Goal: Task Accomplishment & Management: Use online tool/utility

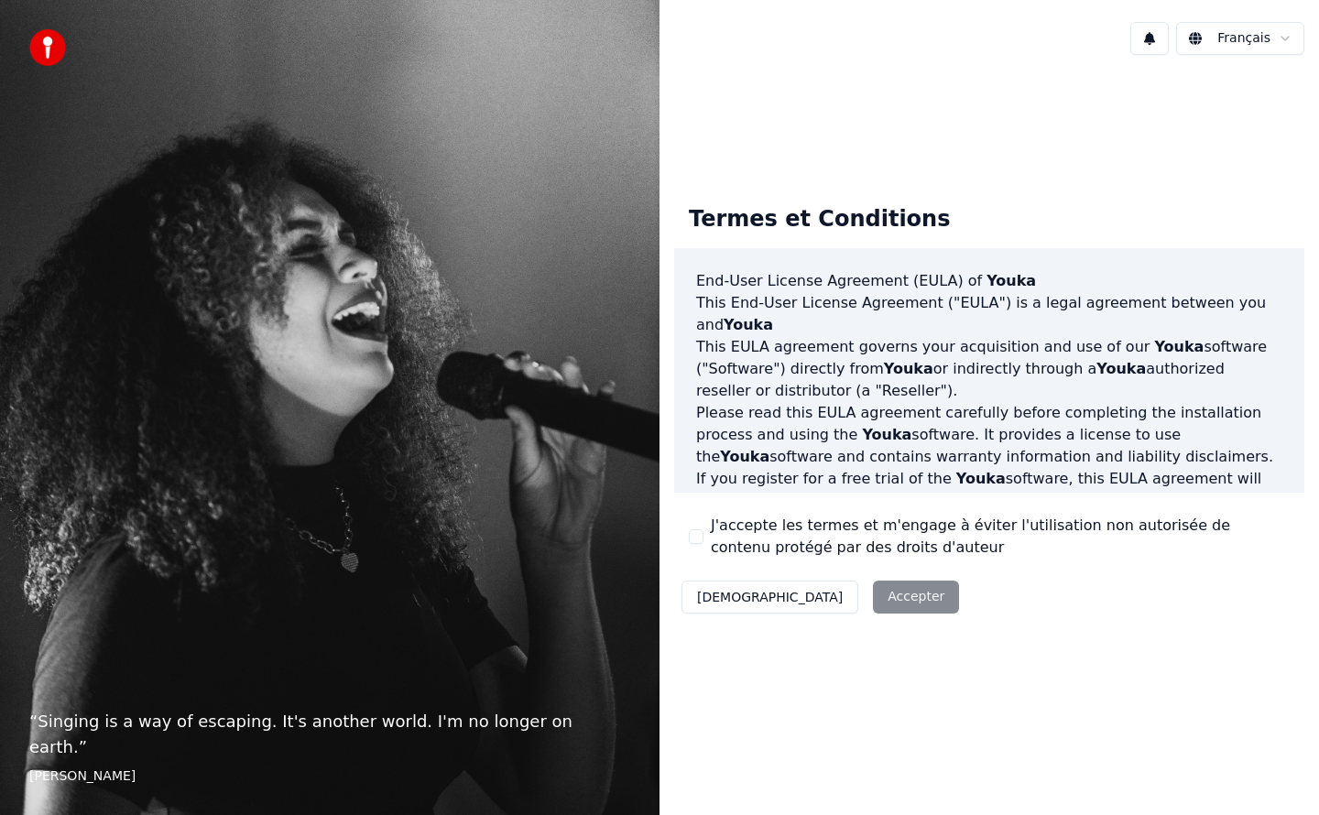
click at [697, 539] on button "J'accepte les termes et m'engage à éviter l'utilisation non autorisée de conten…" at bounding box center [696, 536] width 15 height 15
click at [873, 602] on button "Accepter" at bounding box center [916, 597] width 86 height 33
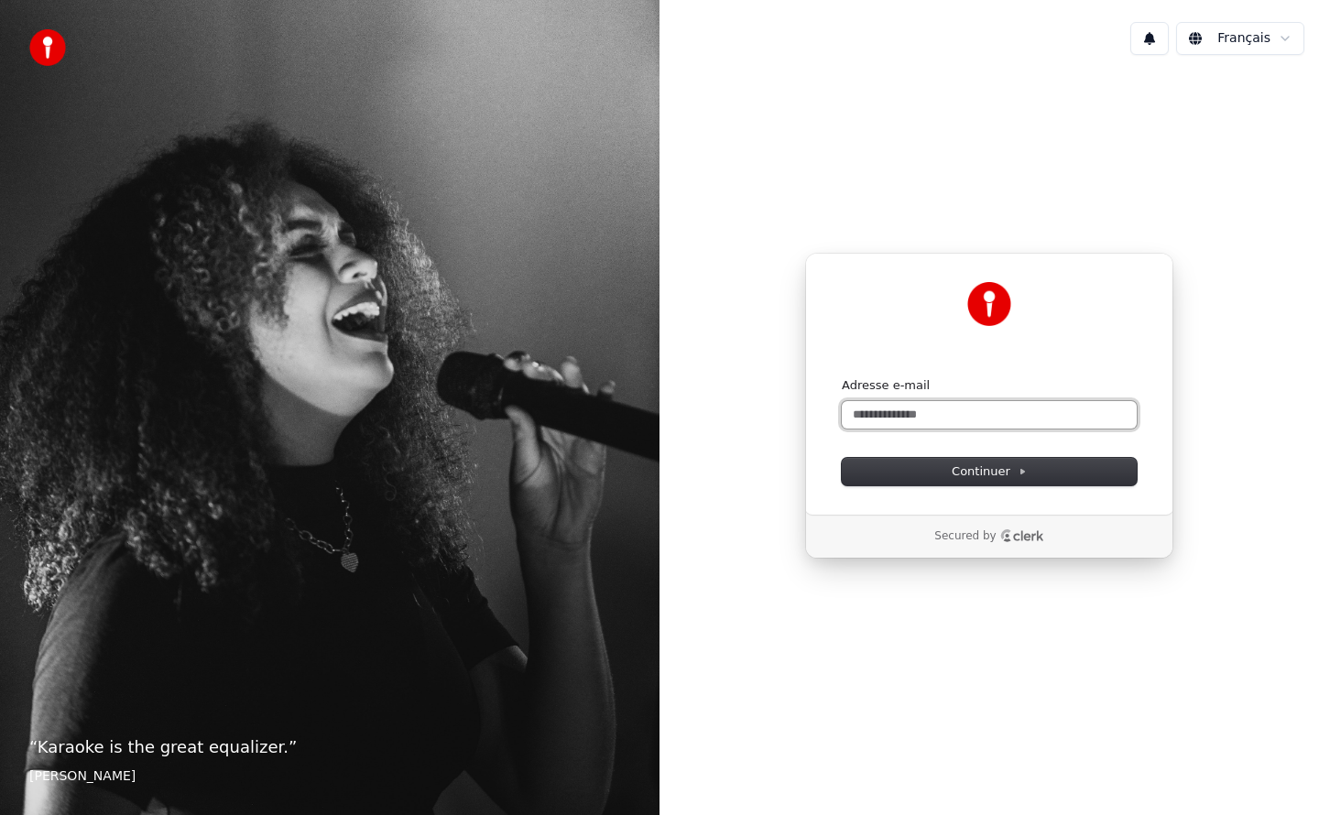
click at [928, 418] on input "Adresse e-mail" at bounding box center [989, 414] width 295 height 27
click at [979, 407] on input "**********" at bounding box center [989, 414] width 295 height 27
click at [842, 377] on button "submit" at bounding box center [842, 377] width 0 height 0
type input "**********"
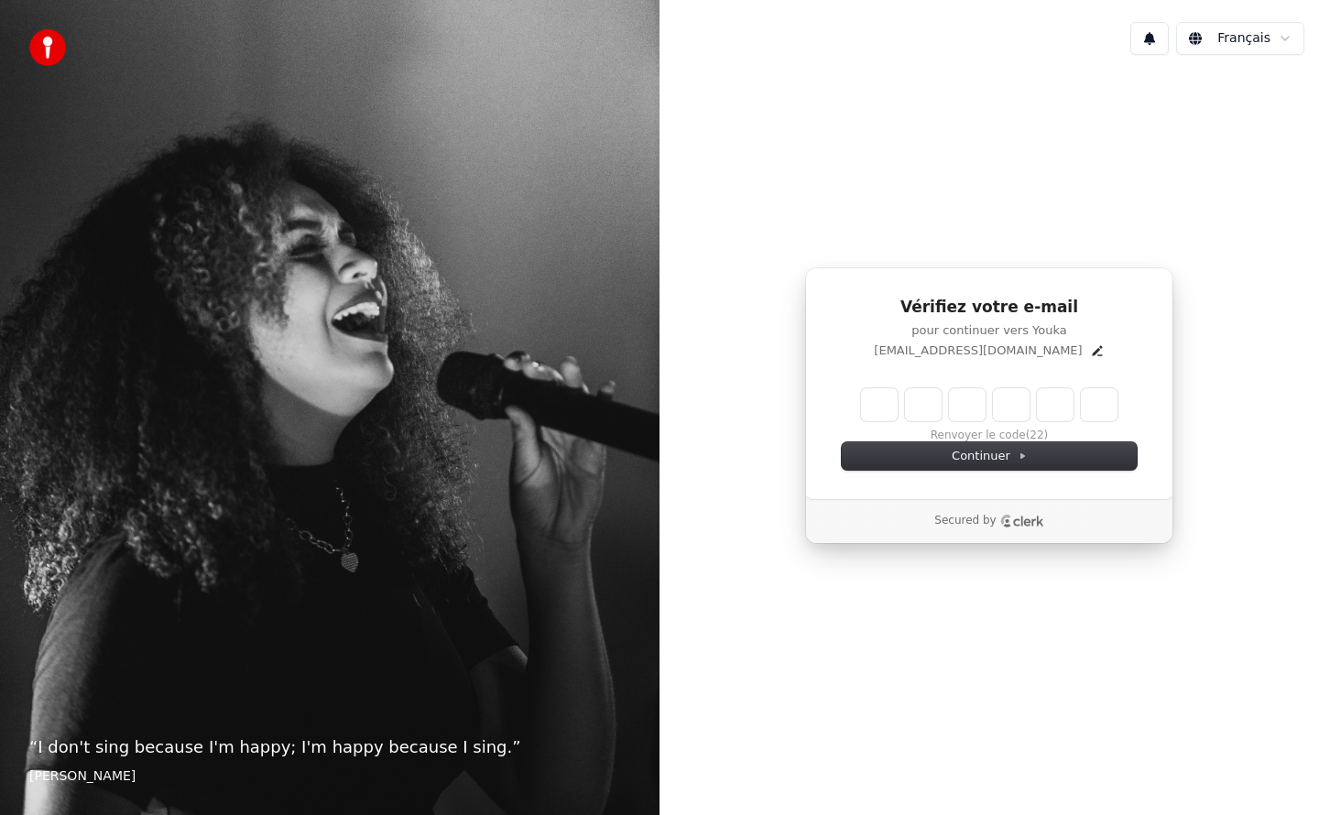
click at [879, 409] on input "Enter verification code" at bounding box center [989, 404] width 256 height 33
type input "******"
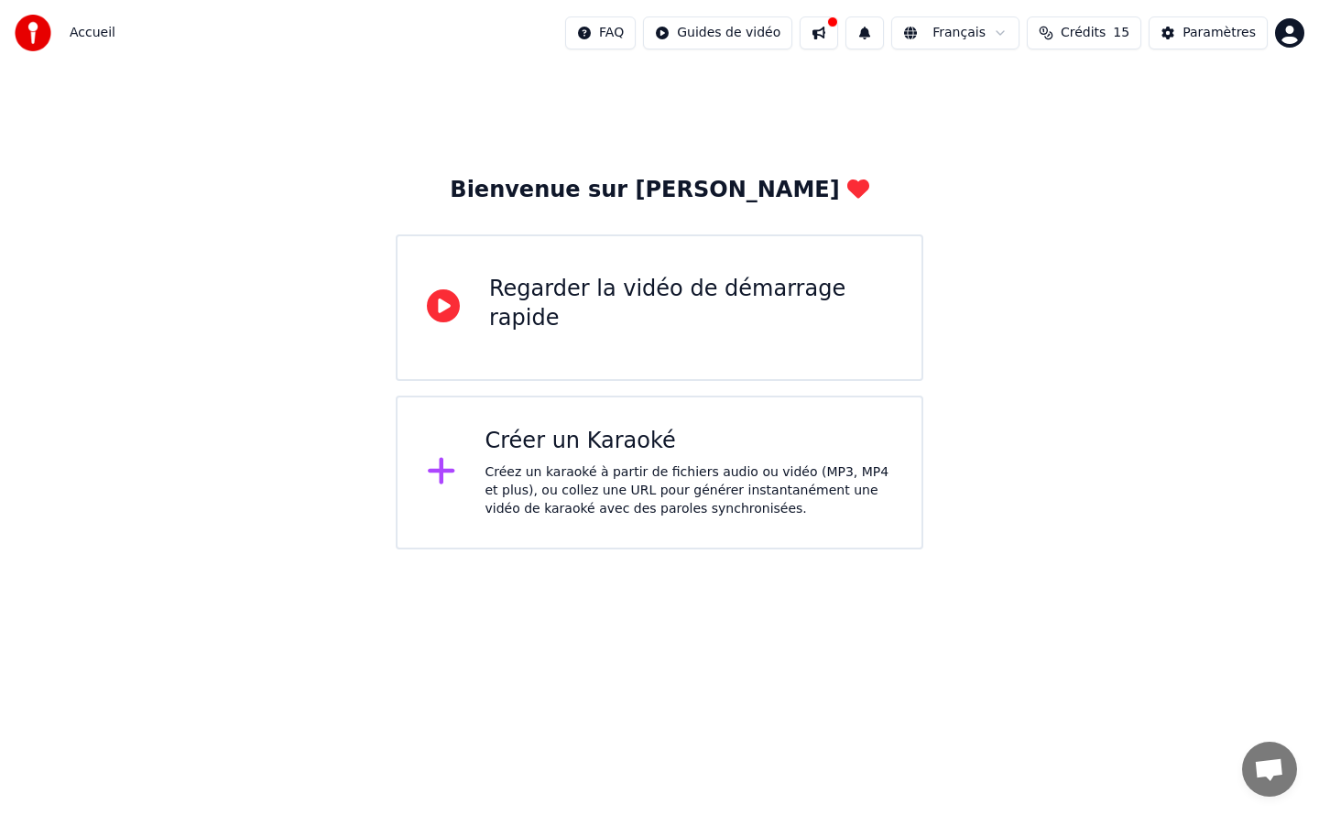
click at [572, 441] on div "Créer un Karaoké" at bounding box center [689, 441] width 408 height 29
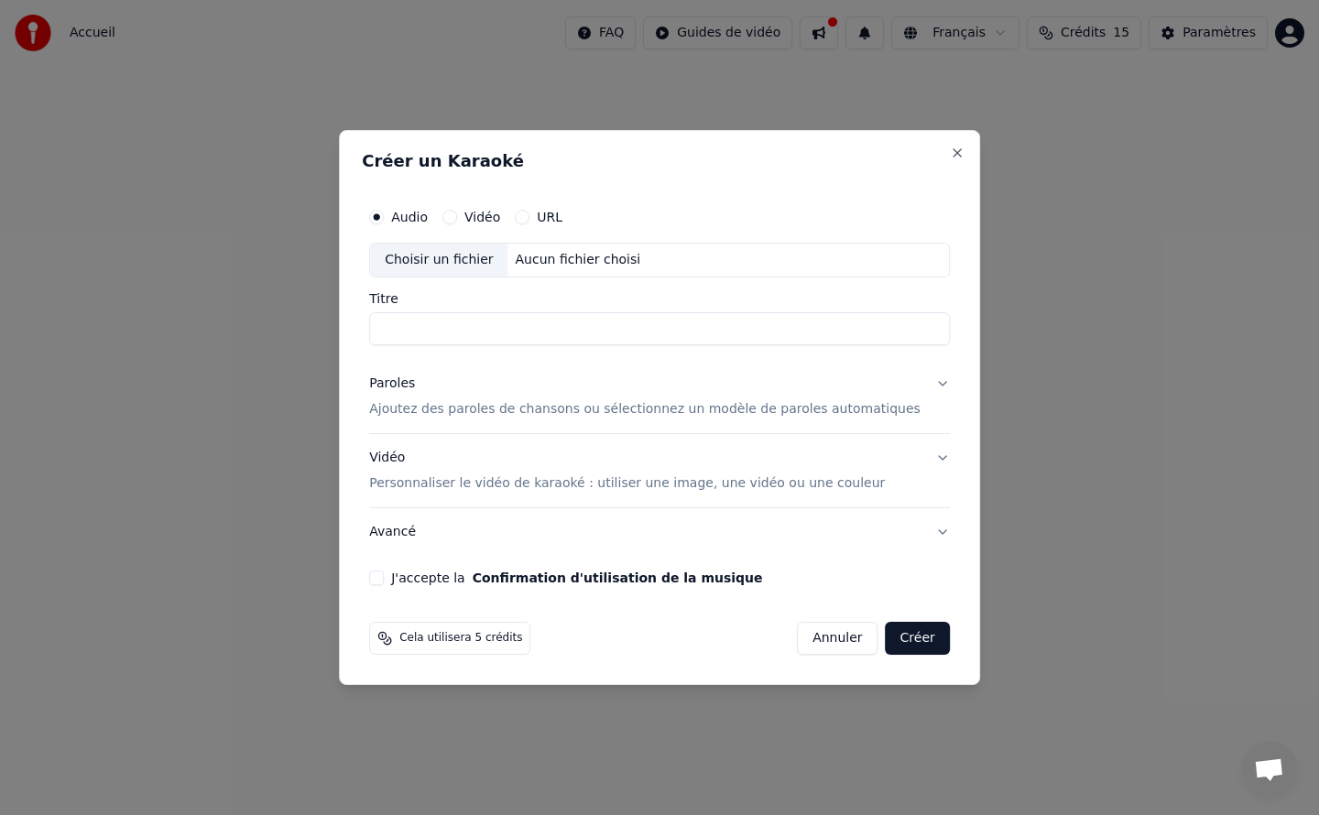
click at [496, 218] on label "Vidéo" at bounding box center [482, 217] width 36 height 13
click at [457, 218] on button "Vidéo" at bounding box center [449, 217] width 15 height 15
click at [426, 215] on label "Audio" at bounding box center [409, 217] width 37 height 13
click at [384, 215] on button "Audio" at bounding box center [376, 217] width 15 height 15
click at [460, 264] on div "Choisir un fichier" at bounding box center [438, 260] width 137 height 33
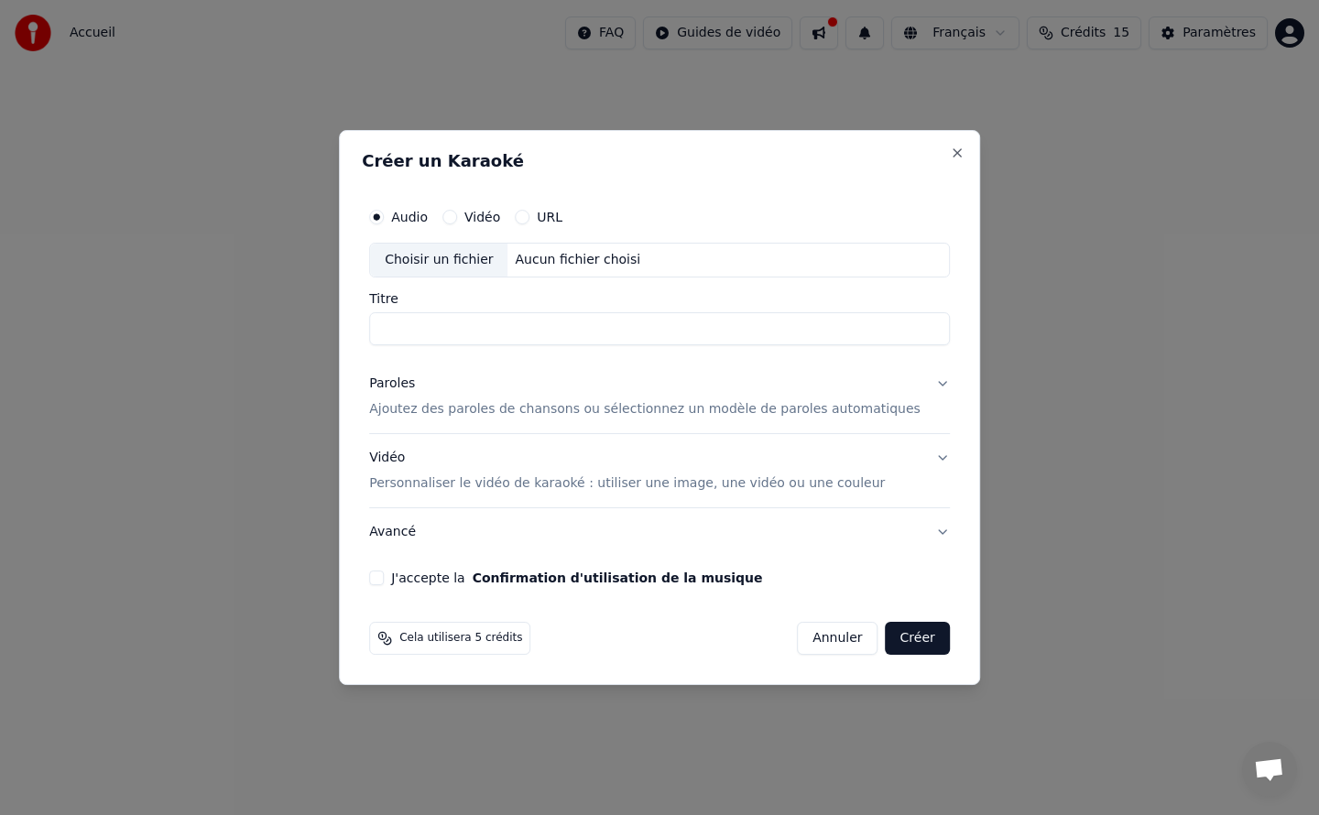
click at [488, 258] on div "Choisir un fichier" at bounding box center [438, 260] width 137 height 33
click at [500, 219] on label "Vidéo" at bounding box center [482, 217] width 36 height 13
click at [457, 219] on button "Vidéo" at bounding box center [449, 217] width 15 height 15
click at [459, 266] on div "Choisir un fichier" at bounding box center [438, 260] width 137 height 33
type input "**********"
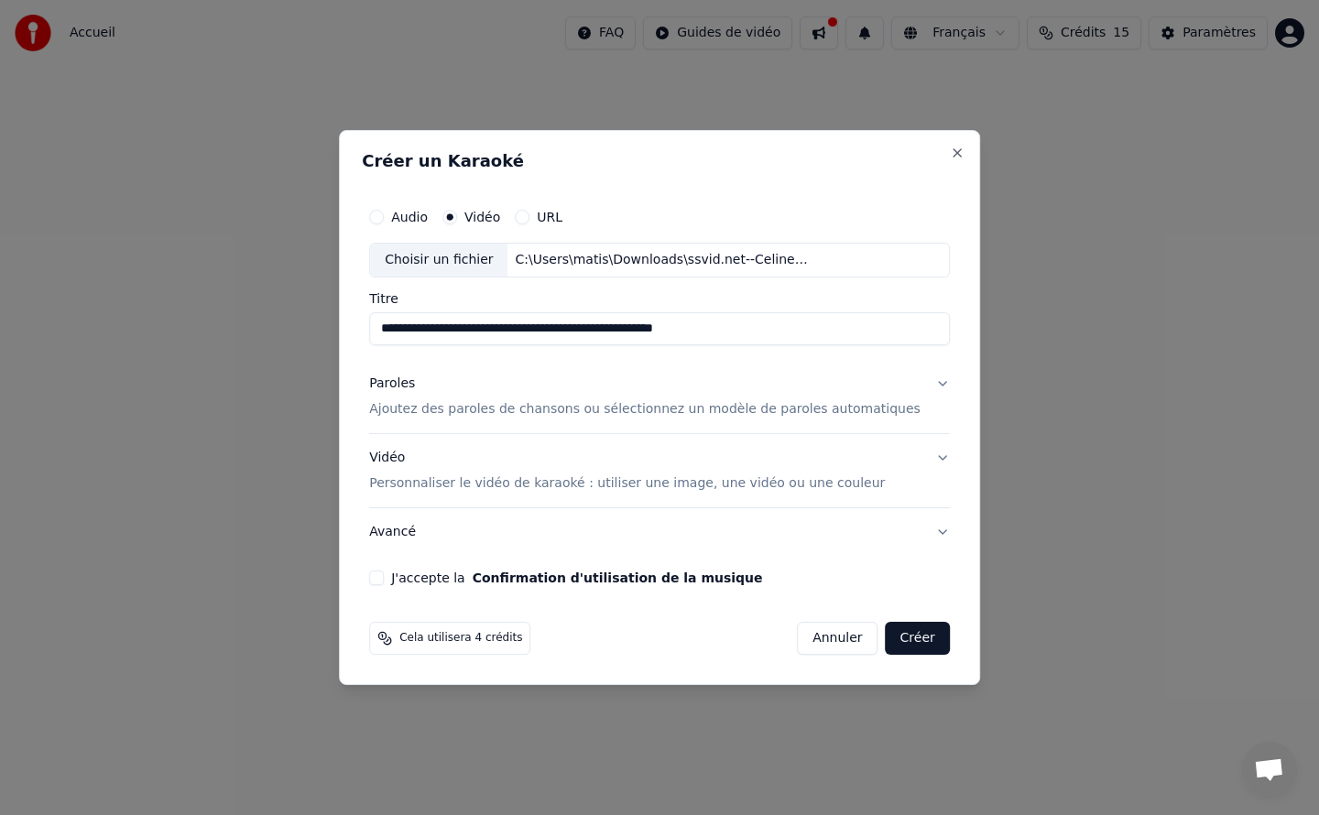
click at [916, 385] on button "Paroles Ajoutez des paroles de chansons ou sélectionnez un modèle de paroles au…" at bounding box center [659, 396] width 581 height 73
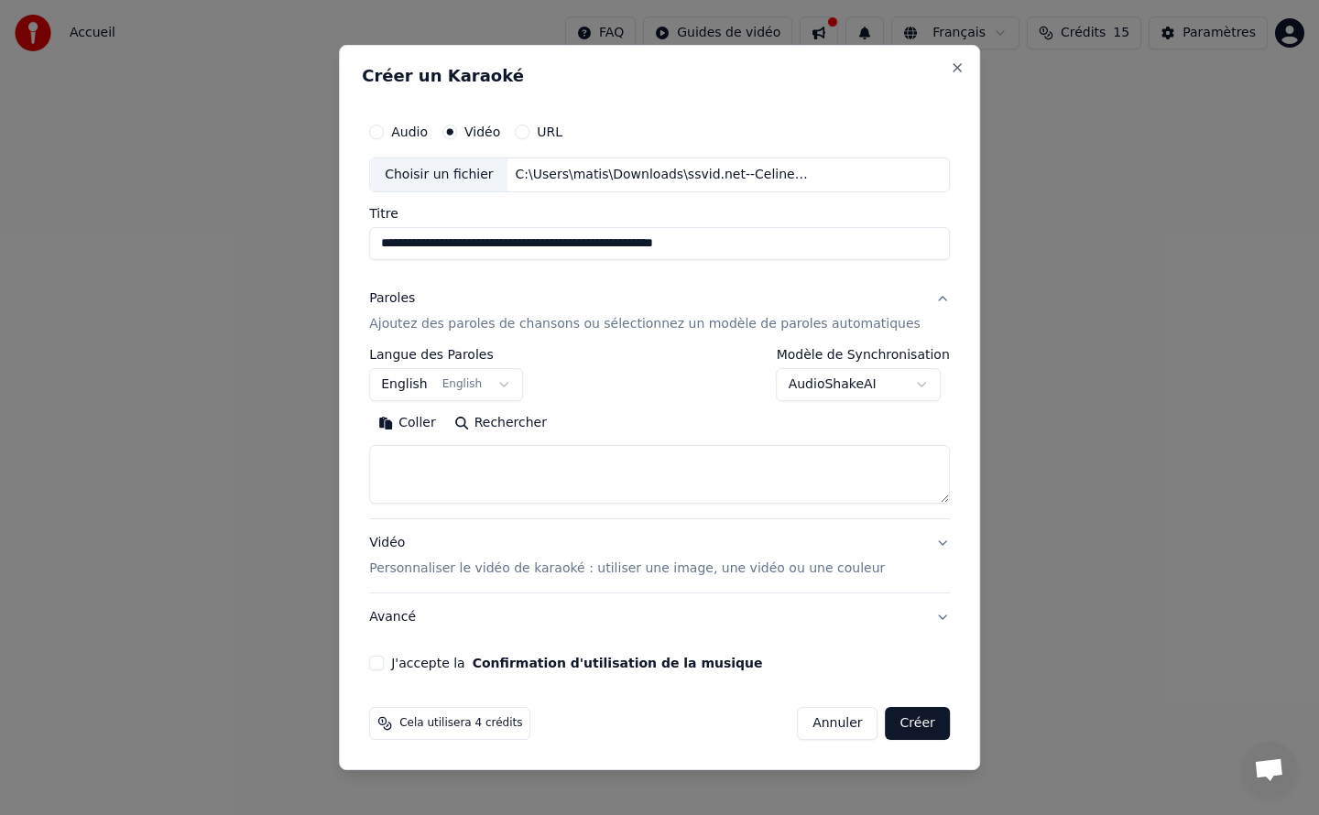
click at [518, 326] on p "Ajoutez des paroles de chansons ou sélectionnez un modèle de paroles automatiqu…" at bounding box center [644, 324] width 551 height 18
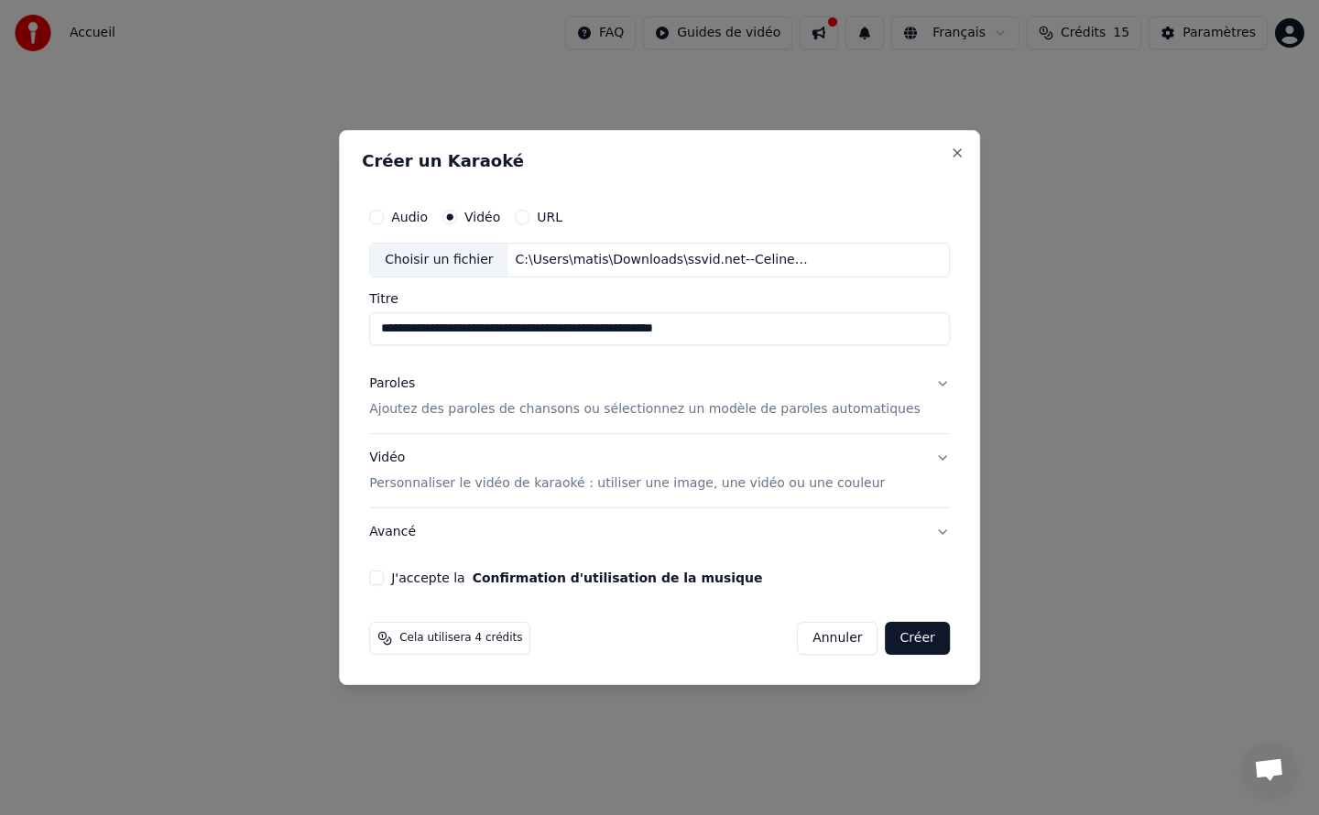
click at [496, 387] on div "Paroles Ajoutez des paroles de chansons ou sélectionnez un modèle de paroles au…" at bounding box center [644, 397] width 551 height 44
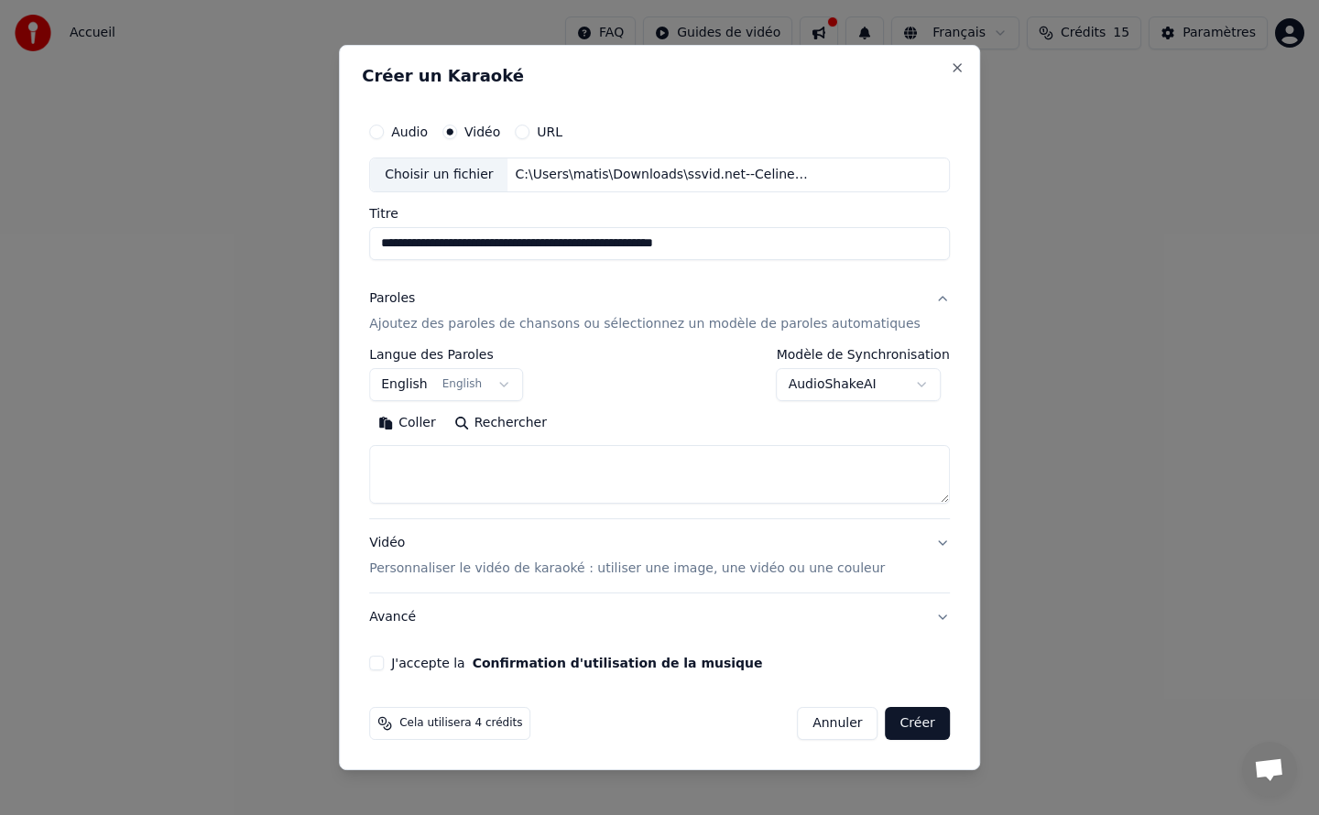
click at [525, 472] on textarea at bounding box center [659, 474] width 581 height 59
paste textarea "**********"
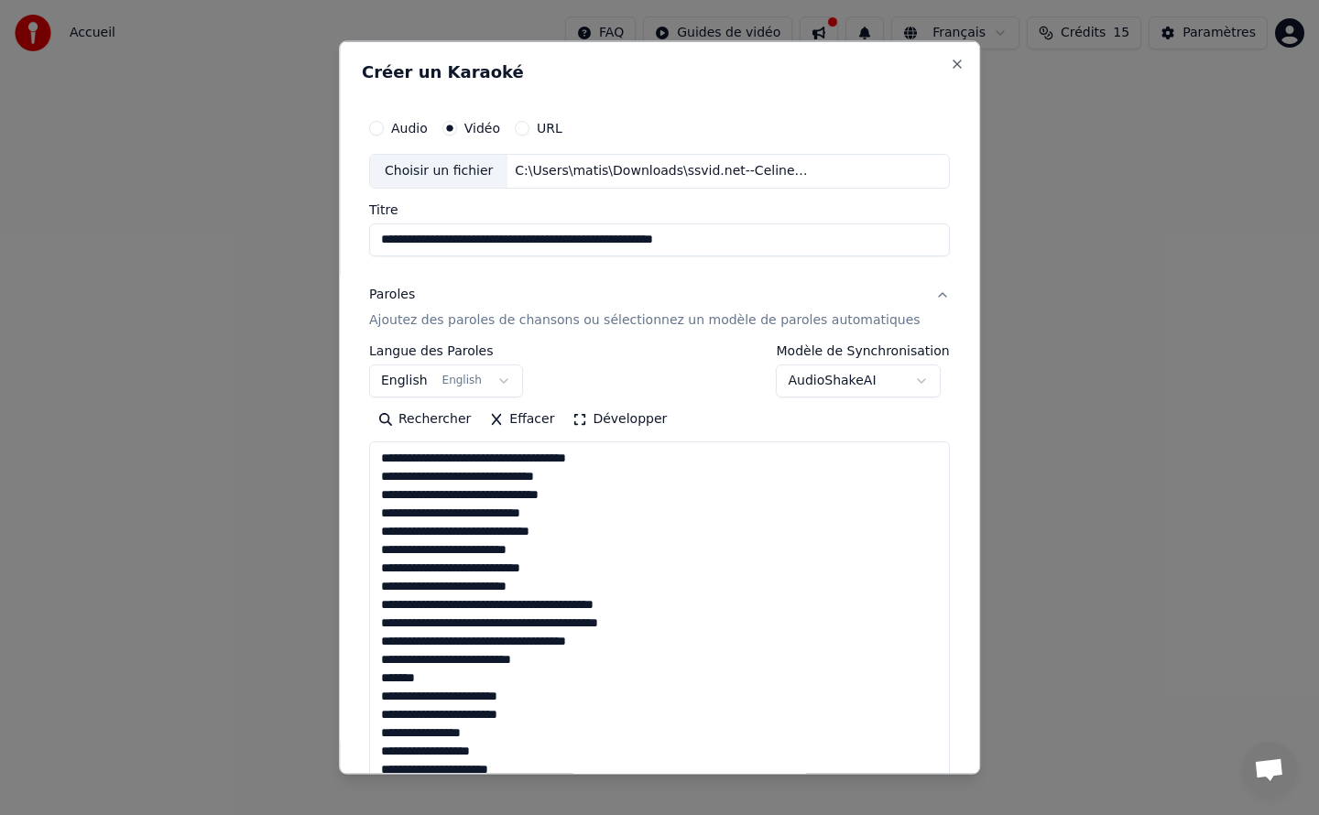
scroll to position [608, 0]
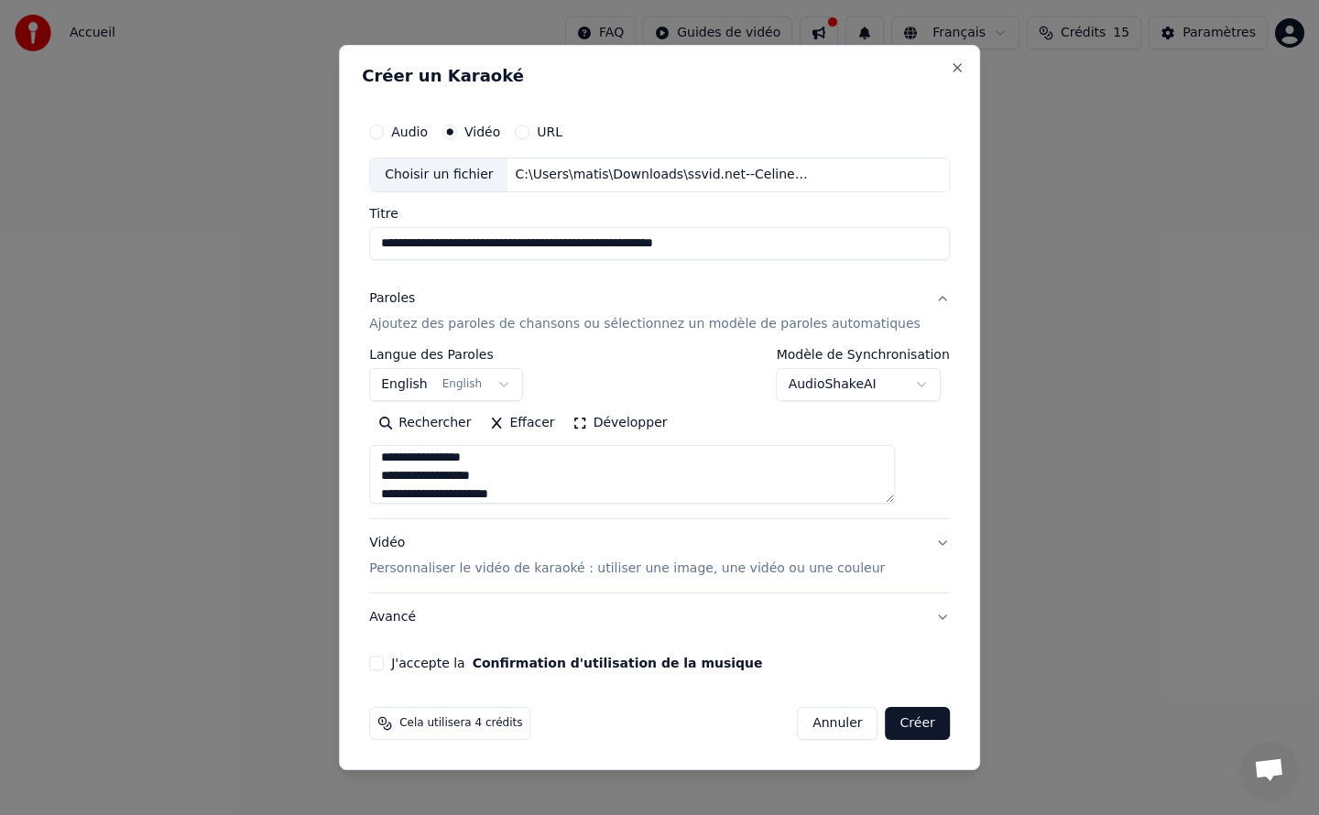
click at [629, 423] on button "Développer" at bounding box center [620, 423] width 113 height 29
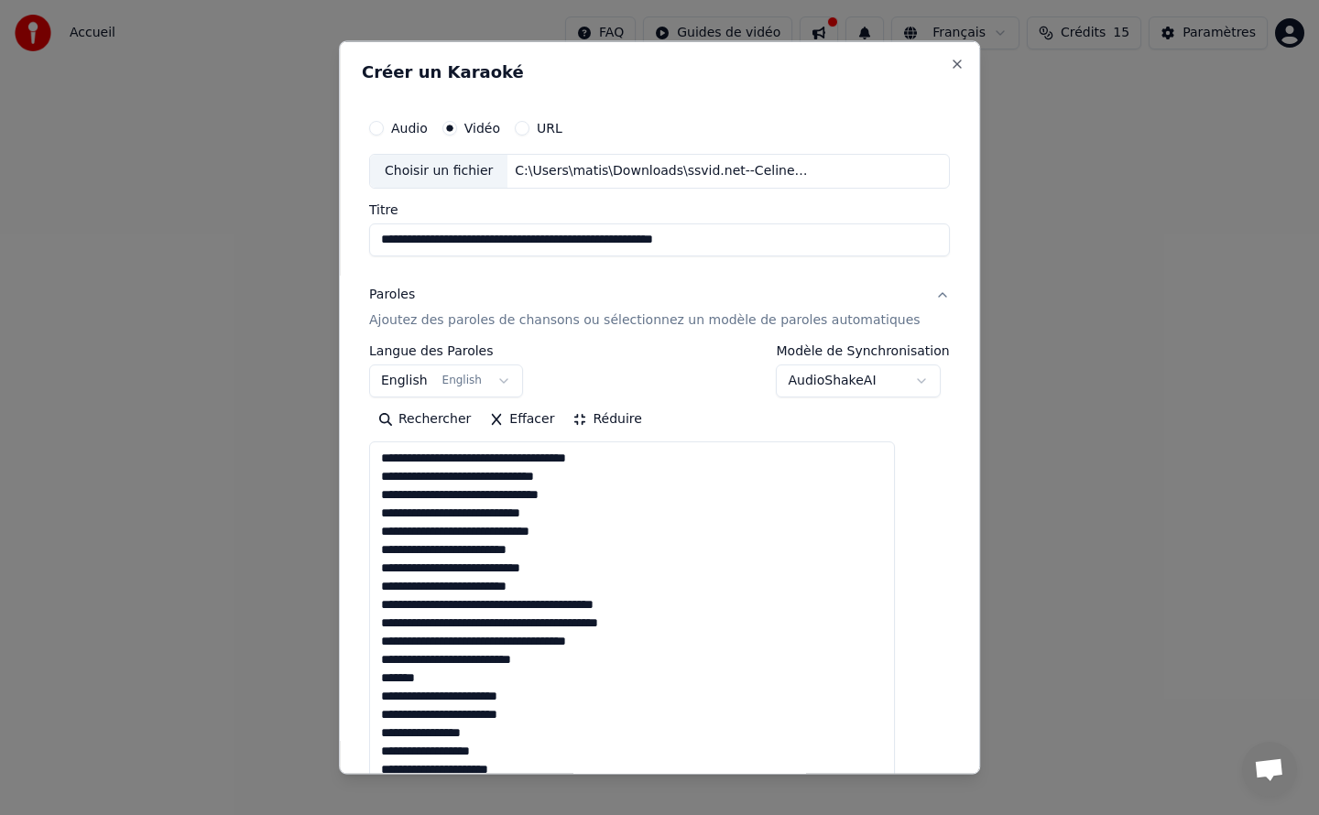
click at [454, 677] on textarea at bounding box center [632, 778] width 526 height 674
click at [556, 587] on textarea at bounding box center [632, 778] width 526 height 674
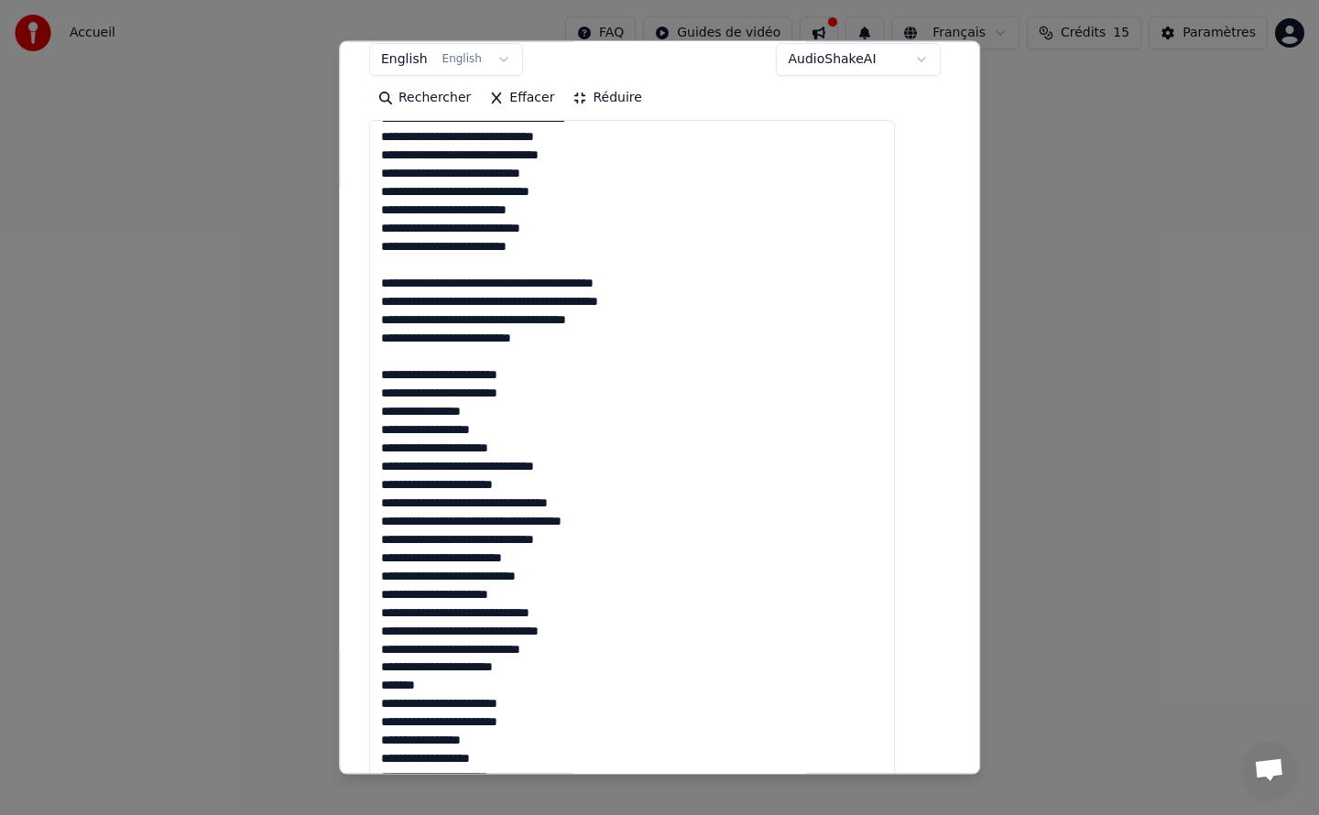
scroll to position [322, 0]
click at [548, 448] on textarea at bounding box center [632, 456] width 526 height 674
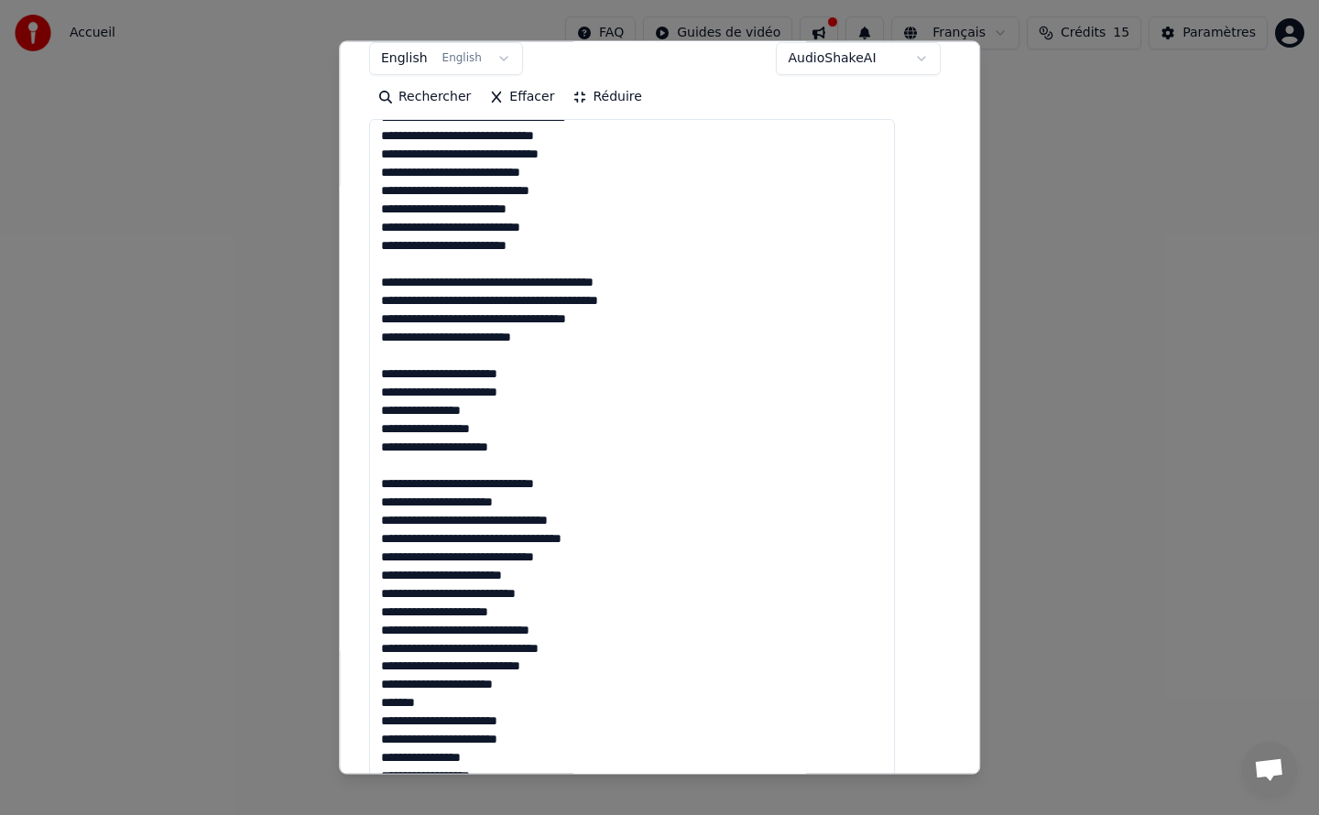
click at [619, 539] on textarea at bounding box center [632, 456] width 526 height 674
click at [551, 631] on textarea at bounding box center [632, 456] width 526 height 674
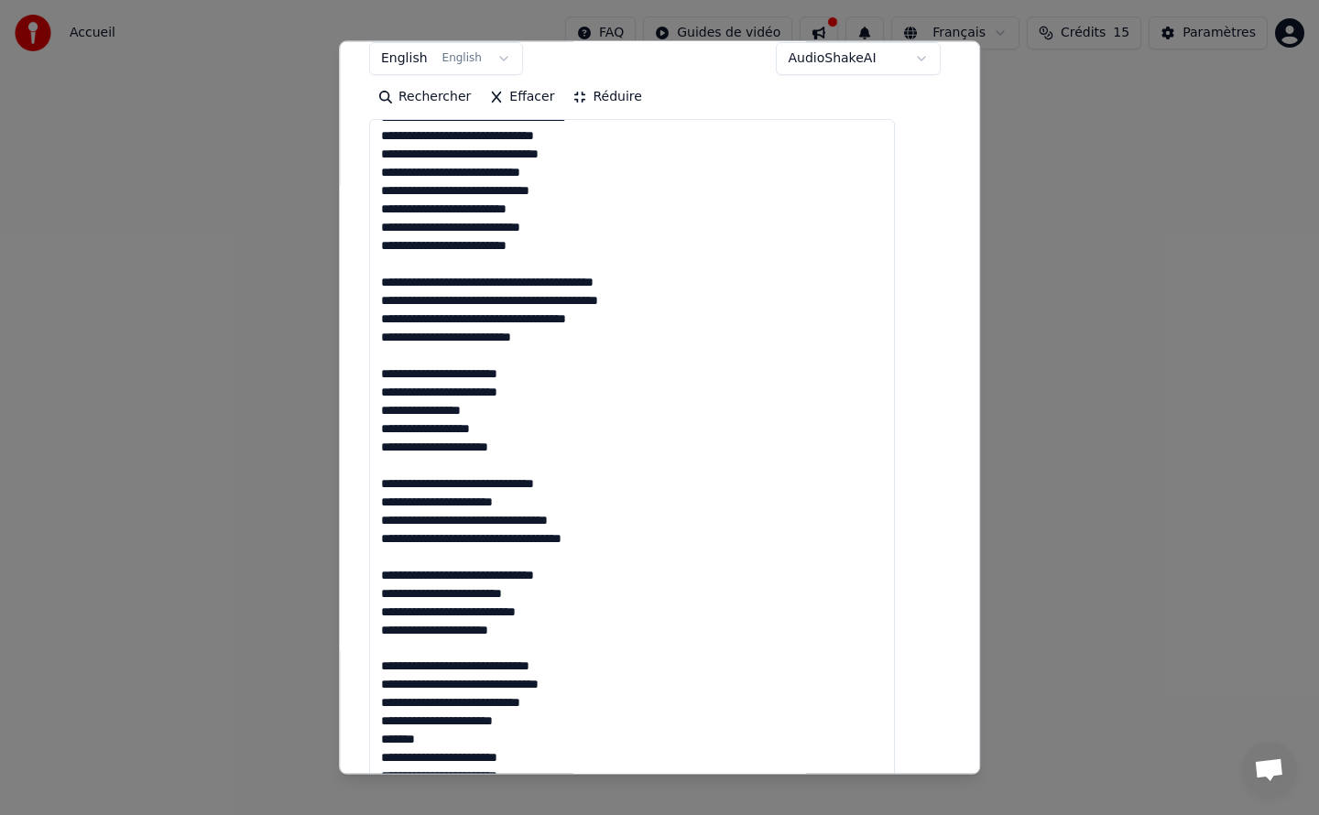
scroll to position [73, 0]
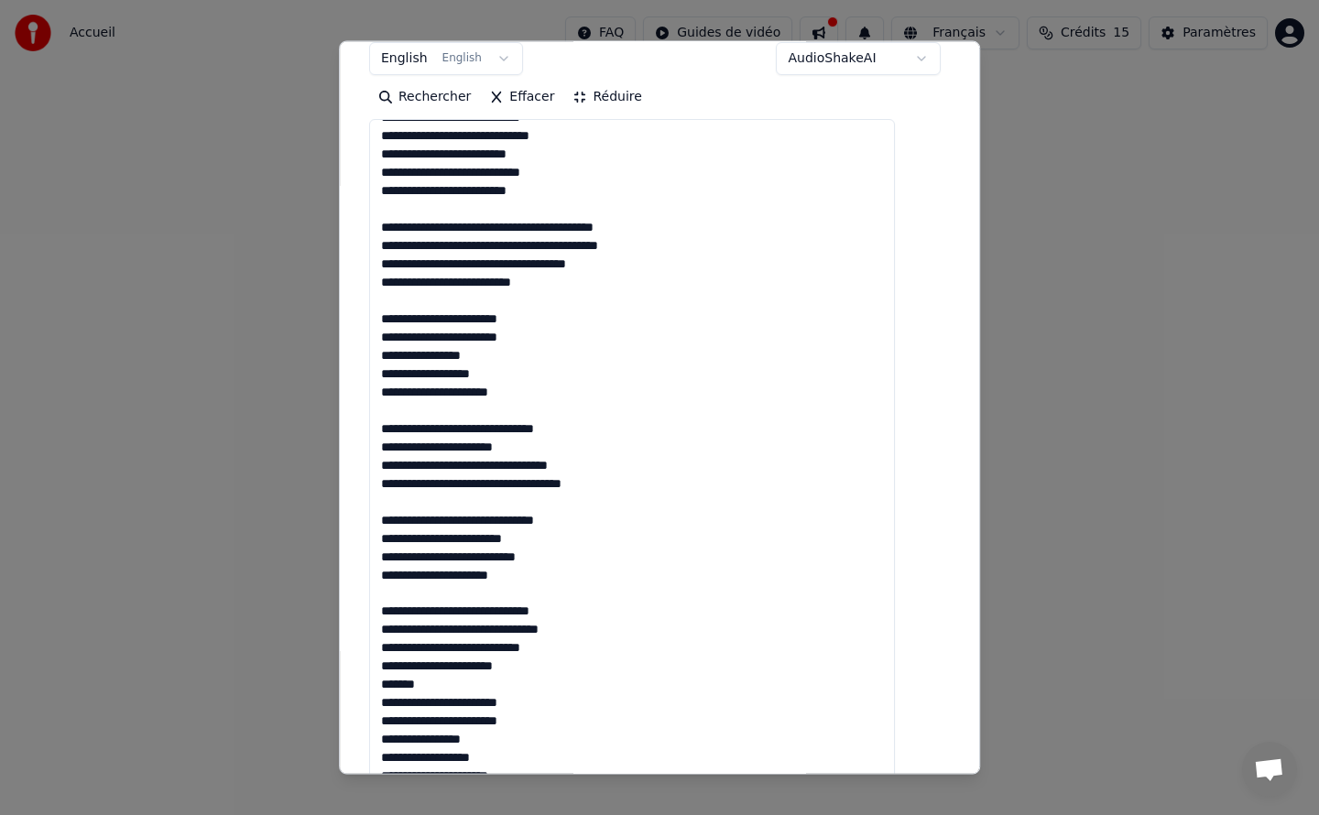
click at [492, 684] on textarea at bounding box center [632, 456] width 526 height 674
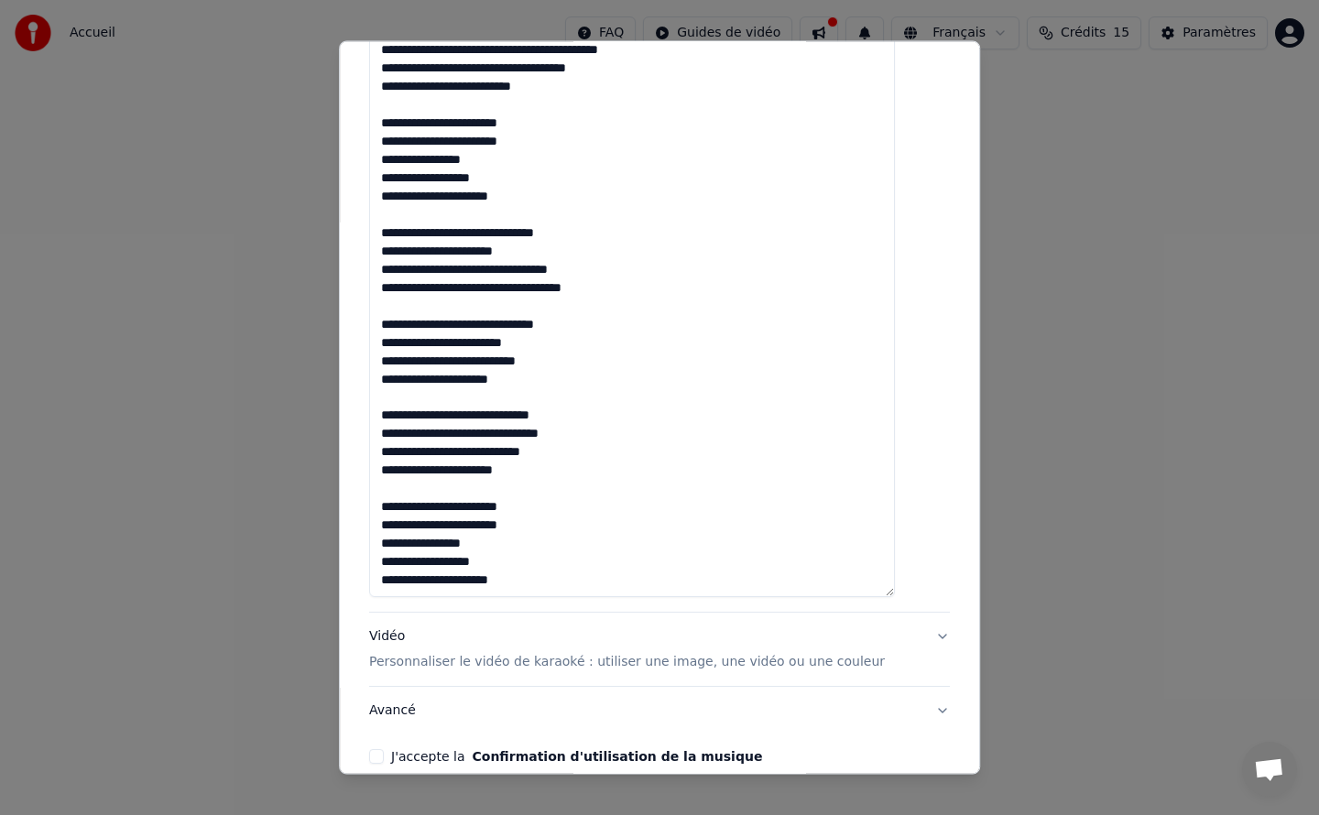
scroll to position [544, 0]
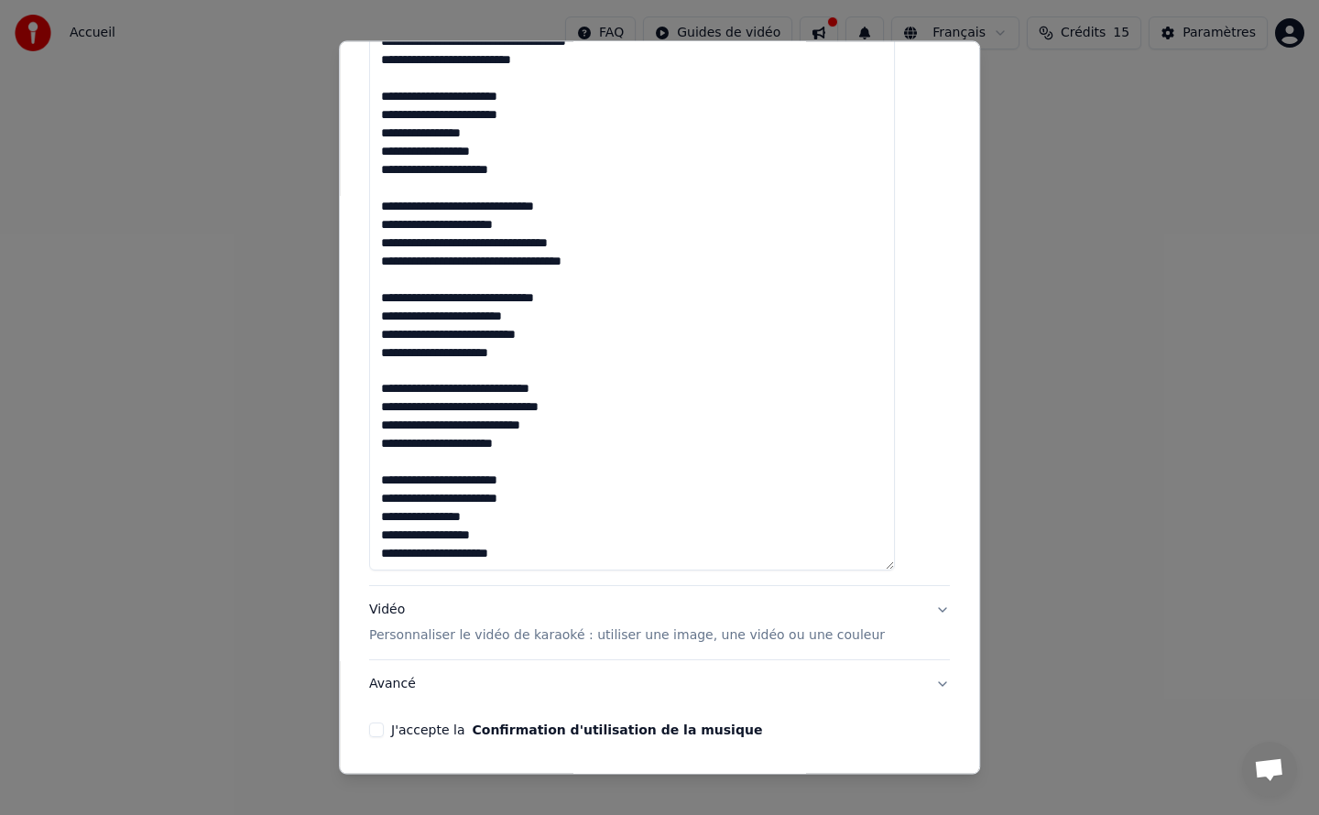
click at [594, 551] on textarea at bounding box center [632, 233] width 526 height 674
paste textarea "**********"
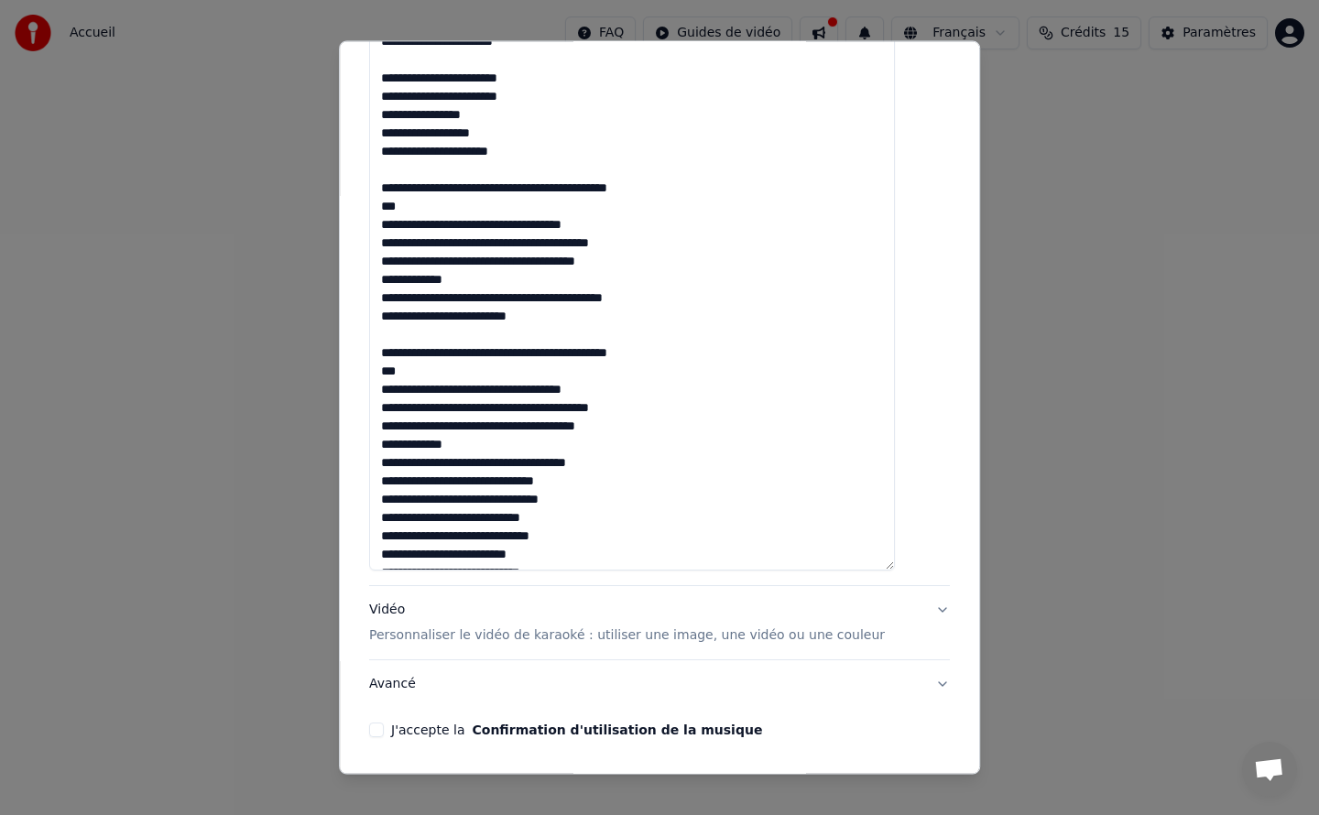
scroll to position [470, 0]
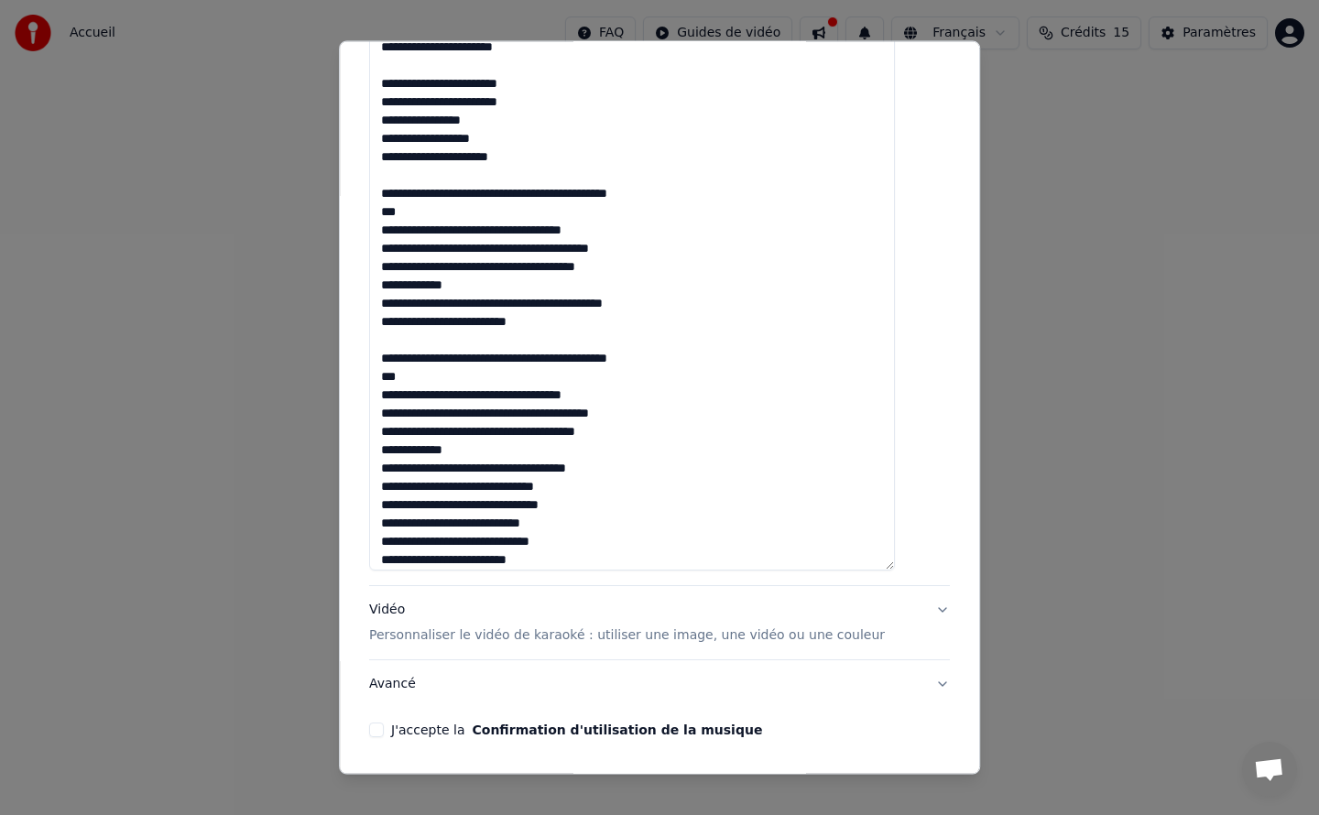
click at [672, 301] on textarea at bounding box center [632, 233] width 526 height 674
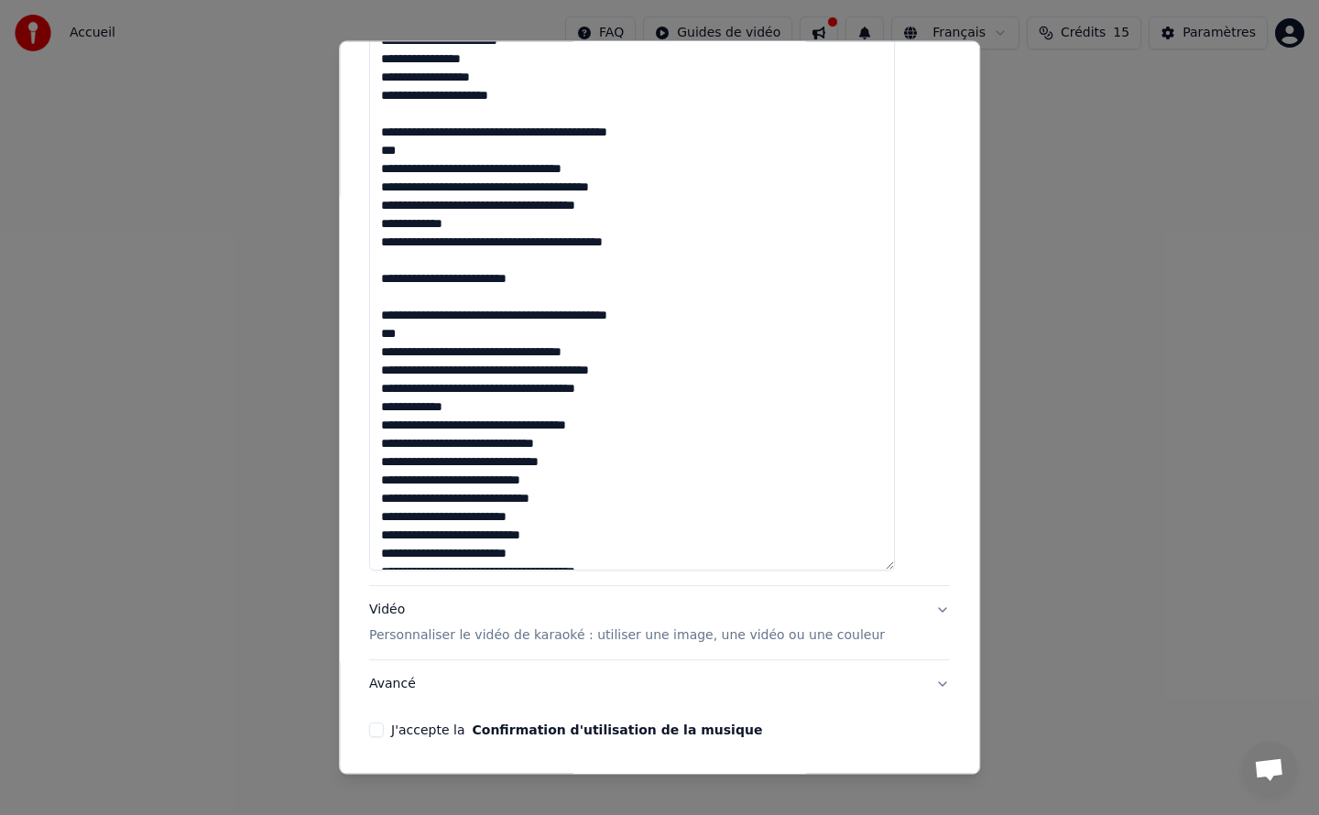
scroll to position [552, 0]
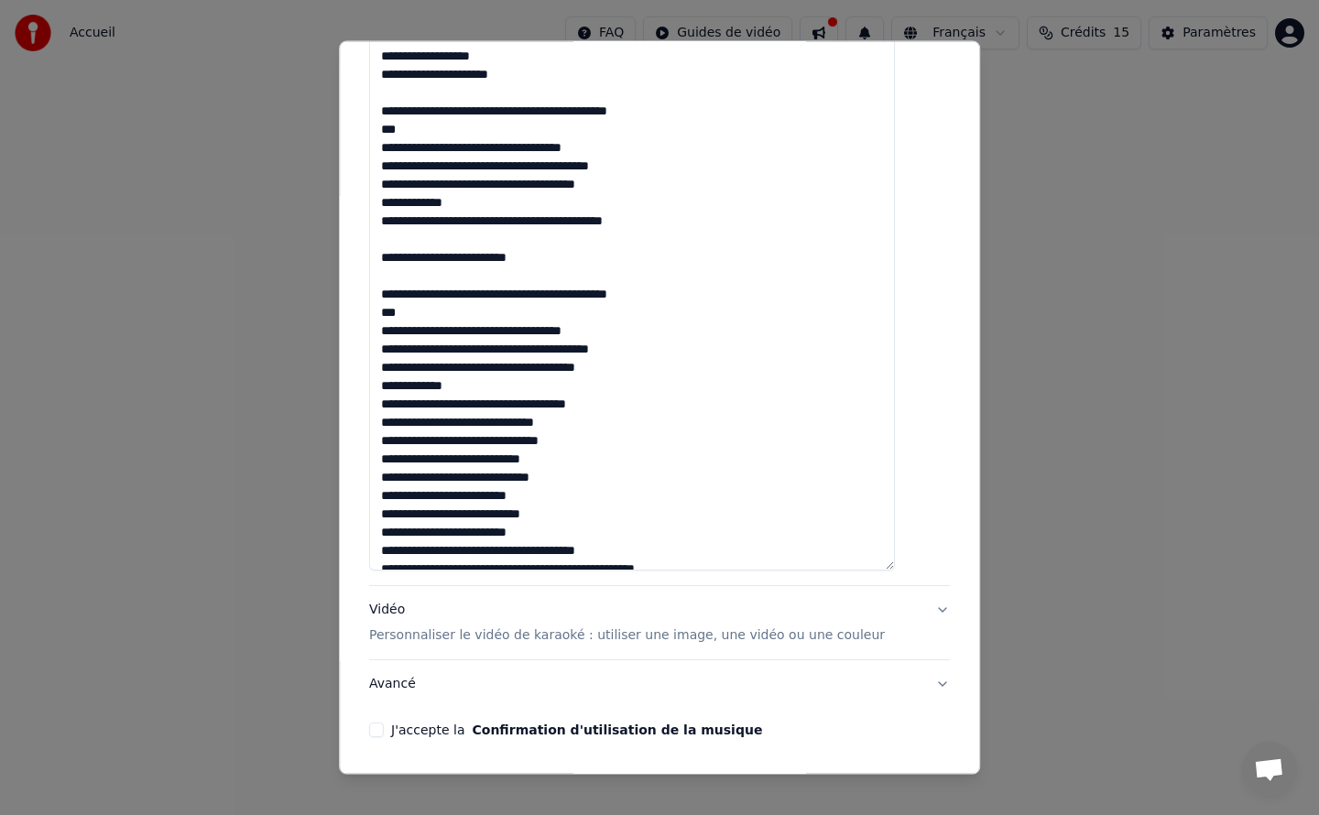
click at [505, 387] on textarea at bounding box center [632, 233] width 526 height 674
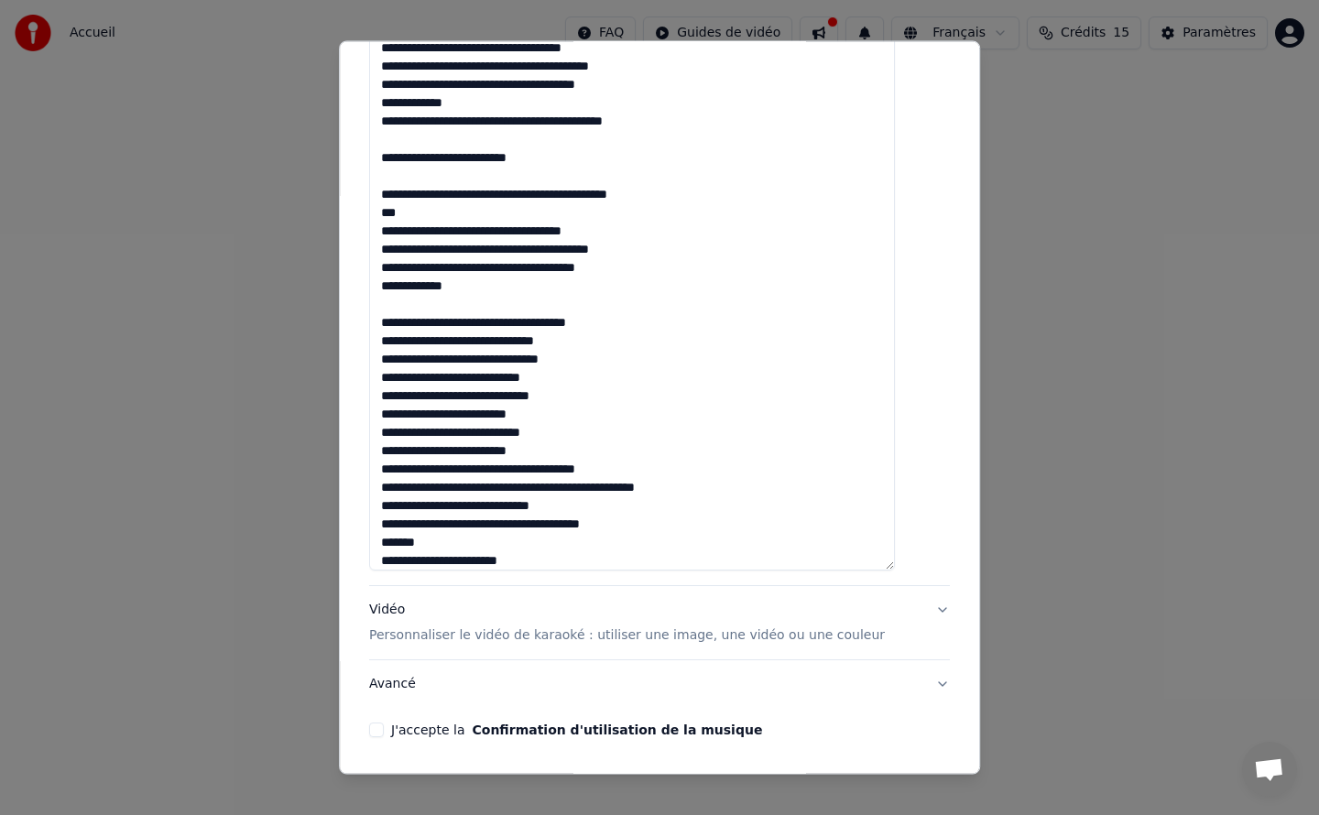
scroll to position [681, 0]
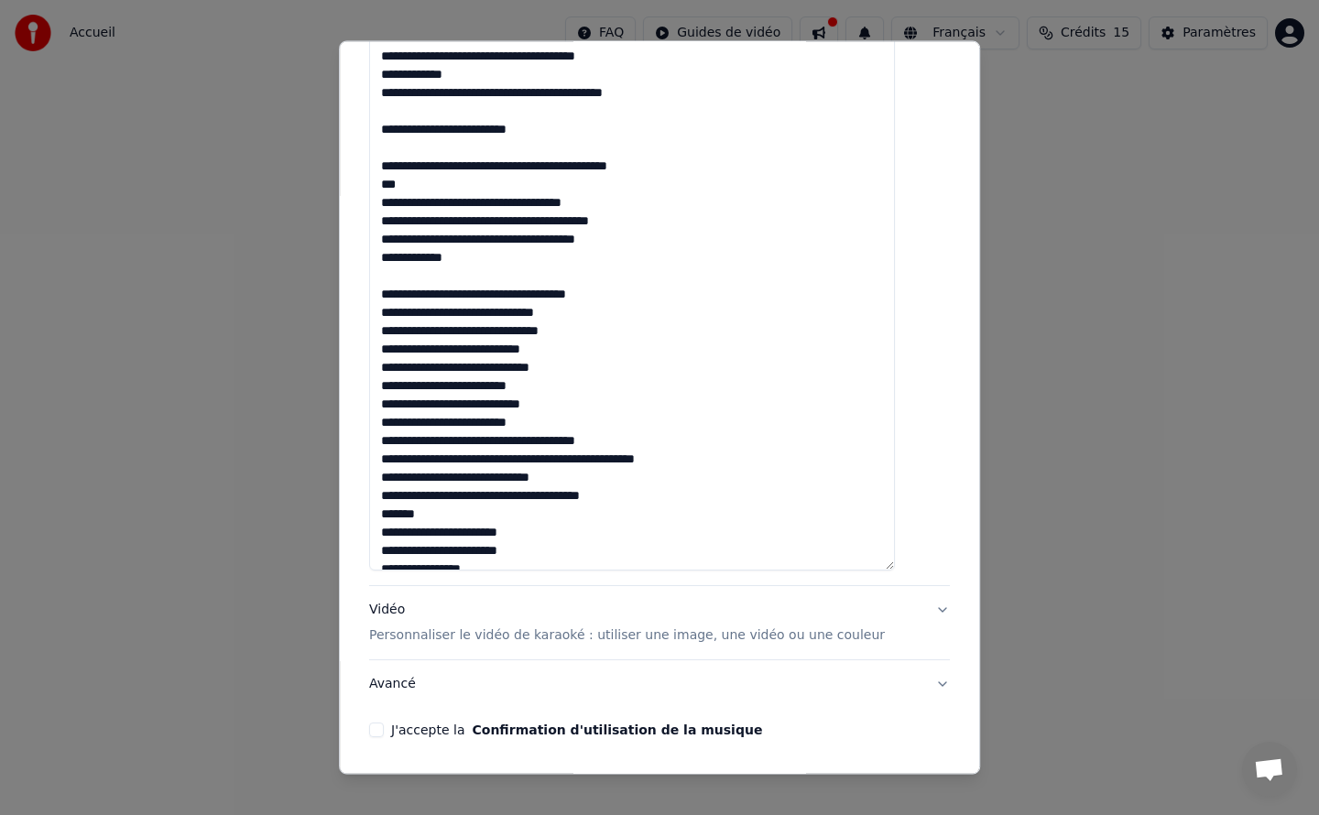
click at [557, 420] on textarea at bounding box center [632, 233] width 526 height 674
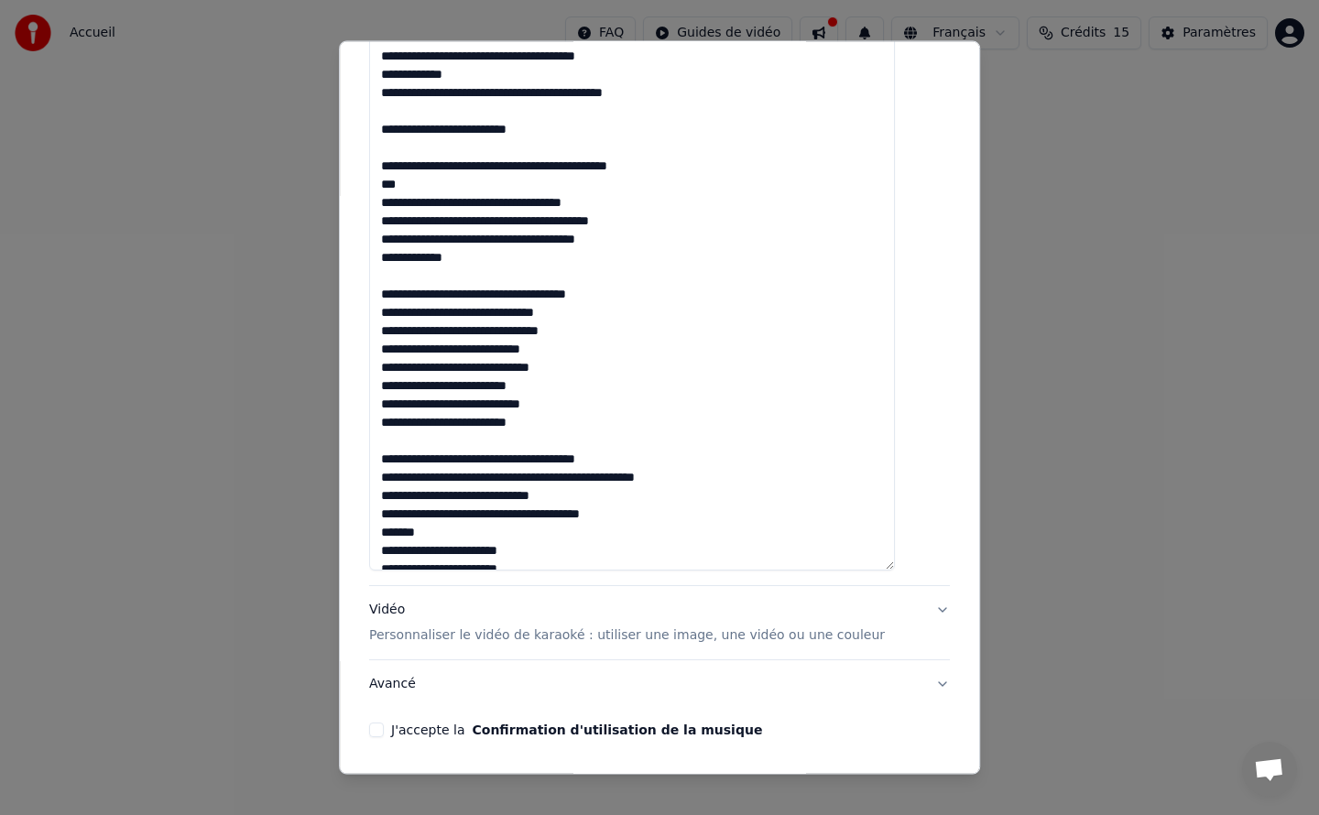
click at [447, 460] on textarea at bounding box center [632, 233] width 526 height 674
click at [505, 460] on textarea at bounding box center [632, 233] width 526 height 674
click at [441, 483] on textarea at bounding box center [632, 233] width 526 height 674
click at [537, 479] on textarea at bounding box center [632, 233] width 526 height 674
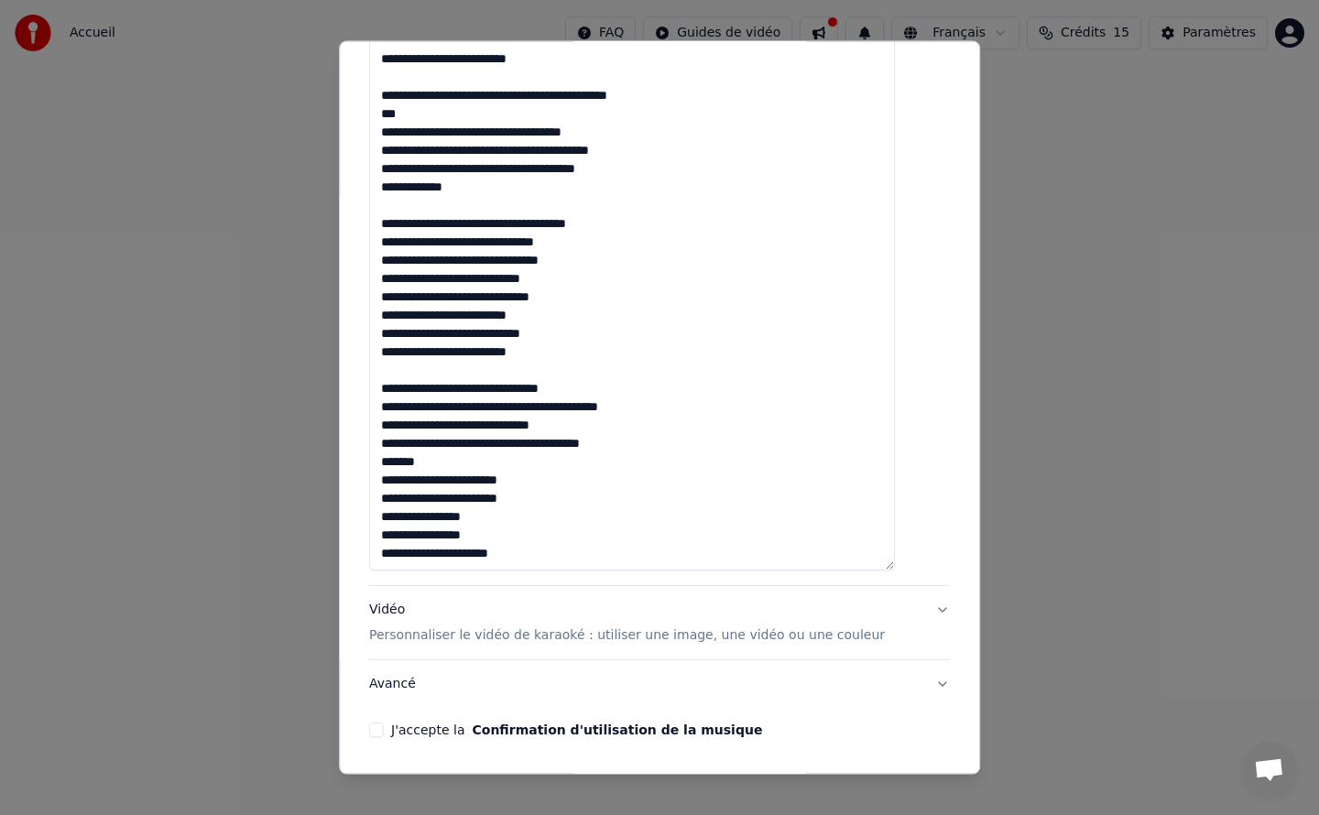
scroll to position [605, 0]
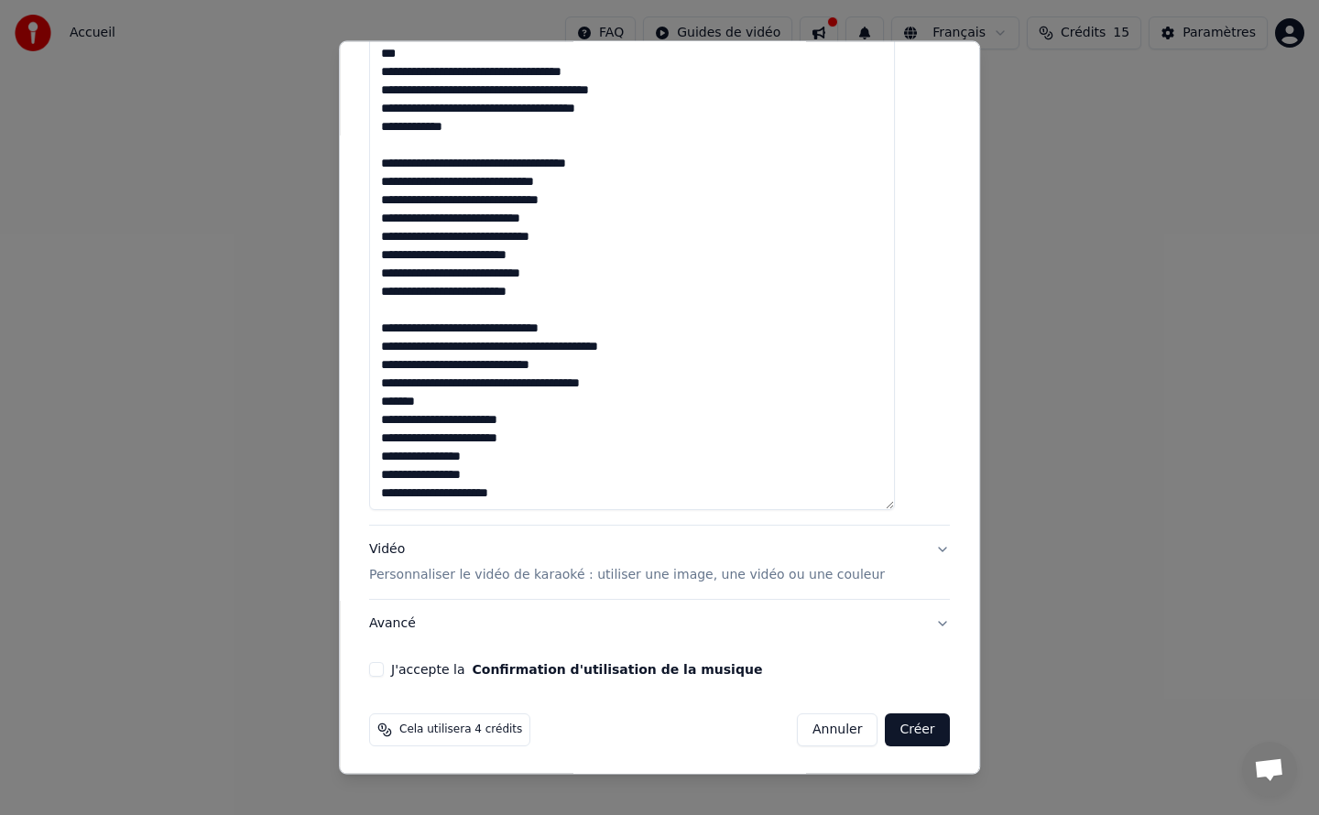
click at [454, 398] on textarea at bounding box center [632, 173] width 526 height 674
drag, startPoint x: 546, startPoint y: 493, endPoint x: 400, endPoint y: 421, distance: 162.2
click at [400, 421] on textarea at bounding box center [632, 173] width 526 height 674
click at [588, 495] on textarea at bounding box center [632, 173] width 526 height 674
paste textarea "**********"
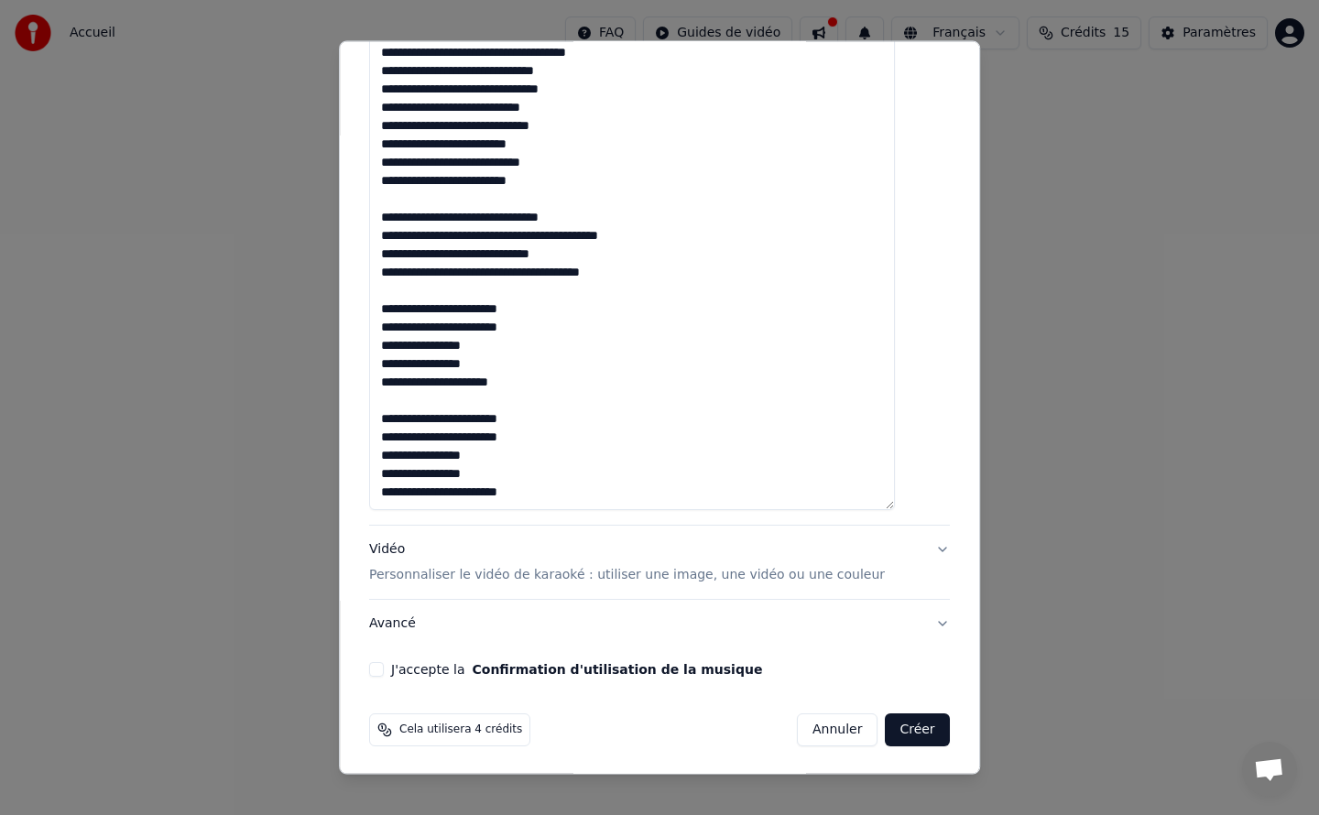
paste textarea "**********"
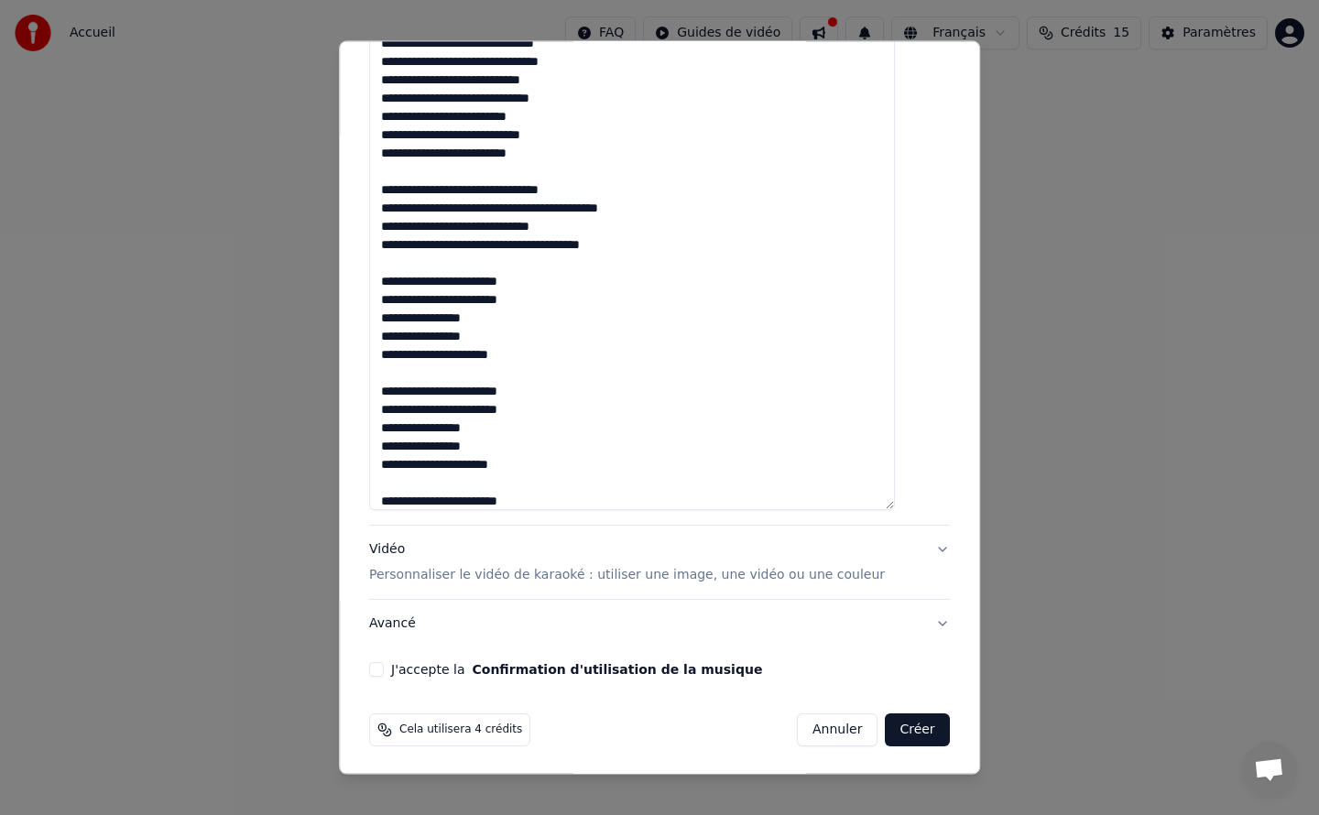
scroll to position [963, 0]
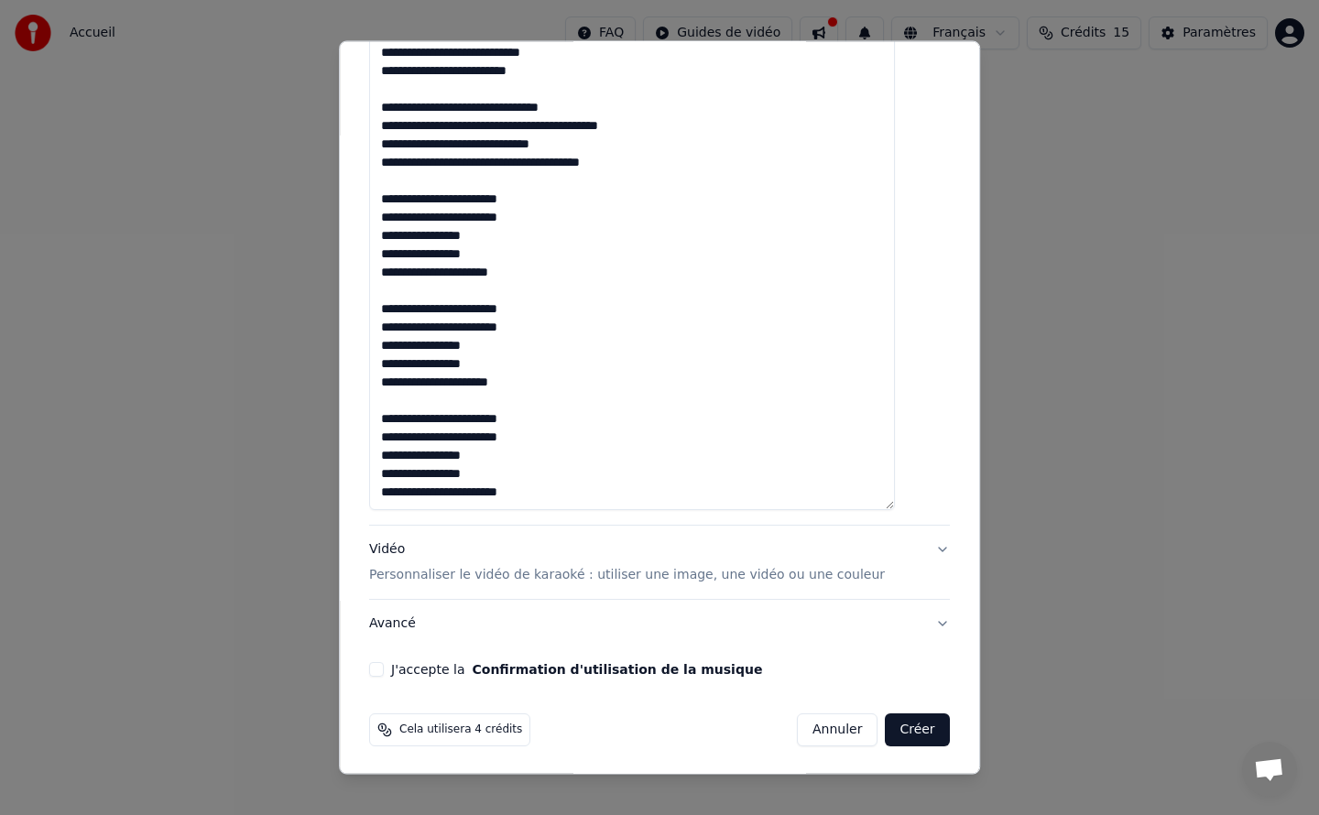
paste textarea "**********"
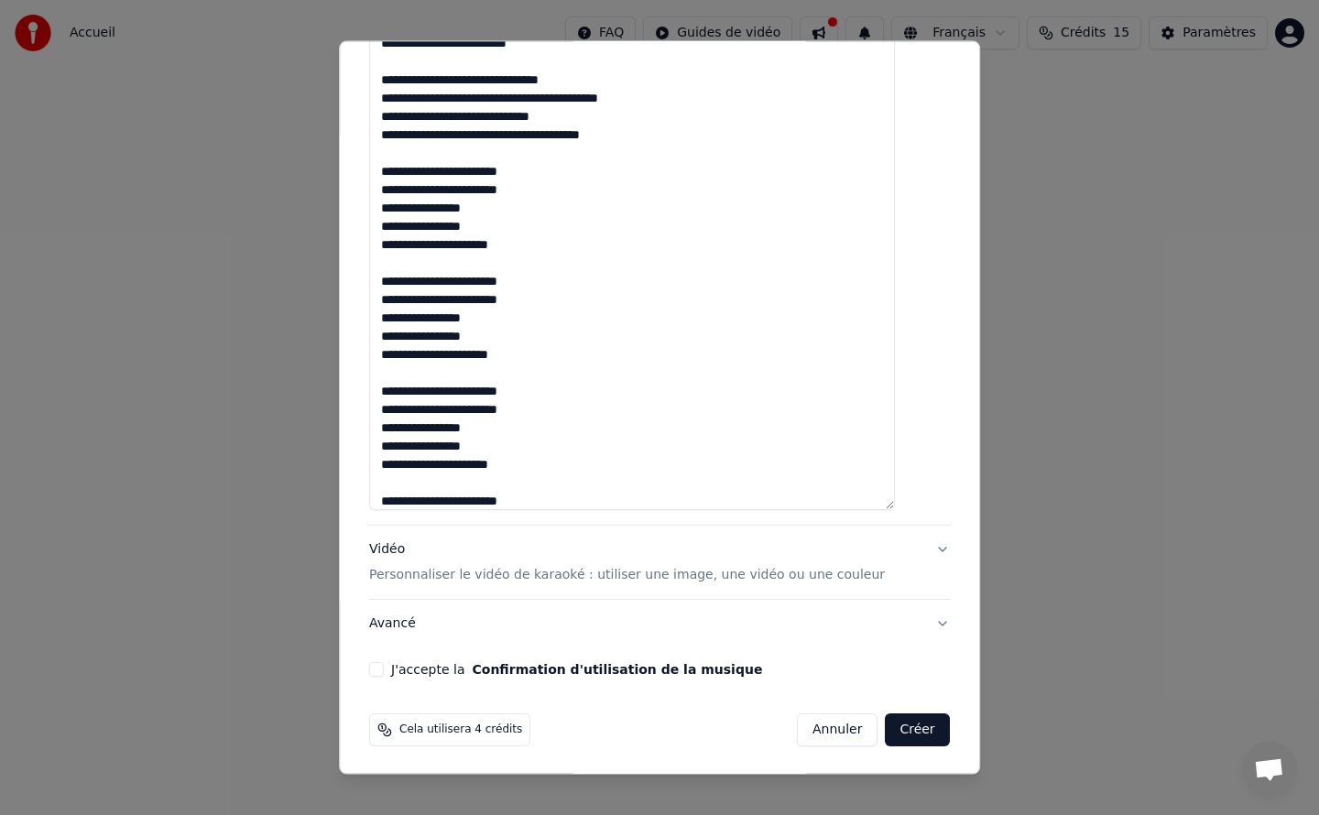
scroll to position [1073, 0]
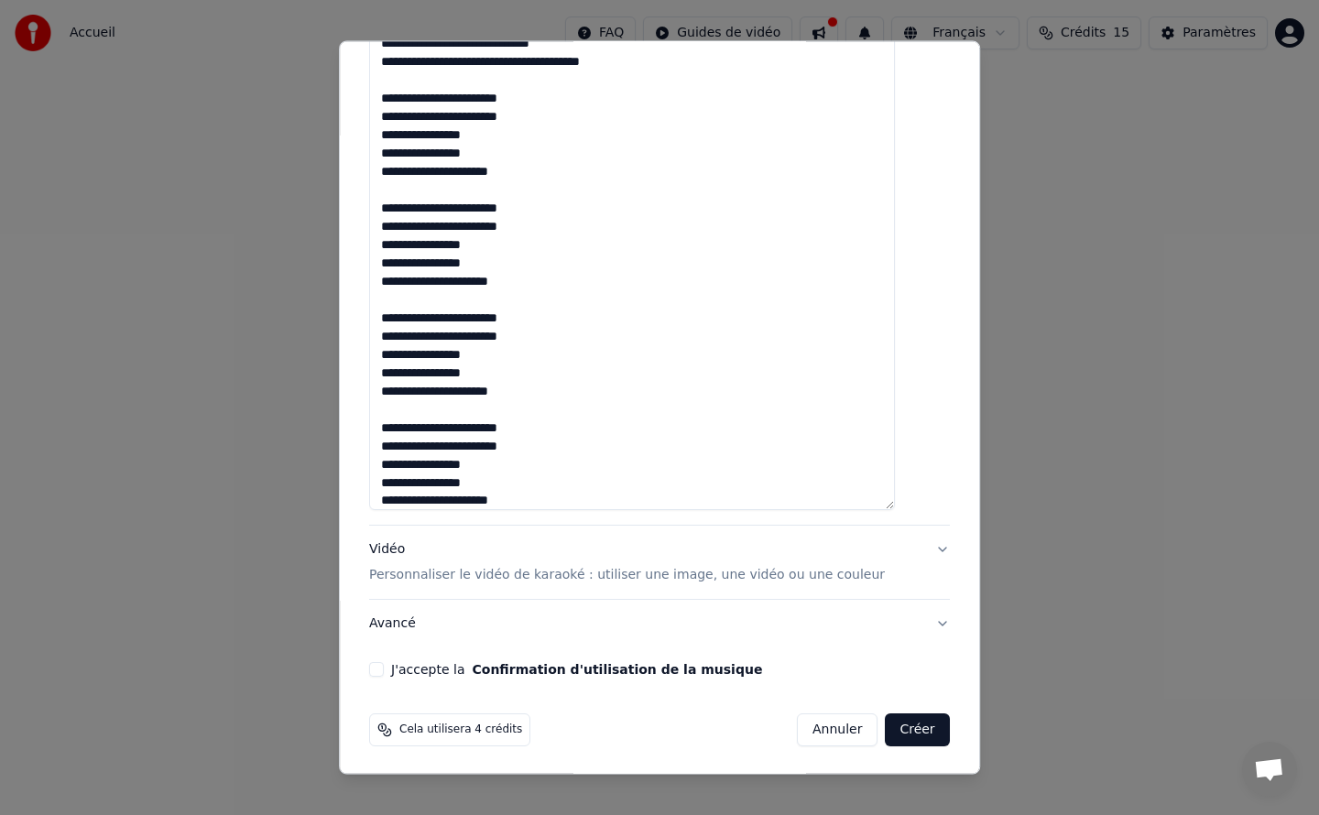
type textarea "**********"
click at [868, 551] on button "Vidéo Personnaliser le vidéo de karaoké : utiliser une image, une vidéo ou une …" at bounding box center [659, 562] width 581 height 73
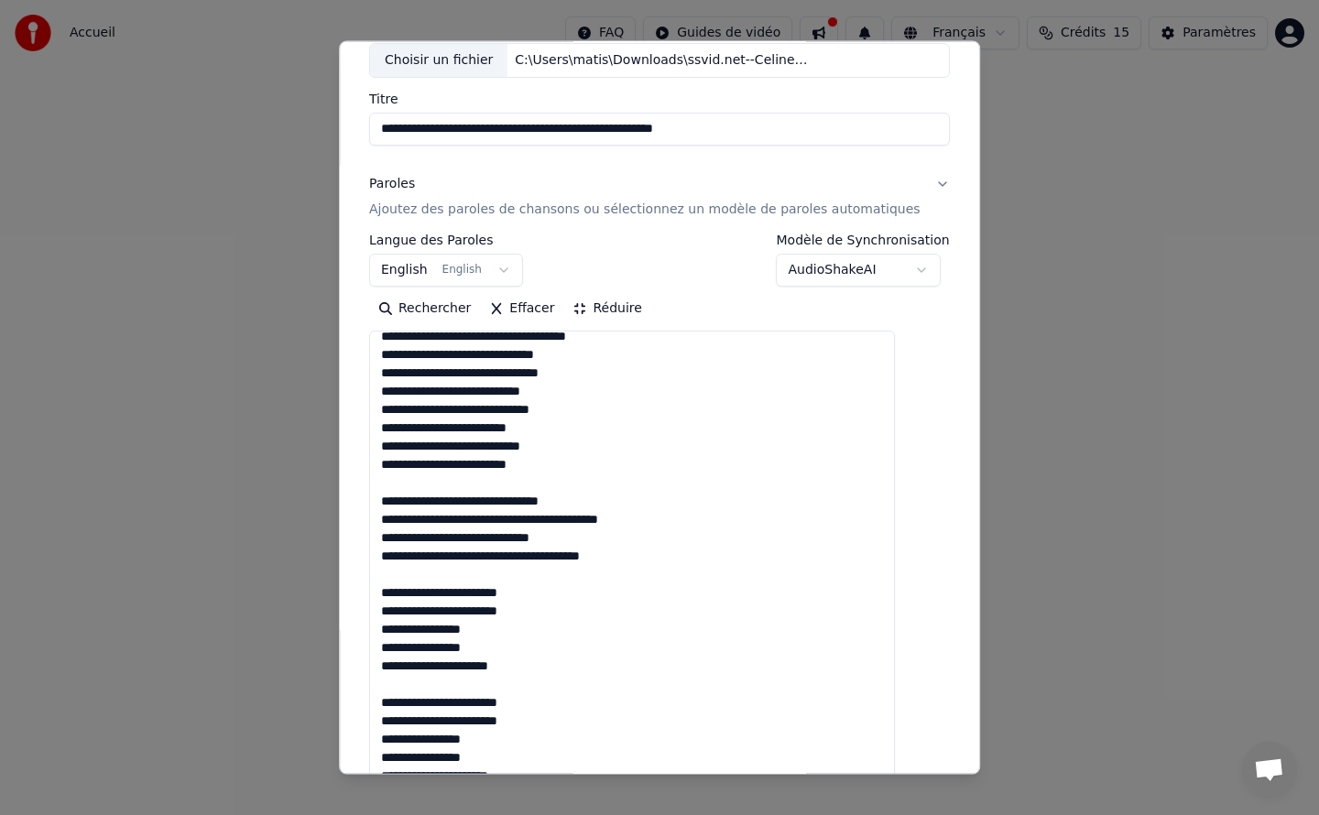
scroll to position [0, 0]
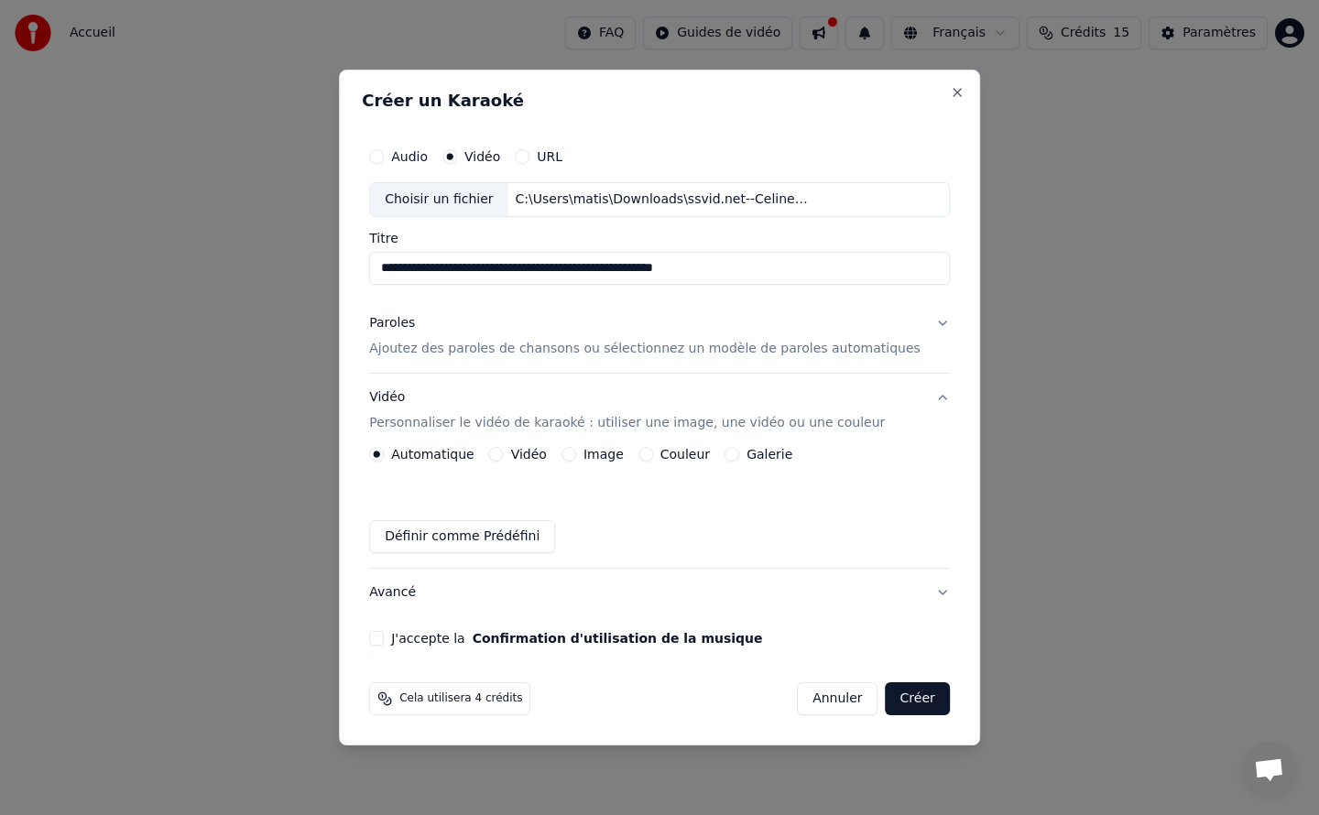
click at [912, 324] on button "Paroles Ajoutez des paroles de chansons ou sélectionnez un modèle de paroles au…" at bounding box center [659, 336] width 581 height 73
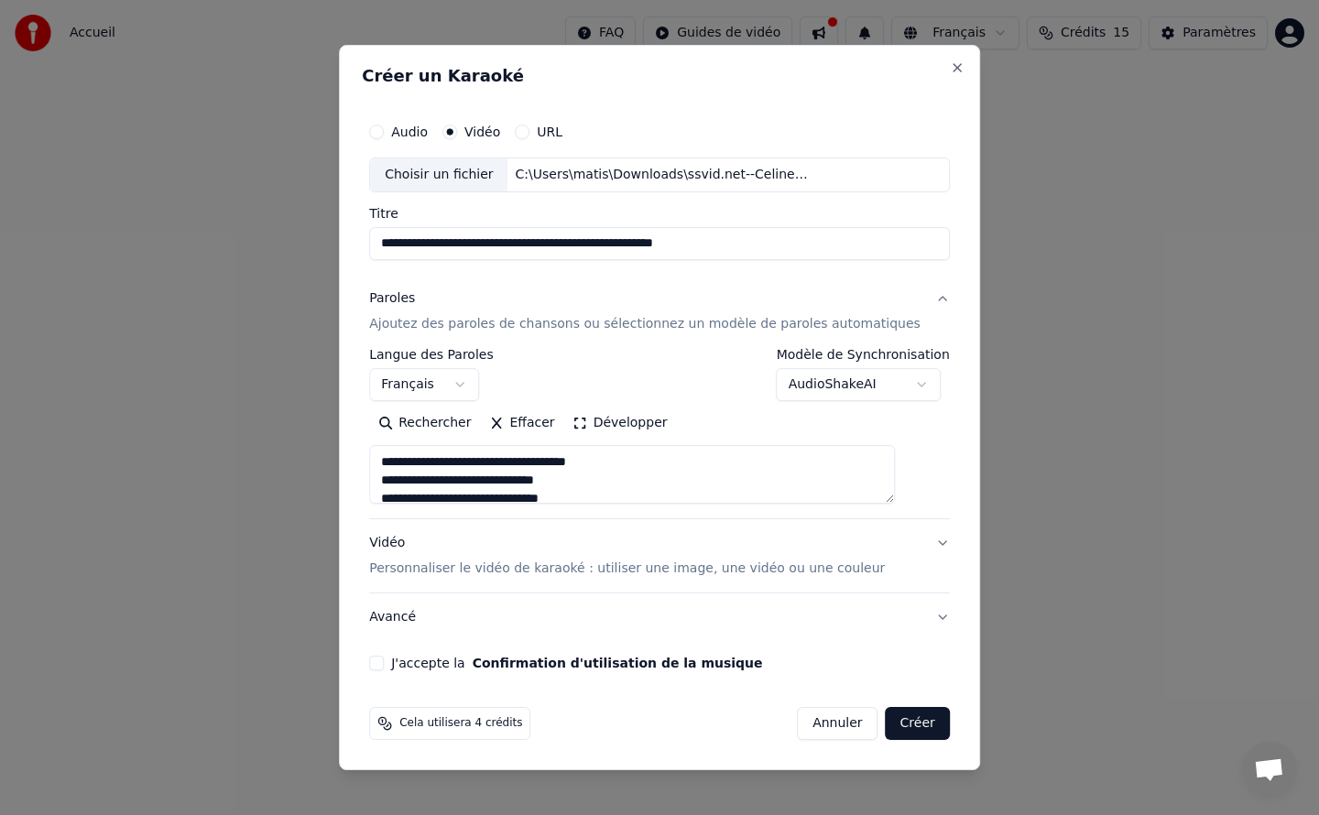
click at [914, 297] on button "Paroles Ajoutez des paroles de chansons ou sélectionnez un modèle de paroles au…" at bounding box center [659, 311] width 581 height 73
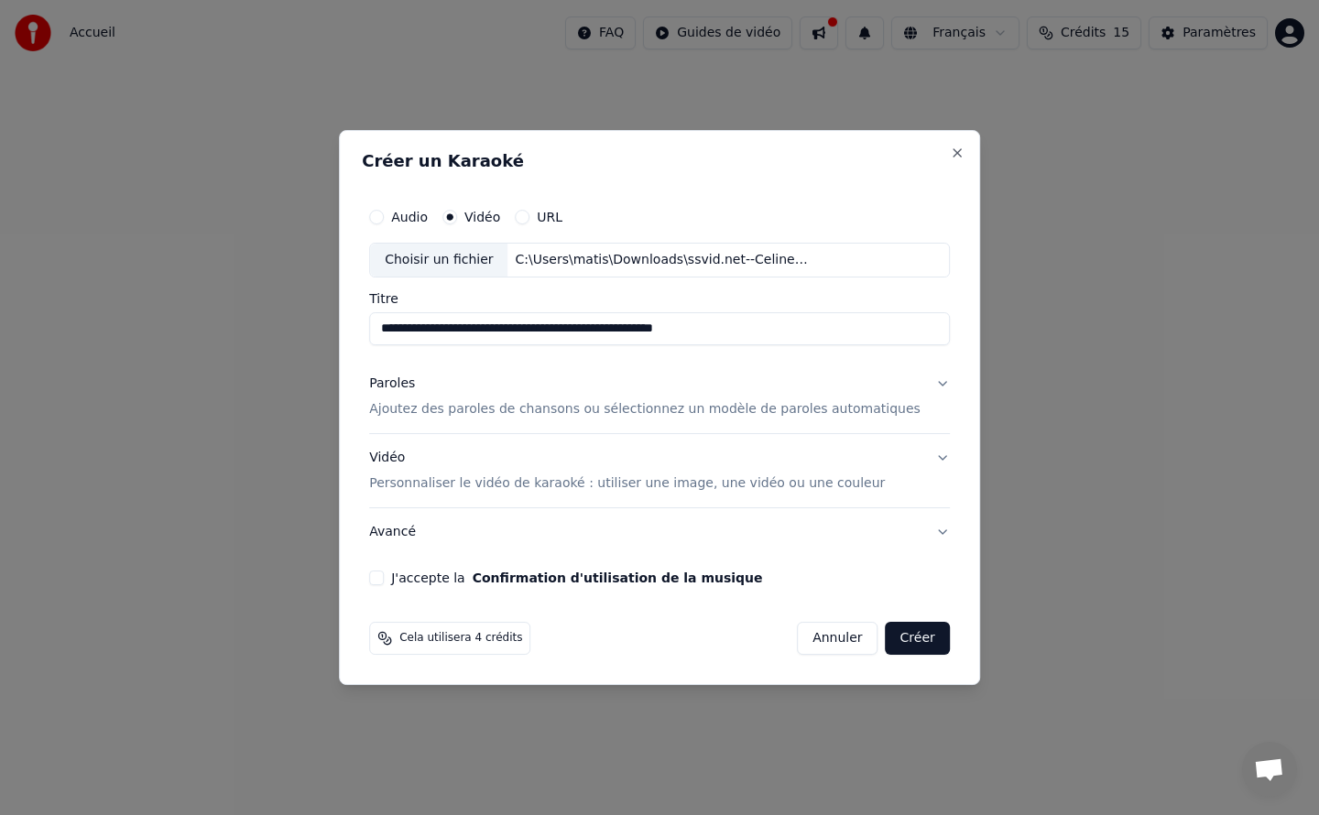
click at [710, 460] on div "Vidéo Personnaliser le vidéo de karaoké : utiliser une image, une vidéo ou une …" at bounding box center [627, 471] width 516 height 44
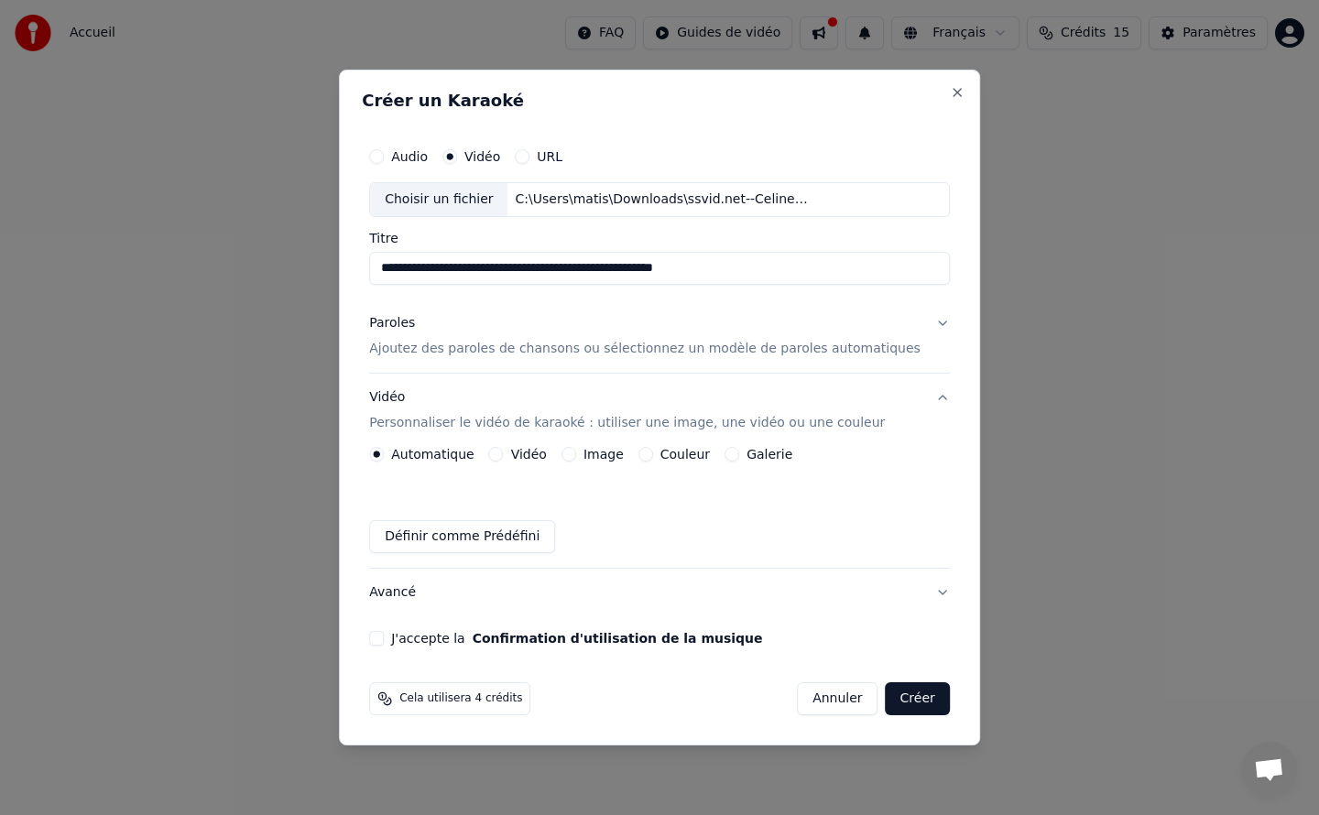
click at [777, 453] on label "Galerie" at bounding box center [770, 454] width 46 height 13
click at [739, 453] on button "Galerie" at bounding box center [732, 454] width 15 height 15
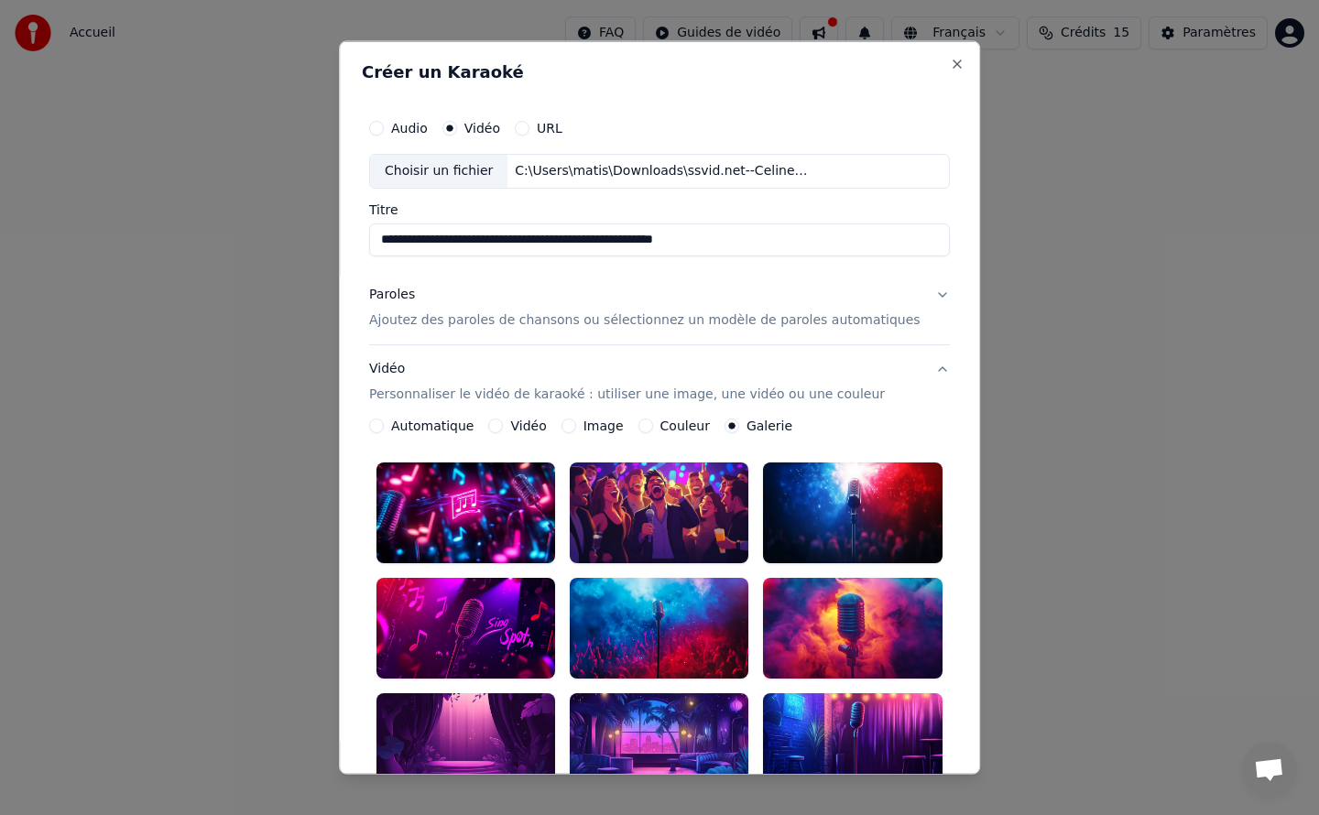
click at [431, 431] on label "Automatique" at bounding box center [432, 425] width 82 height 13
click at [384, 431] on button "Automatique" at bounding box center [376, 425] width 15 height 15
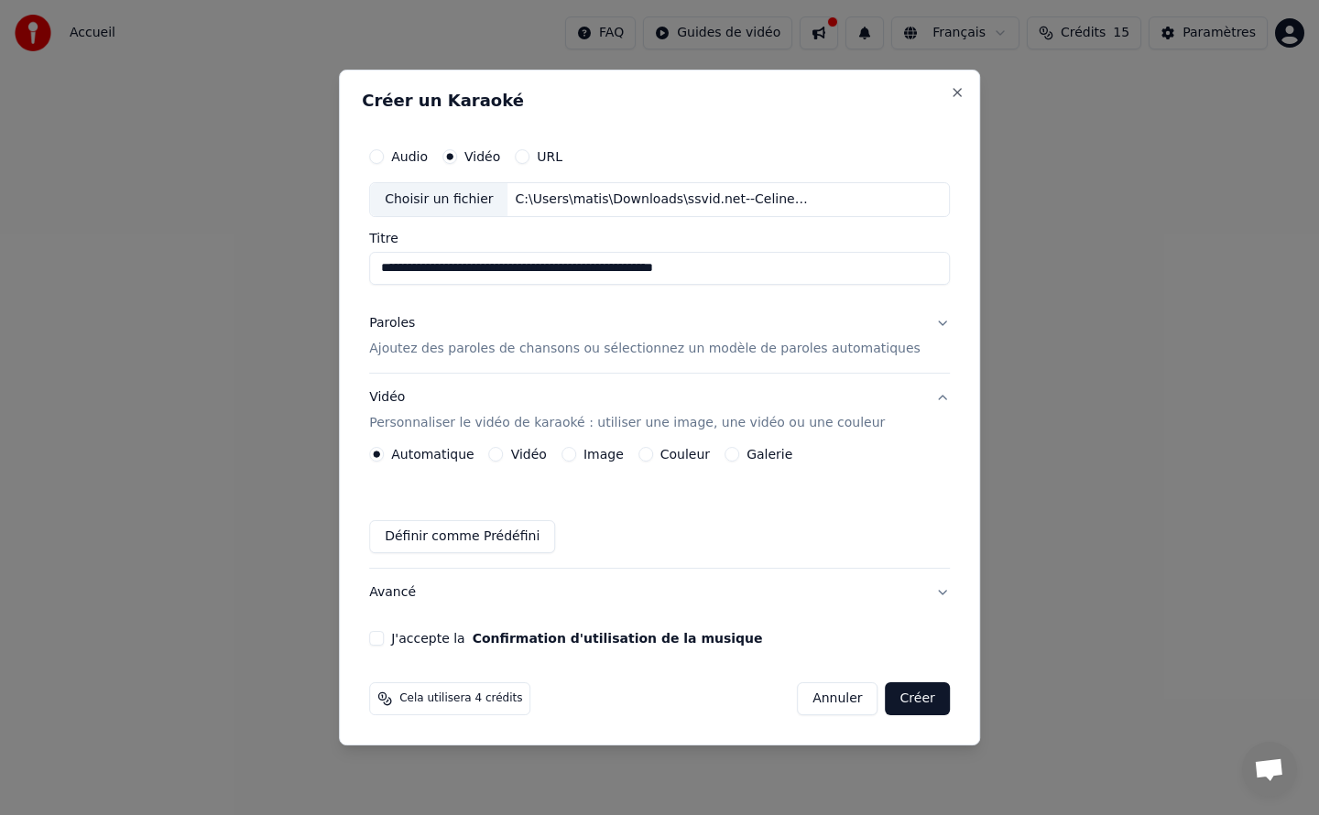
click at [644, 425] on p "Personnaliser le vidéo de karaoké : utiliser une image, une vidéo ou une couleur" at bounding box center [627, 423] width 516 height 18
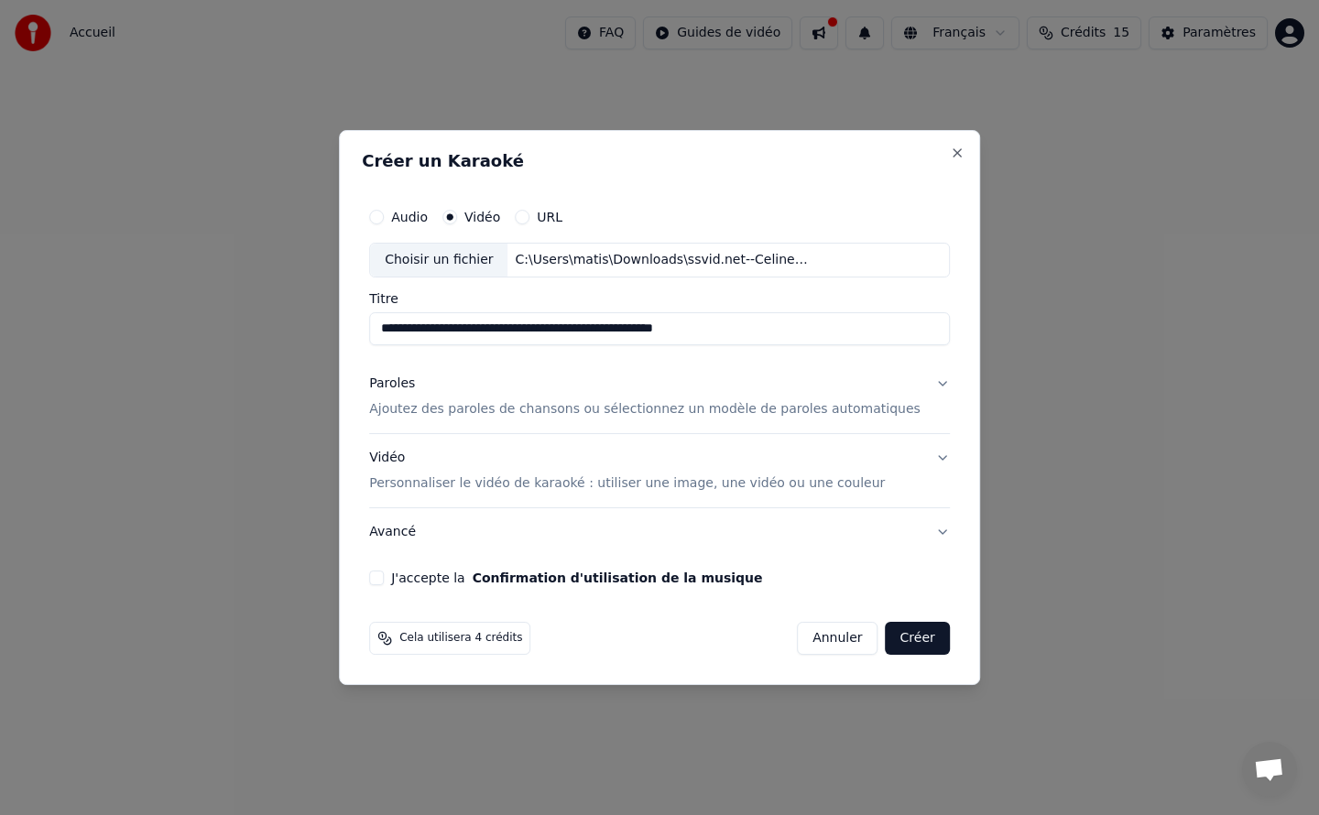
click at [676, 469] on div "Vidéo Personnaliser le vidéo de karaoké : utiliser une image, une vidéo ou une …" at bounding box center [627, 471] width 516 height 44
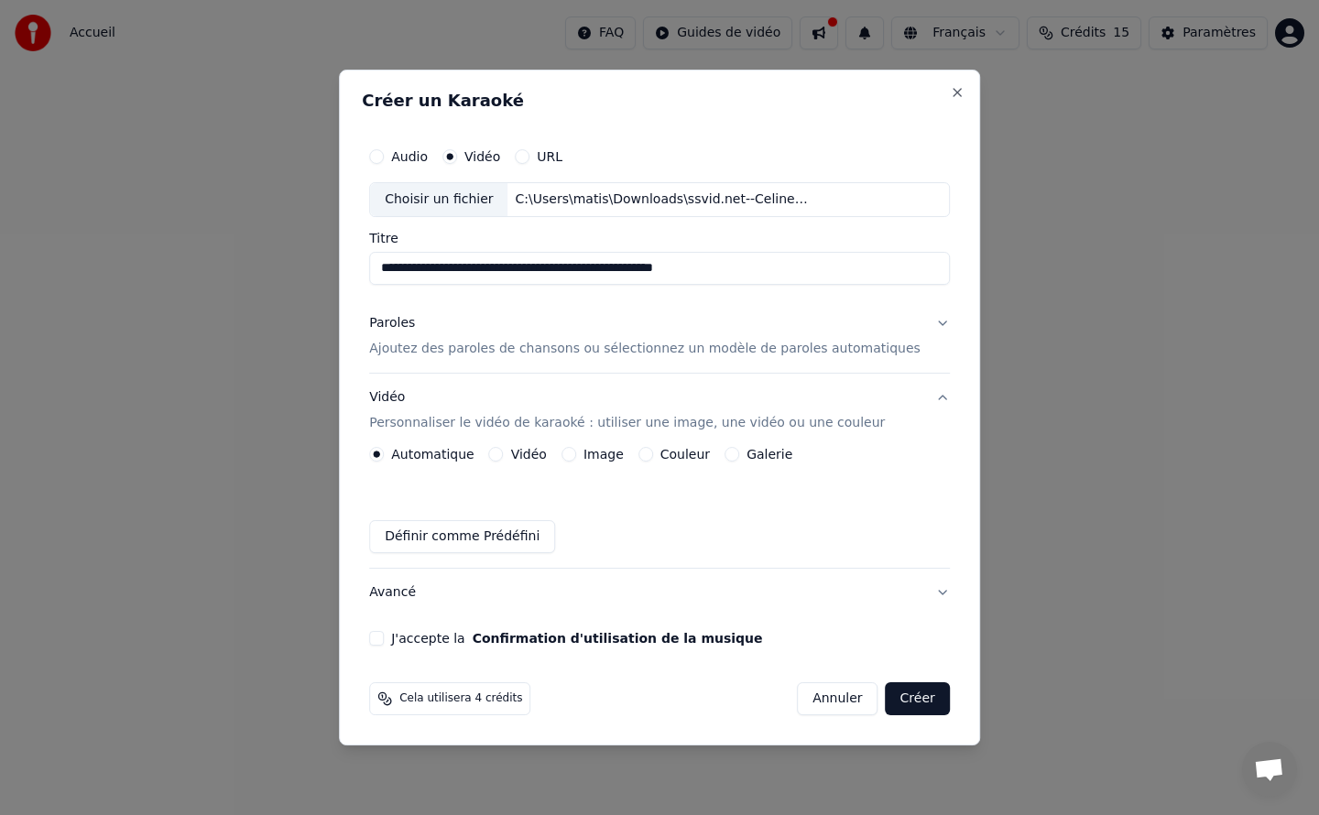
click at [576, 451] on button "Image" at bounding box center [568, 454] width 15 height 15
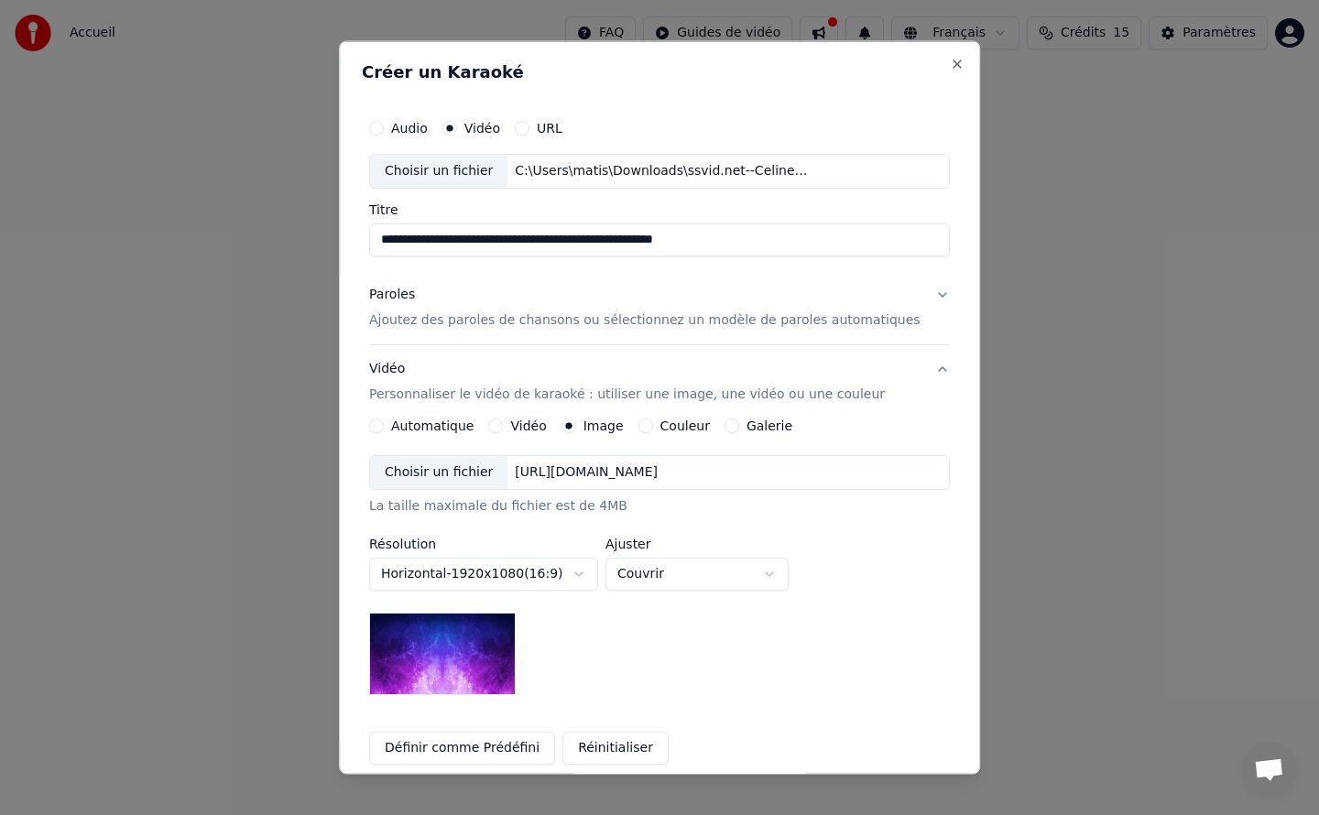
click at [482, 467] on div "Choisir un fichier" at bounding box center [438, 471] width 137 height 33
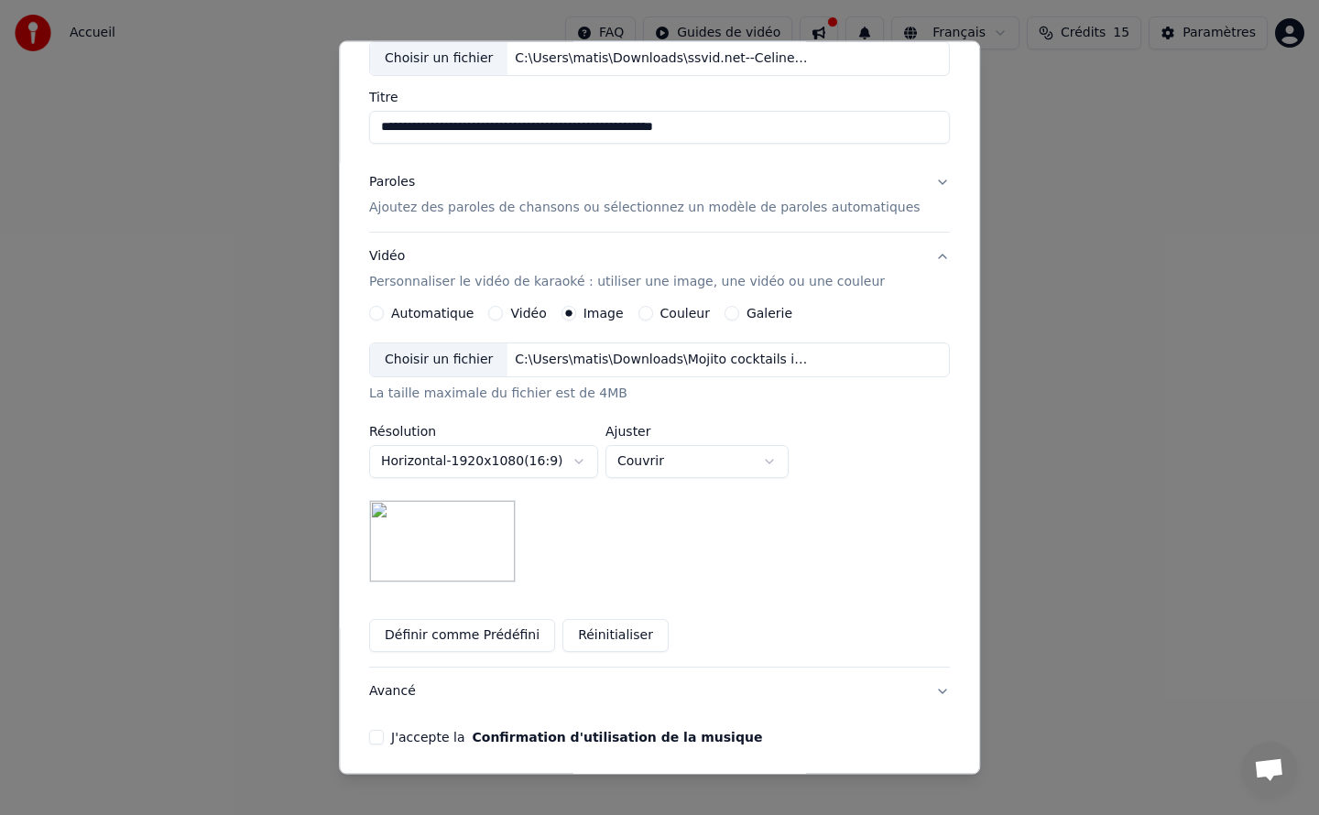
scroll to position [154, 0]
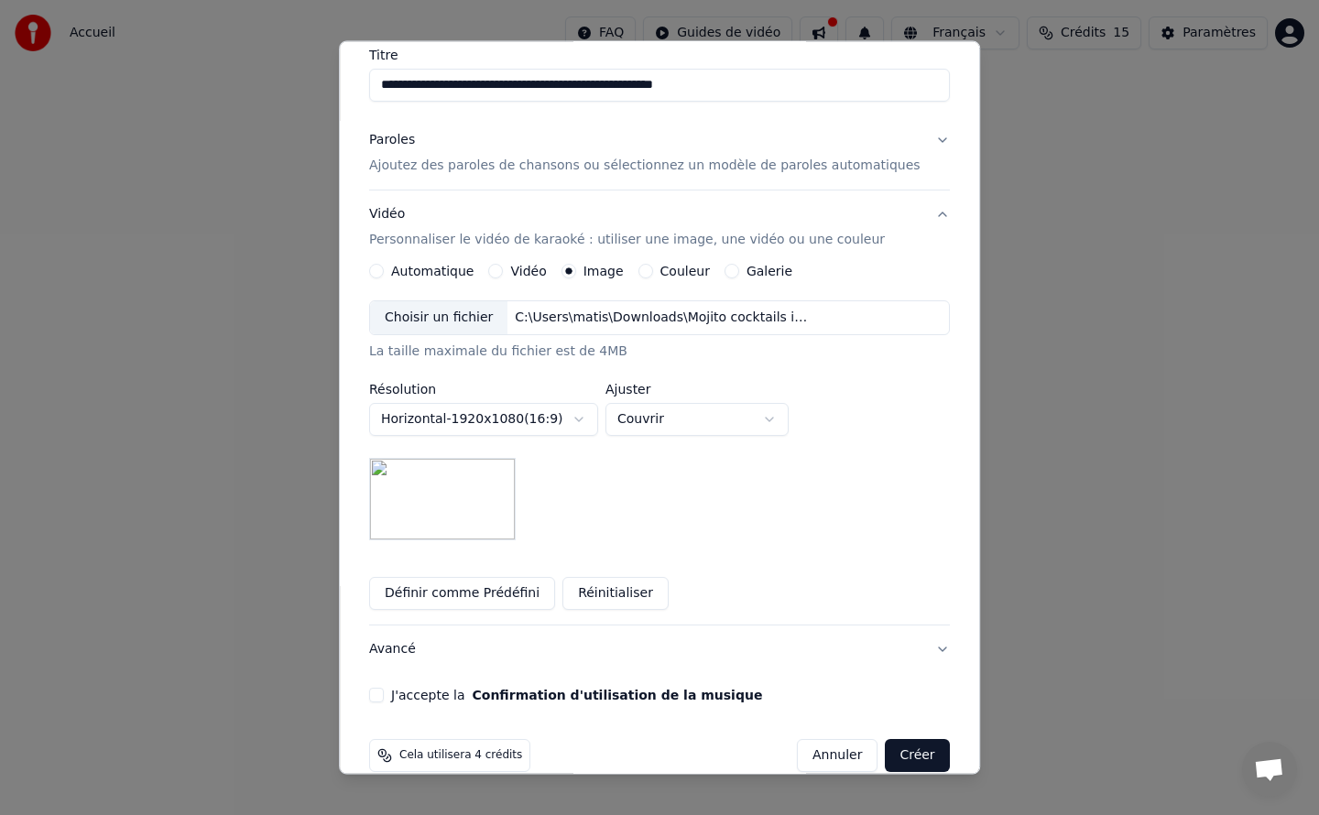
click at [608, 587] on button "Réinitialiser" at bounding box center [615, 593] width 106 height 33
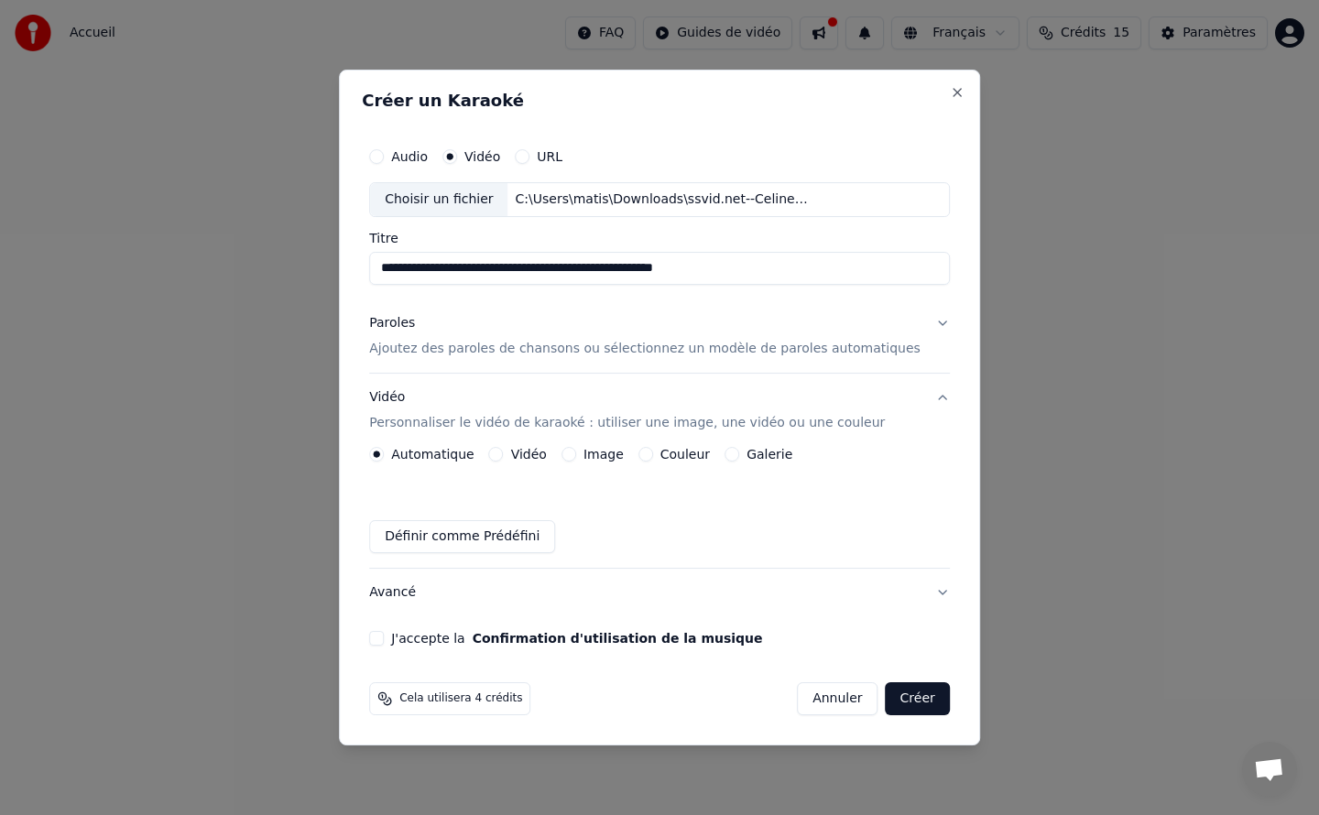
click at [608, 452] on label "Image" at bounding box center [603, 454] width 40 height 13
click at [576, 452] on button "Image" at bounding box center [568, 454] width 15 height 15
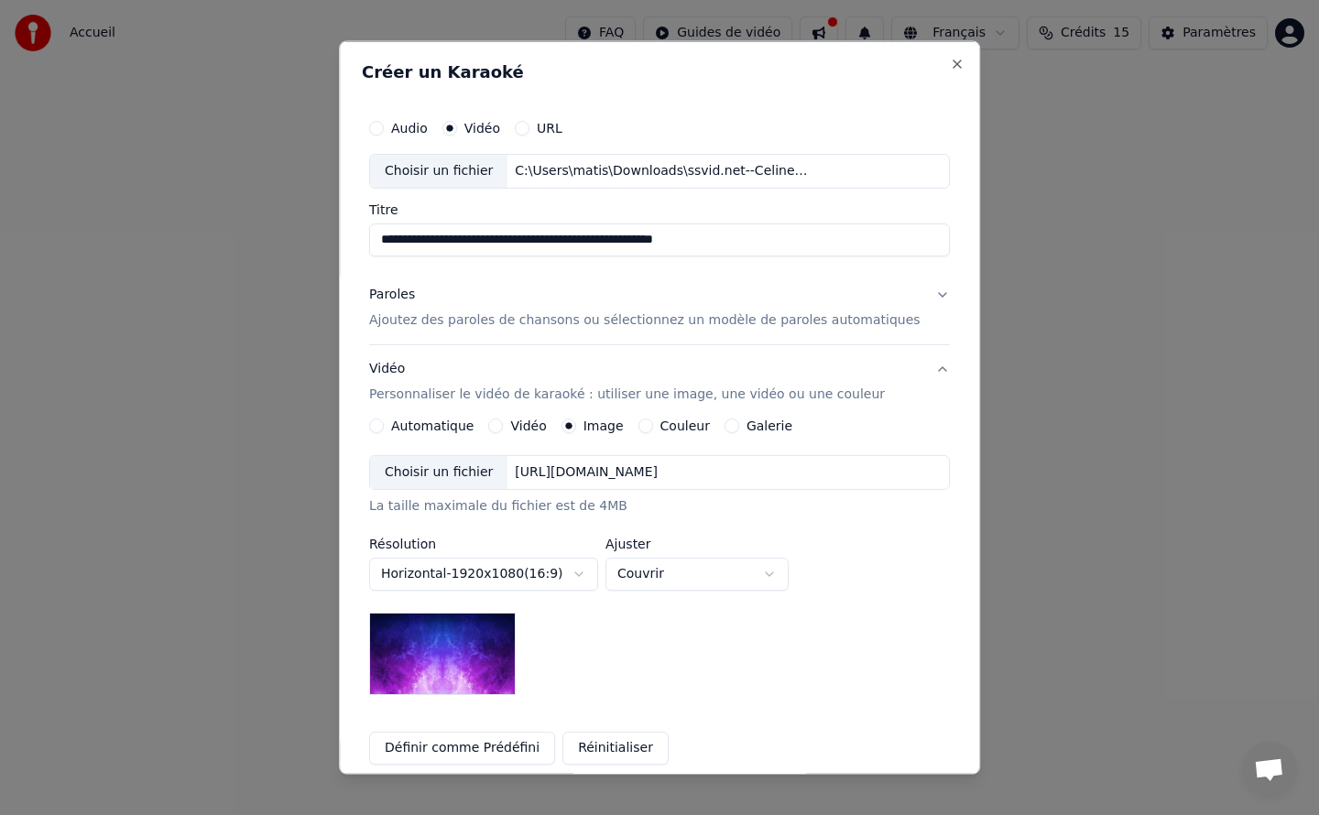
click at [844, 464] on div "Choisir un fichier https://imagedelivery.net/jkI57_JBx8hWPzcSI-uF5w/c7639807-3f…" at bounding box center [659, 471] width 581 height 35
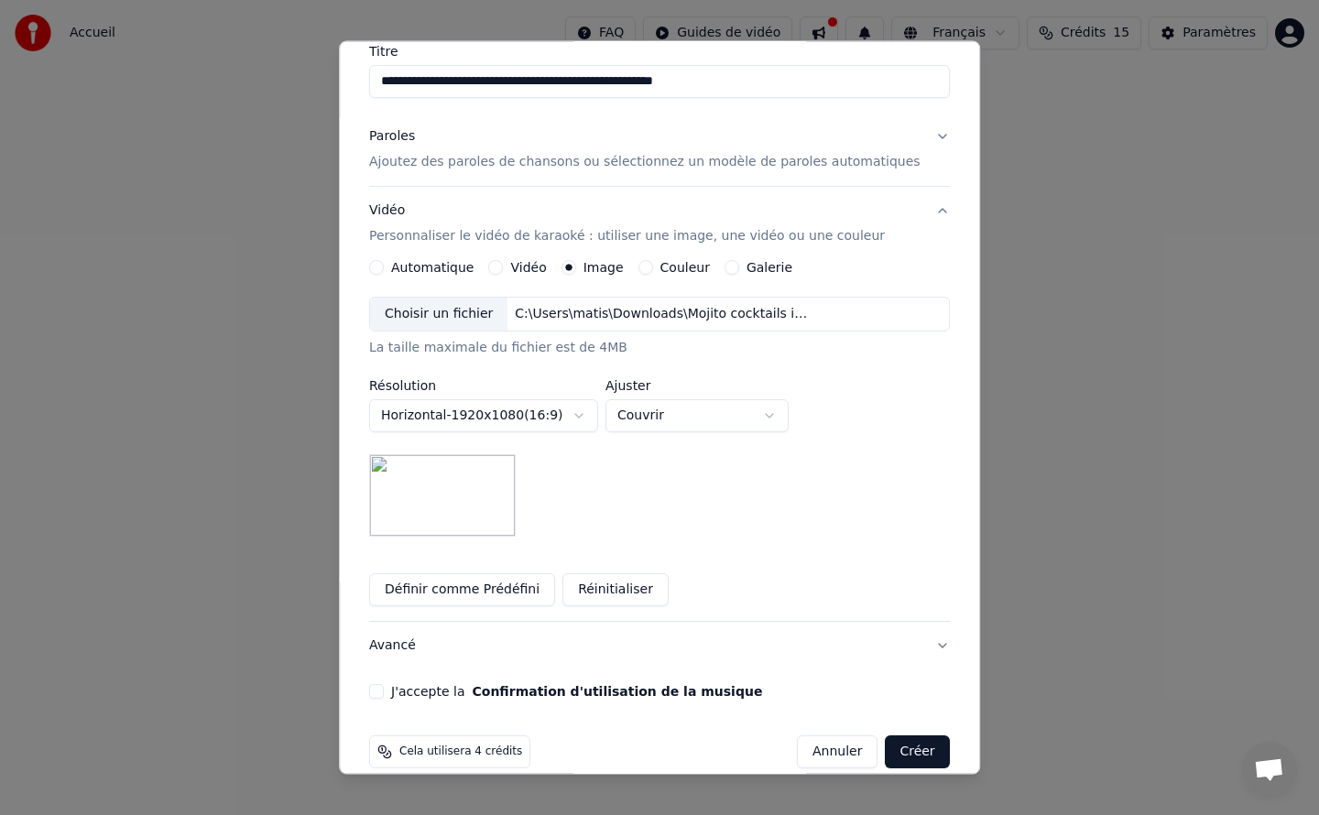
scroll to position [180, 0]
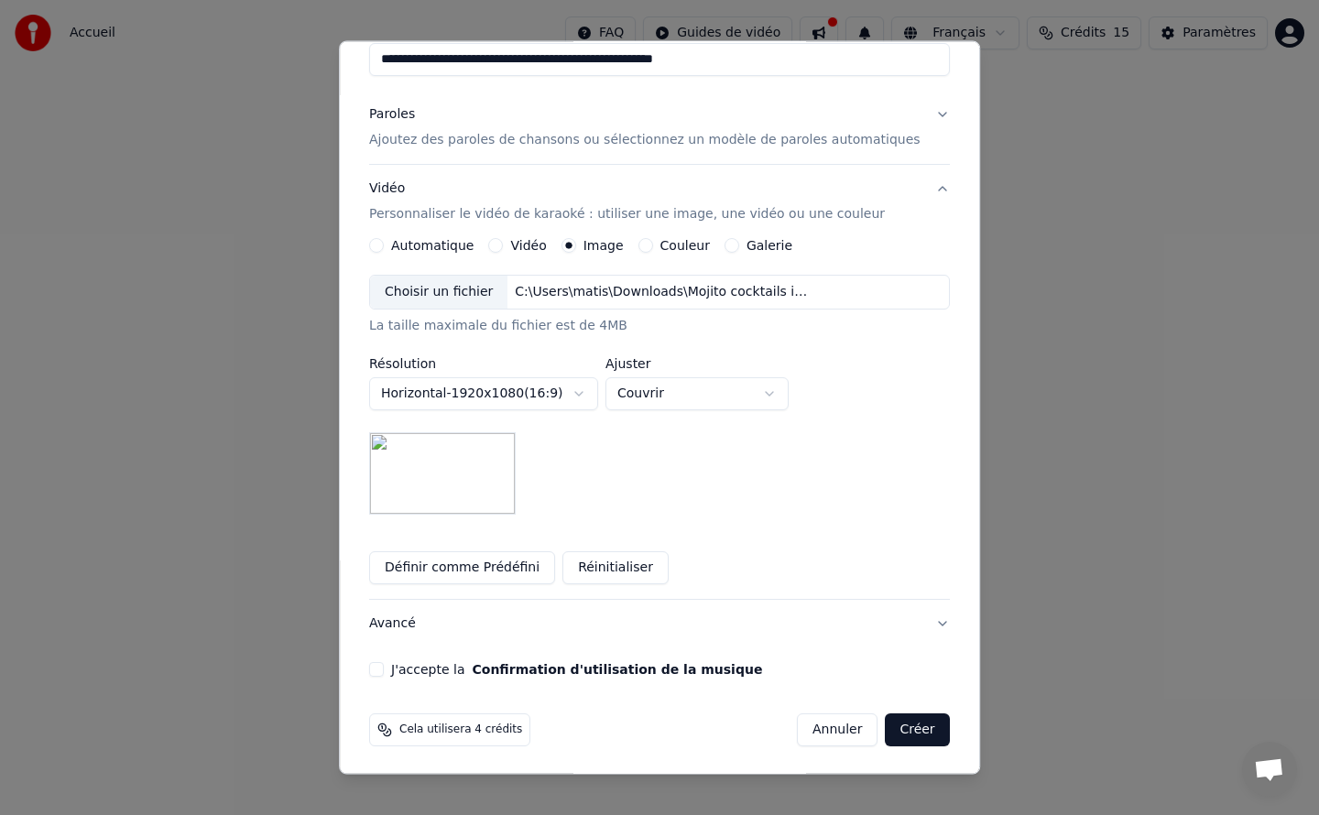
click at [886, 725] on button "Créer" at bounding box center [918, 730] width 64 height 33
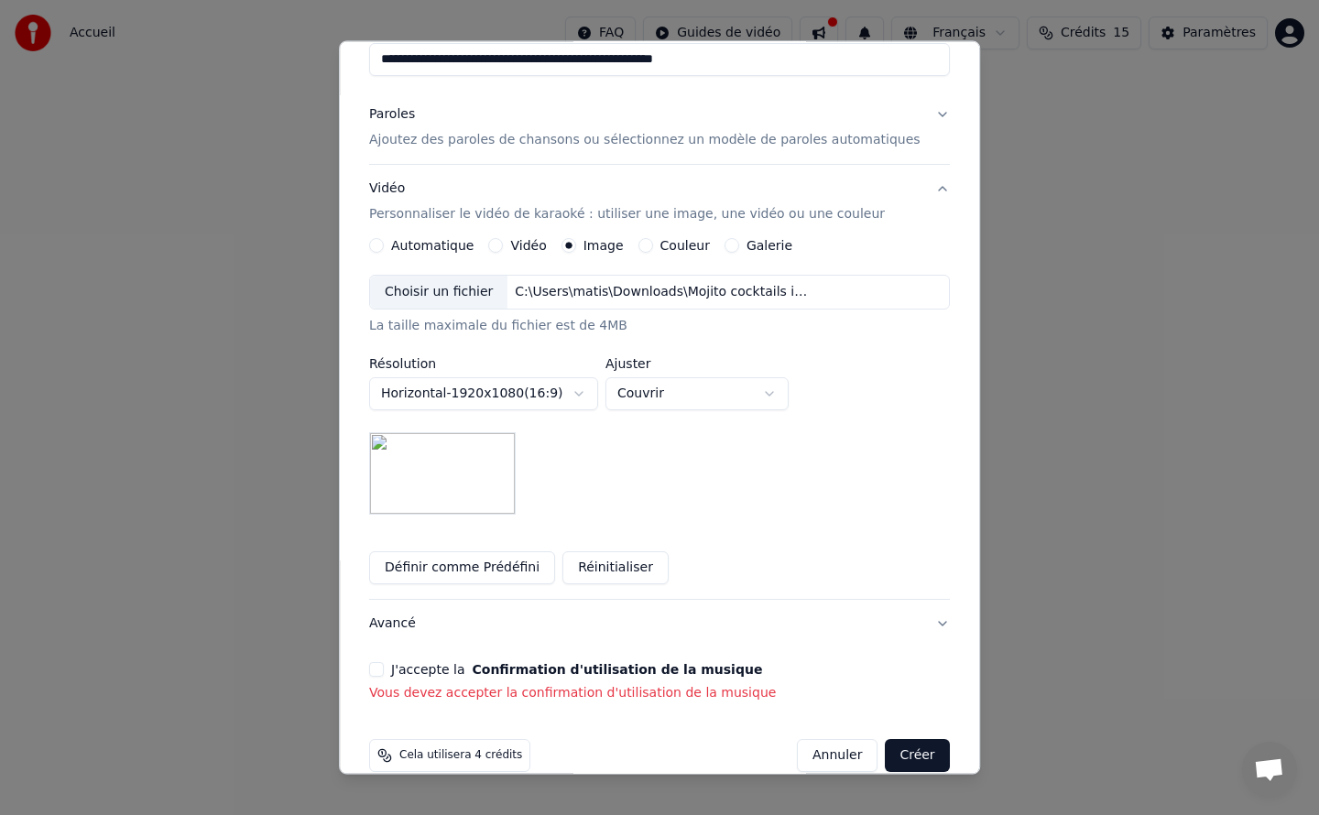
click at [384, 670] on button "J'accepte la Confirmation d'utilisation de la musique" at bounding box center [376, 669] width 15 height 15
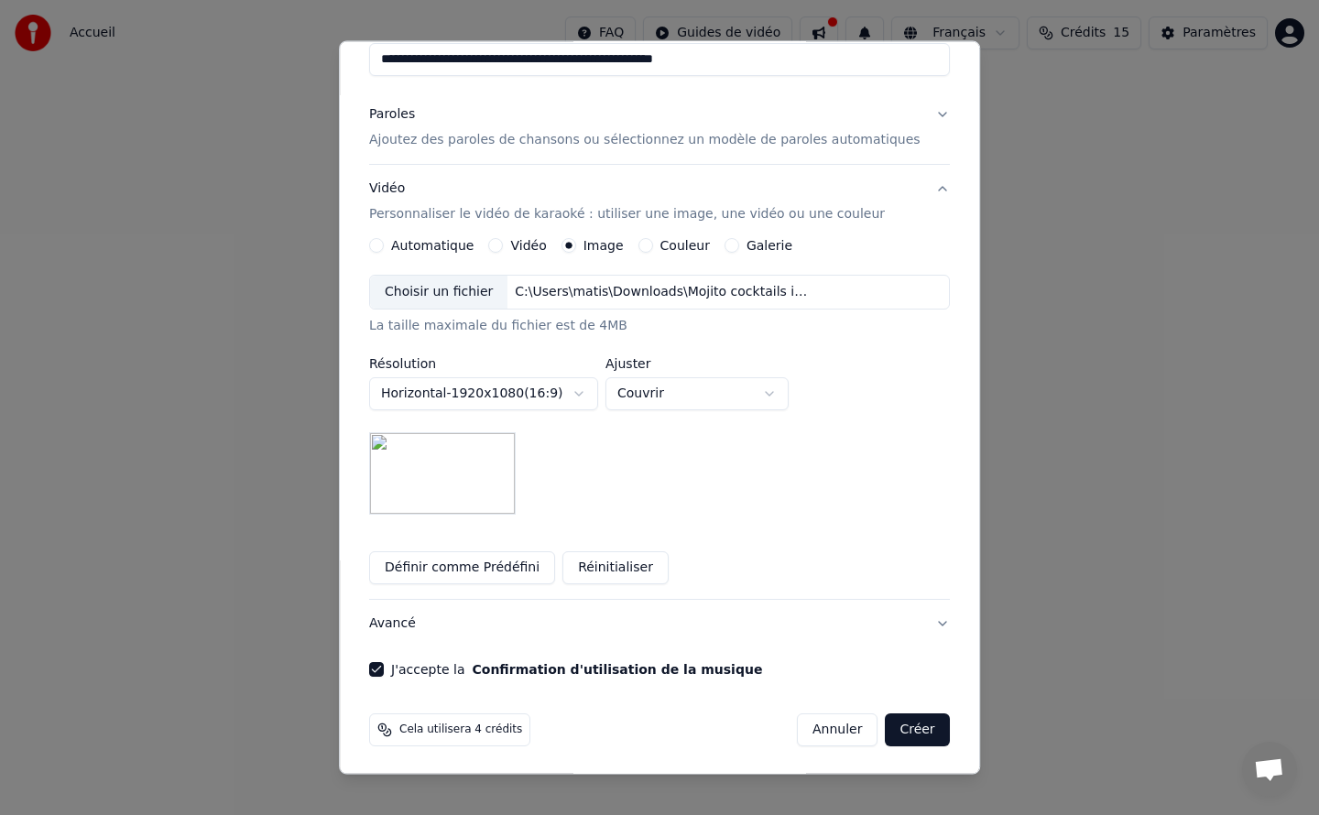
click at [896, 720] on button "Créer" at bounding box center [918, 730] width 64 height 33
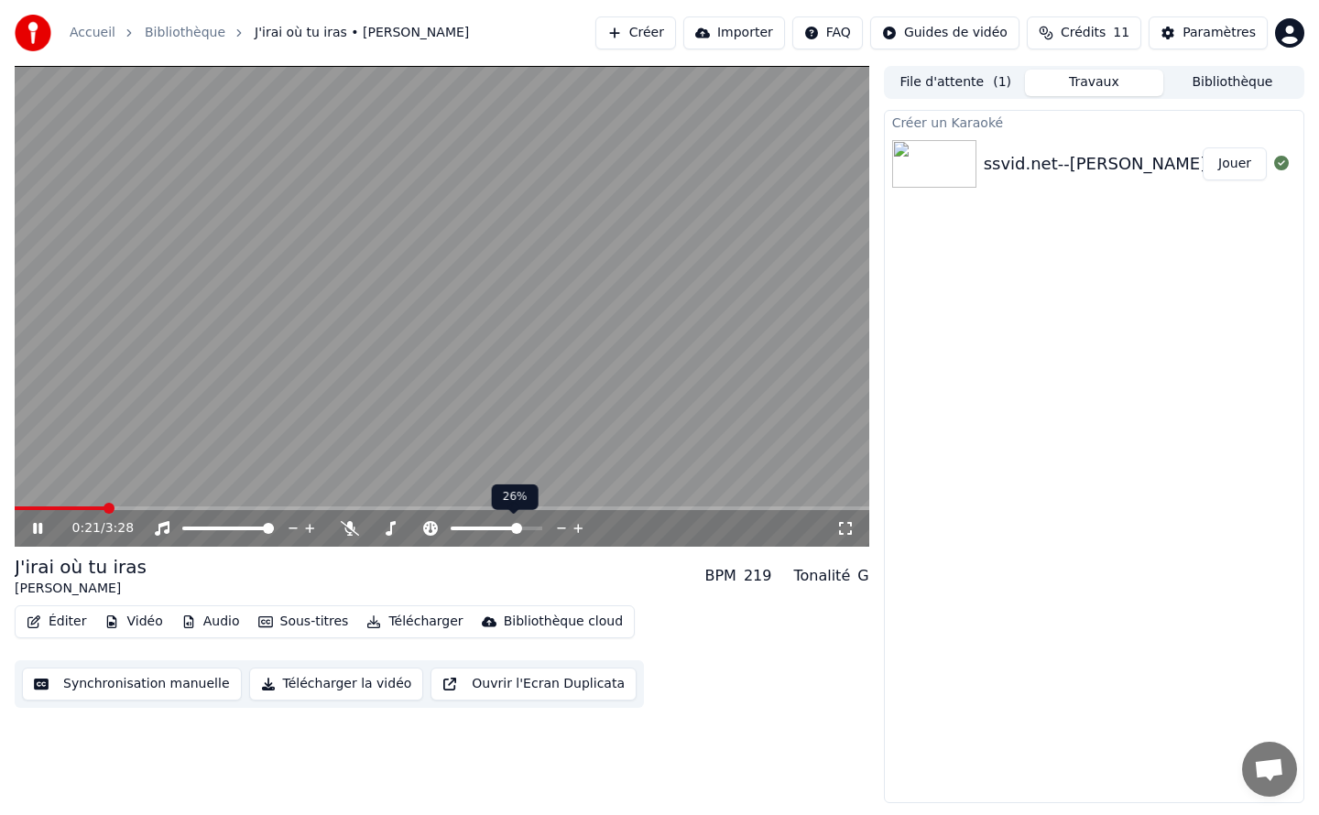
click at [519, 529] on span at bounding box center [516, 528] width 11 height 11
click at [456, 534] on span at bounding box center [461, 528] width 11 height 11
click at [425, 528] on icon at bounding box center [430, 528] width 18 height 15
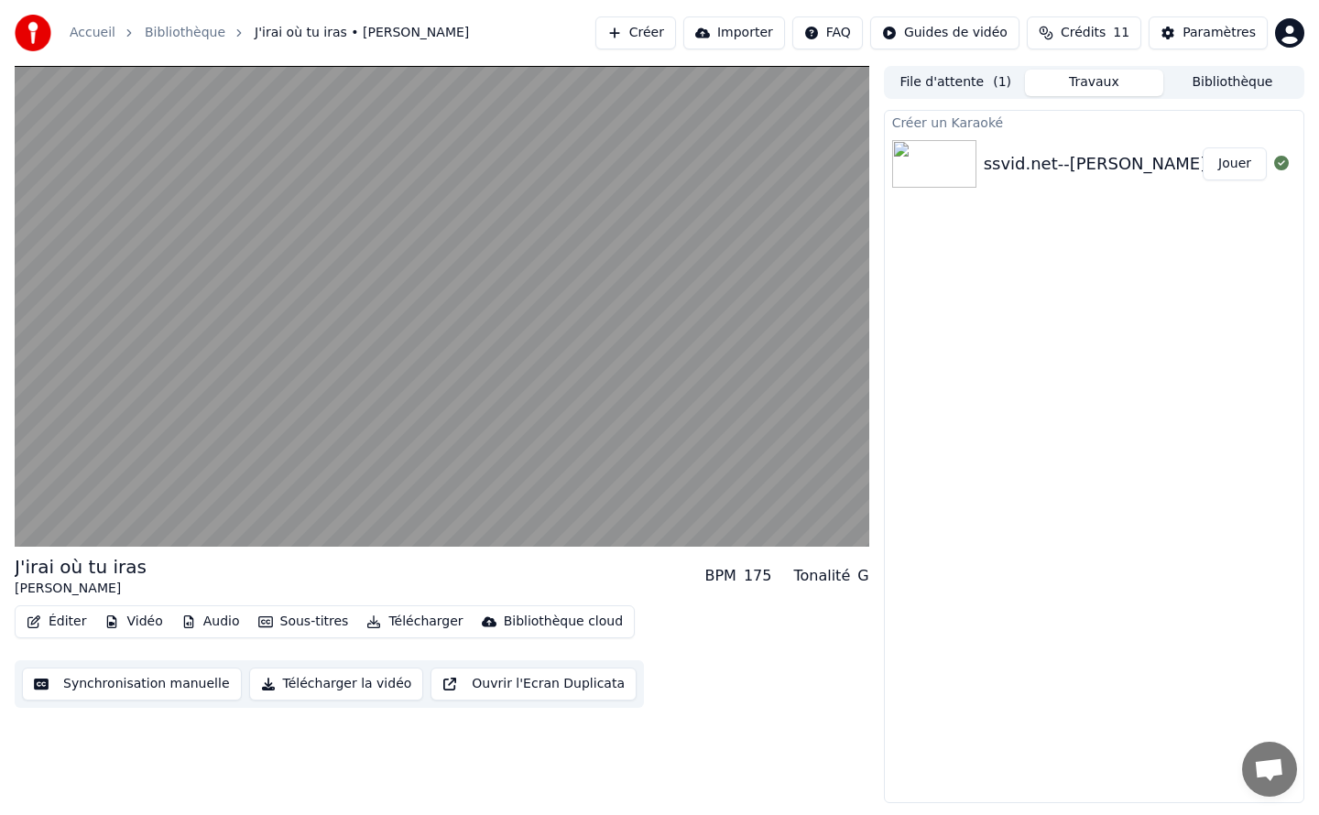
click at [66, 617] on button "Éditer" at bounding box center [56, 622] width 74 height 26
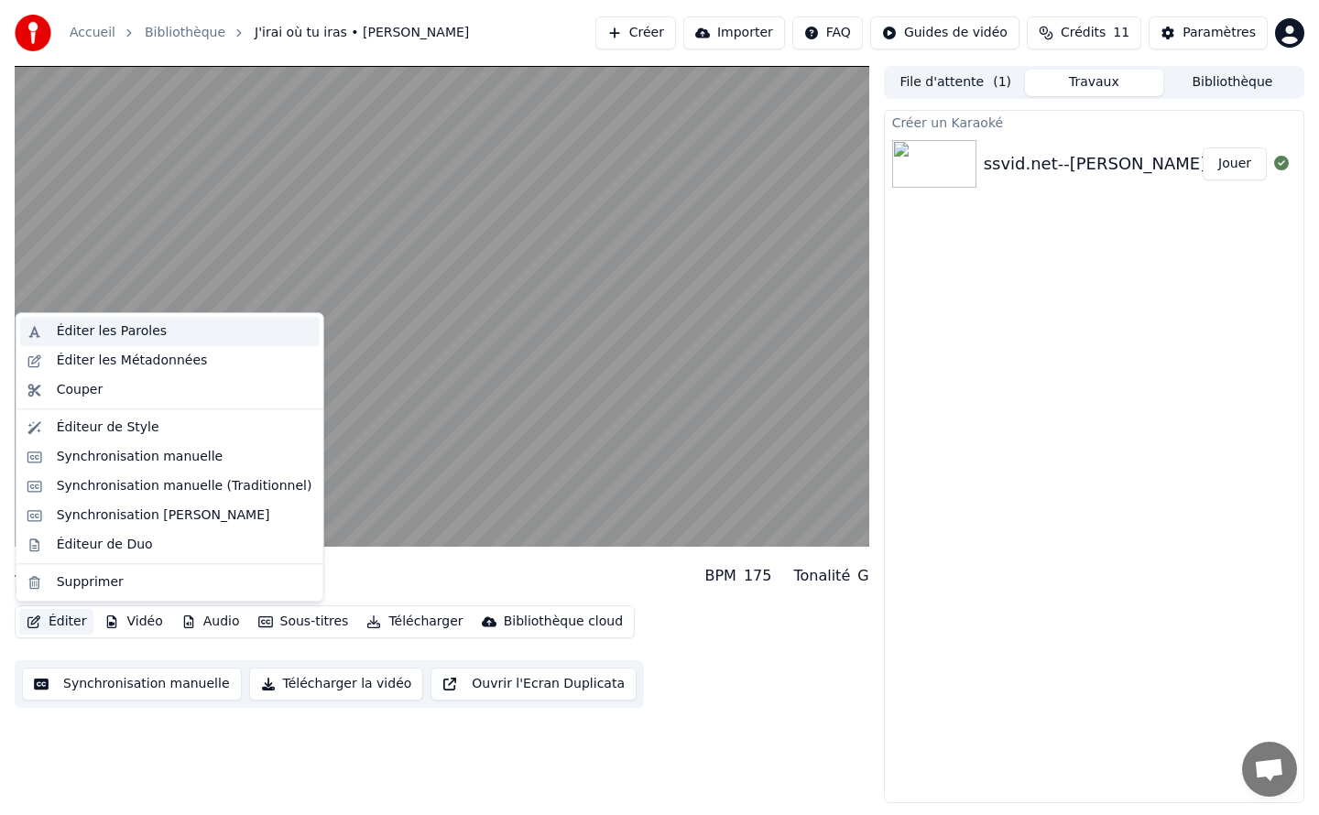
click at [132, 332] on div "Éditer les Paroles" at bounding box center [112, 331] width 110 height 18
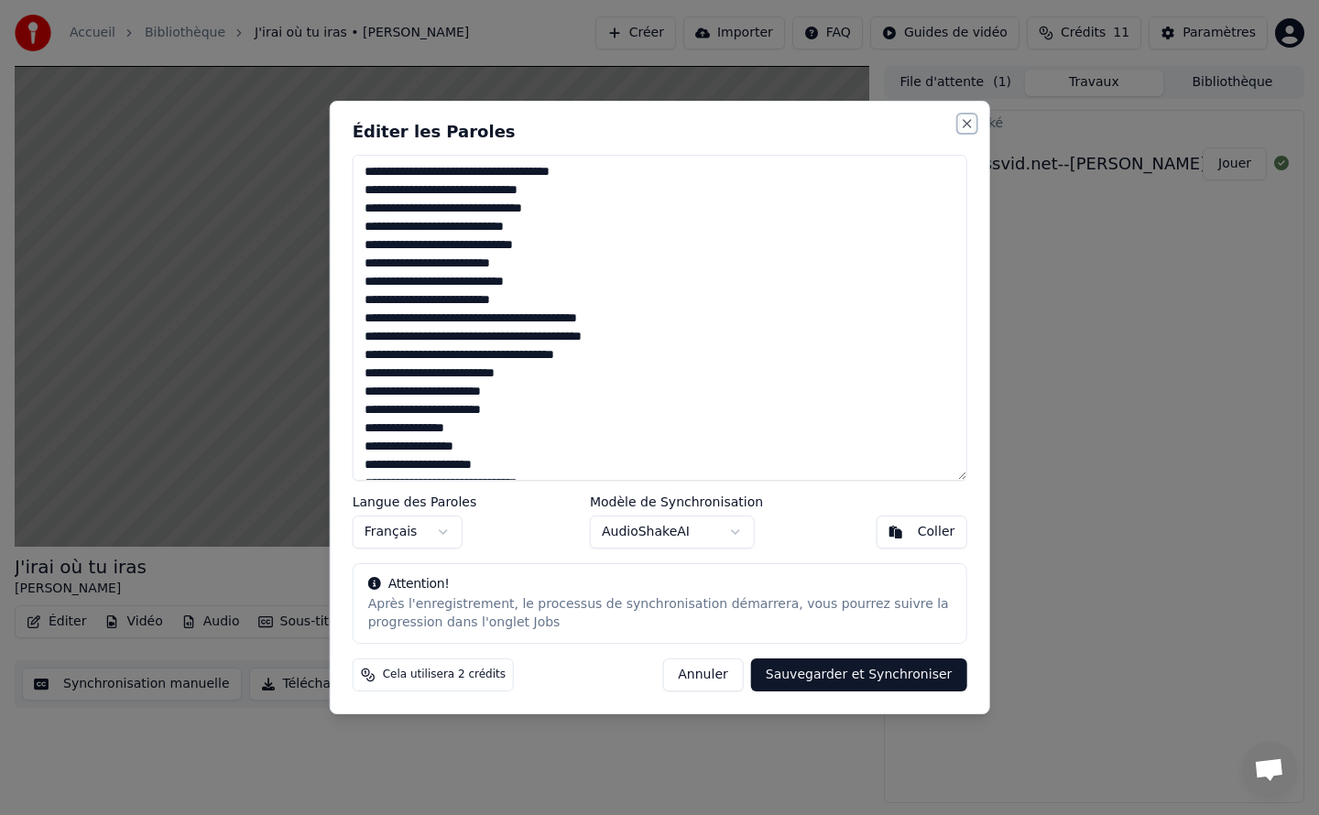
click at [963, 121] on button "Close" at bounding box center [966, 123] width 15 height 15
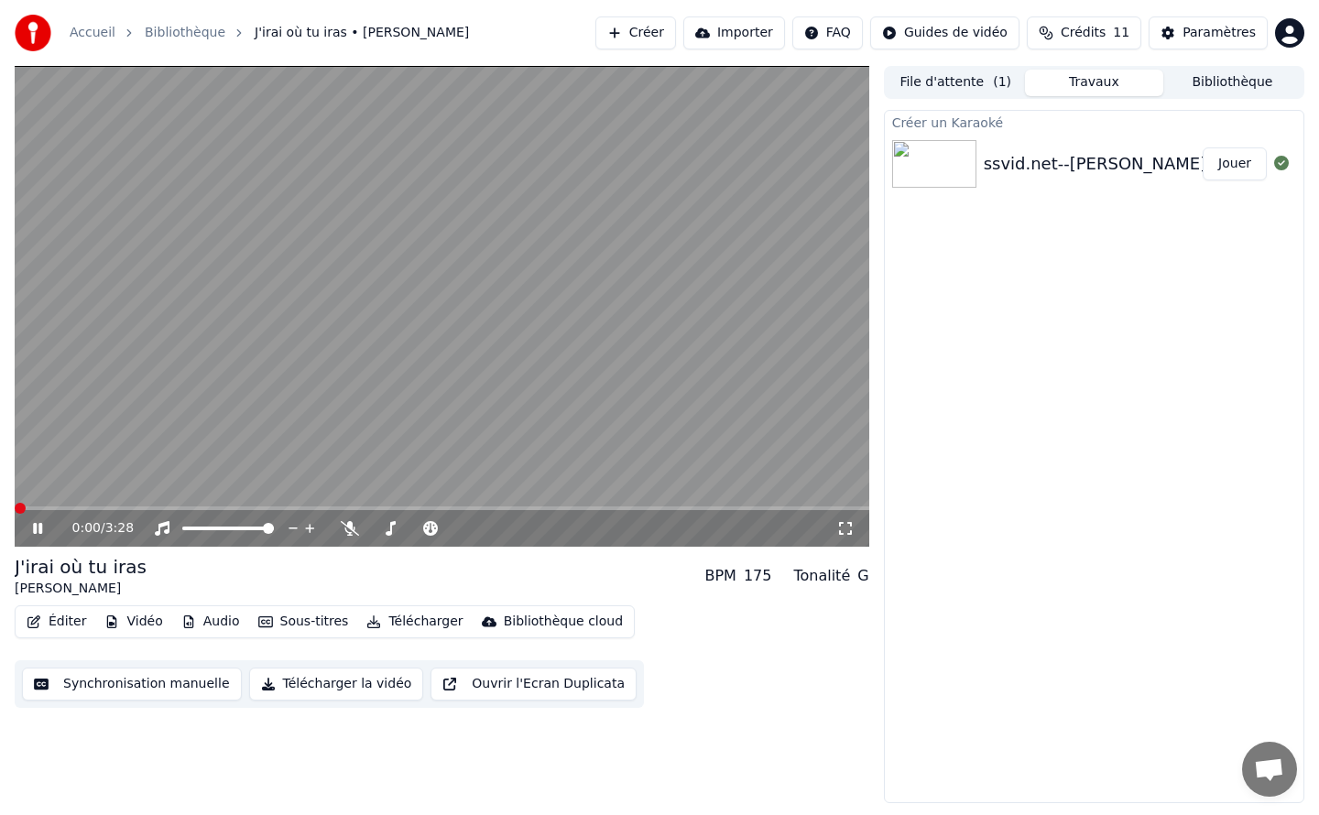
click at [15, 503] on span at bounding box center [20, 508] width 11 height 11
click at [38, 527] on icon at bounding box center [50, 528] width 43 height 15
click at [114, 681] on button "Synchronisation manuelle" at bounding box center [132, 684] width 220 height 33
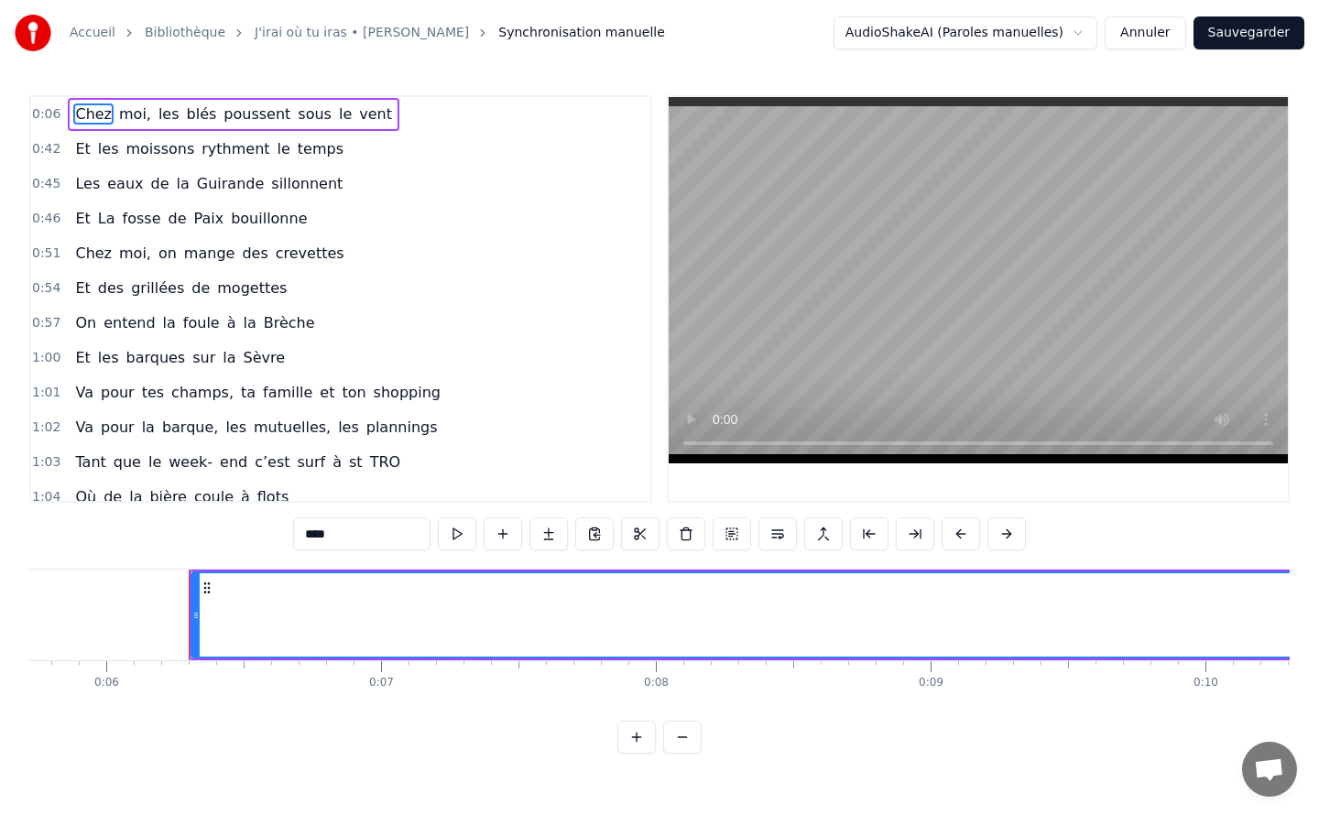
scroll to position [0, 1640]
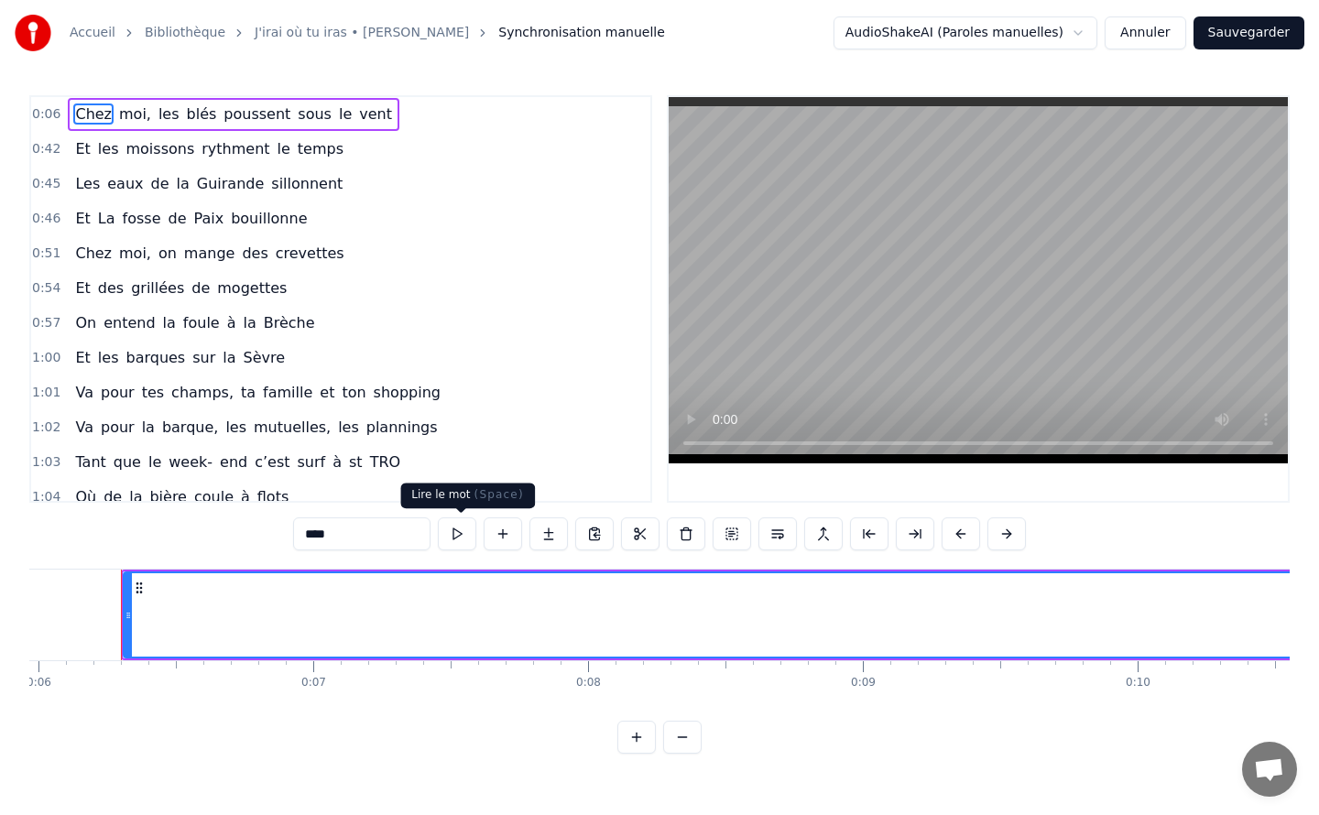
click at [465, 529] on button at bounding box center [457, 534] width 38 height 33
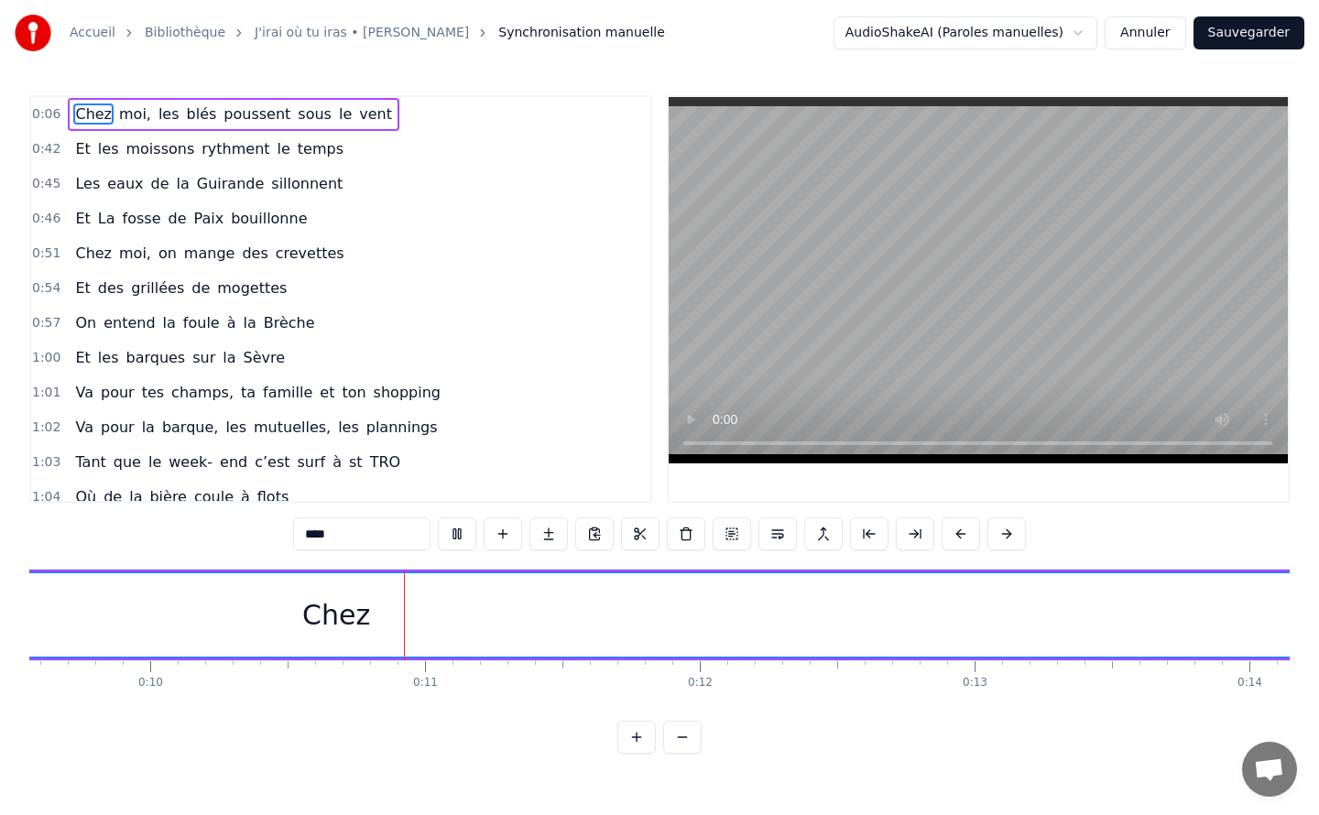
scroll to position [0, 2730]
click at [124, 147] on span "moissons" at bounding box center [160, 148] width 72 height 21
type input "********"
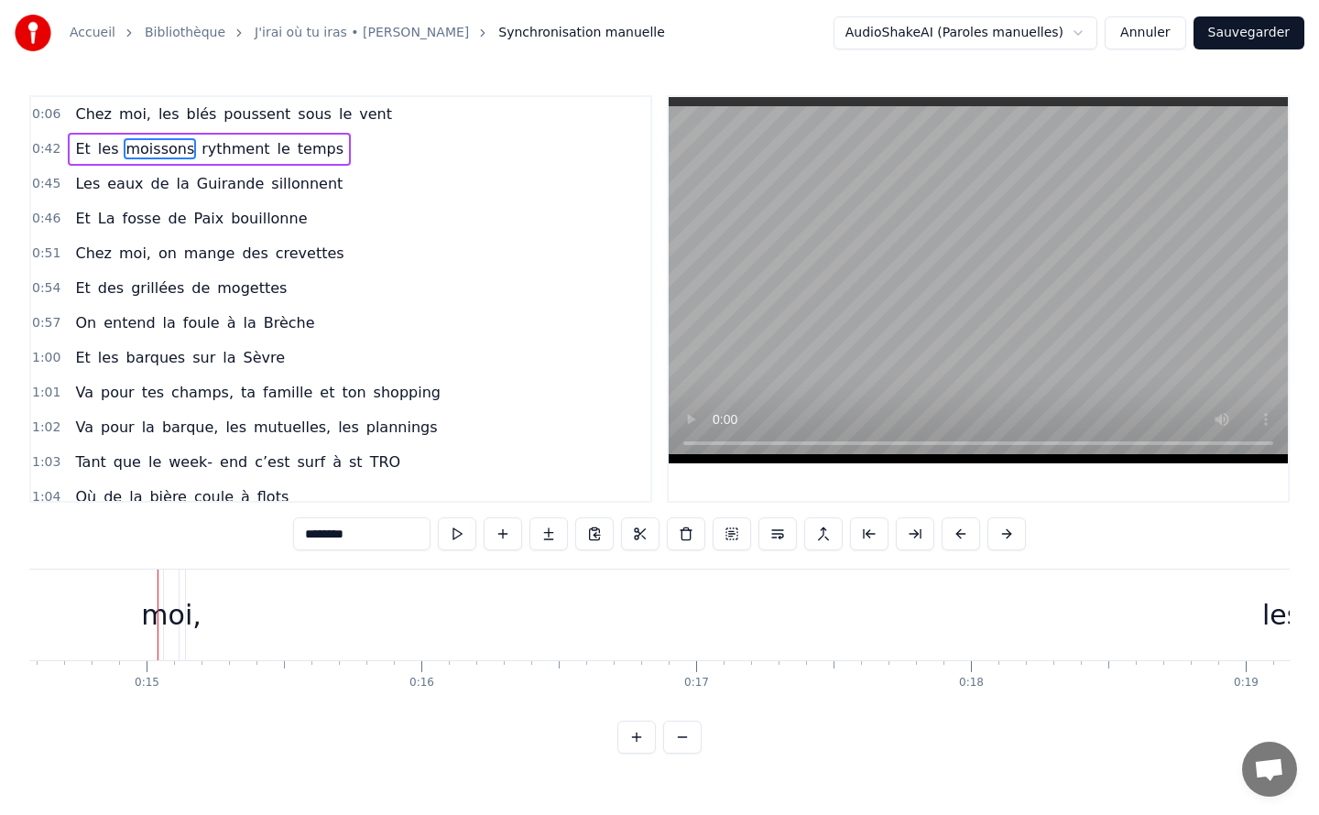
scroll to position [0, 4041]
click at [1158, 28] on button "Annuler" at bounding box center [1145, 32] width 81 height 33
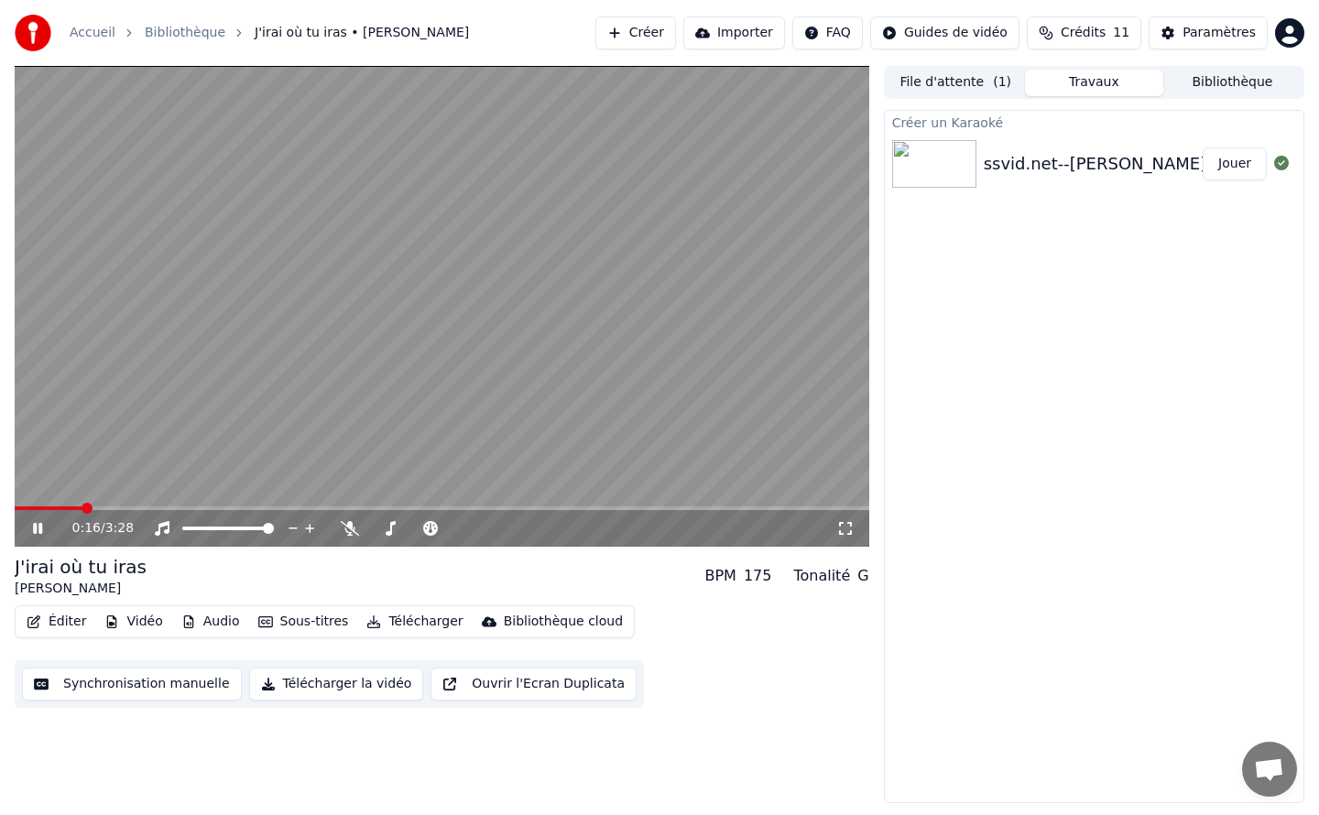
click at [33, 528] on icon at bounding box center [50, 528] width 43 height 15
click at [961, 88] on button "File d'attente ( 1 )" at bounding box center [956, 83] width 138 height 27
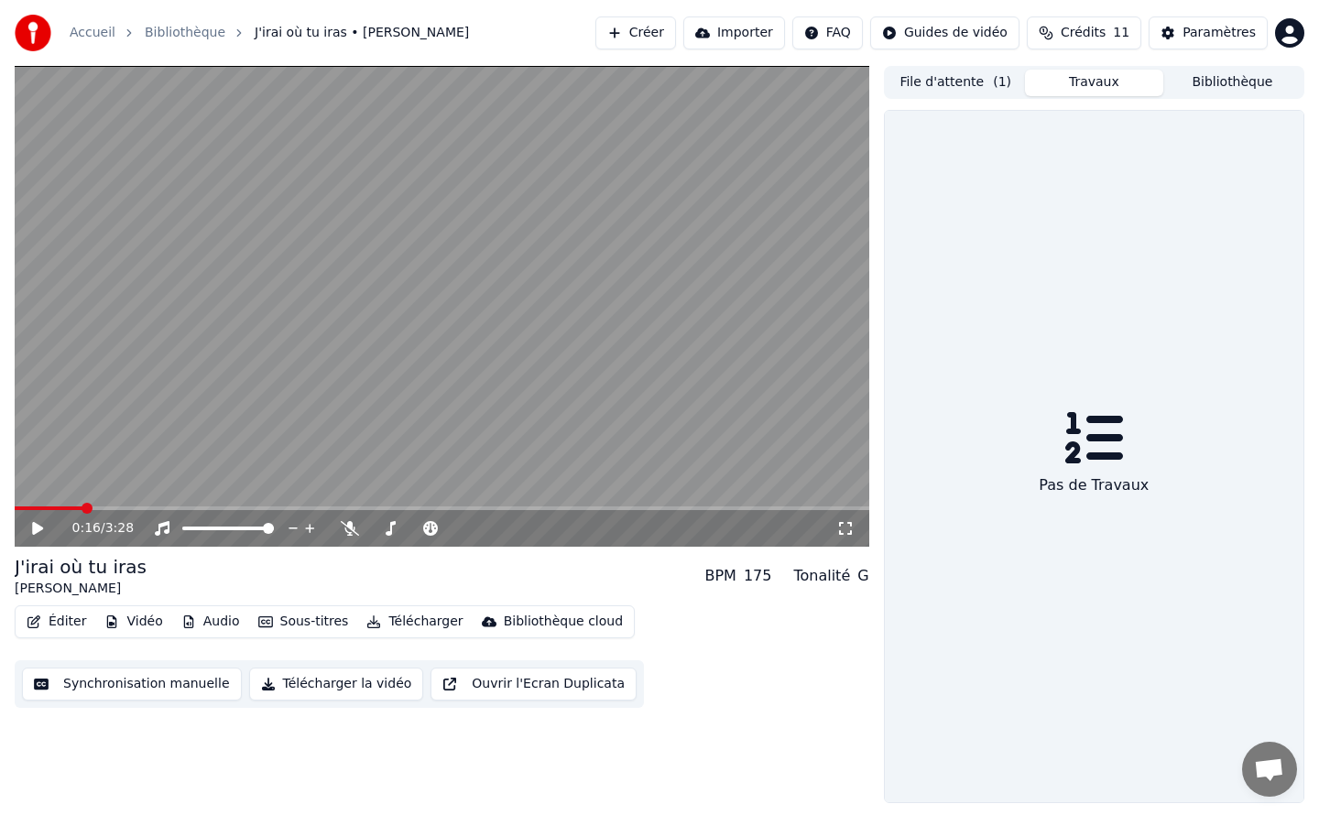
click at [1079, 82] on button "Travaux" at bounding box center [1094, 83] width 138 height 27
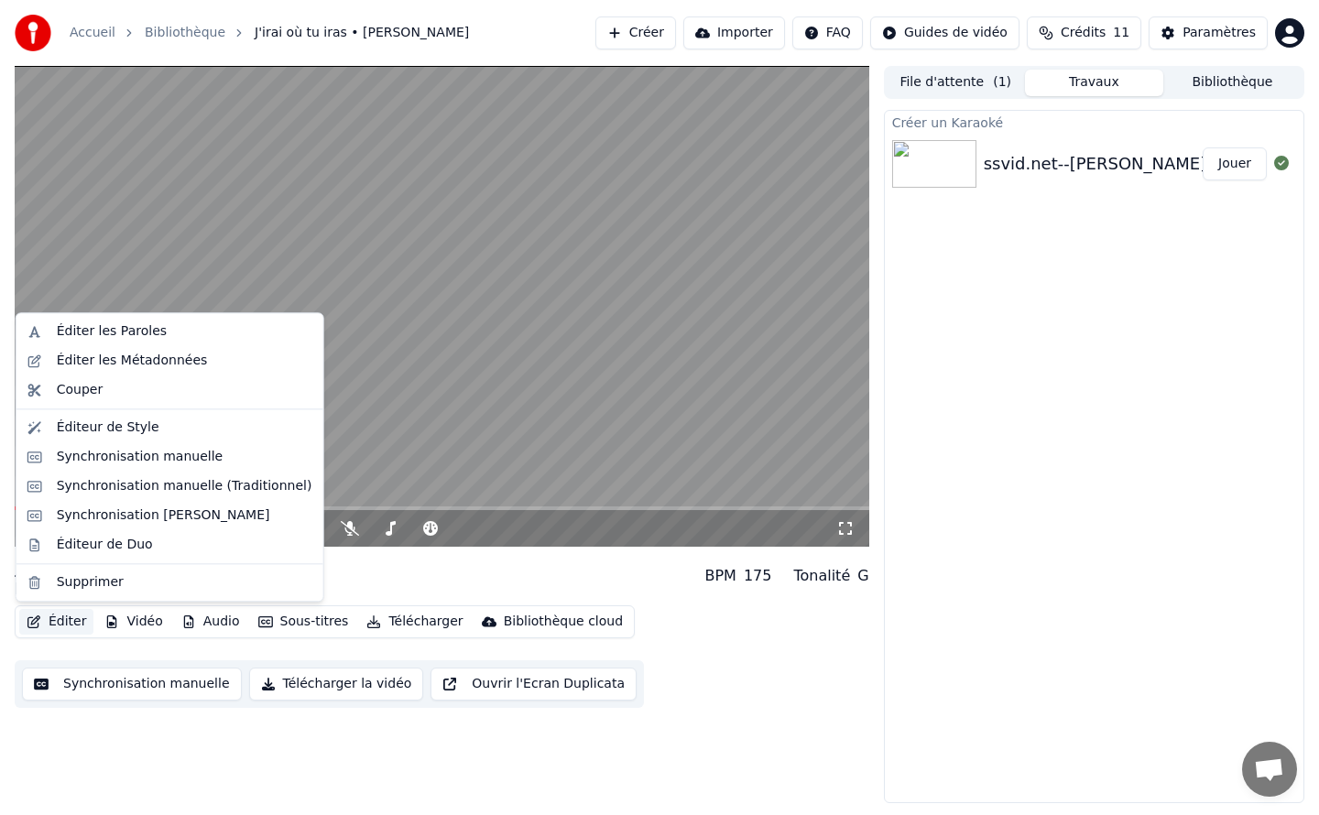
click at [61, 619] on button "Éditer" at bounding box center [56, 622] width 74 height 26
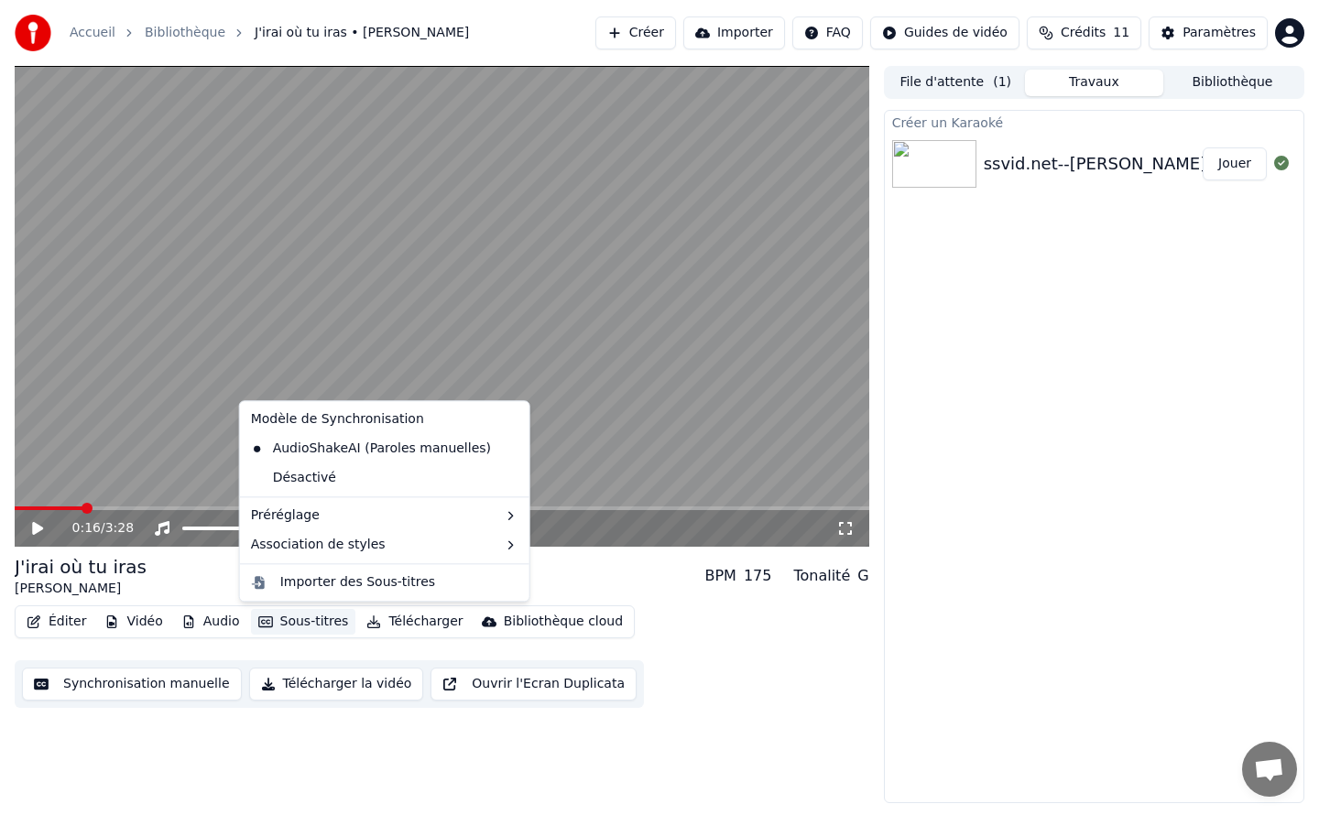
click at [203, 572] on div "J'irai où tu iras Celine Dion BPM 175 Tonalité G" at bounding box center [442, 576] width 855 height 44
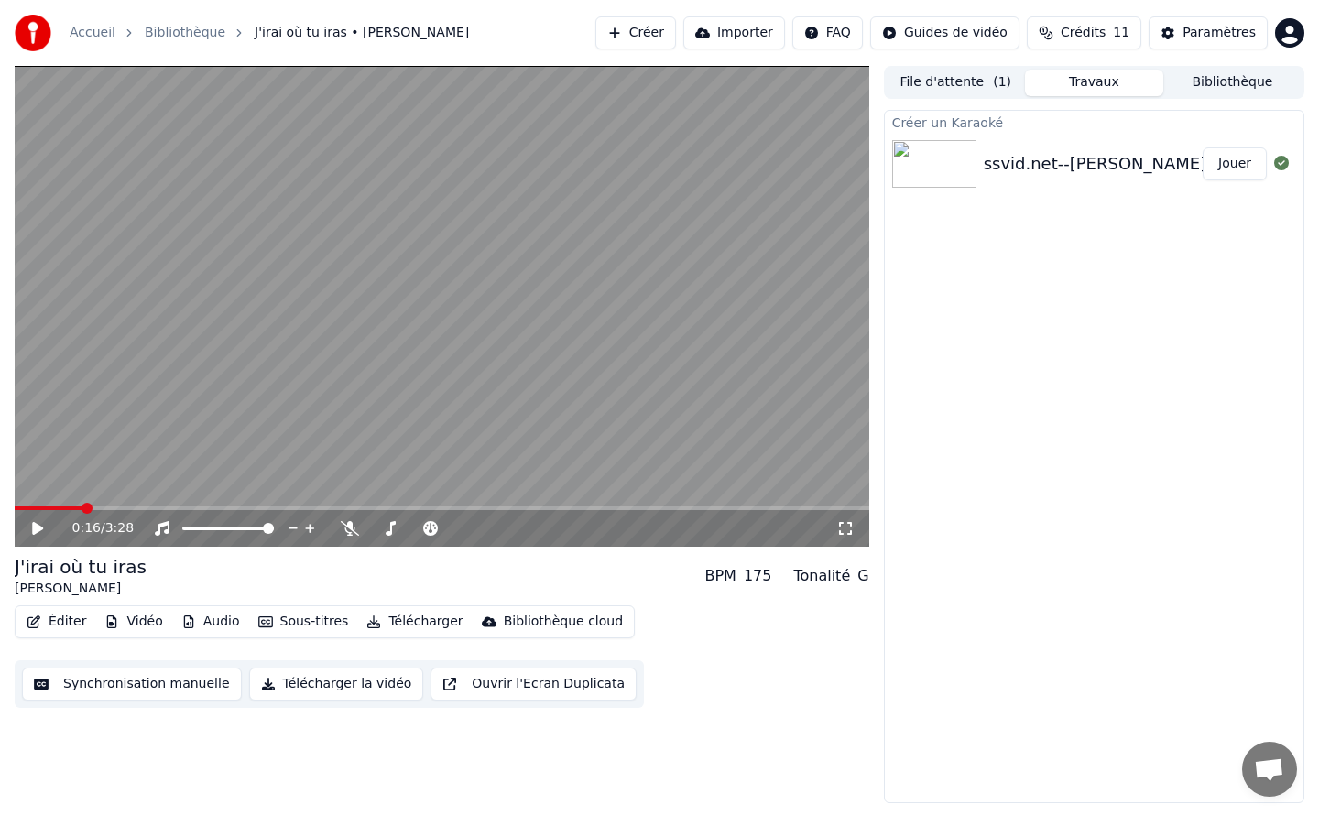
click at [40, 527] on icon at bounding box center [37, 528] width 11 height 13
drag, startPoint x: 84, startPoint y: 511, endPoint x: 44, endPoint y: 507, distance: 40.6
click at [44, 507] on div "0:17 / 3:28" at bounding box center [442, 527] width 855 height 40
click at [44, 507] on span at bounding box center [52, 509] width 74 height 4
click at [38, 528] on icon at bounding box center [37, 528] width 9 height 11
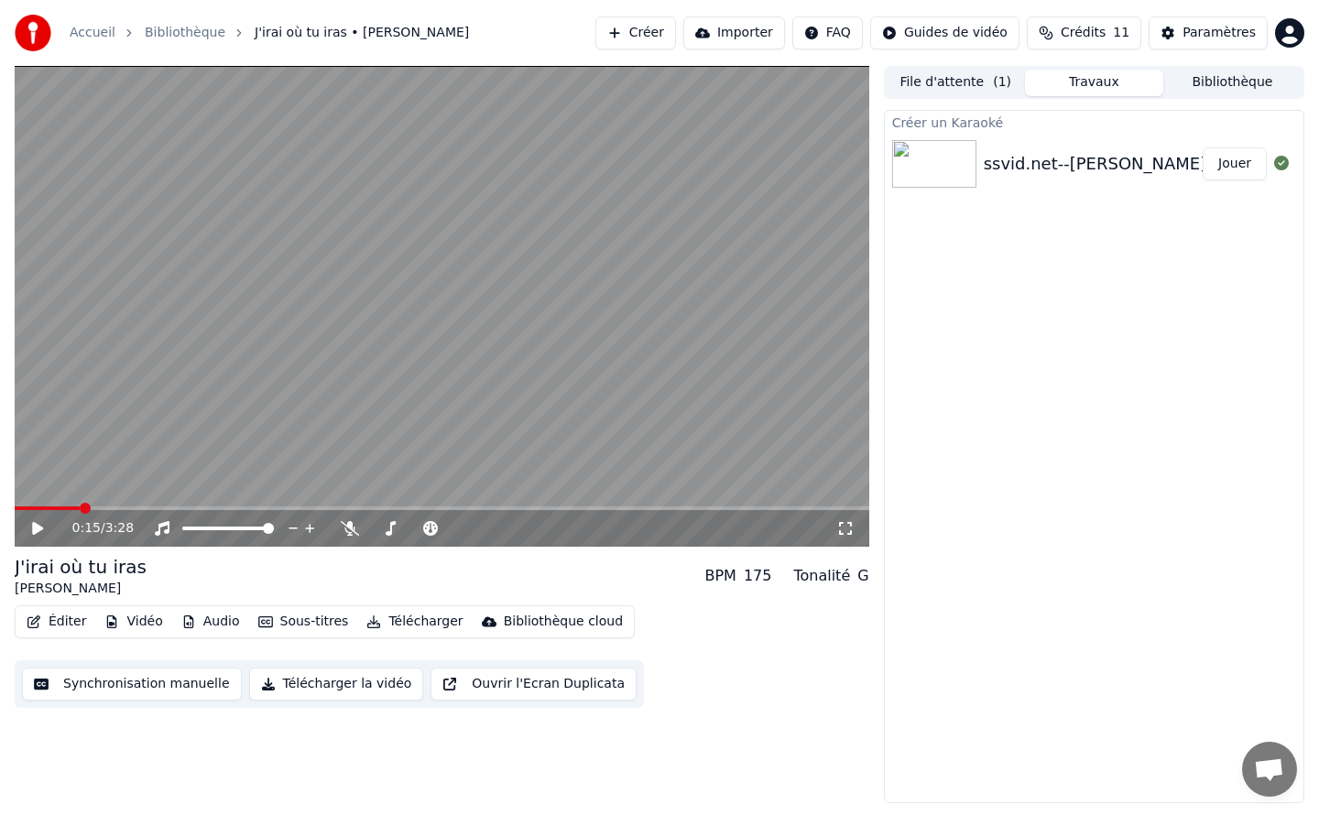
click at [64, 616] on button "Éditer" at bounding box center [56, 622] width 74 height 26
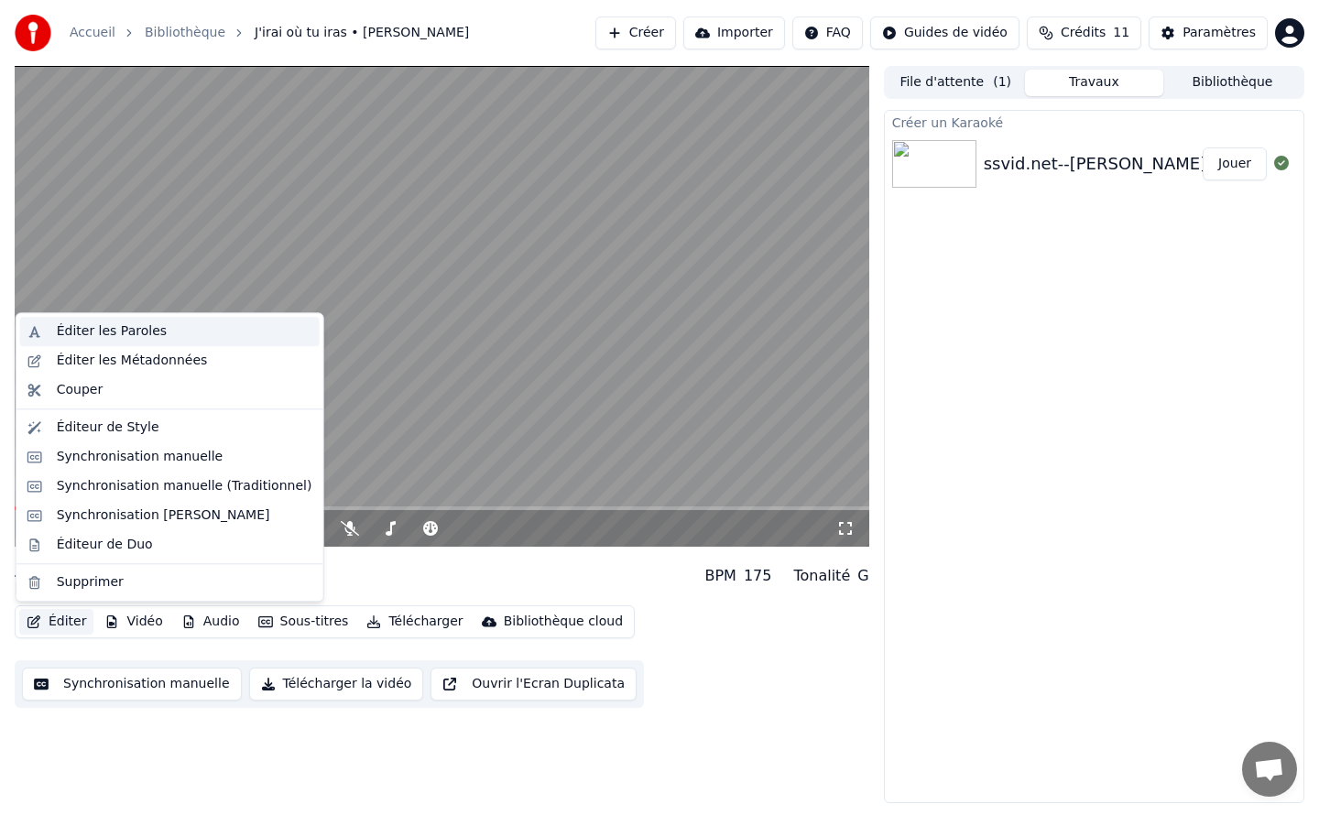
click at [131, 330] on div "Éditer les Paroles" at bounding box center [112, 331] width 110 height 18
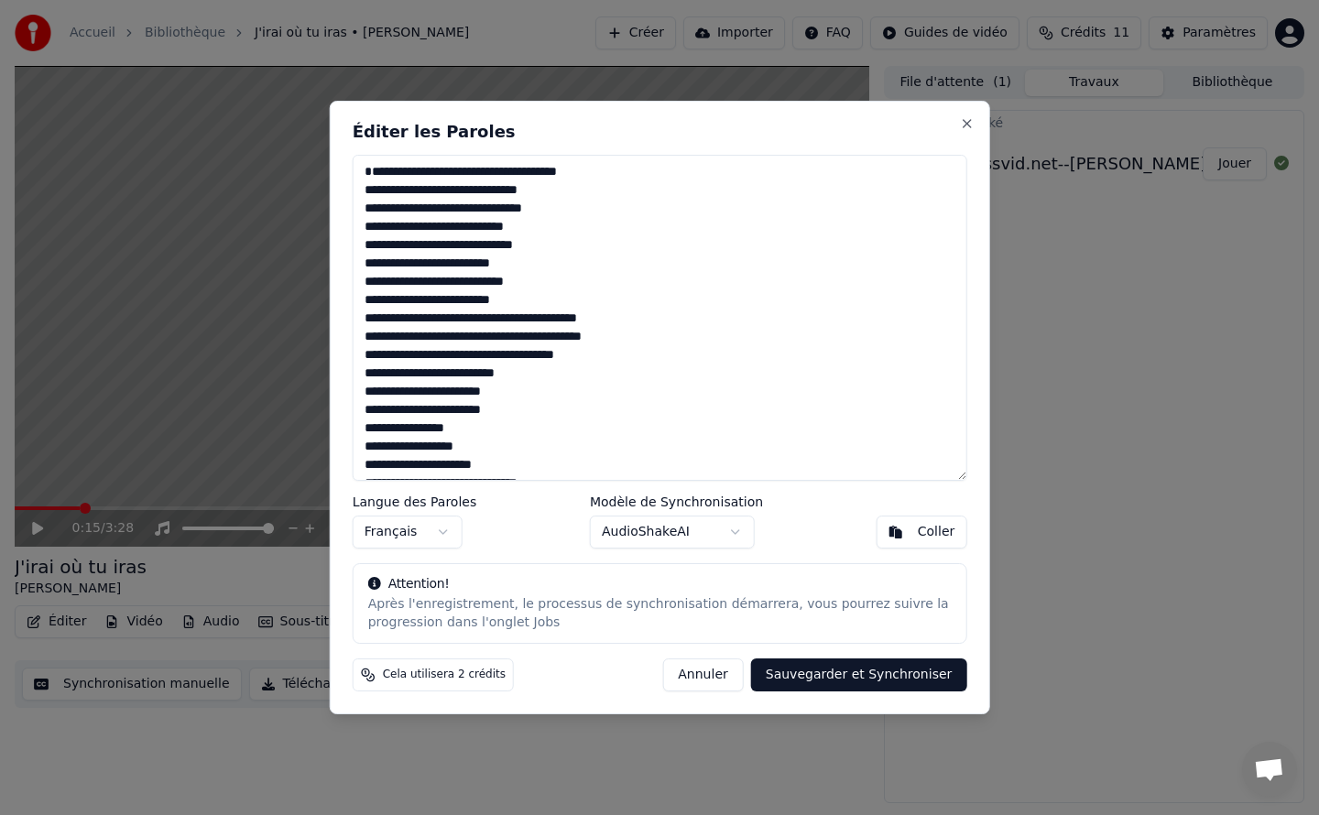
click at [395, 178] on textarea at bounding box center [660, 318] width 615 height 326
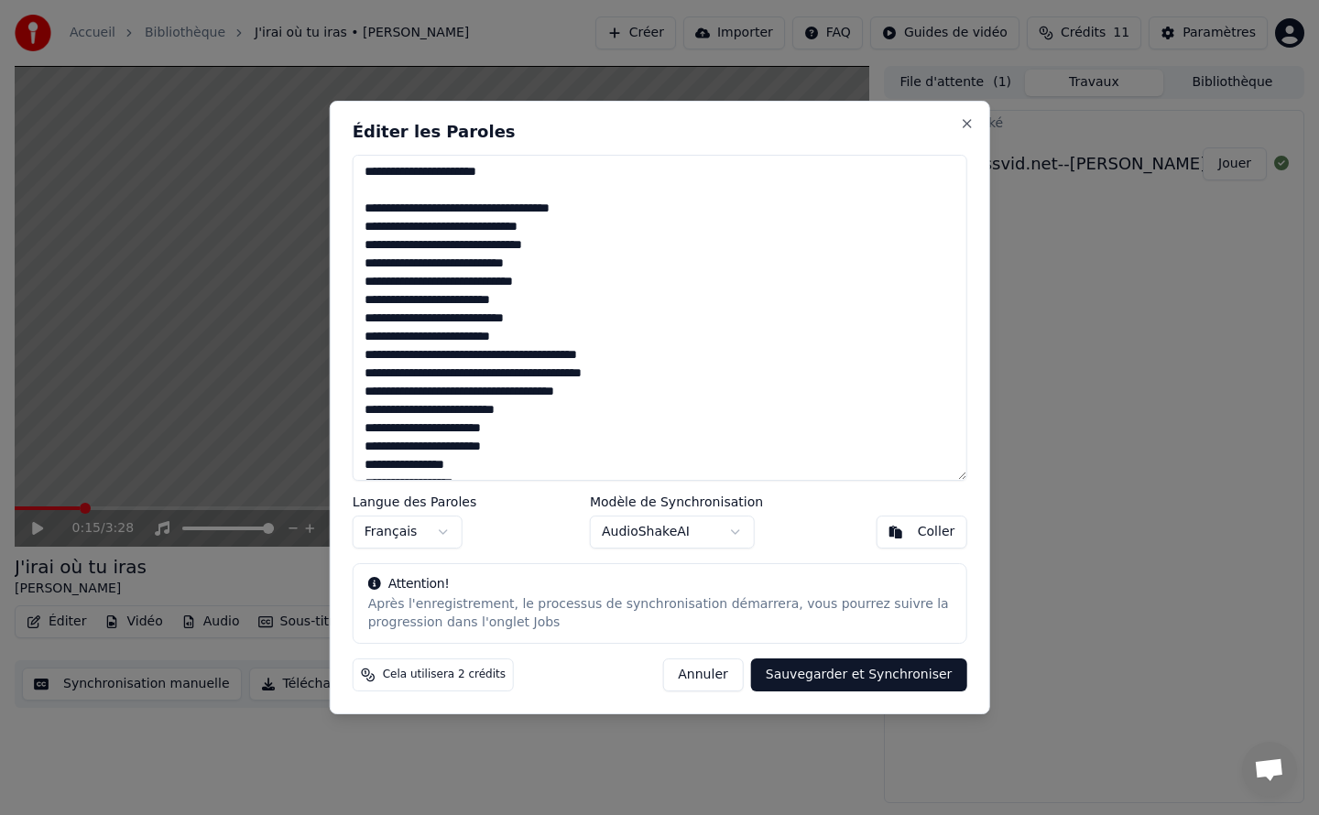
type textarea "**********"
click at [851, 674] on button "Sauvegarder et Synchroniser" at bounding box center [859, 675] width 216 height 33
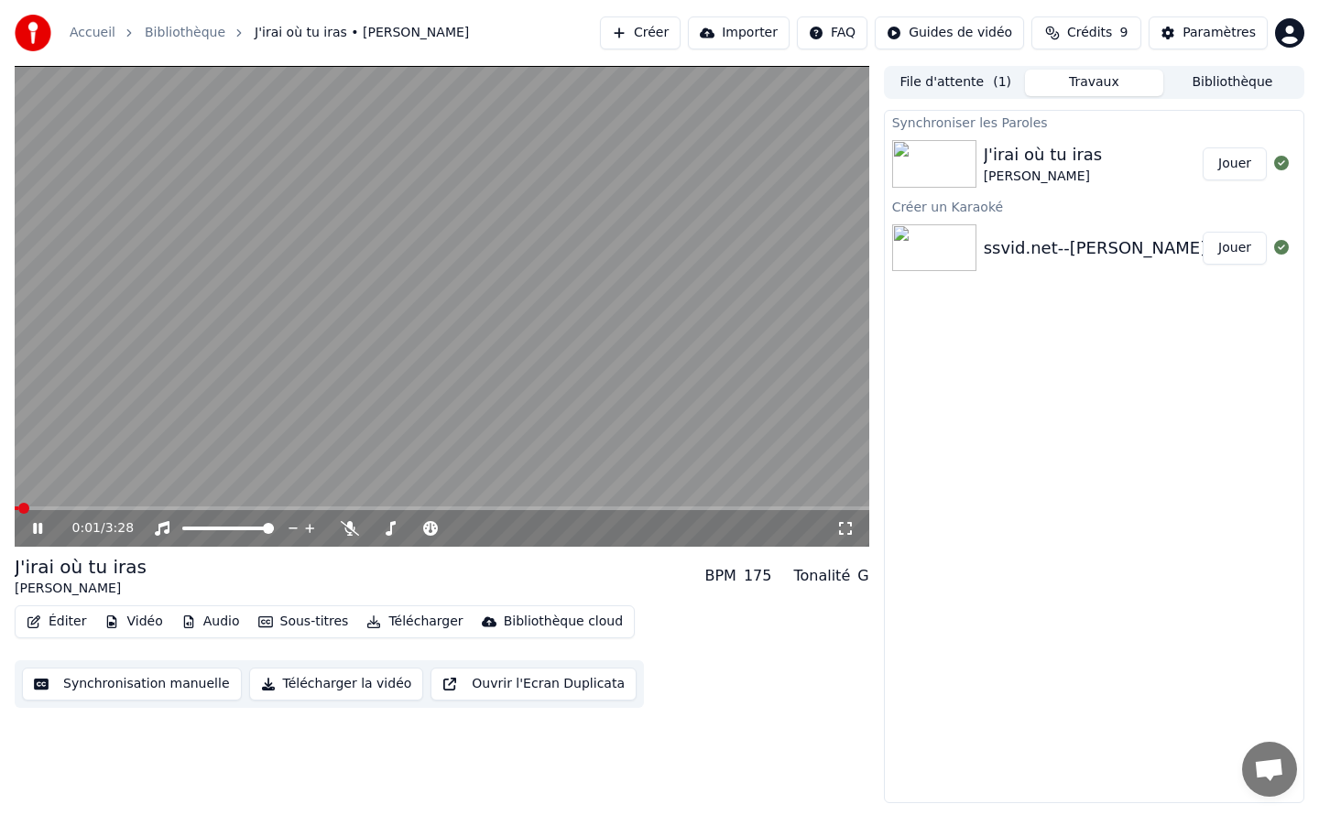
click at [18, 507] on span at bounding box center [17, 509] width 4 height 4
click at [147, 507] on span at bounding box center [442, 509] width 855 height 4
click at [170, 504] on video at bounding box center [442, 306] width 855 height 481
click at [178, 507] on span at bounding box center [442, 509] width 855 height 4
click at [207, 507] on span at bounding box center [442, 509] width 855 height 4
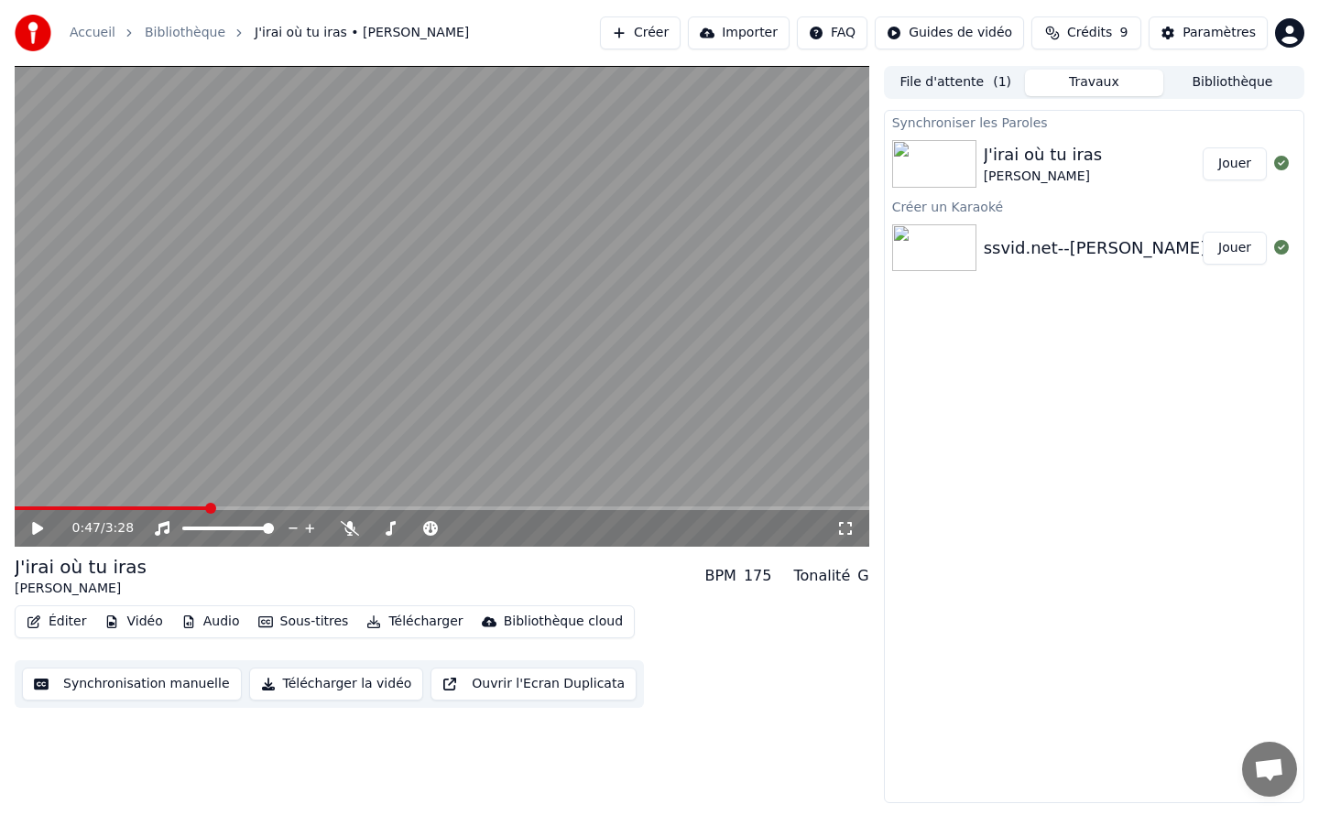
click at [181, 505] on video at bounding box center [442, 306] width 855 height 481
click at [213, 372] on video at bounding box center [442, 306] width 855 height 481
click at [64, 617] on button "Éditer" at bounding box center [56, 622] width 74 height 26
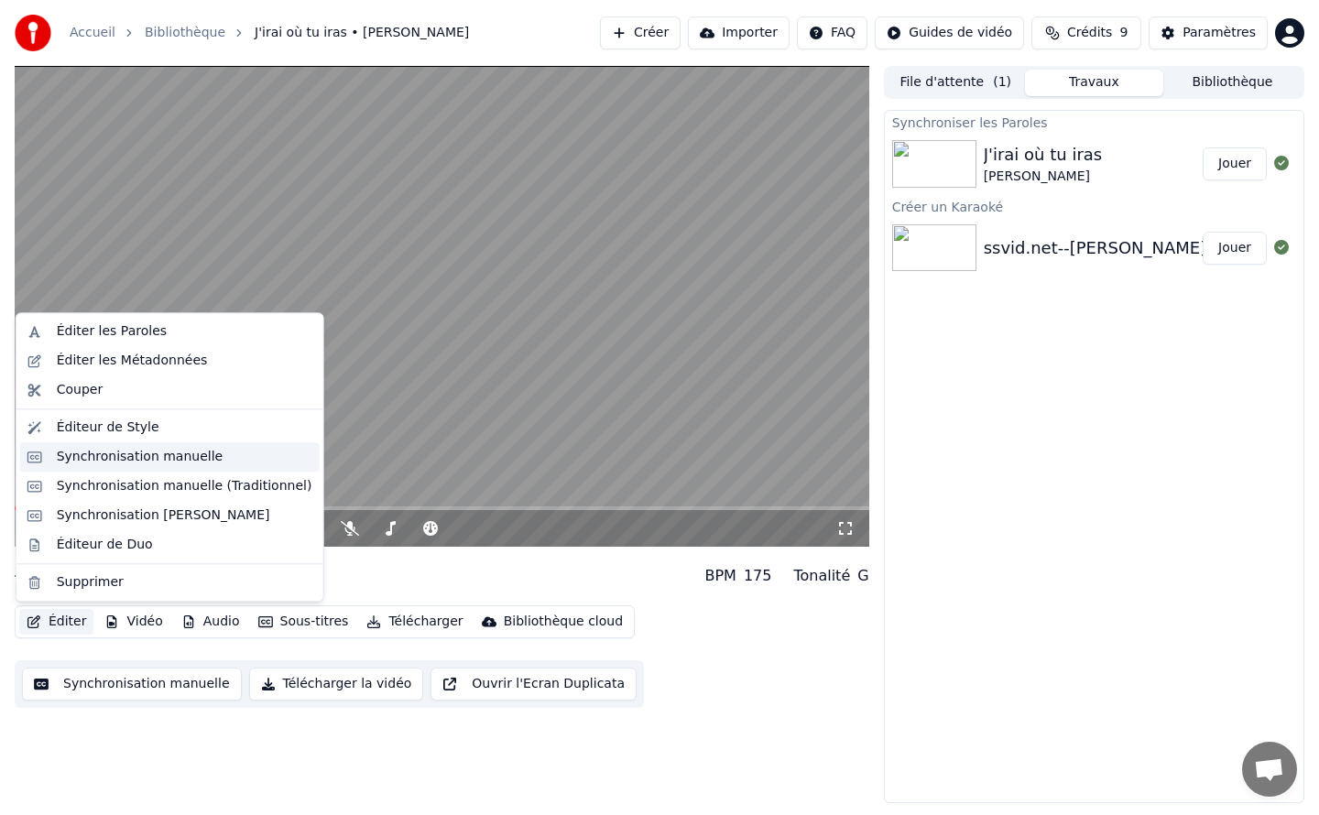
click at [112, 454] on div "Synchronisation manuelle" at bounding box center [140, 457] width 167 height 18
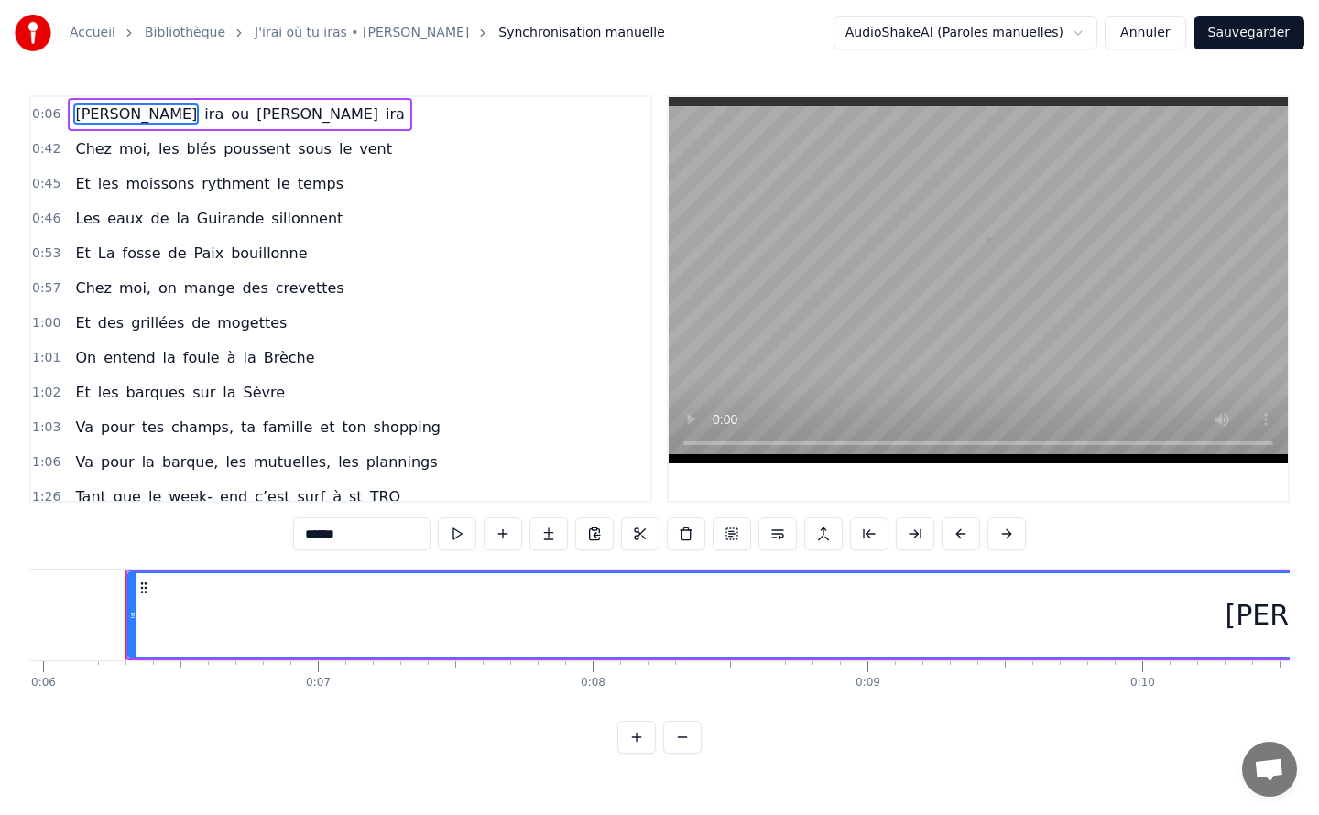
scroll to position [0, 1640]
click at [44, 147] on span "0:42" at bounding box center [46, 149] width 28 height 18
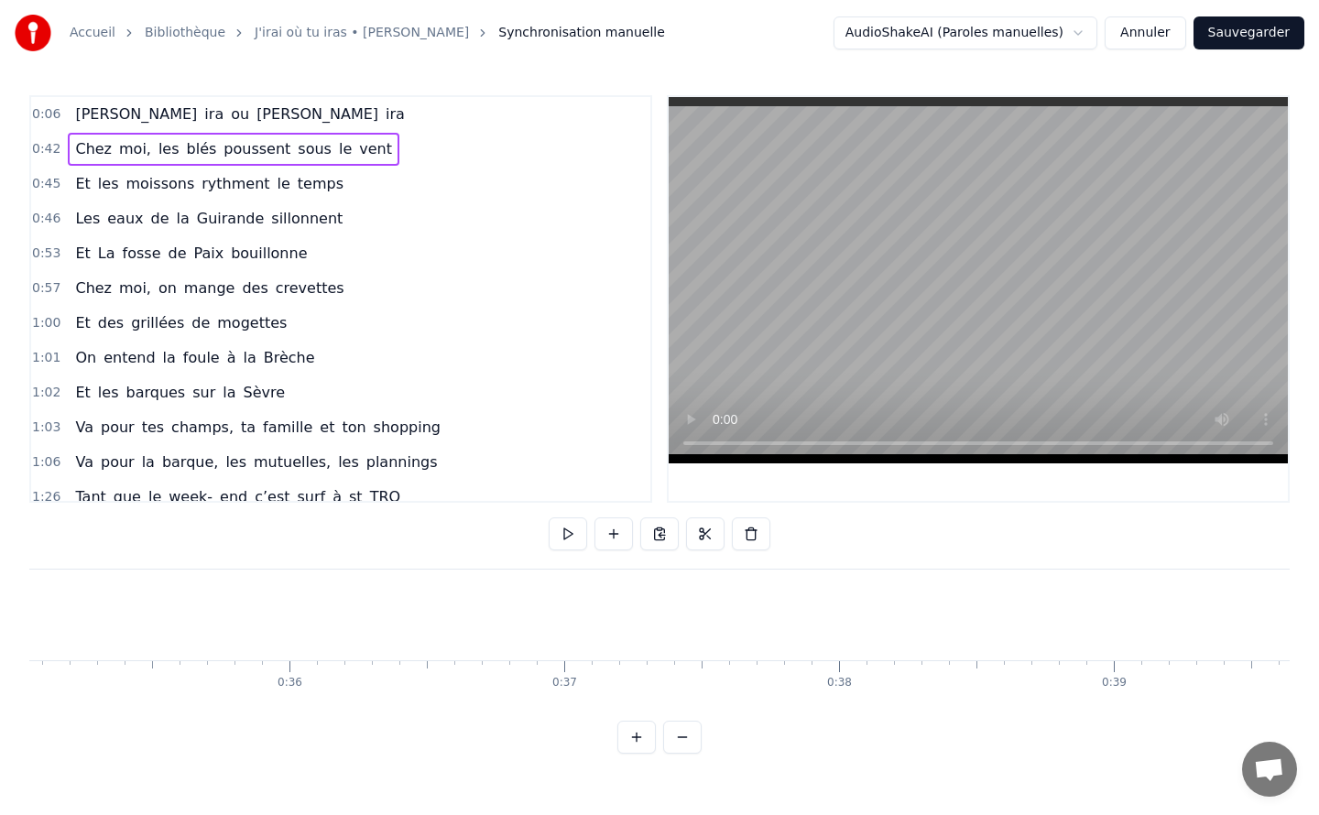
scroll to position [0, 11625]
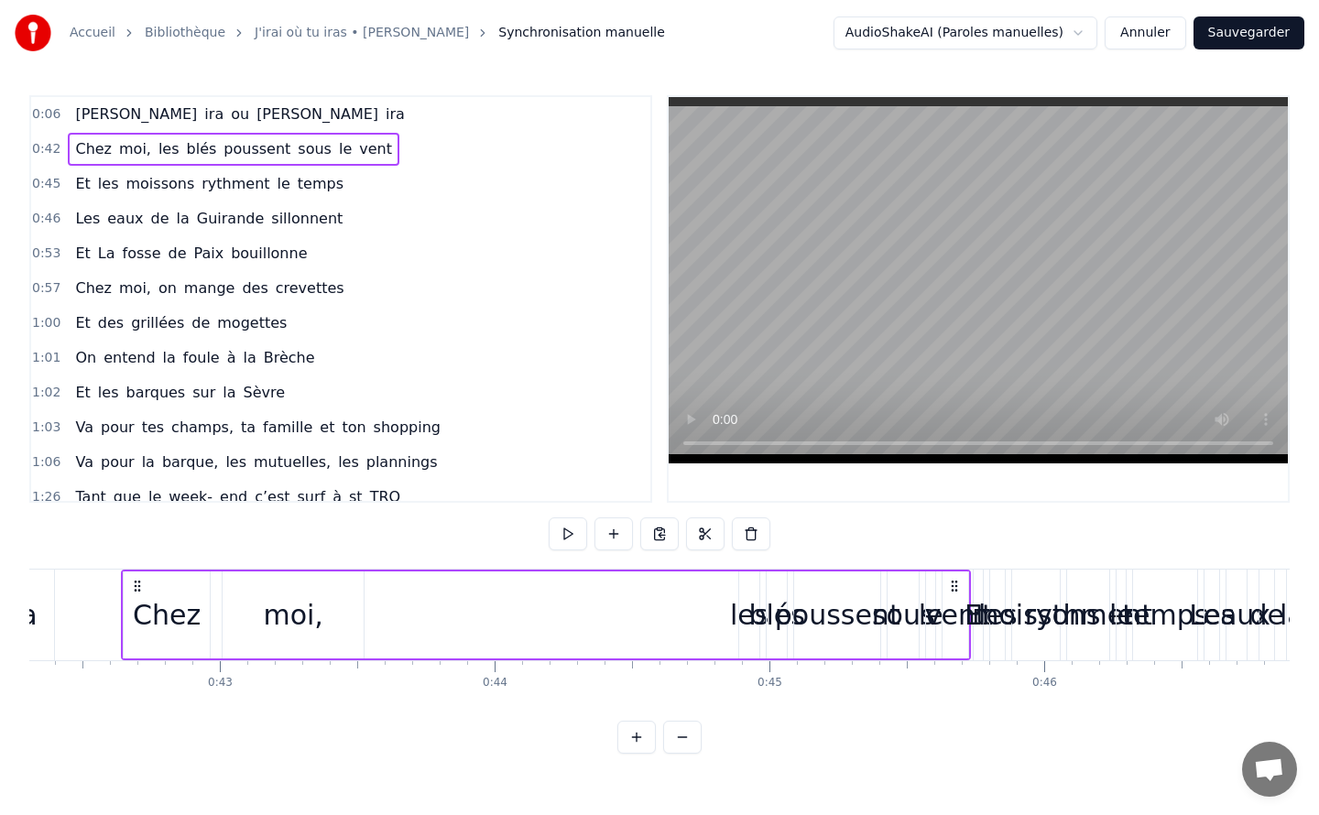
click at [720, 618] on div "Chez moi, les blés poussent sous le vent" at bounding box center [546, 615] width 850 height 91
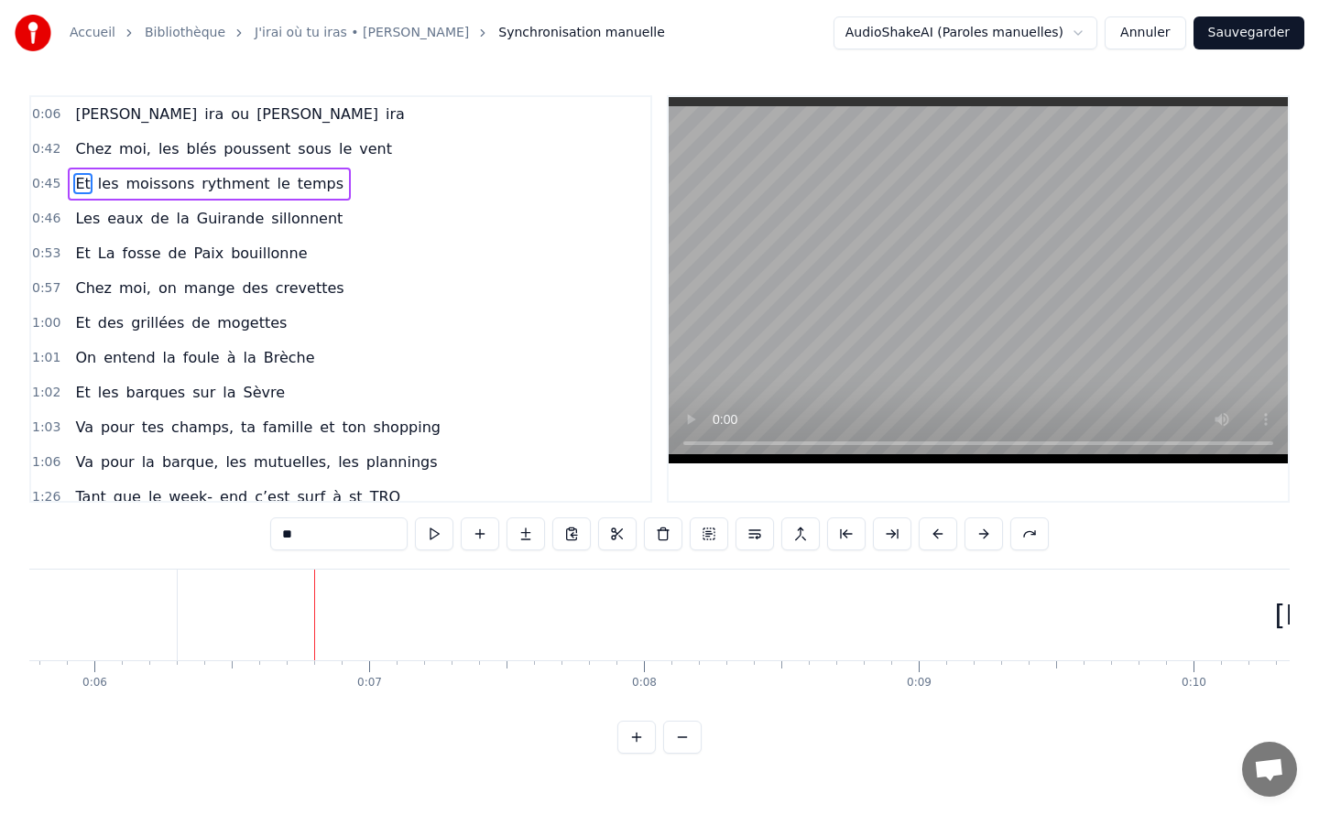
scroll to position [0, 1666]
click at [84, 100] on div "Cédric ira ou Sabine ira" at bounding box center [239, 114] width 343 height 33
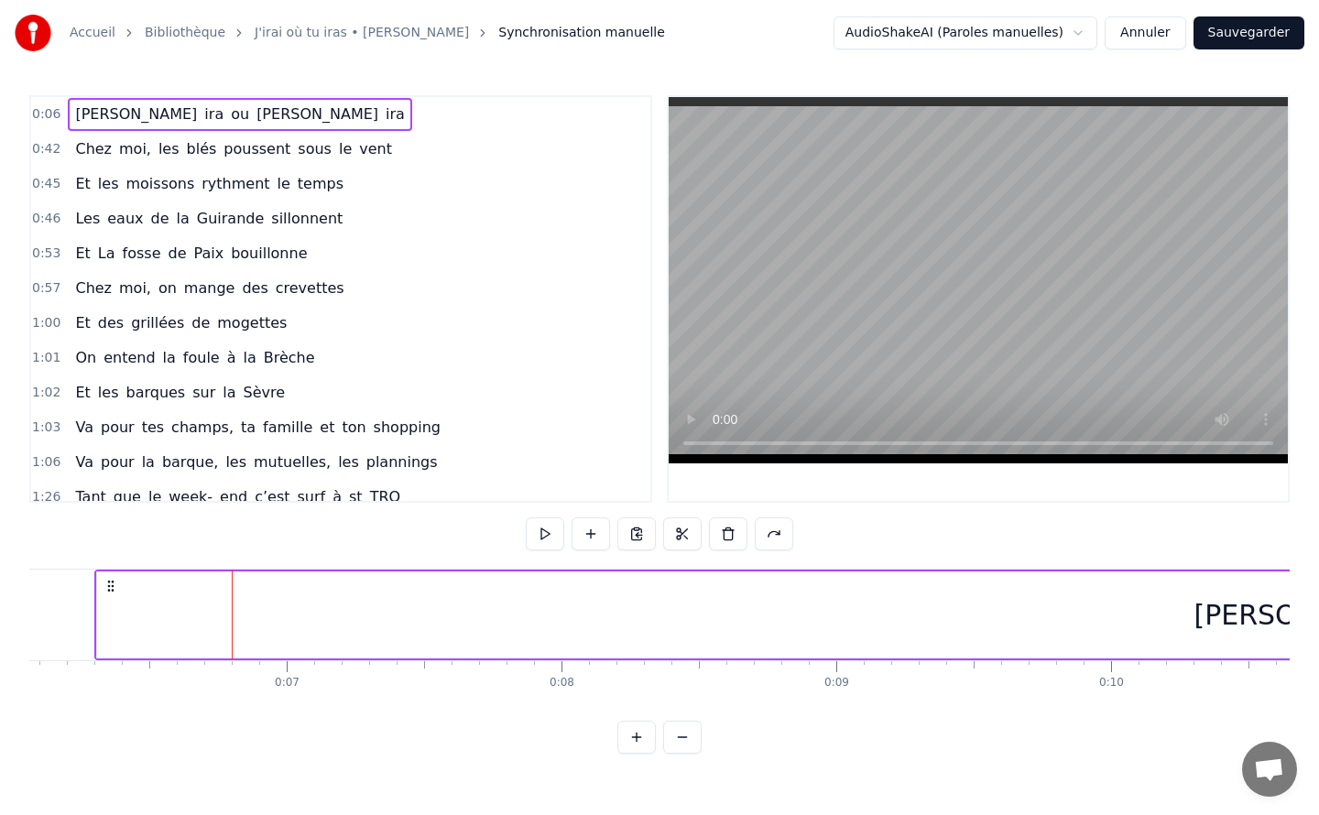
scroll to position [0, 1640]
click at [90, 143] on span "Chez" at bounding box center [93, 148] width 40 height 21
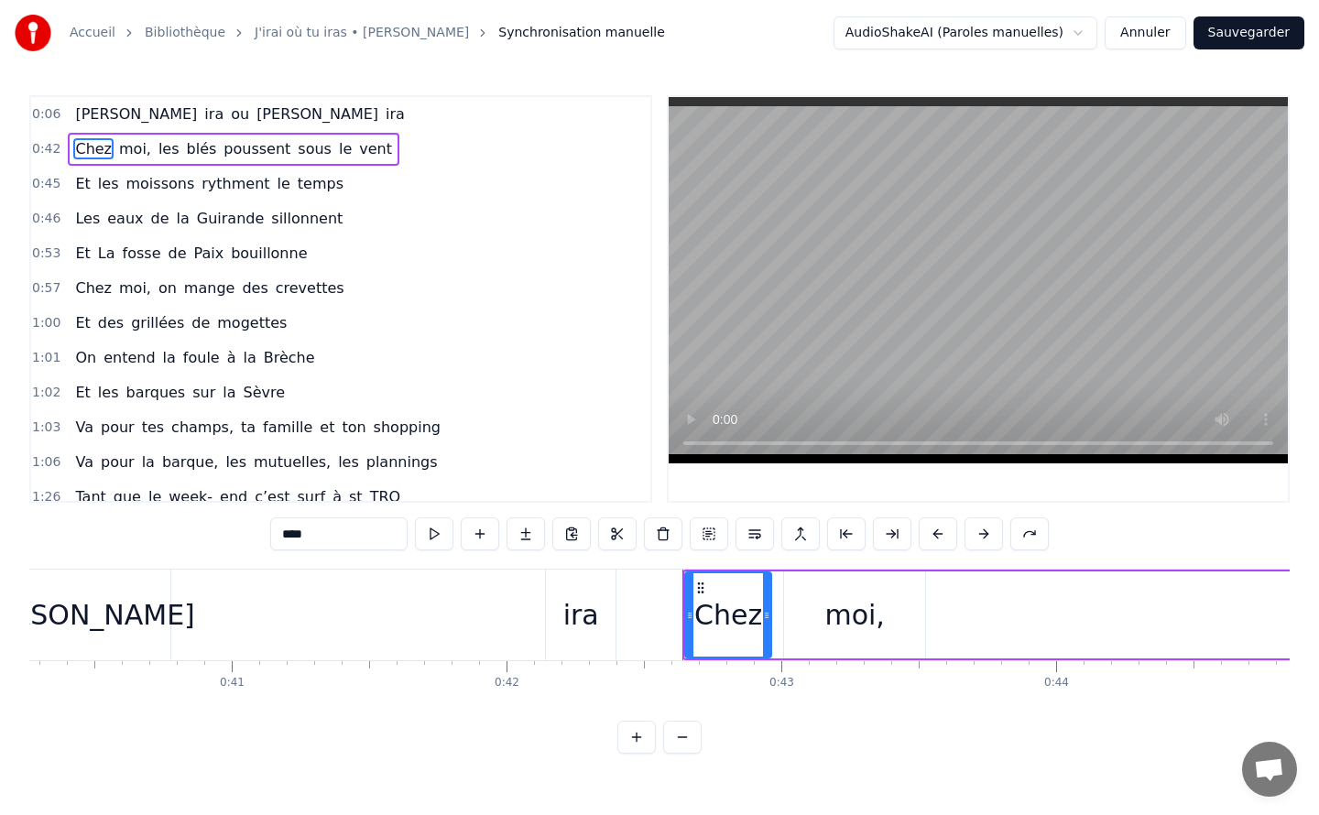
scroll to position [0, 11625]
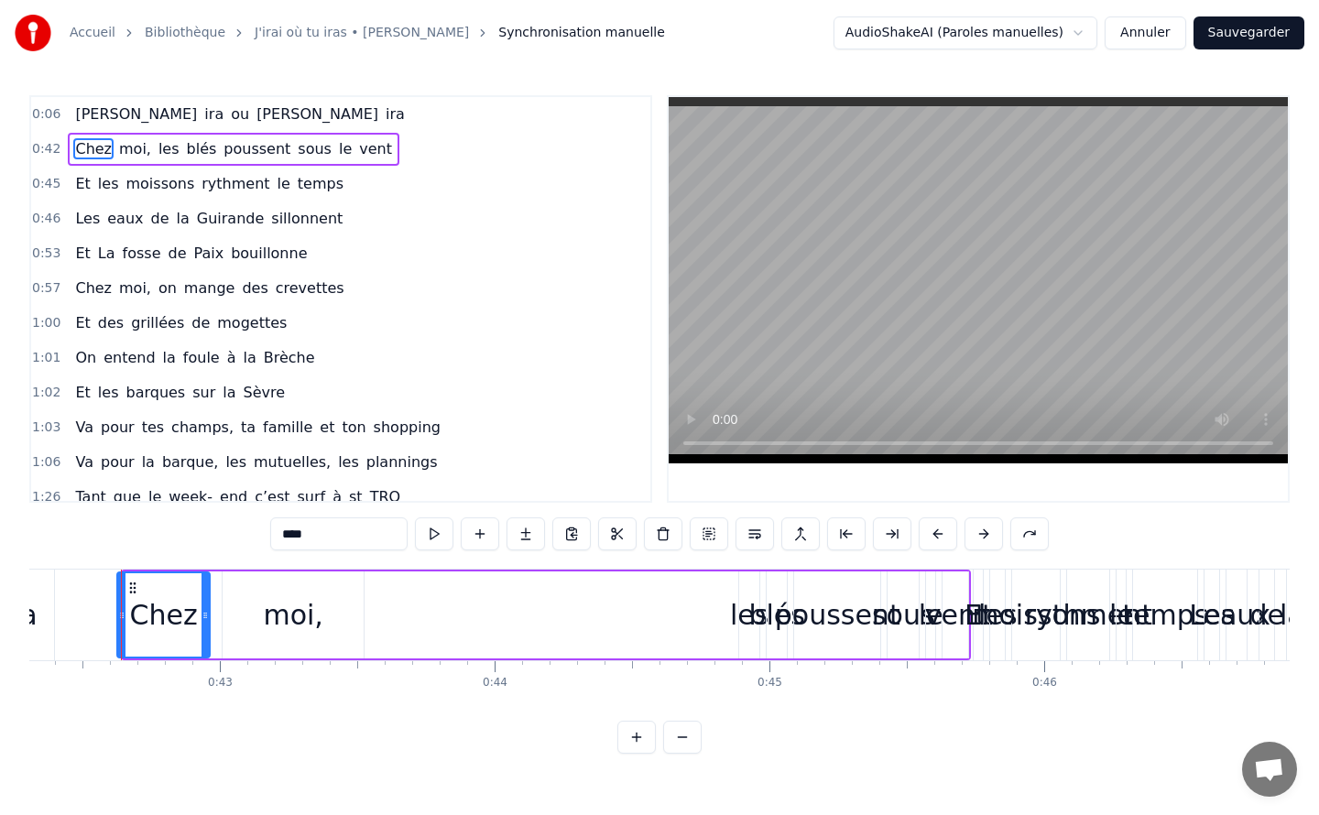
drag, startPoint x: 126, startPoint y: 614, endPoint x: 120, endPoint y: 630, distance: 17.7
click at [120, 630] on div at bounding box center [121, 614] width 7 height 83
drag, startPoint x: 507, startPoint y: 606, endPoint x: 339, endPoint y: 607, distance: 168.5
click at [339, 607] on div "Chez moi, les blés poussent sous le vent" at bounding box center [545, 615] width 856 height 91
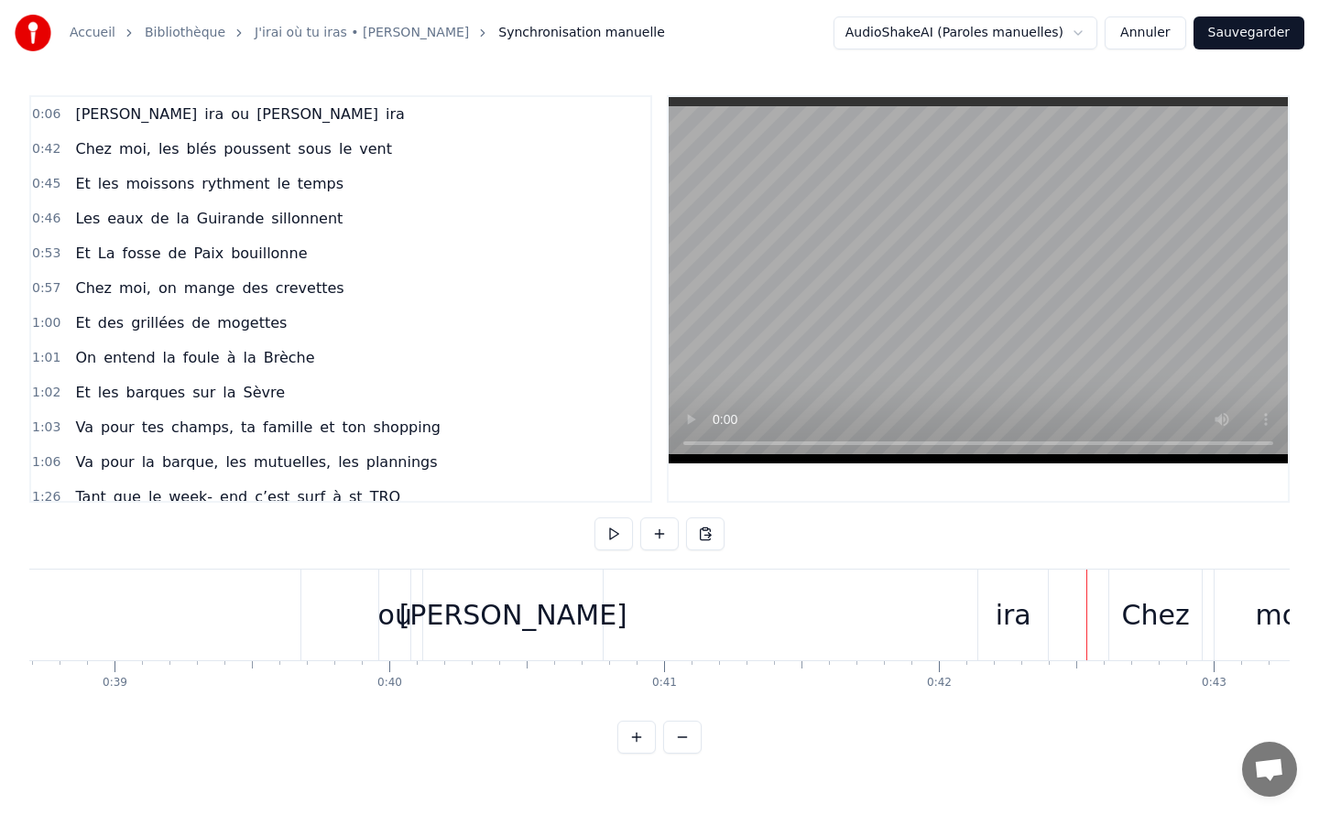
scroll to position [0, 10466]
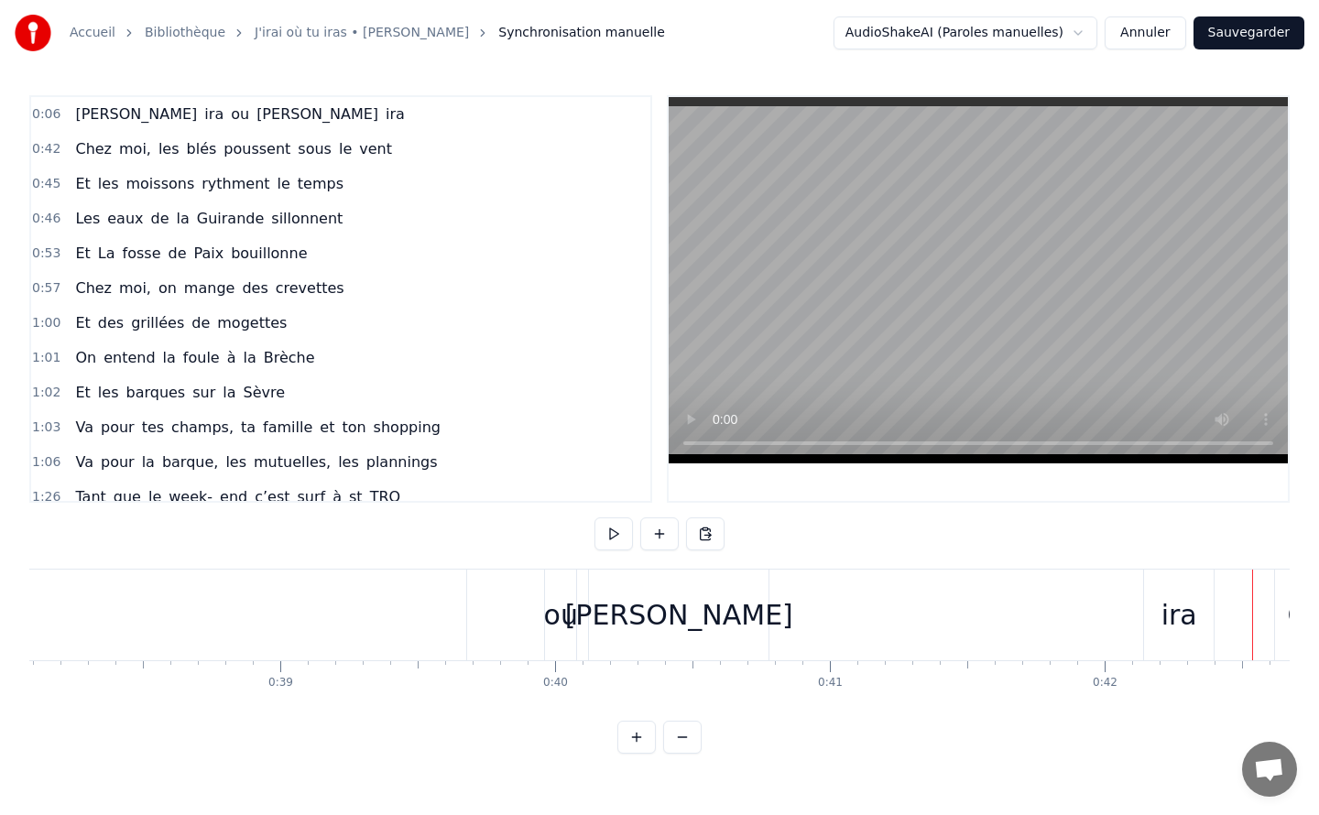
click at [384, 115] on span "ira" at bounding box center [395, 114] width 23 height 21
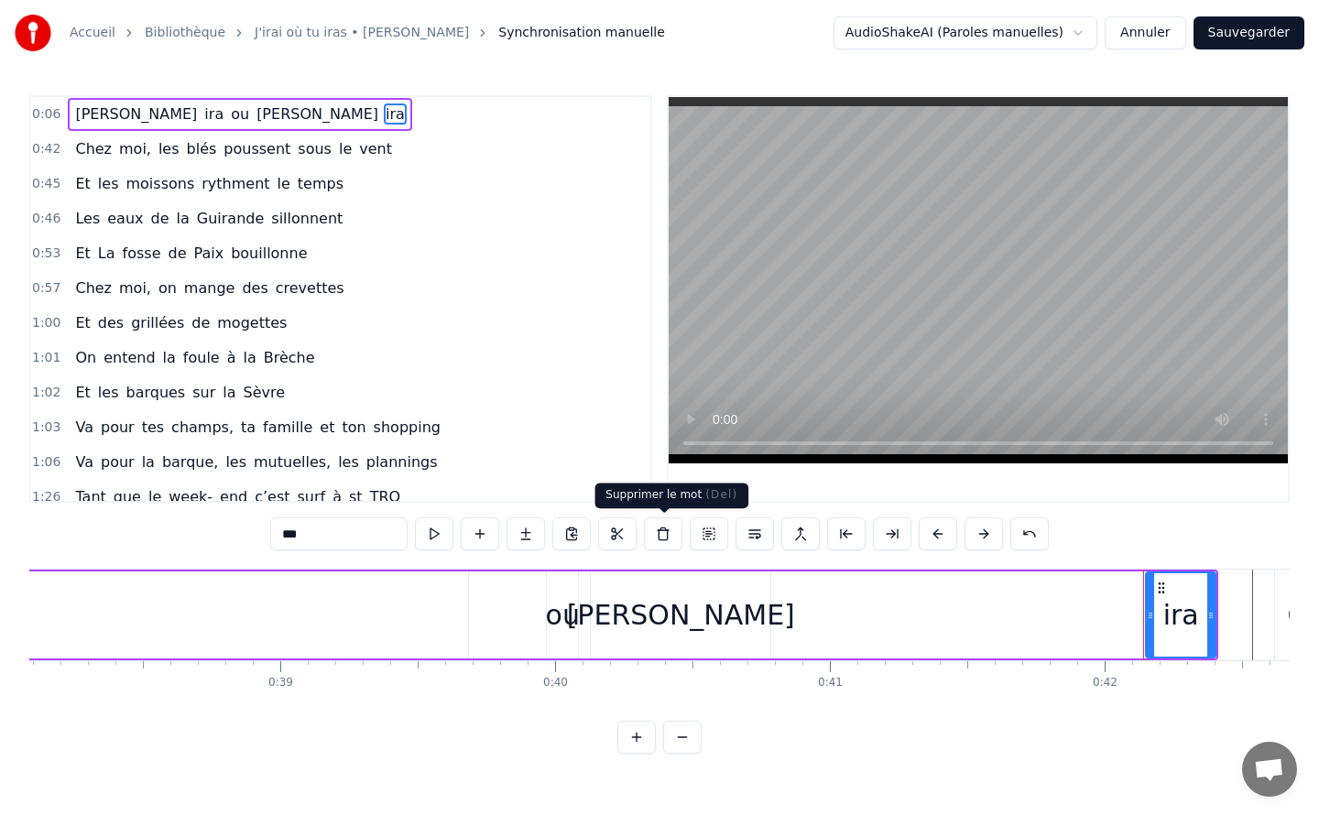
click at [665, 535] on button at bounding box center [663, 534] width 38 height 33
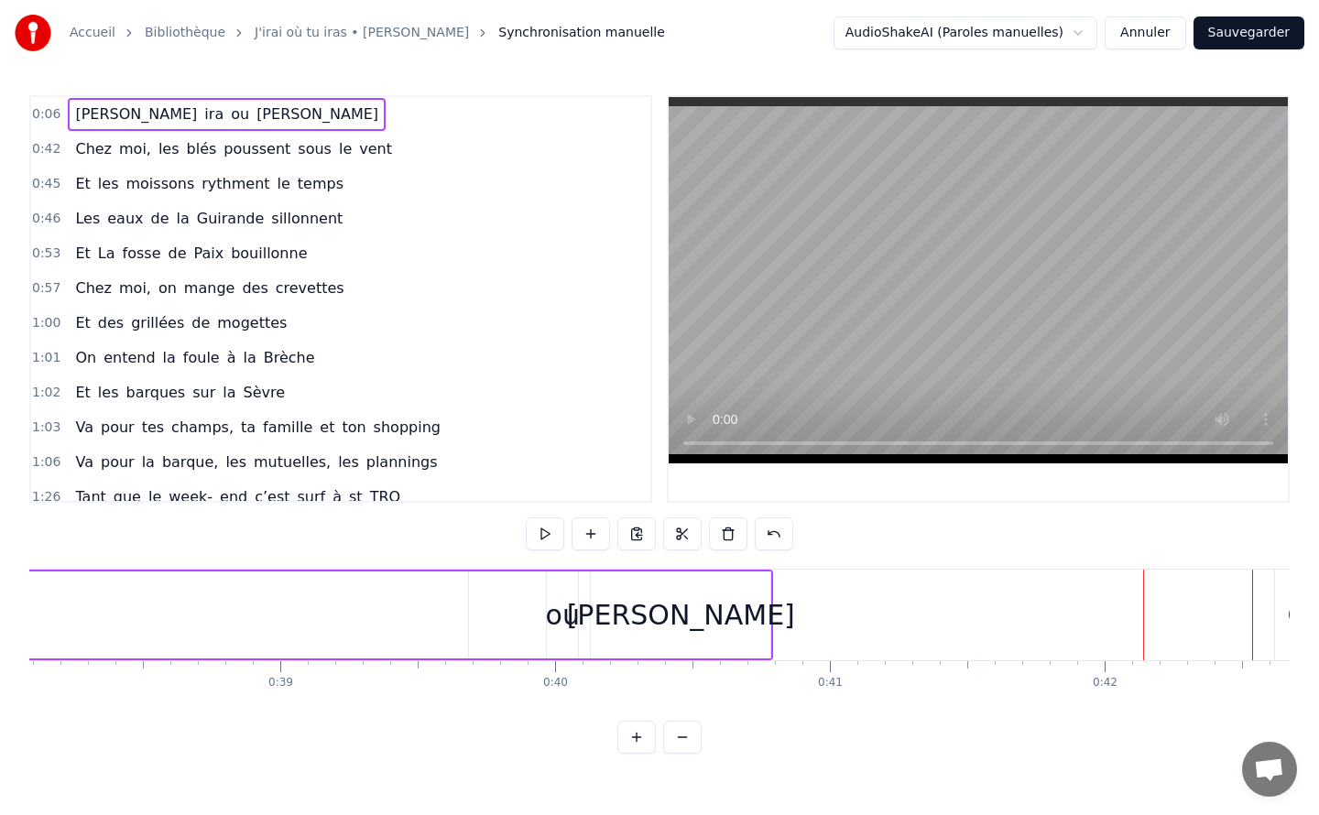
click at [255, 119] on span "Sabine" at bounding box center [317, 114] width 125 height 21
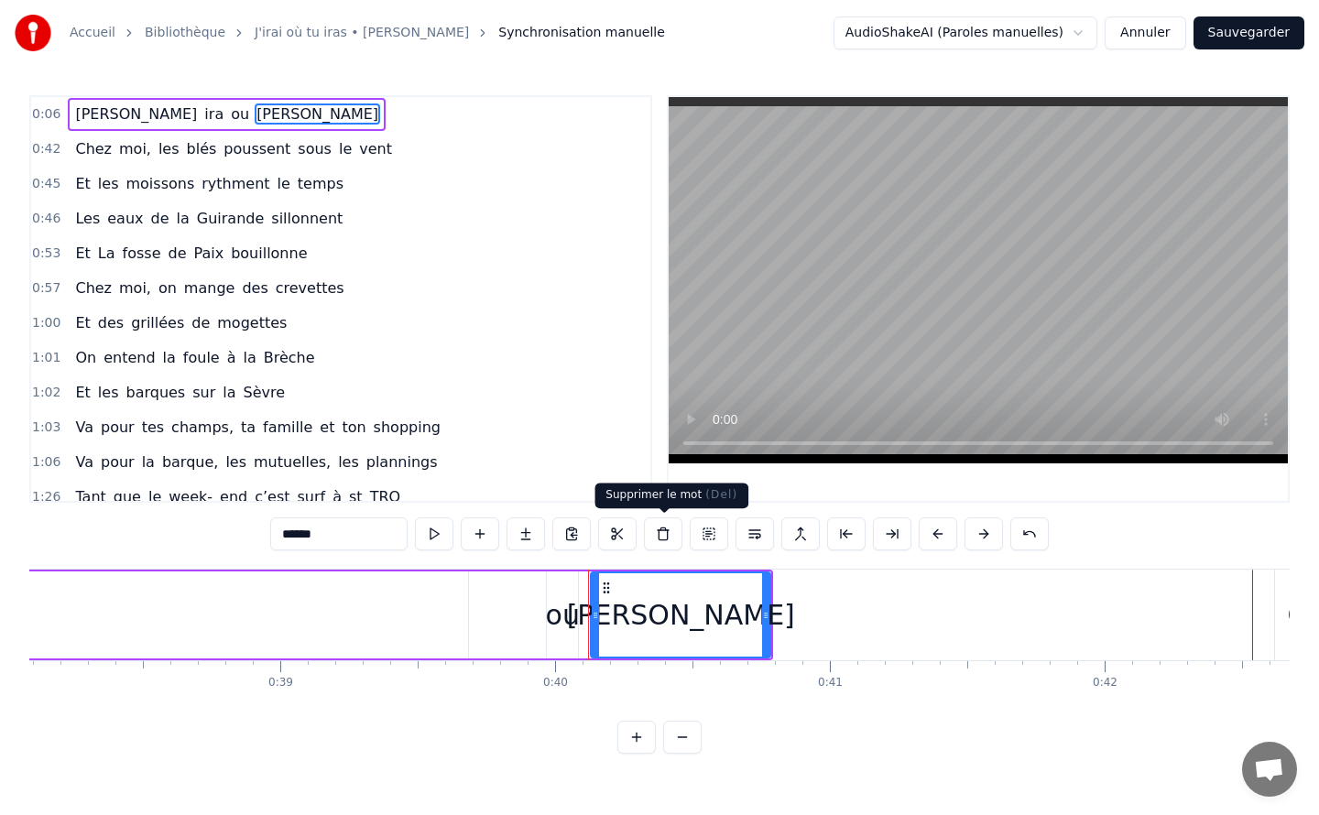
click at [665, 535] on button at bounding box center [663, 534] width 38 height 33
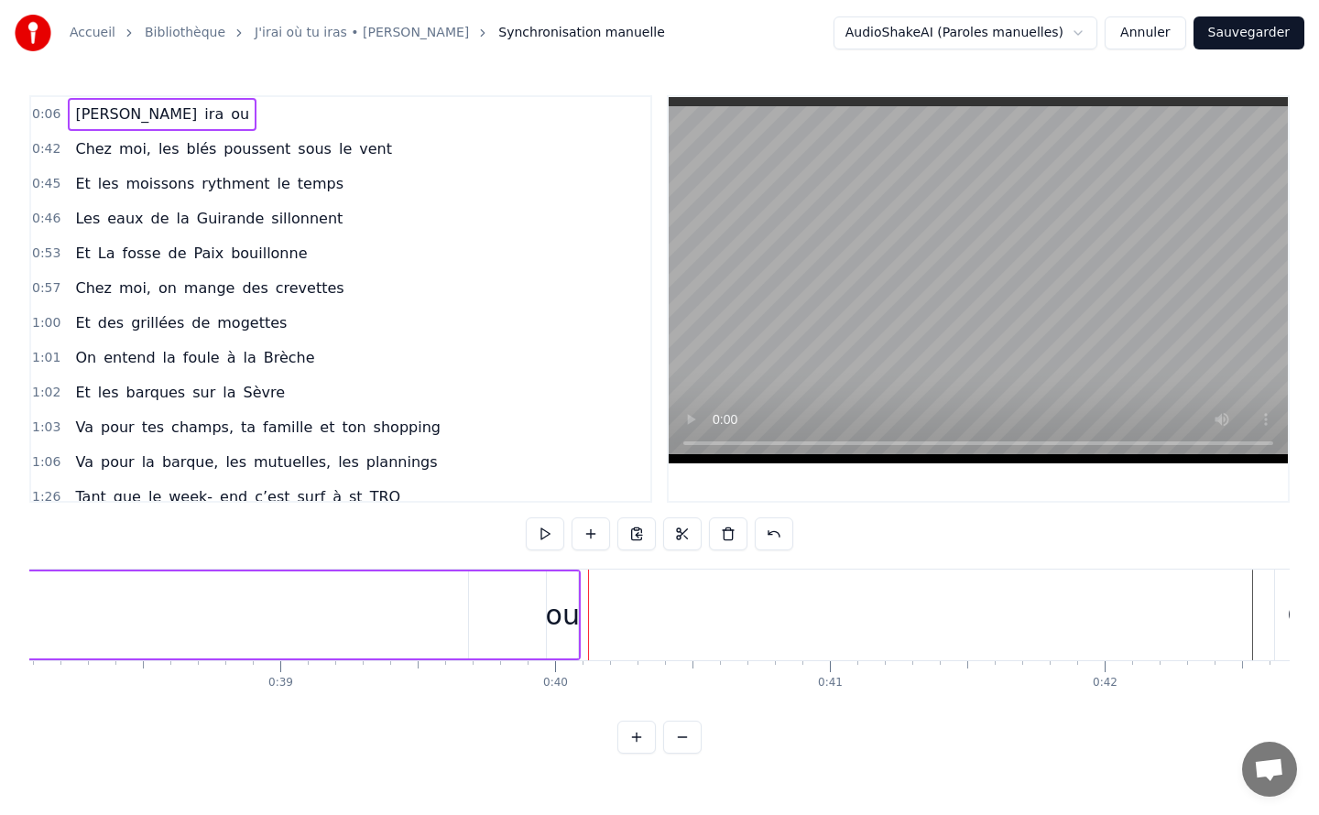
click at [229, 120] on span "ou" at bounding box center [240, 114] width 22 height 21
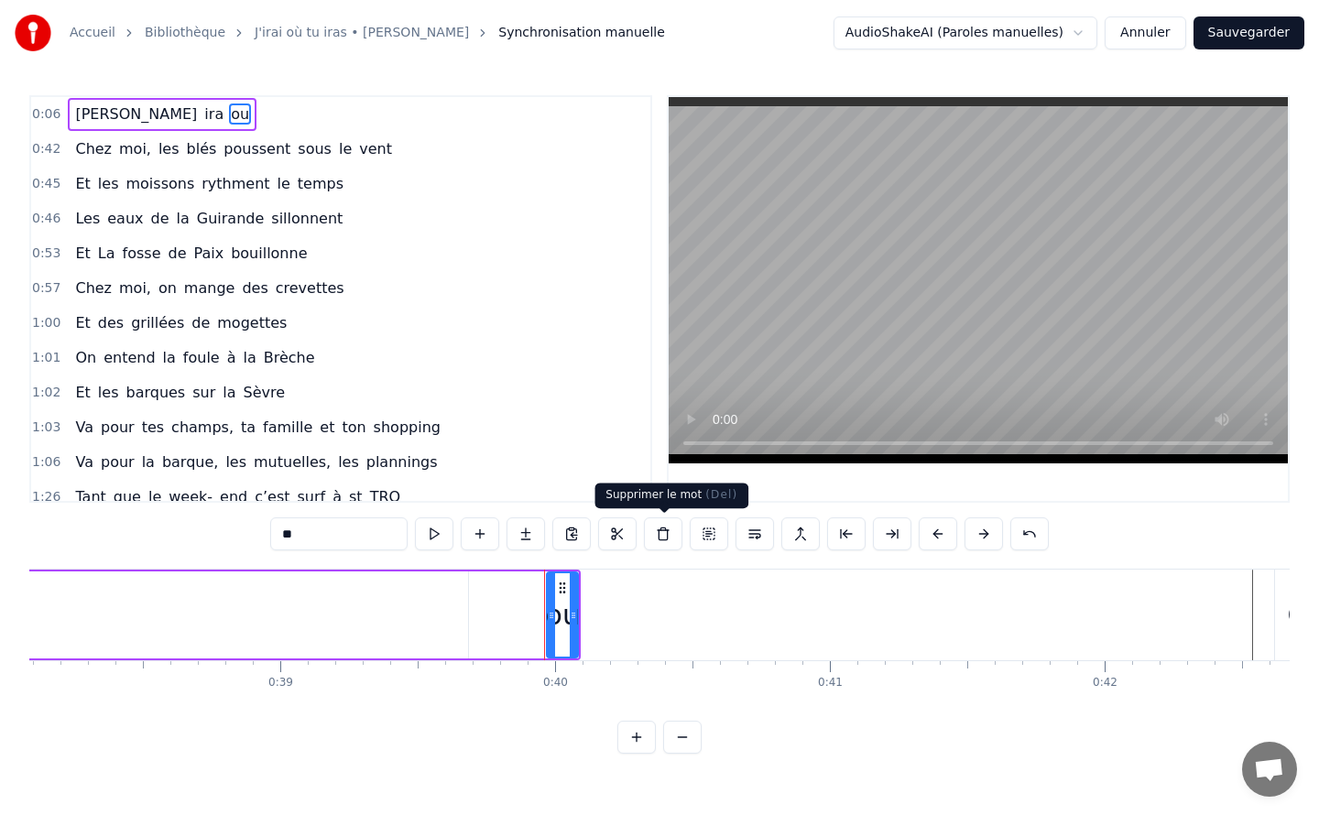
click at [658, 531] on button at bounding box center [663, 534] width 38 height 33
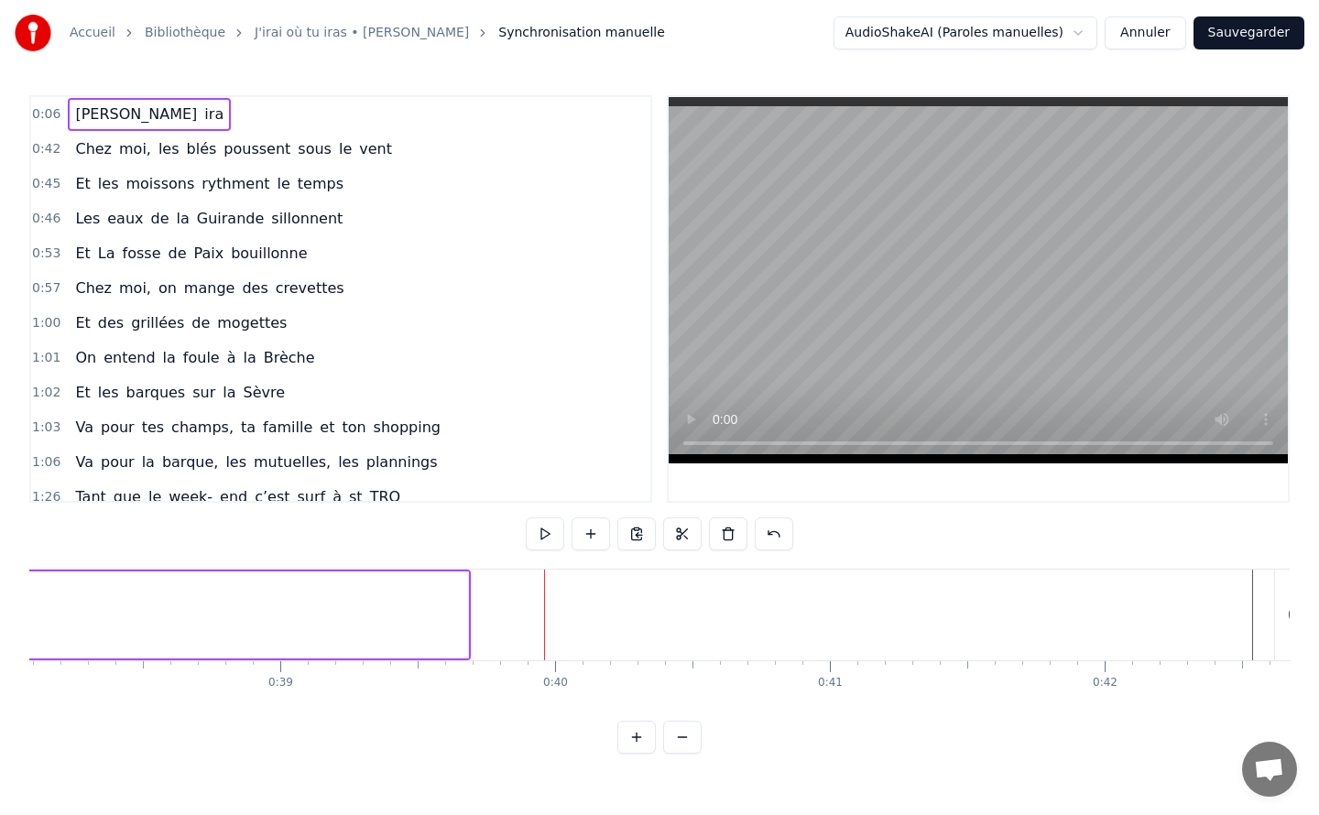
click at [202, 114] on span "ira" at bounding box center [213, 114] width 23 height 21
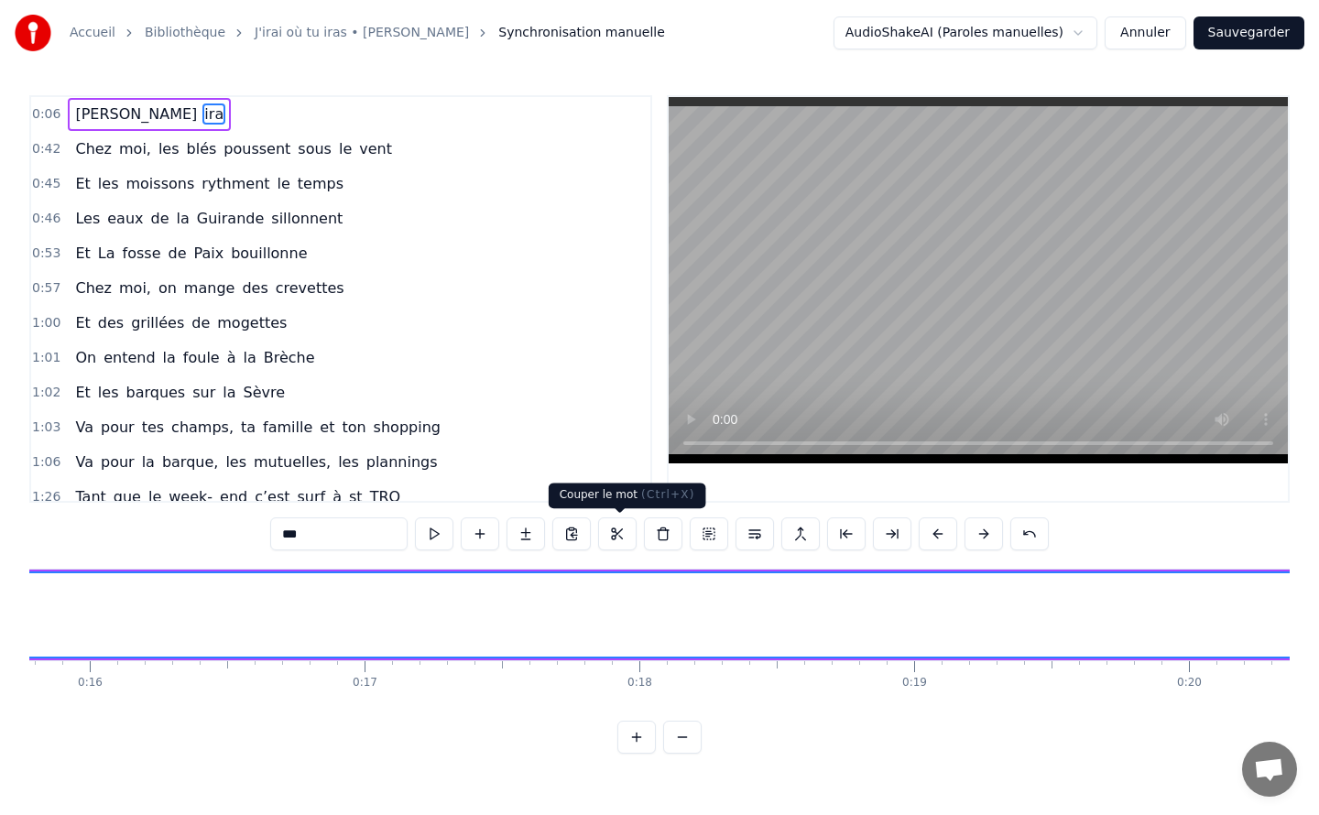
scroll to position [0, 4074]
click at [660, 544] on button at bounding box center [663, 534] width 38 height 33
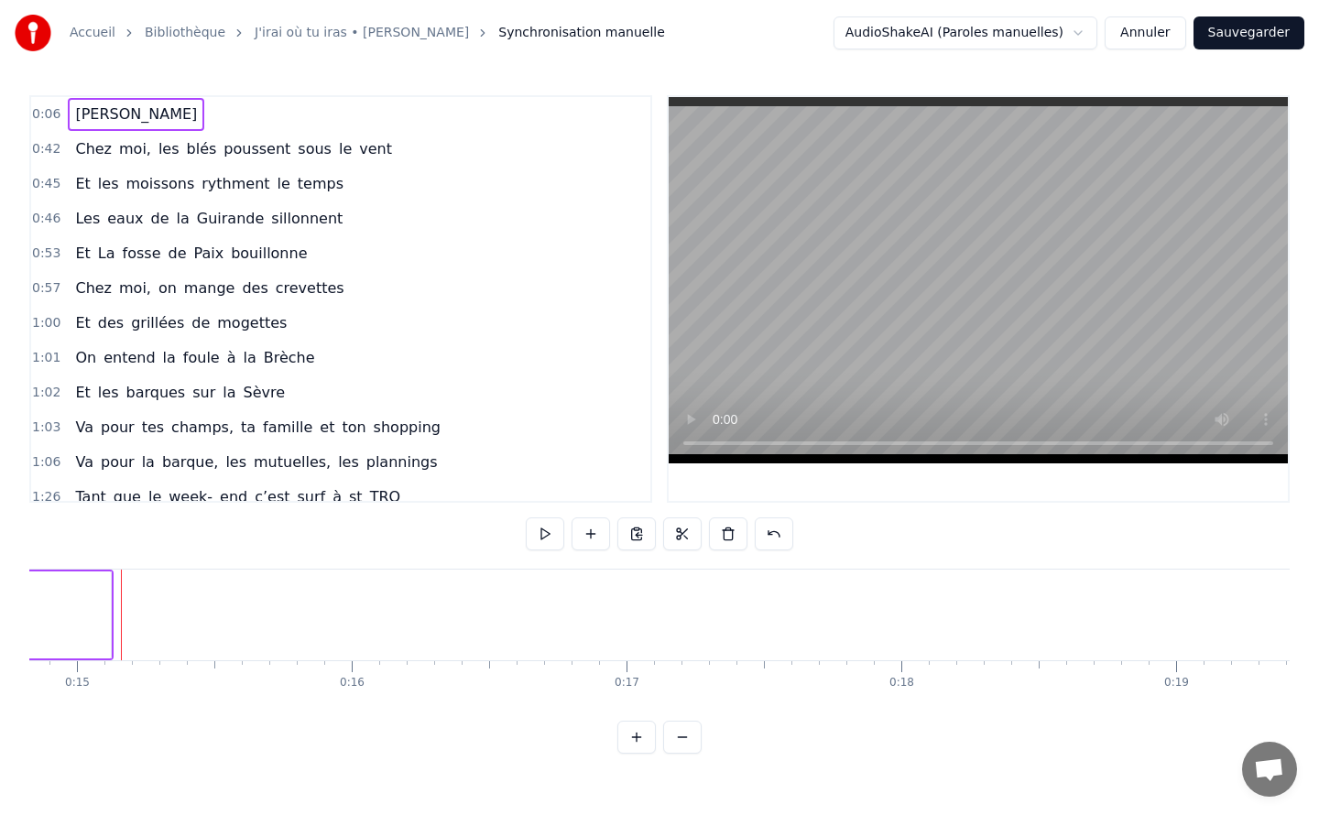
click at [103, 117] on span "Cédric" at bounding box center [135, 114] width 125 height 21
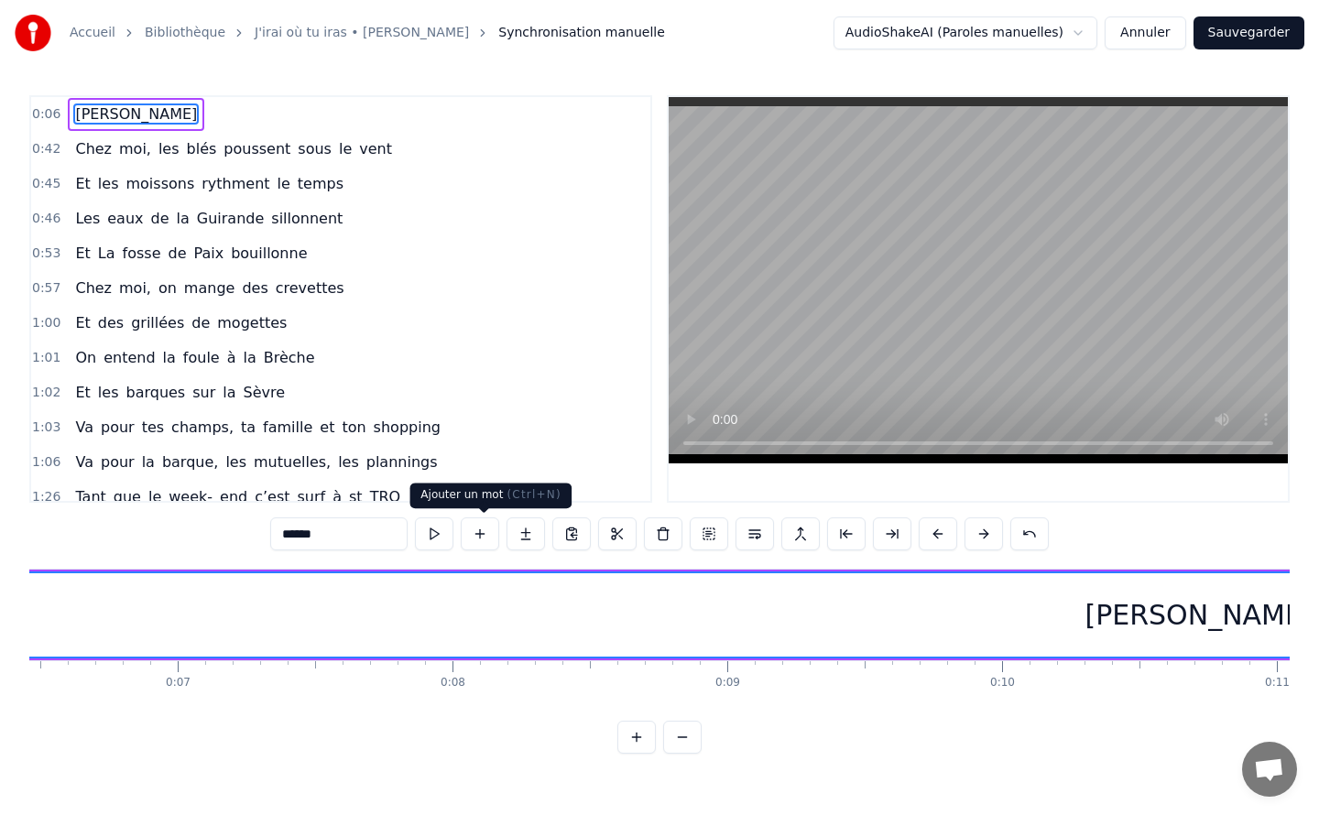
scroll to position [0, 1640]
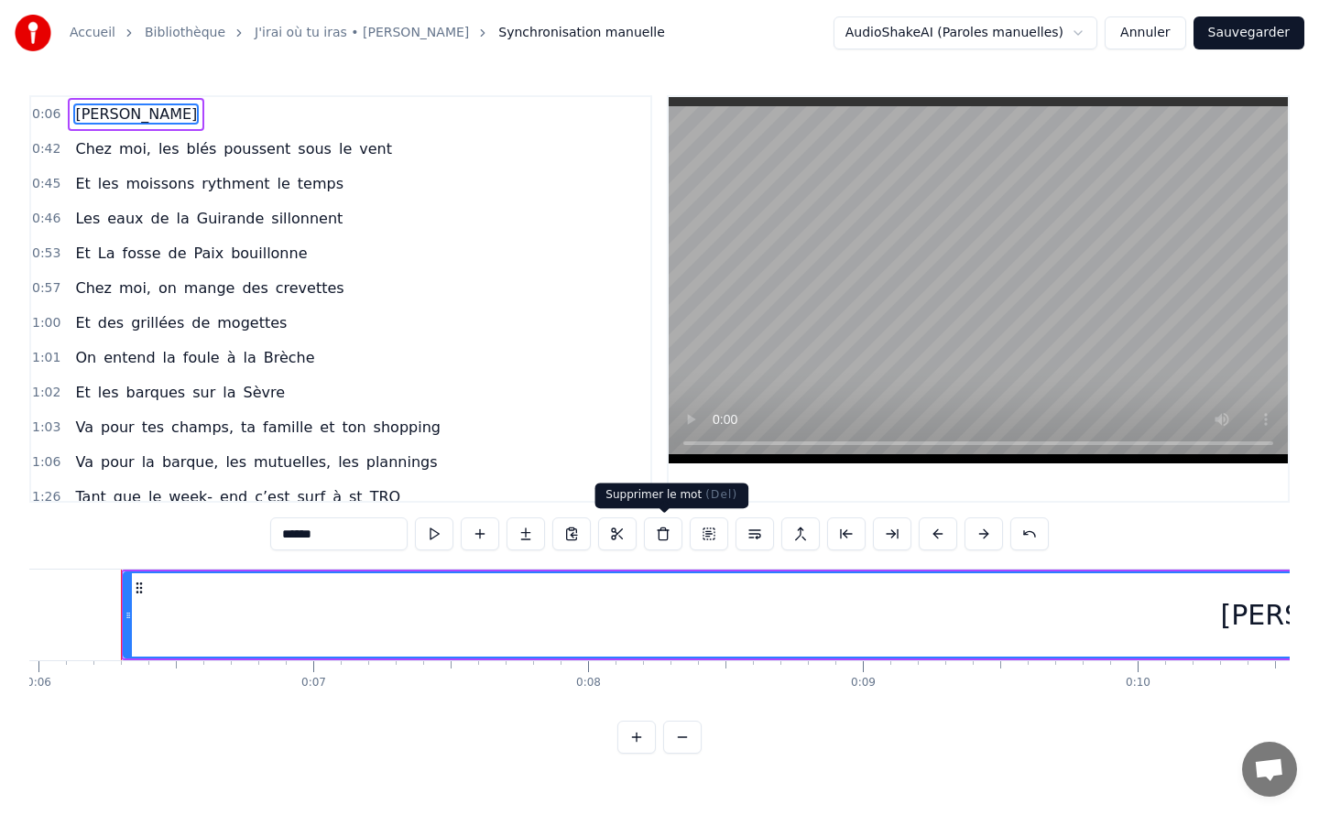
click at [663, 540] on button at bounding box center [663, 534] width 38 height 33
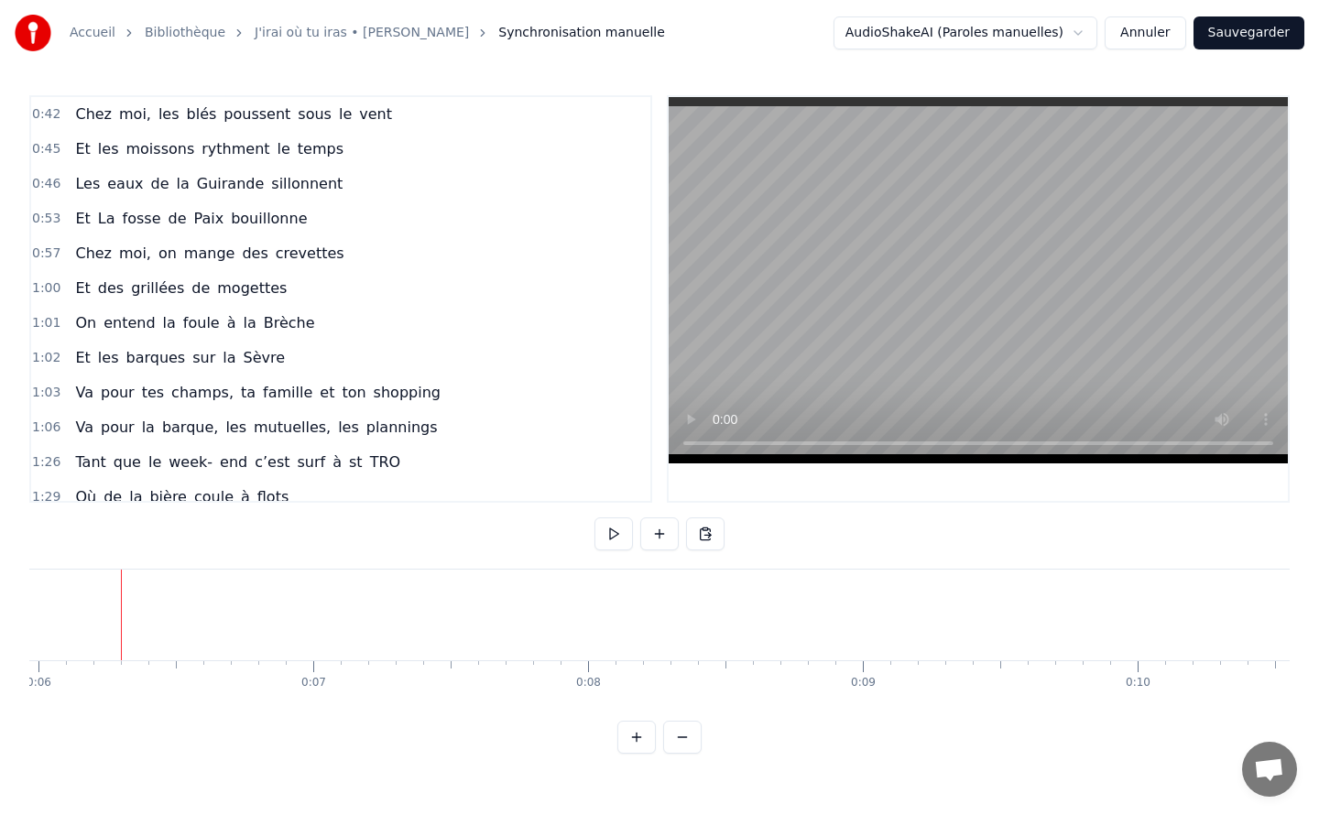
click at [48, 114] on span "0:42" at bounding box center [46, 114] width 28 height 18
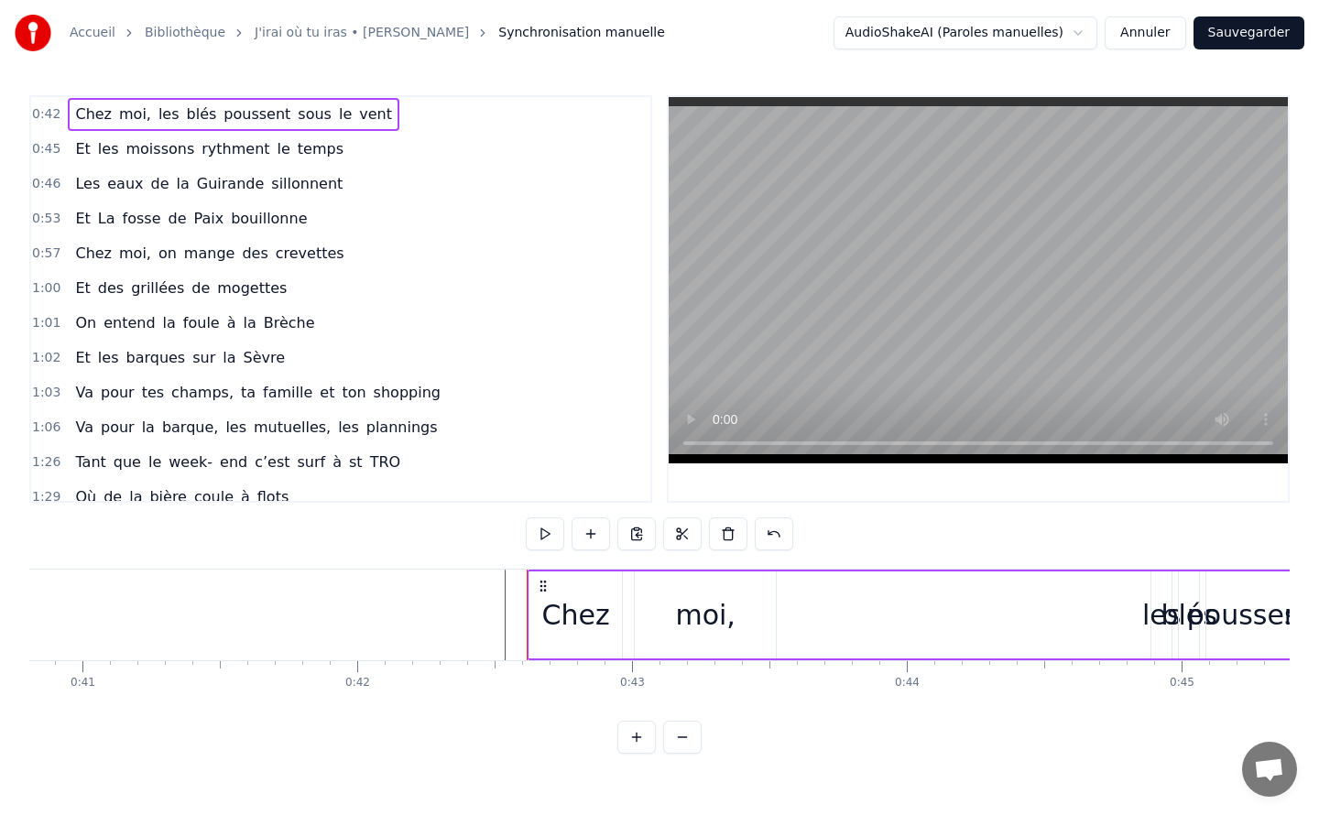
scroll to position [0, 11619]
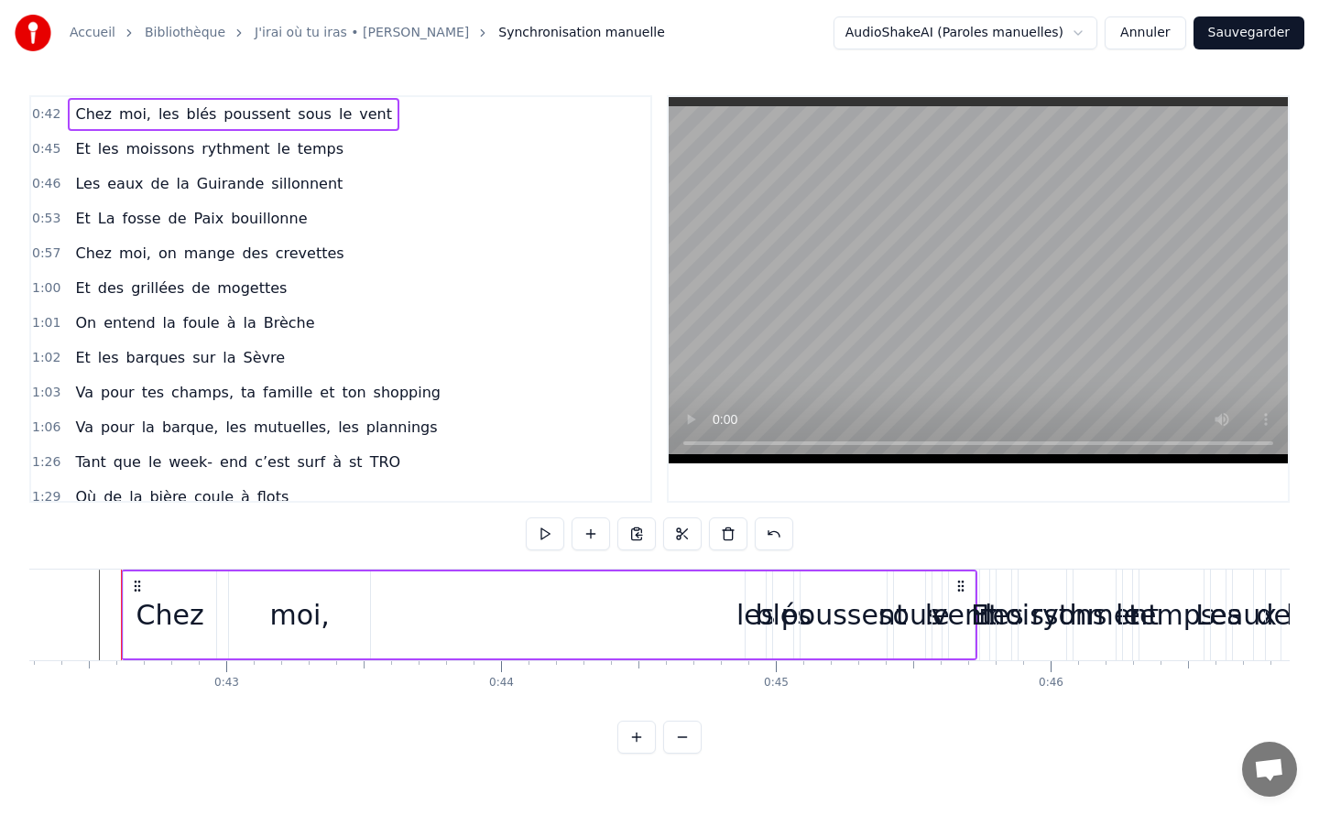
click at [958, 584] on icon at bounding box center [961, 586] width 15 height 15
drag, startPoint x: 958, startPoint y: 584, endPoint x: 949, endPoint y: 572, distance: 15.8
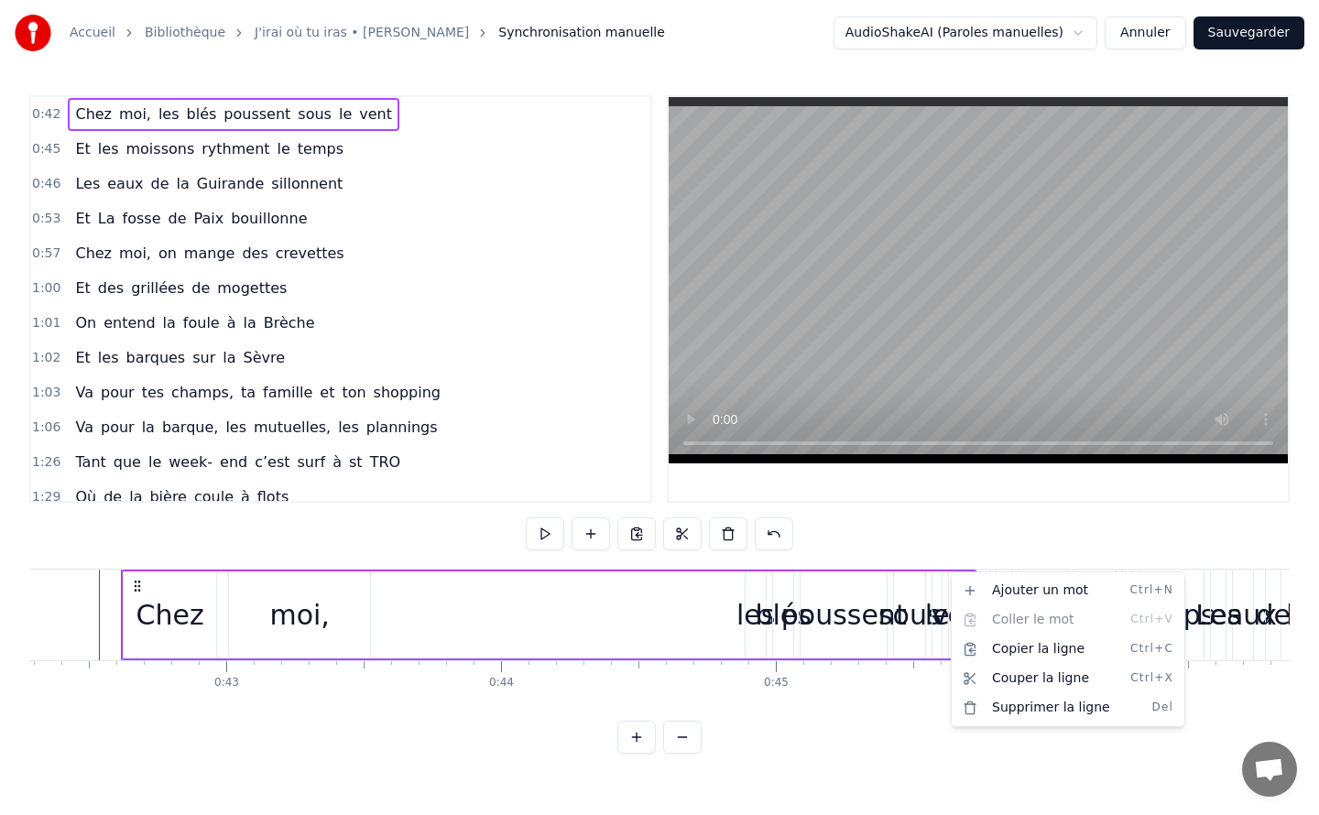
click at [896, 511] on html "Accueil Bibliothèque J'irai où tu iras • Celine Dion Synchronisation manuelle A…" at bounding box center [659, 391] width 1319 height 783
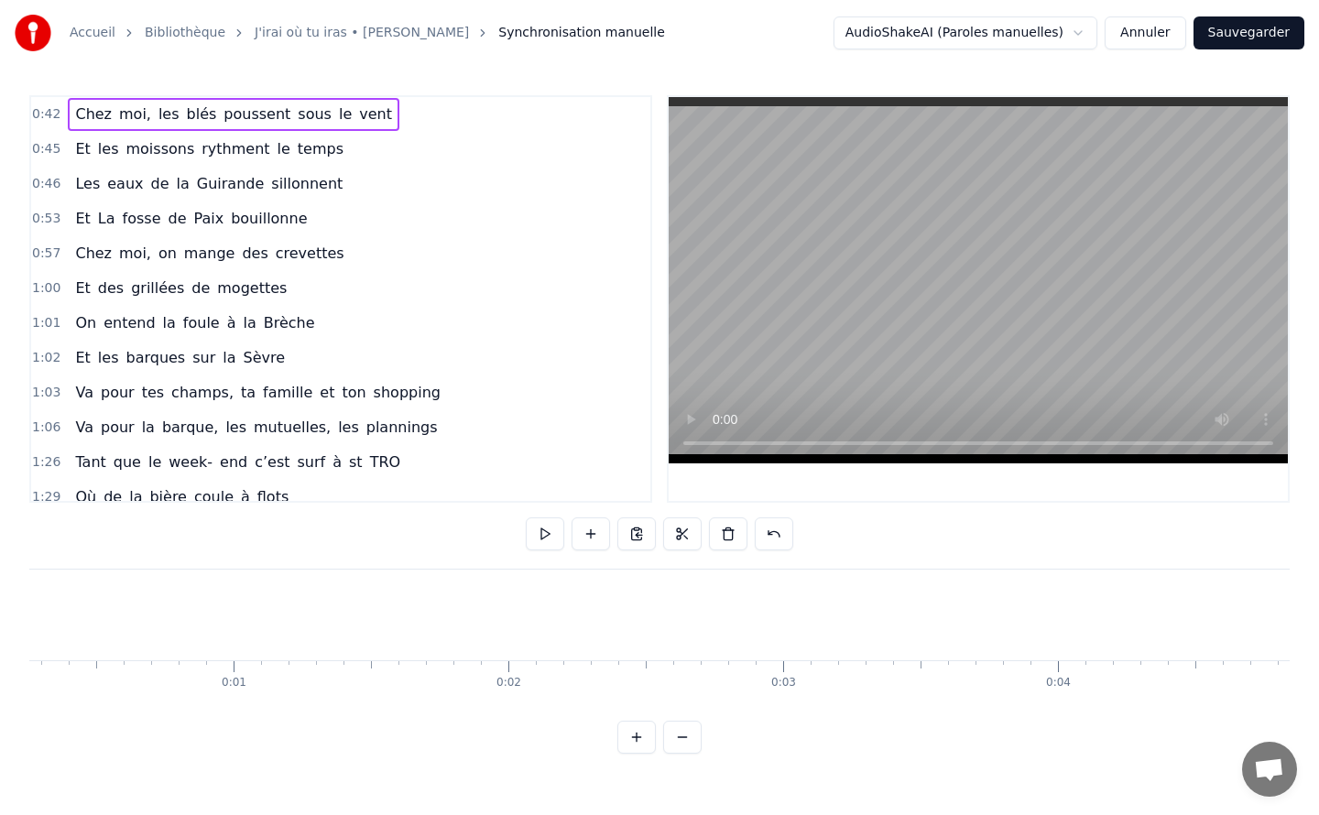
scroll to position [0, 0]
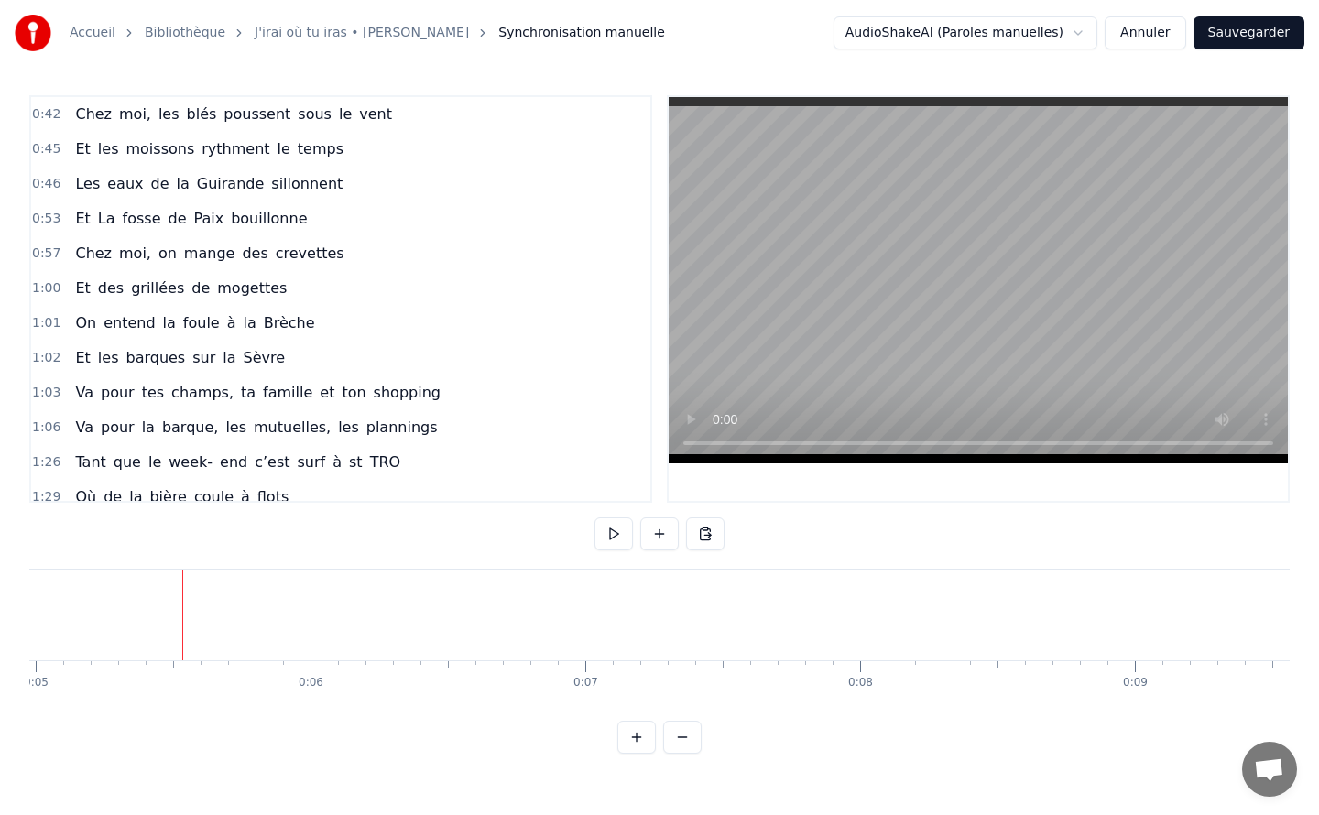
scroll to position [0, 1429]
click at [1158, 37] on button "Annuler" at bounding box center [1145, 32] width 81 height 33
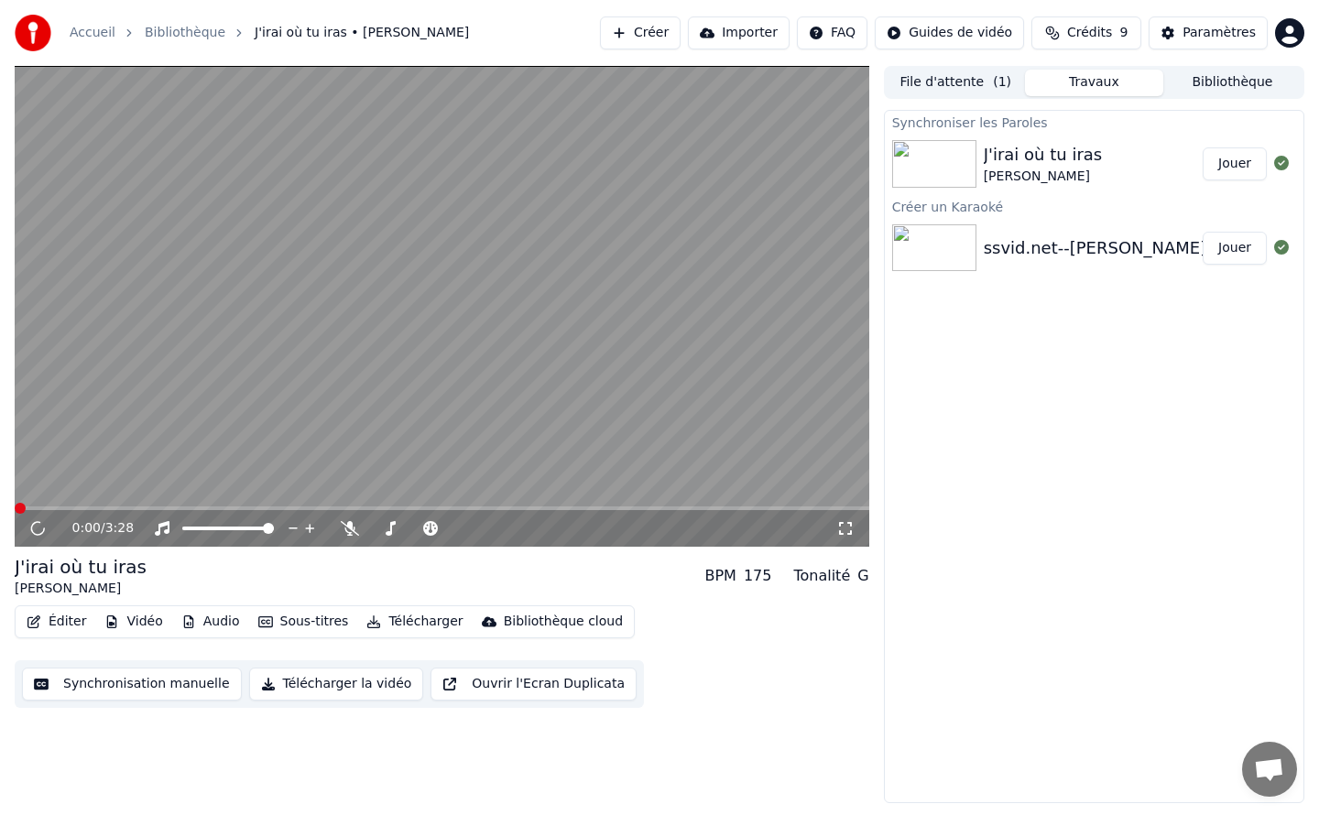
click at [1067, 170] on div "Celine Dion" at bounding box center [1043, 177] width 119 height 18
click at [34, 529] on icon at bounding box center [37, 528] width 9 height 11
click at [1044, 235] on div "ssvid.net--Celine-Dion-J-irais-Où-Tu-Iras-Instrumental_360p" at bounding box center [1241, 248] width 514 height 26
click at [1248, 251] on button "Jouer" at bounding box center [1235, 248] width 64 height 33
drag, startPoint x: 51, startPoint y: 502, endPoint x: 37, endPoint y: 509, distance: 16.4
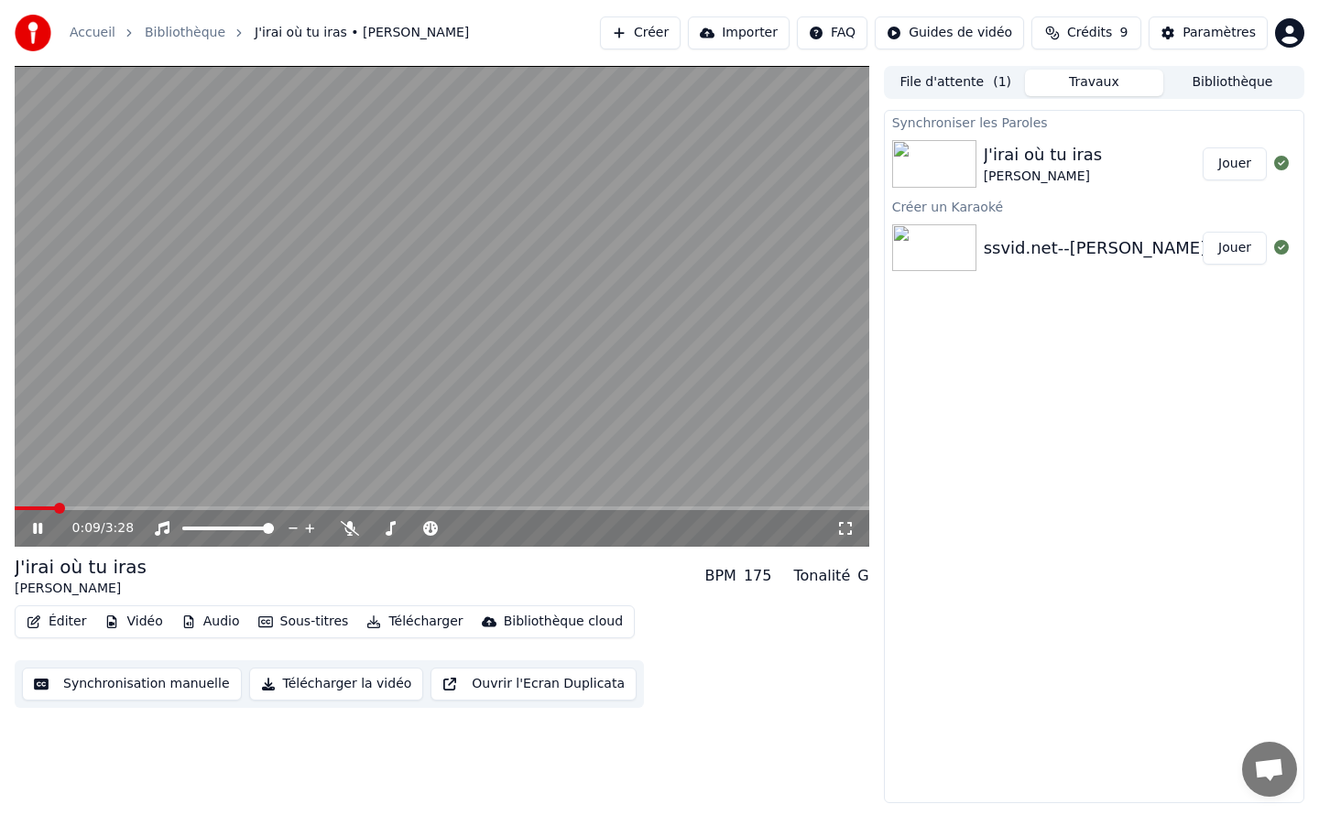
click at [37, 509] on div "0:09 / 3:28" at bounding box center [442, 306] width 855 height 481
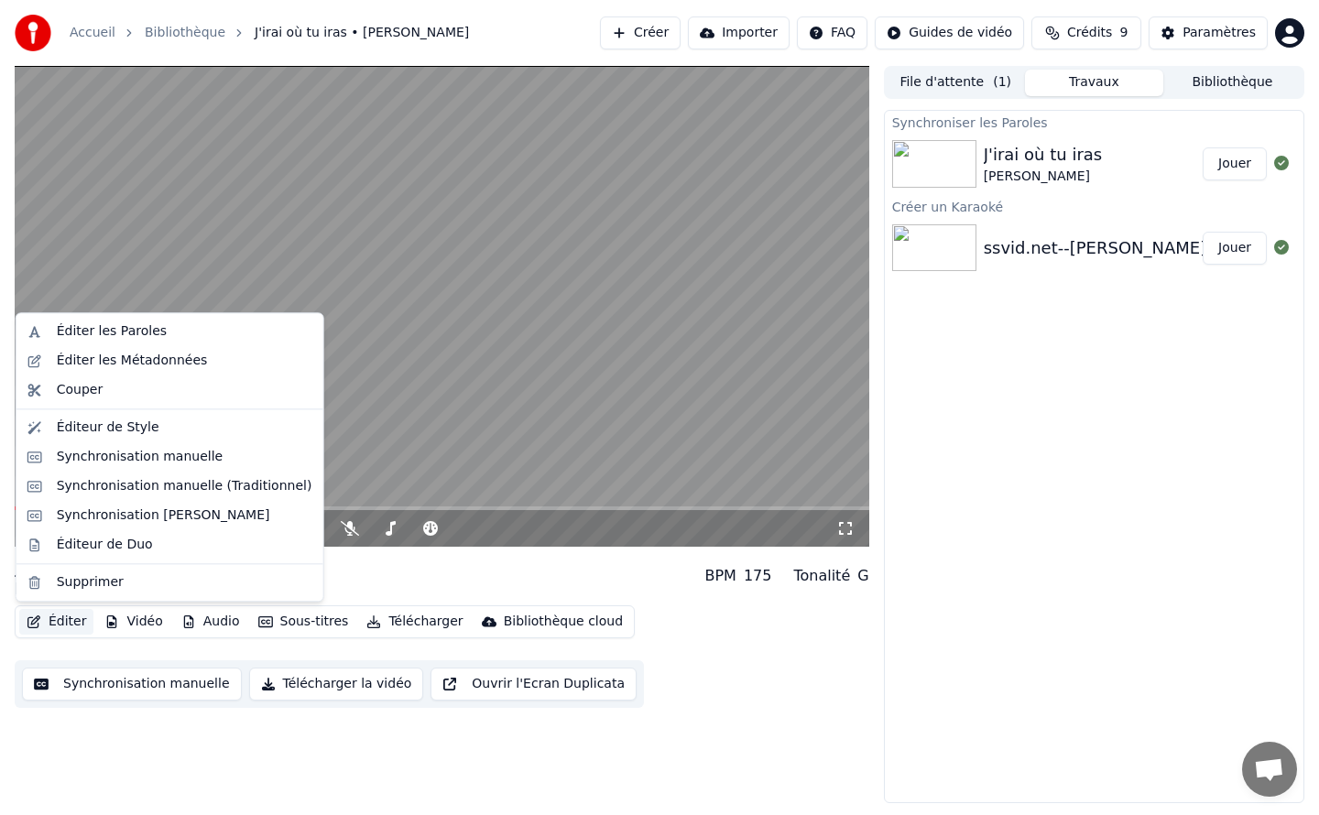
click at [65, 615] on button "Éditer" at bounding box center [56, 622] width 74 height 26
click at [101, 335] on div "Éditer les Paroles" at bounding box center [112, 331] width 110 height 18
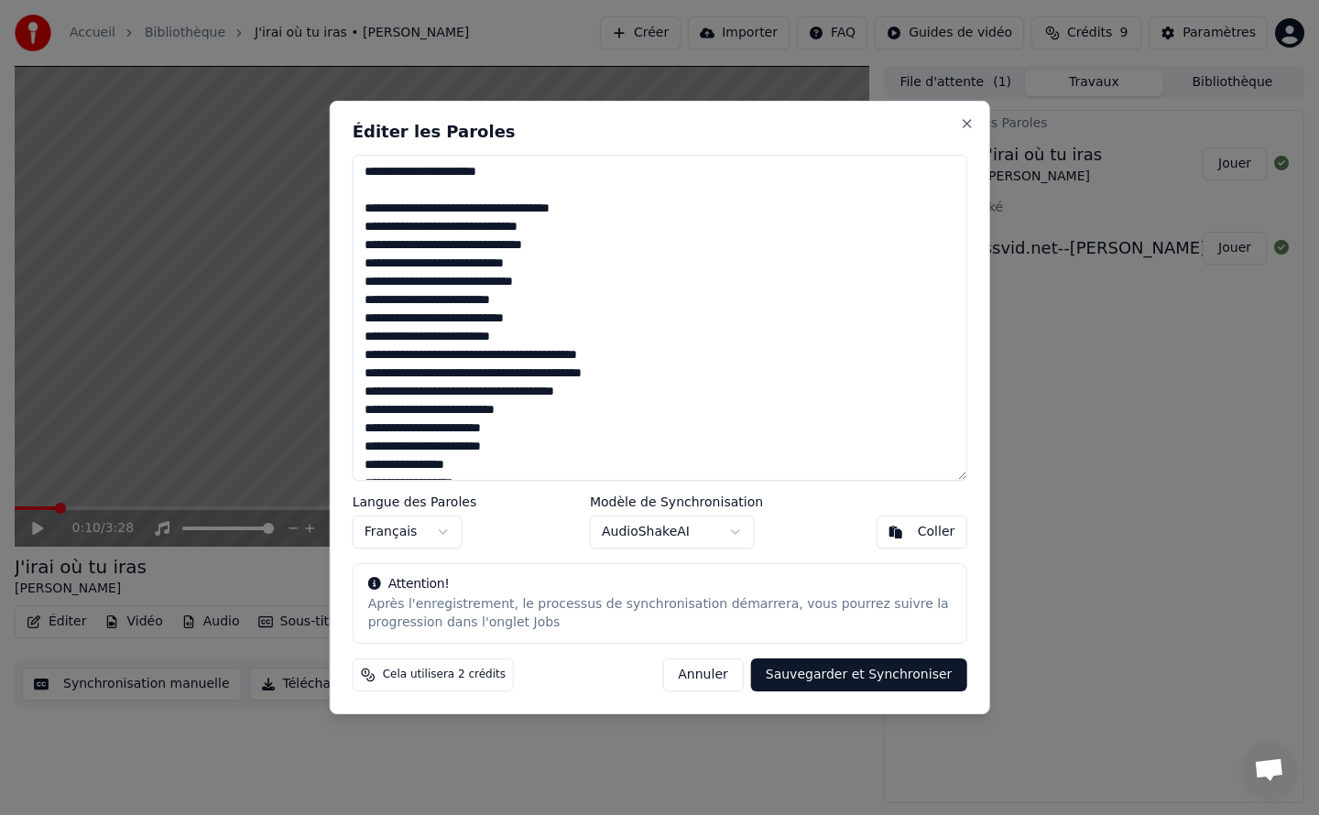
drag, startPoint x: 500, startPoint y: 183, endPoint x: 339, endPoint y: 170, distance: 161.7
click at [339, 170] on div "Éditer les Paroles Langue des Paroles Français Modèle de Synchronisation AudioS…" at bounding box center [660, 408] width 660 height 614
click at [725, 675] on button "Annuler" at bounding box center [702, 675] width 81 height 33
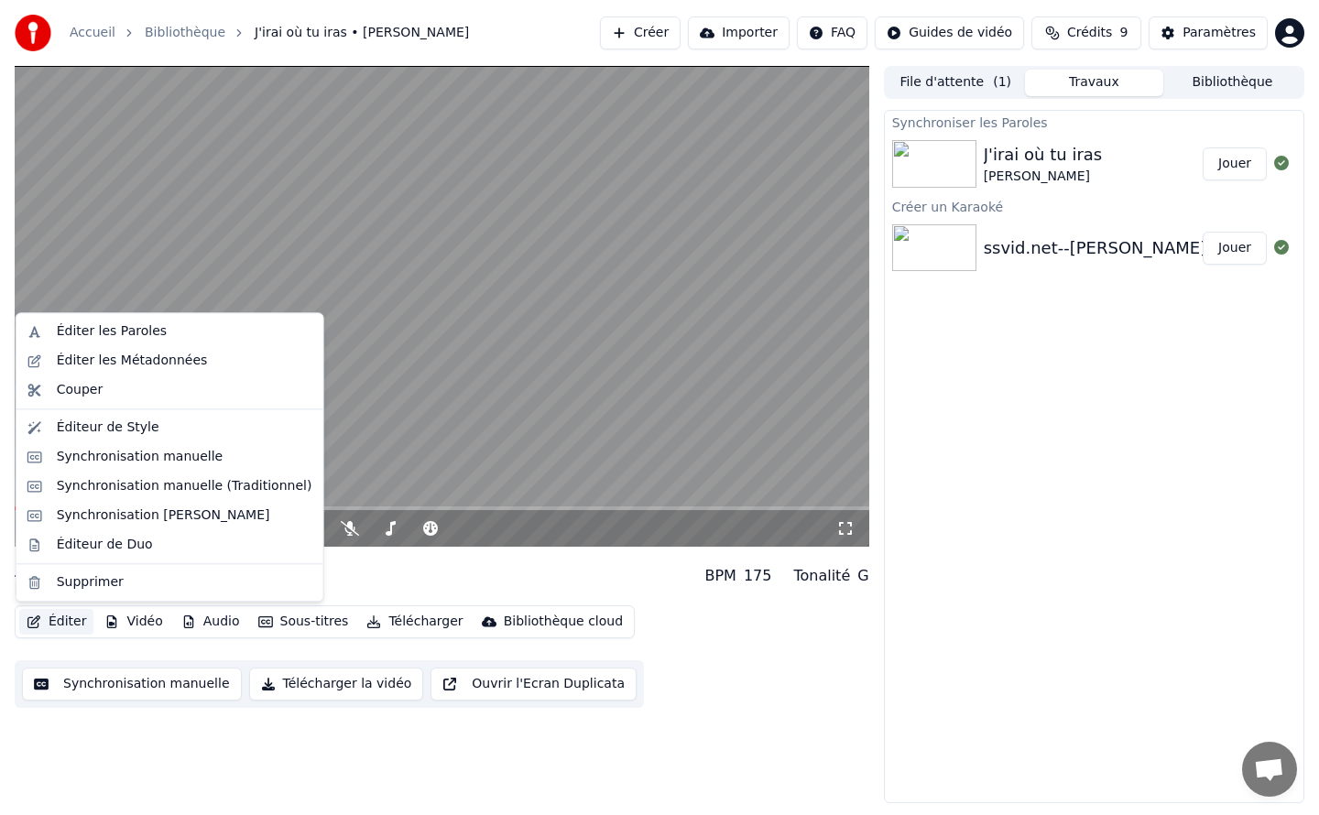
click at [66, 622] on button "Éditer" at bounding box center [56, 622] width 74 height 26
click at [145, 482] on div "Synchronisation manuelle (Traditionnel)" at bounding box center [185, 486] width 256 height 18
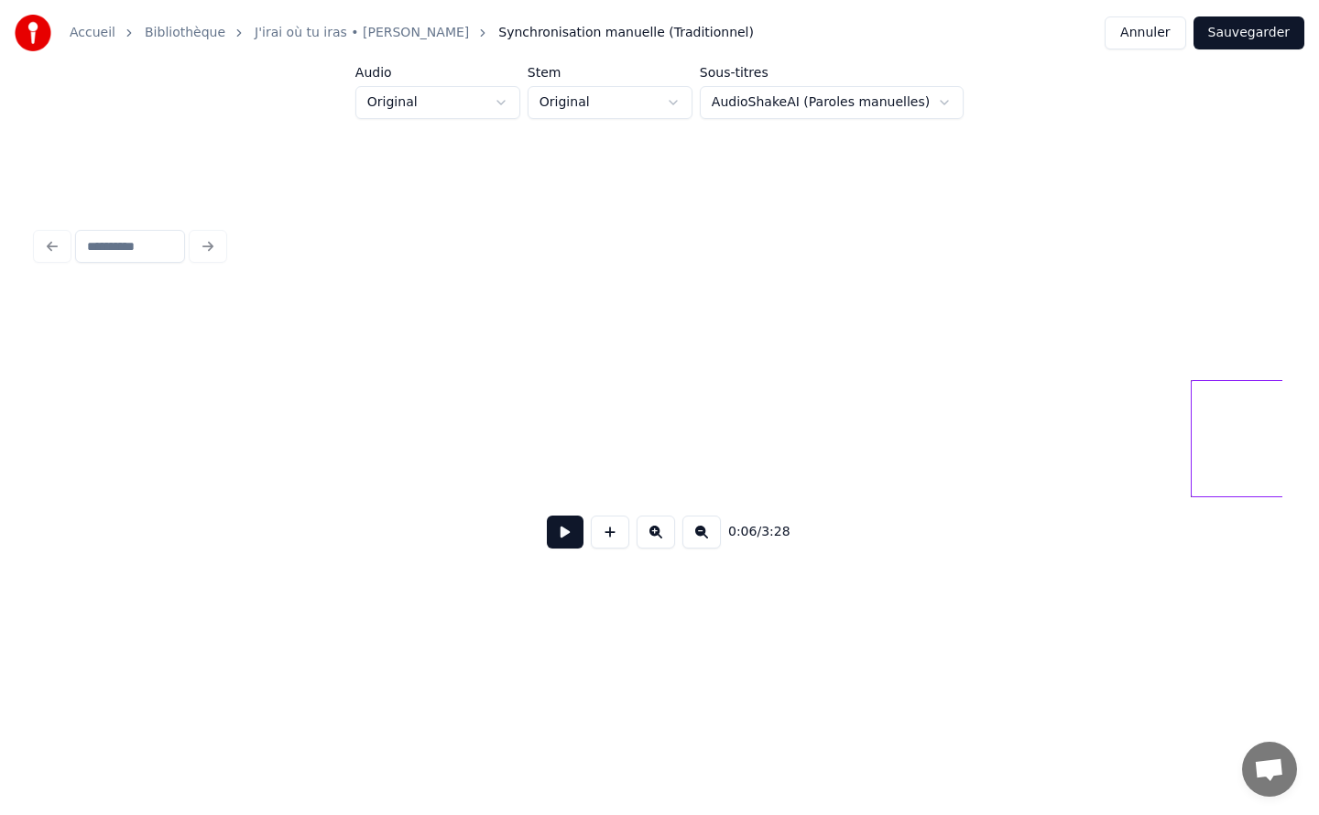
click at [562, 542] on button at bounding box center [565, 532] width 37 height 33
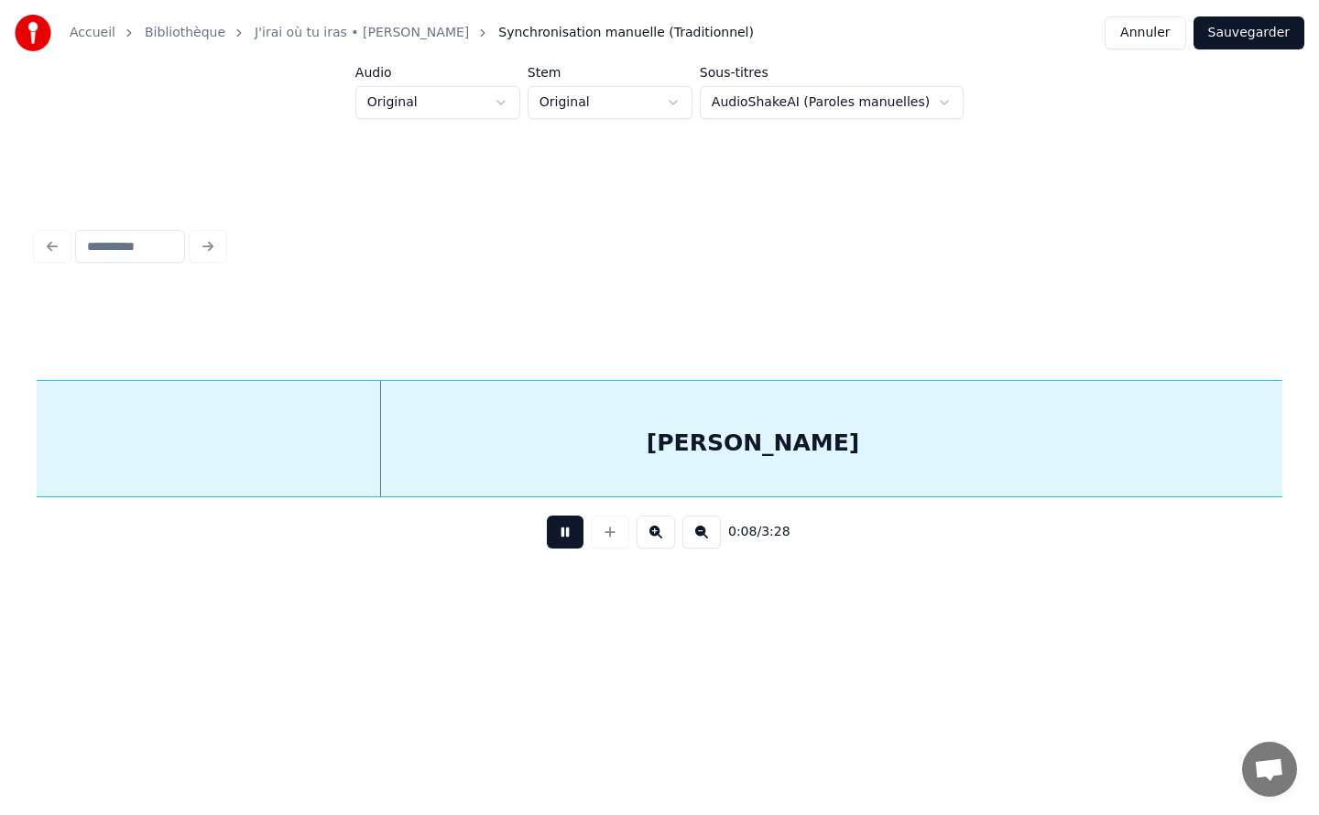
click at [573, 540] on button at bounding box center [565, 532] width 37 height 33
click at [543, 455] on div "Cédric" at bounding box center [845, 443] width 1614 height 125
click at [344, 454] on div "Cédric" at bounding box center [845, 443] width 1614 height 125
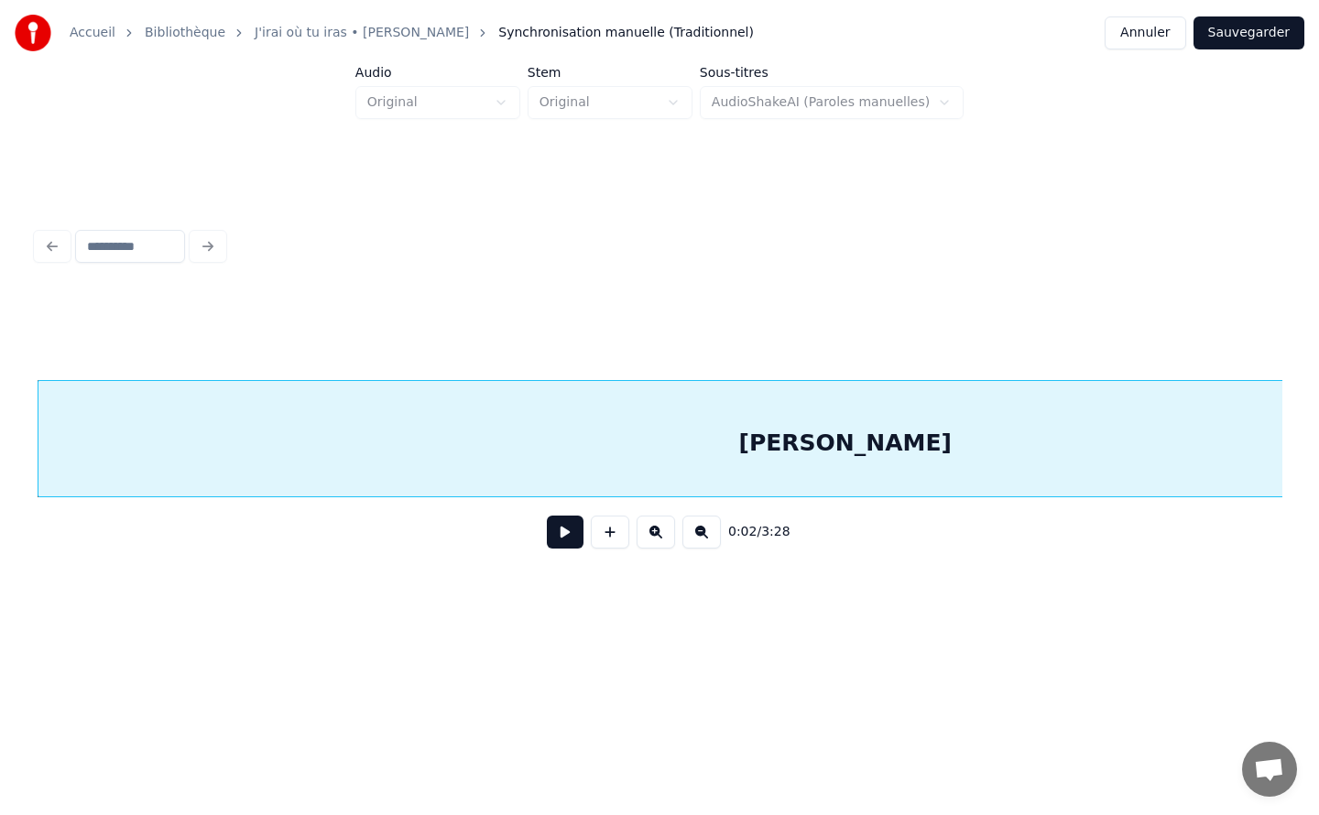
click at [576, 538] on button at bounding box center [565, 532] width 37 height 33
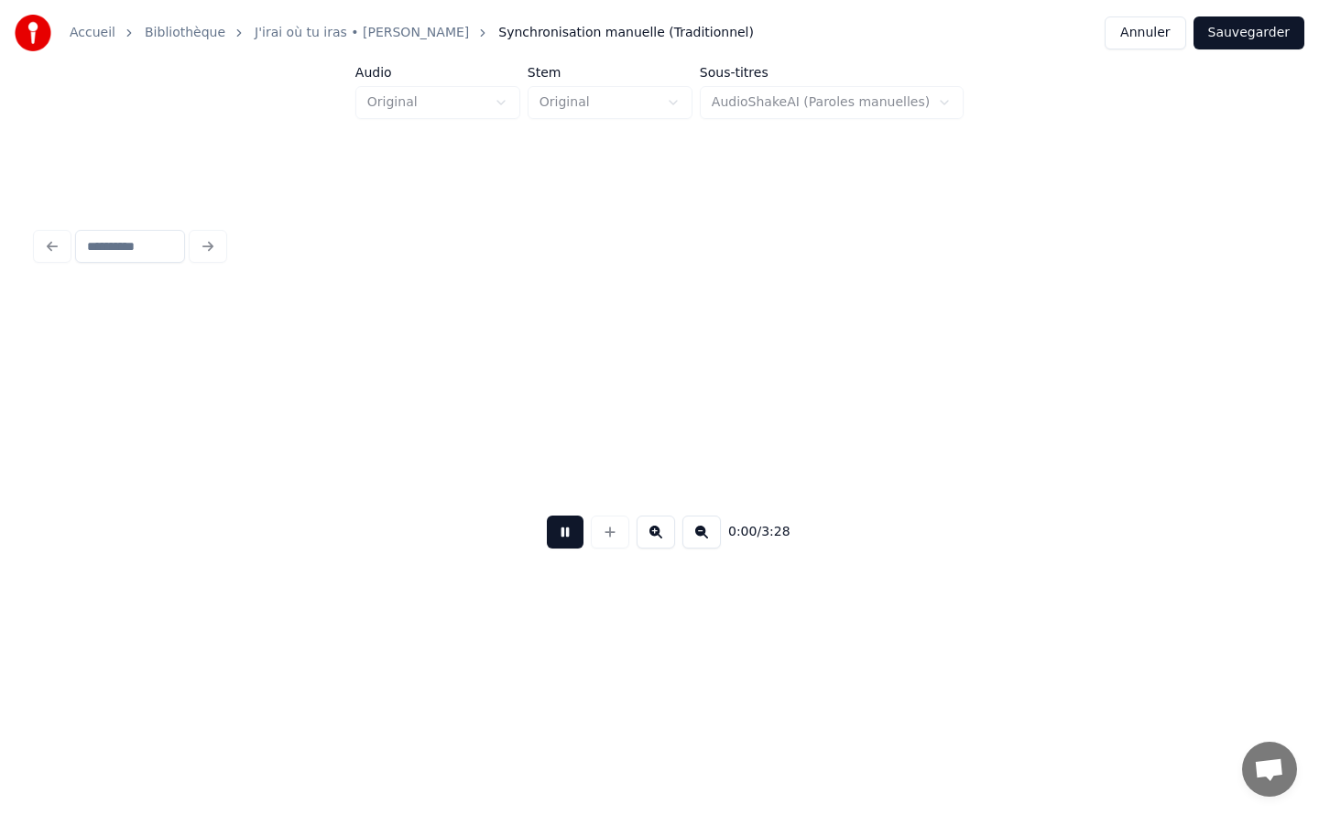
scroll to position [0, 147]
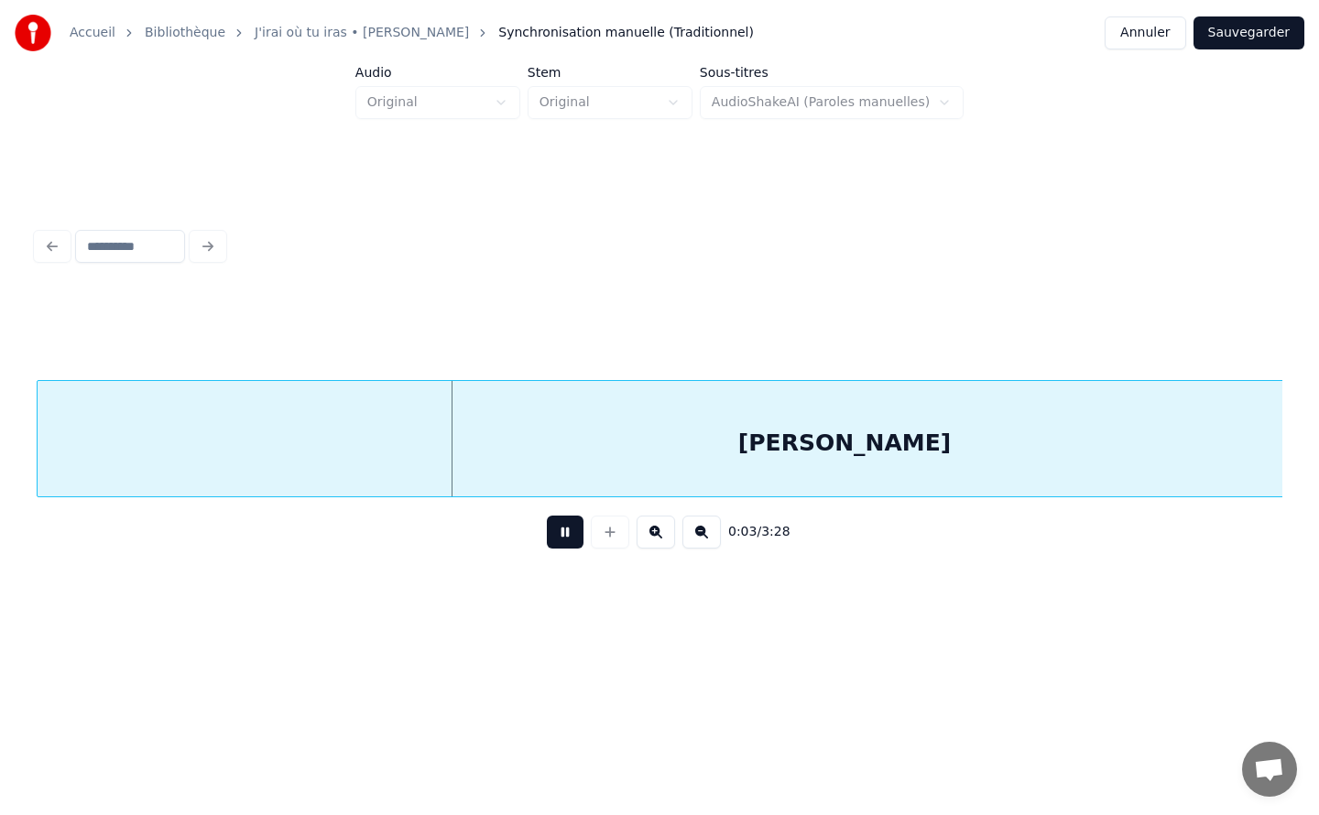
click at [1161, 37] on button "Annuler" at bounding box center [1145, 32] width 81 height 33
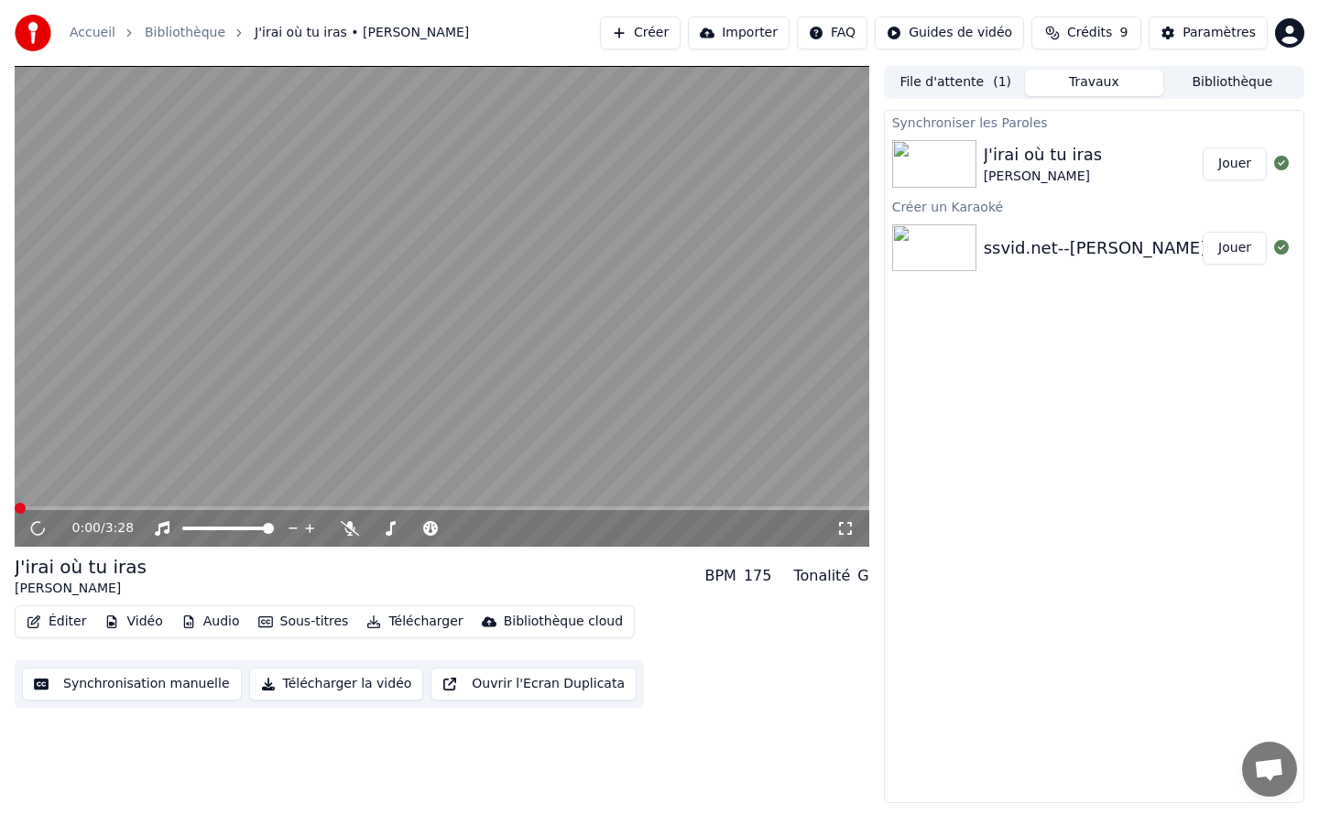
click at [49, 618] on button "Éditer" at bounding box center [56, 622] width 74 height 26
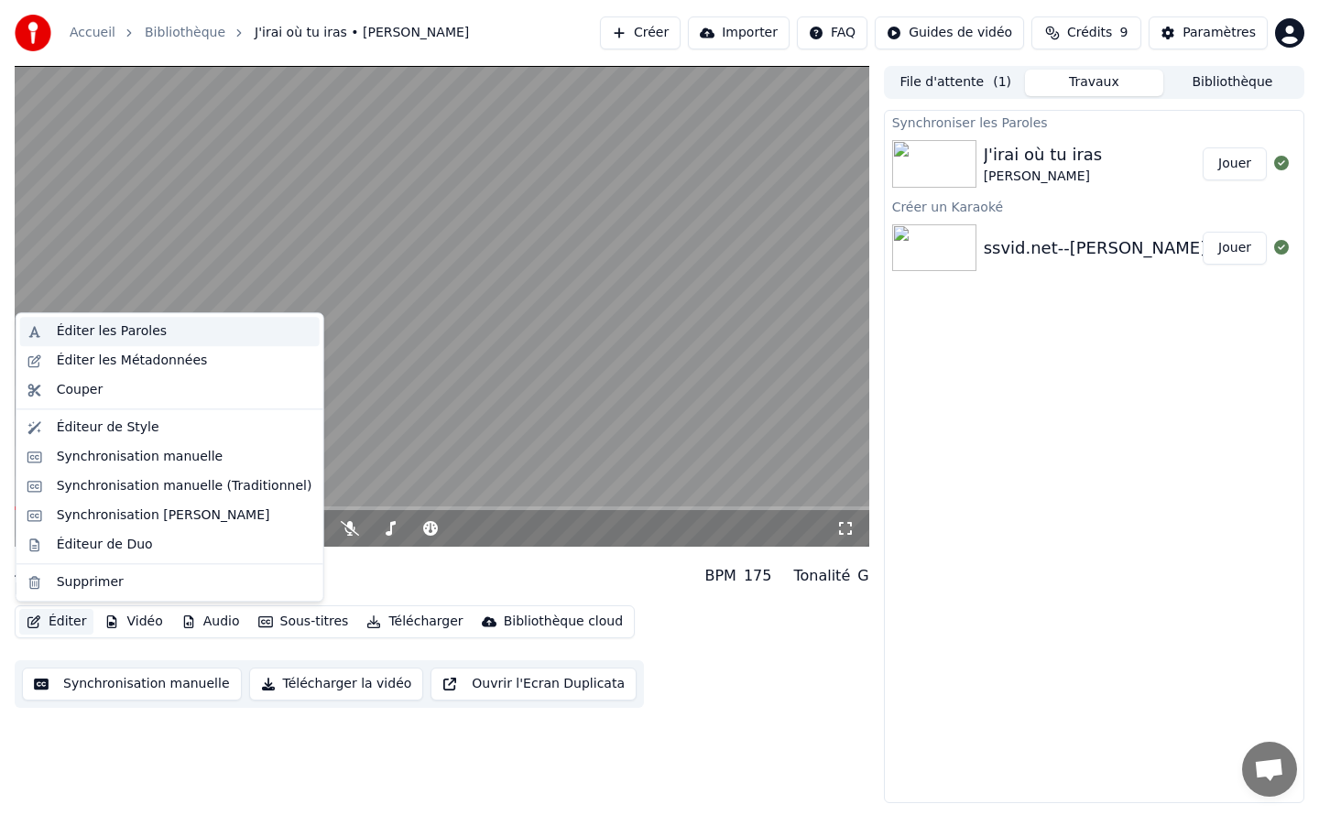
click at [147, 330] on div "Éditer les Paroles" at bounding box center [112, 331] width 110 height 18
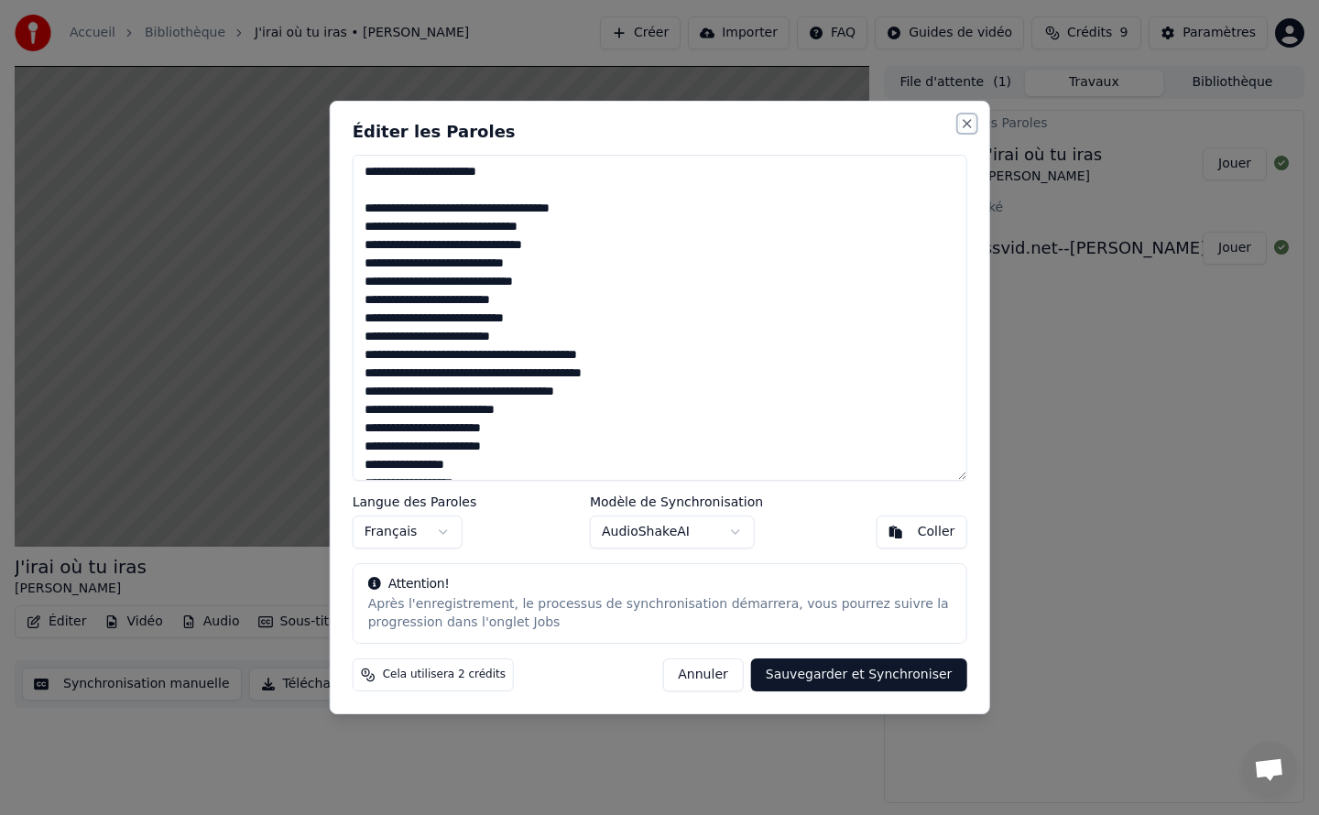
click at [969, 117] on button "Close" at bounding box center [966, 123] width 15 height 15
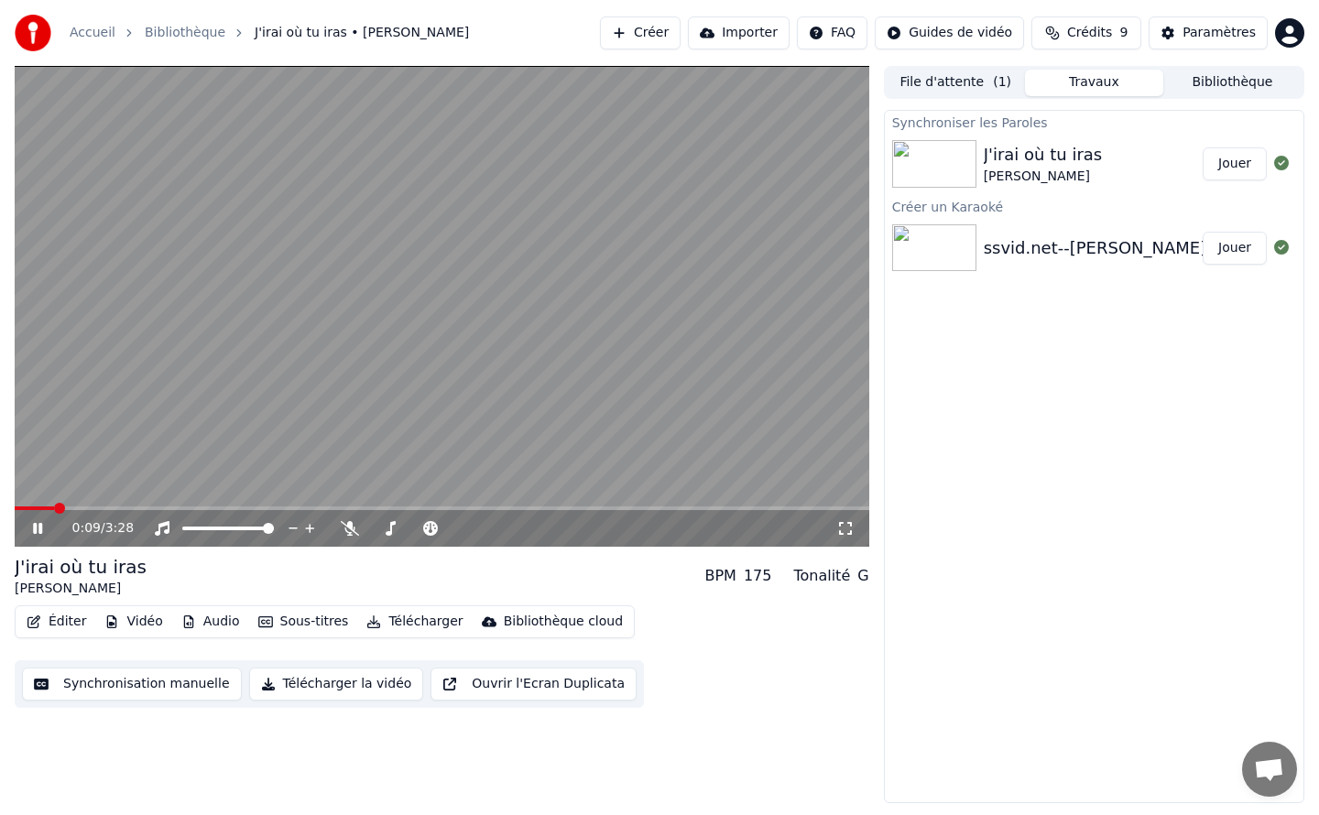
click at [62, 636] on div "Éditer Vidéo Audio Sous-titres Télécharger Bibliothèque cloud" at bounding box center [325, 621] width 620 height 33
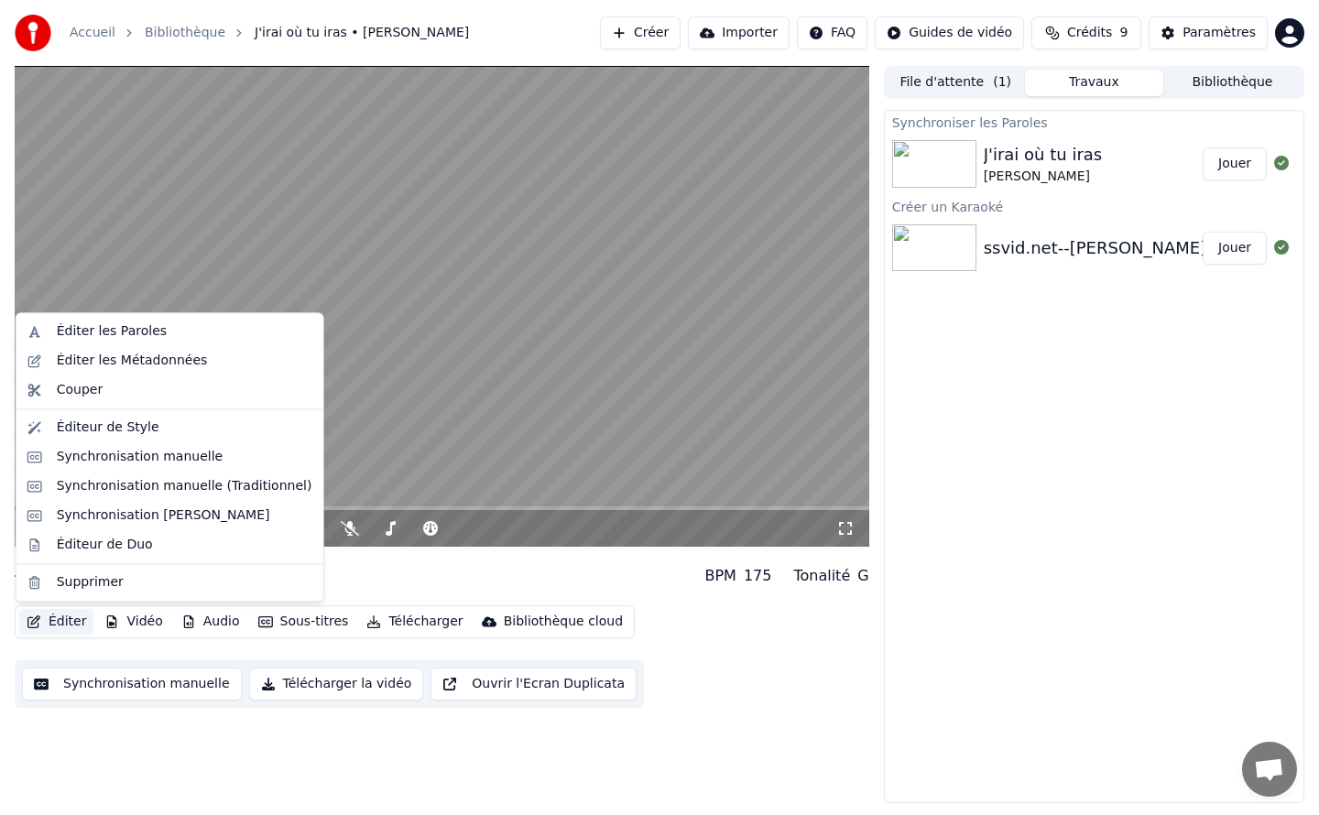
click at [66, 622] on button "Éditer" at bounding box center [56, 622] width 74 height 26
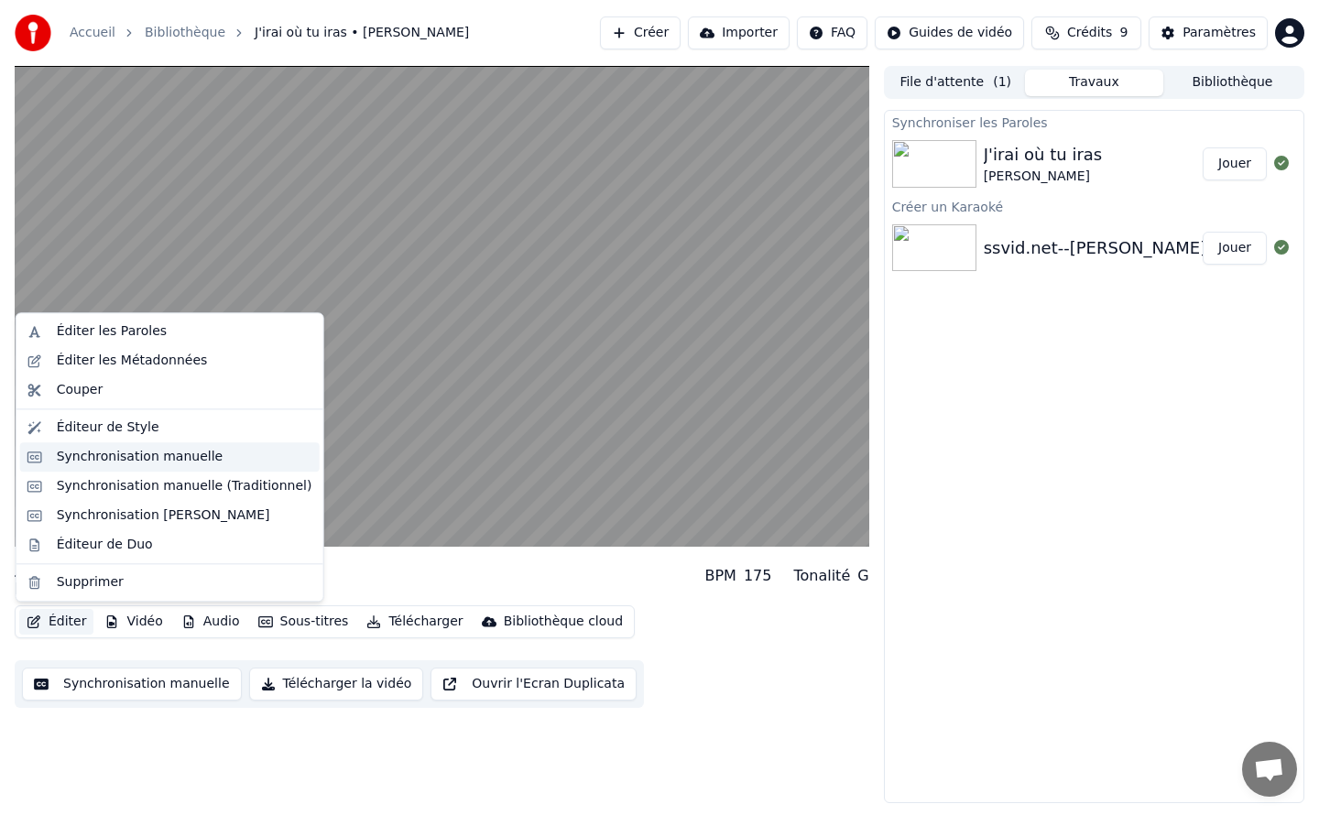
click at [131, 454] on div "Synchronisation manuelle" at bounding box center [140, 457] width 167 height 18
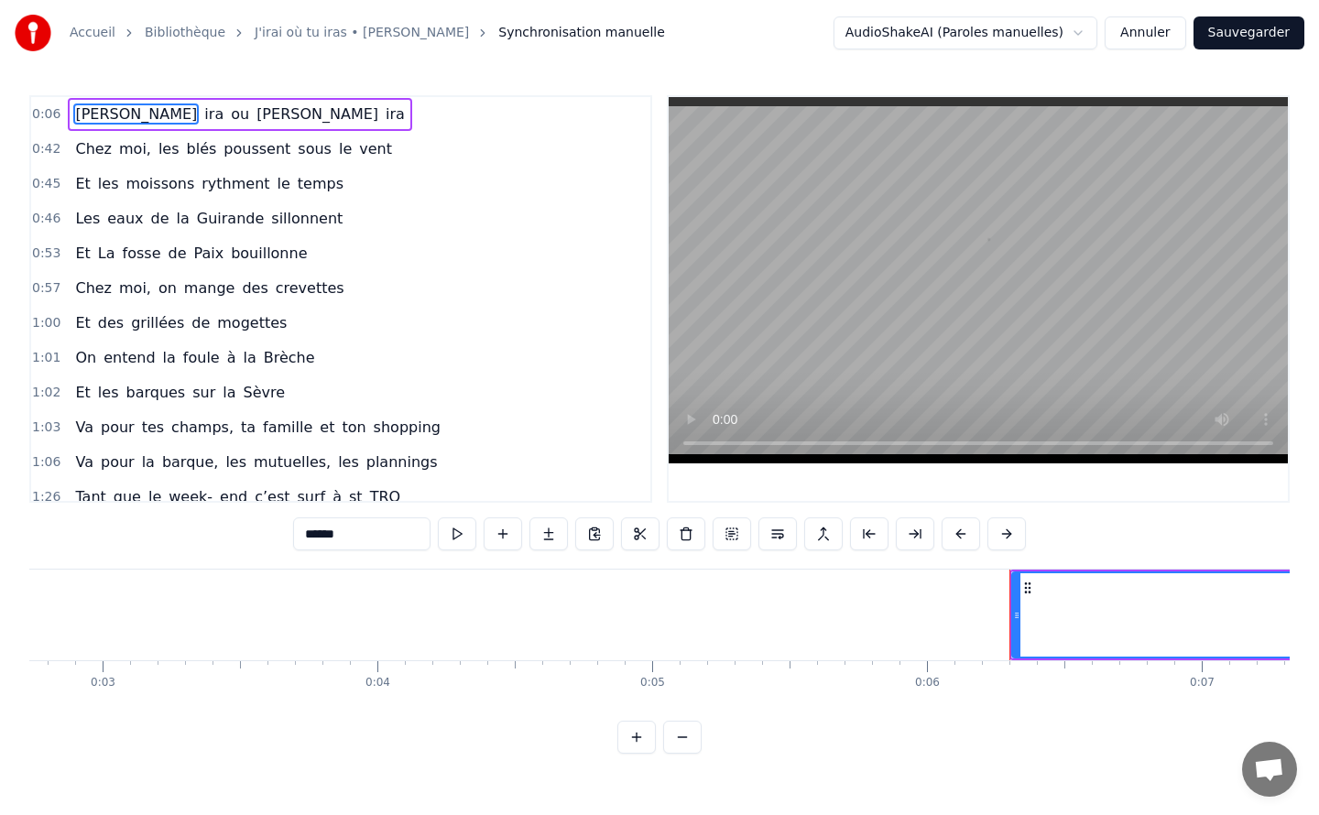
scroll to position [0, 1640]
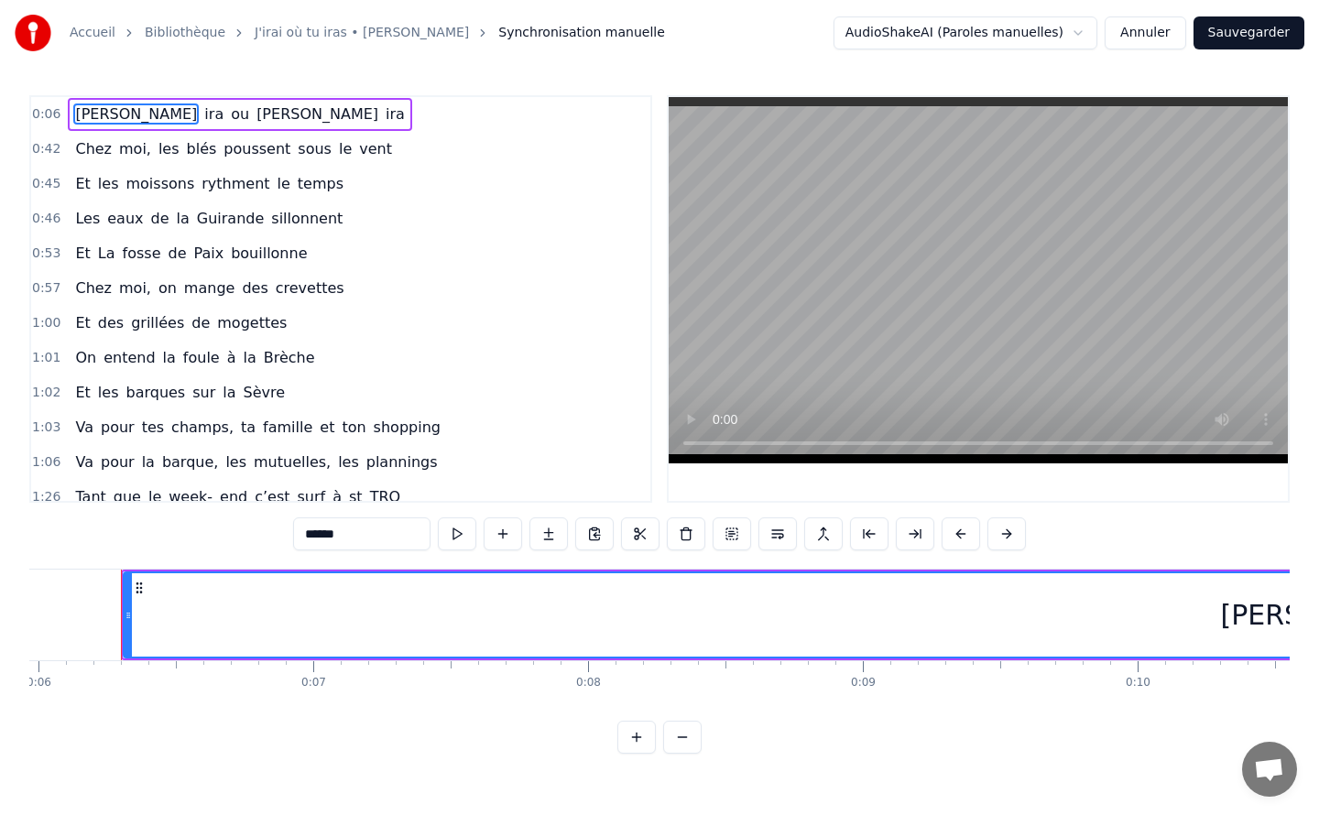
click at [129, 613] on circle at bounding box center [129, 613] width 1 height 1
click at [180, 622] on div "Cédric" at bounding box center [1335, 614] width 2420 height 83
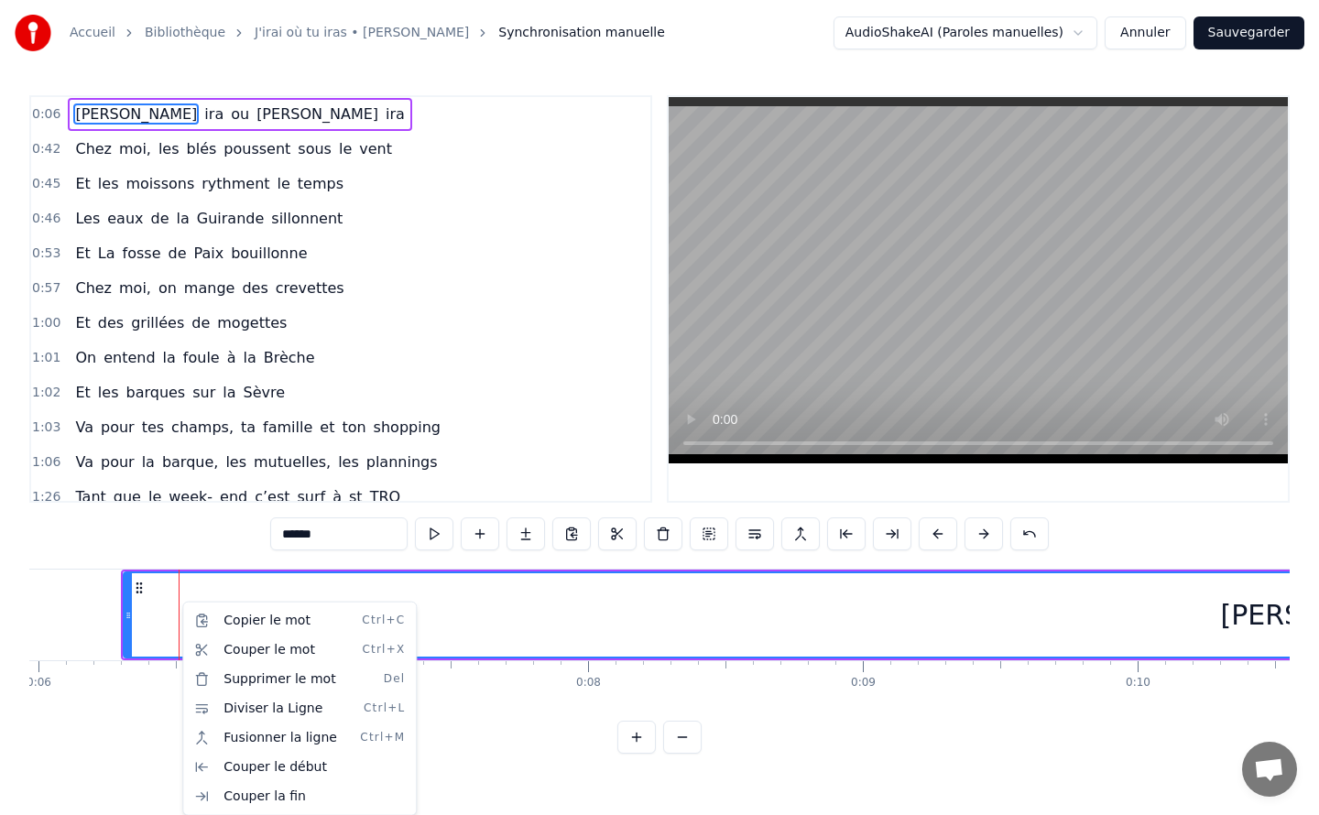
click at [372, 531] on html "Accueil Bibliothèque J'irai où tu iras • Celine Dion Synchronisation manuelle A…" at bounding box center [659, 391] width 1319 height 783
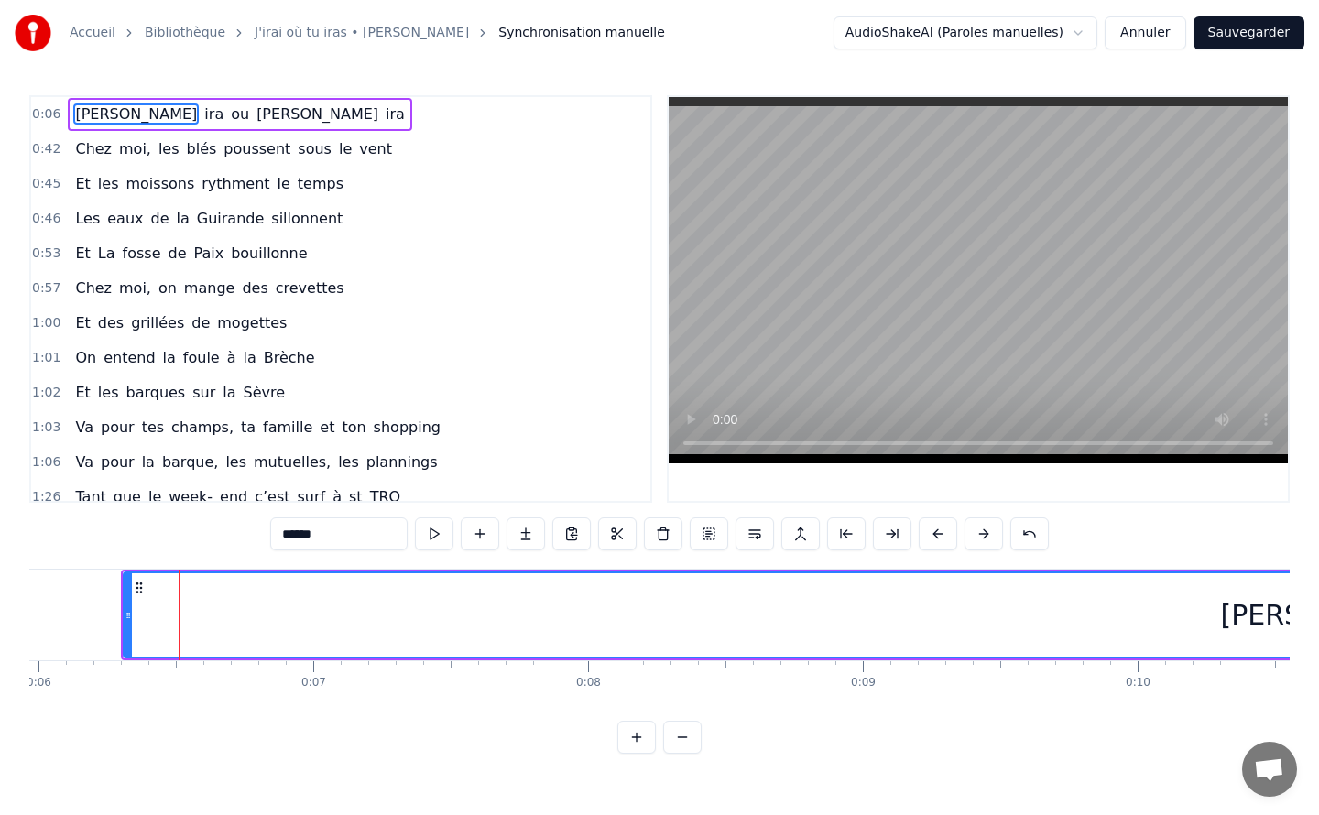
click at [335, 535] on input "******" at bounding box center [338, 534] width 137 height 33
type input "******"
click at [436, 533] on button at bounding box center [434, 534] width 38 height 33
click at [443, 539] on button at bounding box center [434, 534] width 38 height 33
click at [40, 146] on span "0:42" at bounding box center [46, 149] width 28 height 18
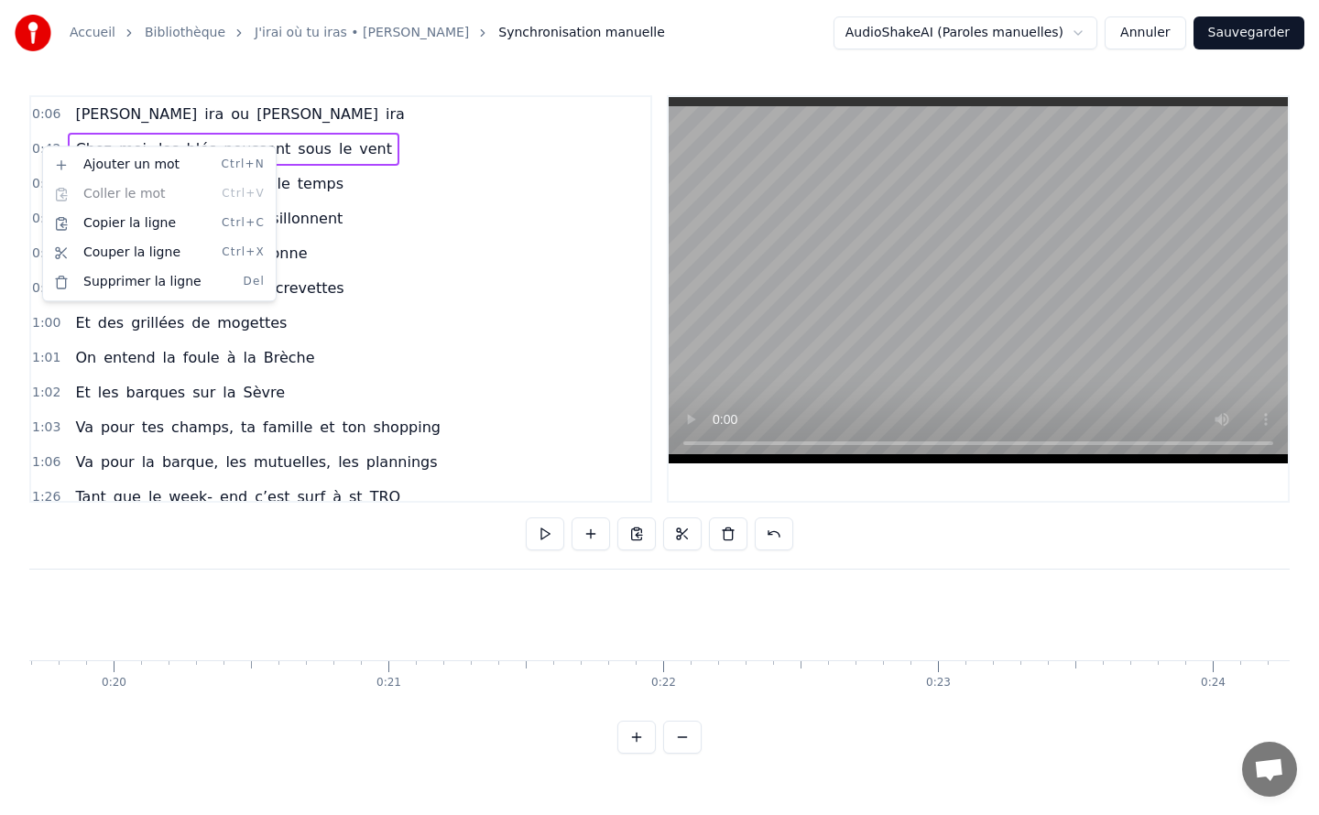
scroll to position [0, 4063]
click at [6, 115] on html "Accueil Bibliothèque J'irai où tu iras • Celine Dion Synchronisation manuelle A…" at bounding box center [659, 391] width 1319 height 783
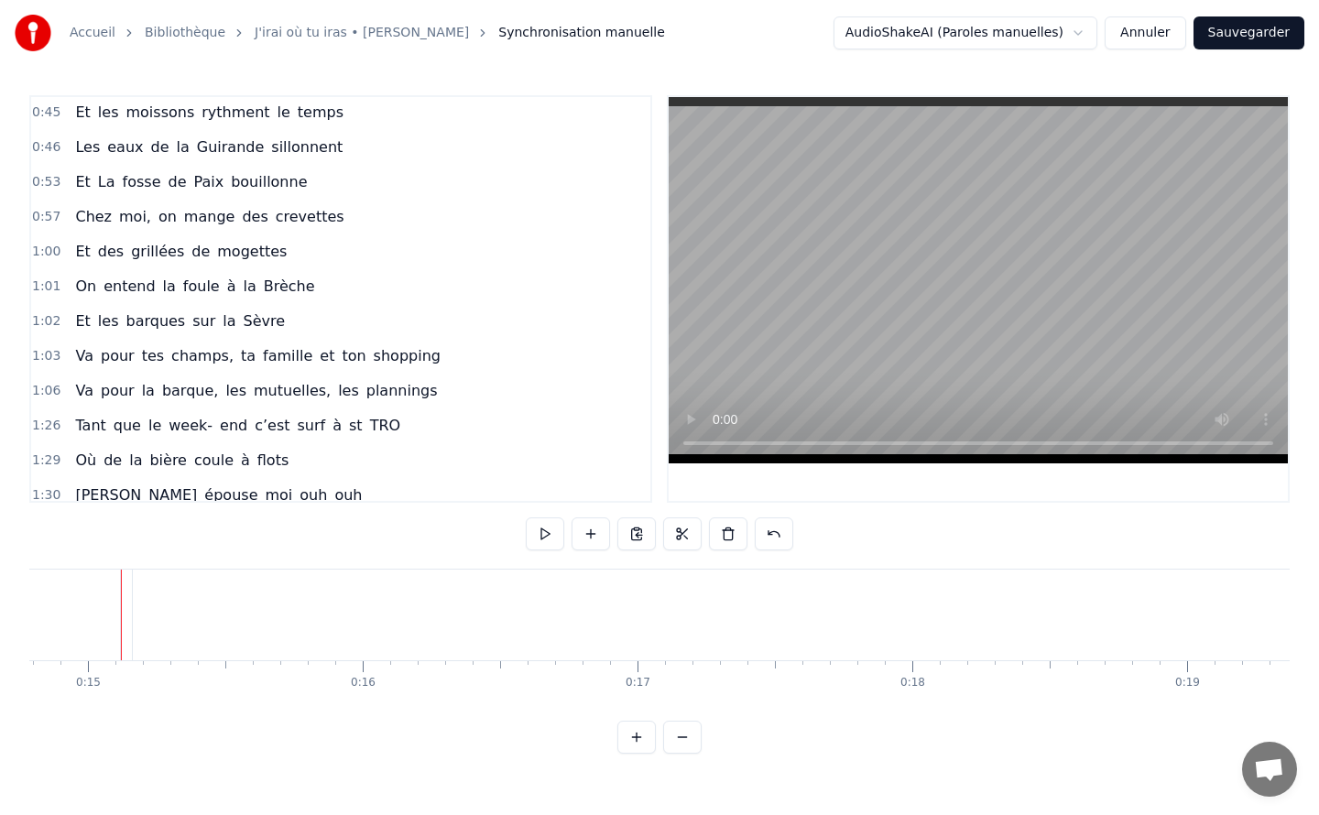
scroll to position [0, 0]
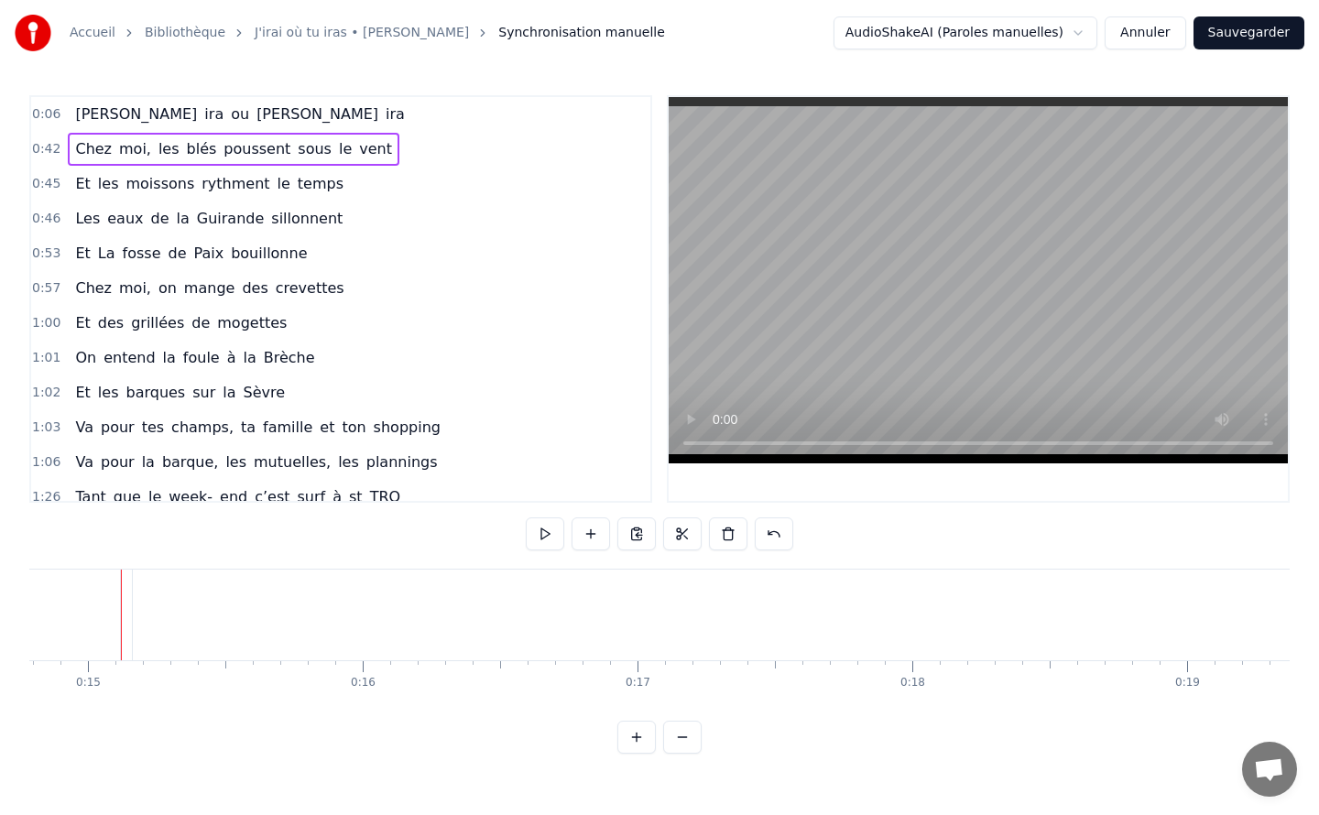
click at [636, 752] on button at bounding box center [636, 737] width 38 height 33
click at [687, 752] on button at bounding box center [682, 737] width 38 height 33
click at [688, 752] on button at bounding box center [682, 737] width 38 height 33
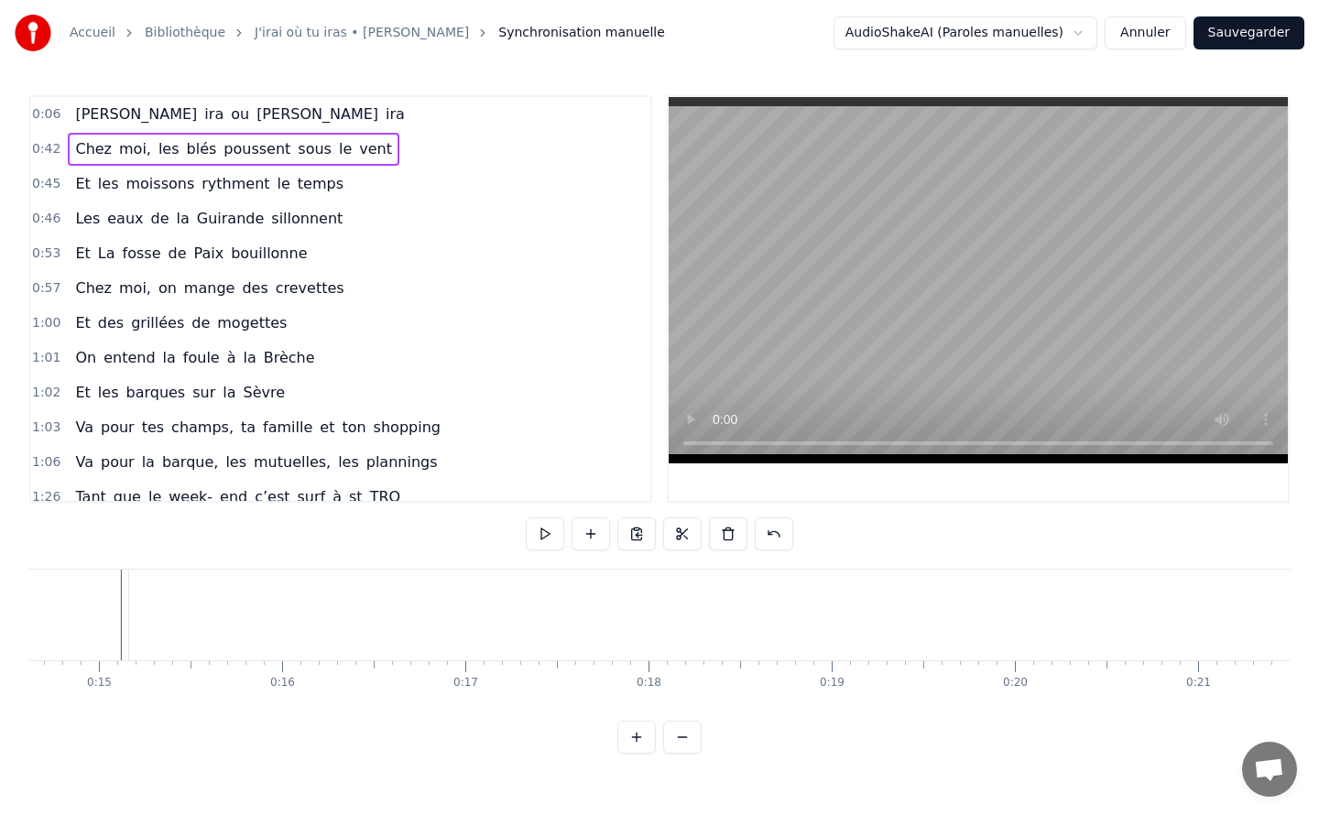
click at [688, 752] on button at bounding box center [682, 737] width 38 height 33
click at [688, 752] on div at bounding box center [659, 737] width 84 height 33
click at [684, 751] on div at bounding box center [659, 737] width 84 height 33
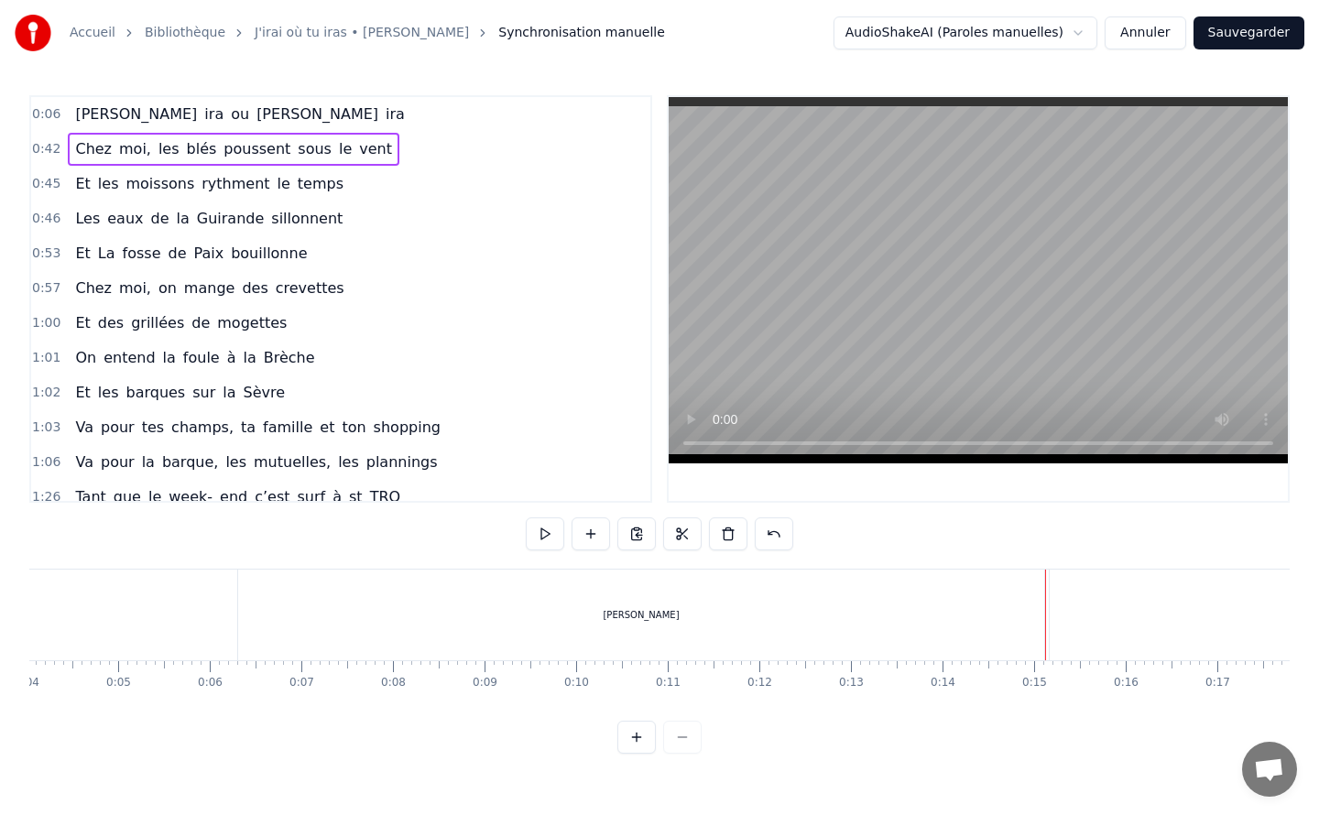
scroll to position [0, 385]
click at [255, 119] on span "Sabine" at bounding box center [317, 114] width 125 height 21
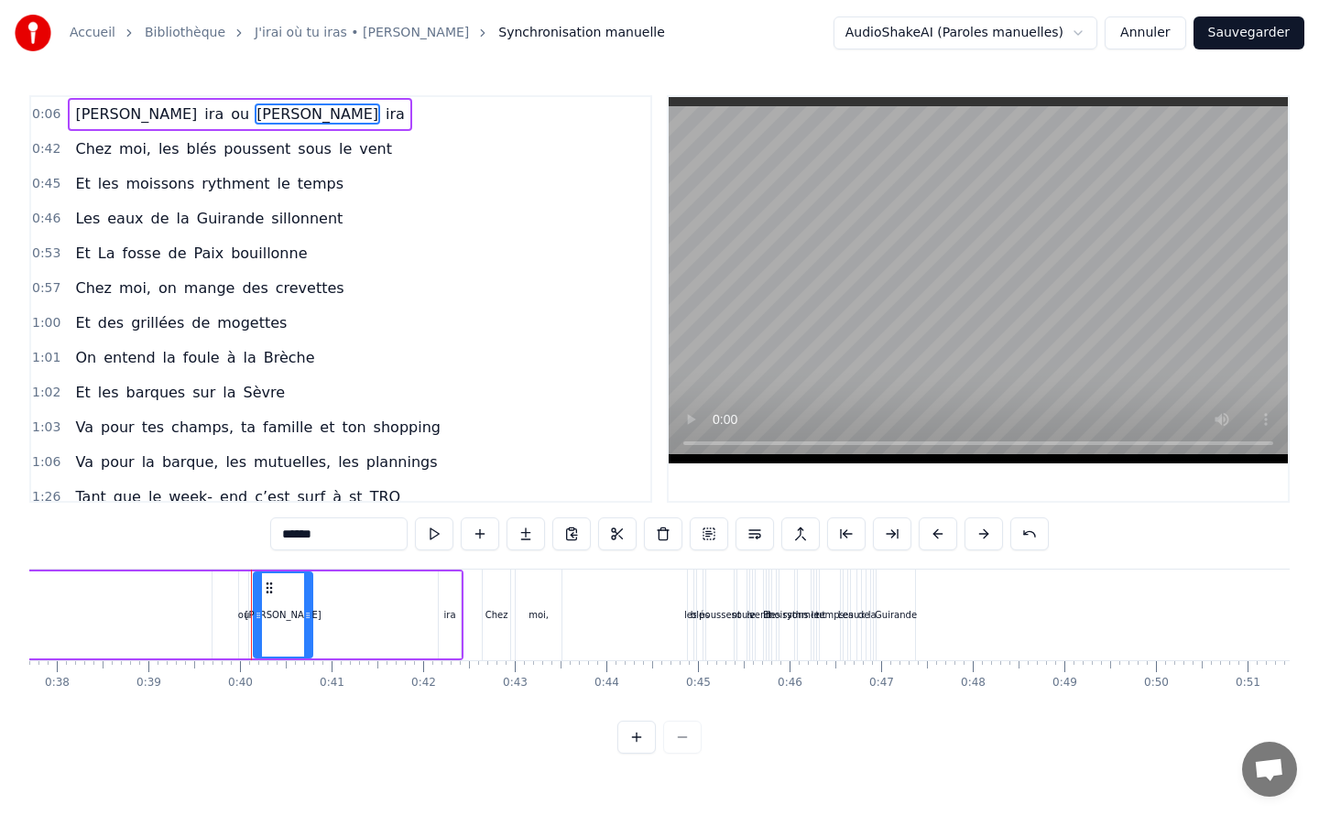
scroll to position [0, 3583]
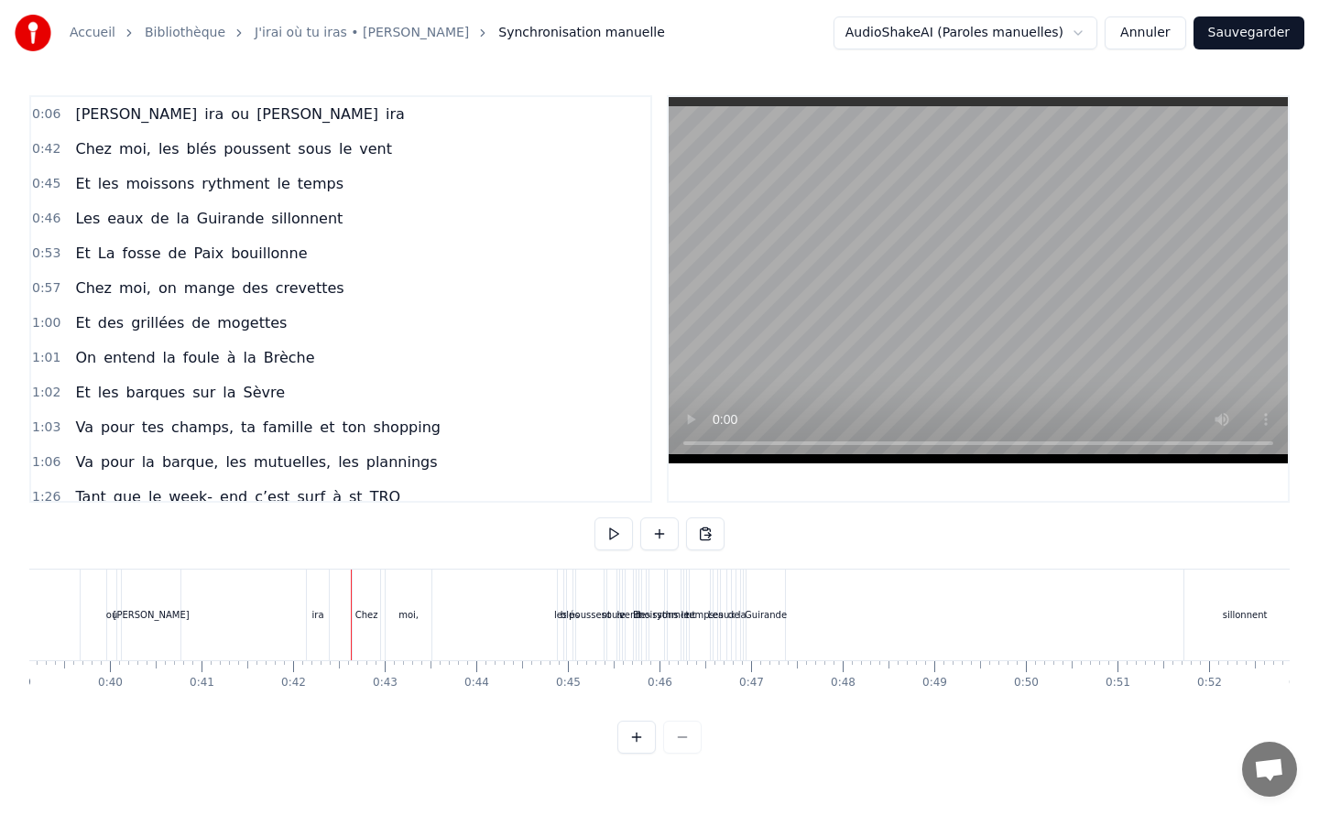
click at [412, 619] on div "moi," at bounding box center [408, 615] width 20 height 14
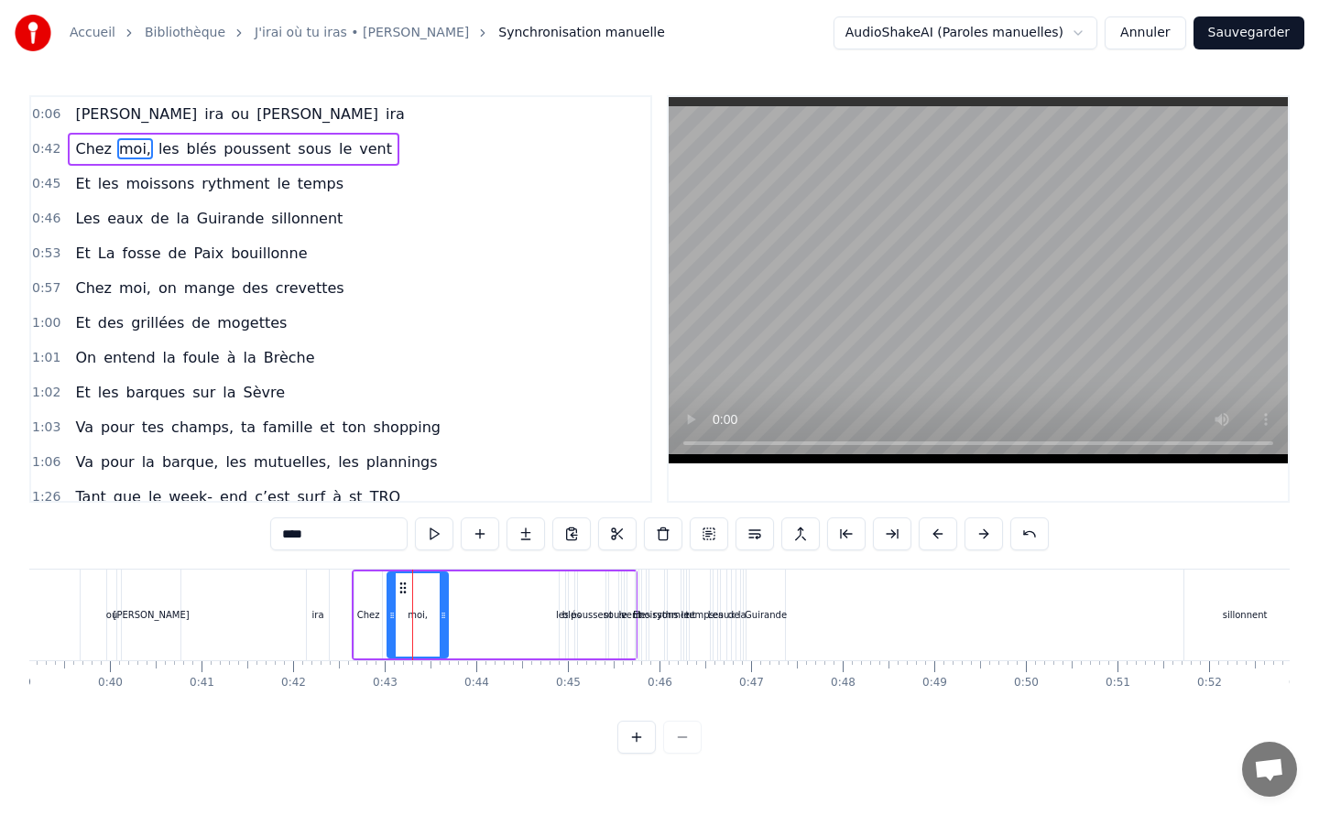
drag, startPoint x: 431, startPoint y: 614, endPoint x: 444, endPoint y: 632, distance: 22.9
click at [444, 632] on div at bounding box center [443, 614] width 7 height 83
click at [1145, 32] on button "Annuler" at bounding box center [1145, 32] width 81 height 33
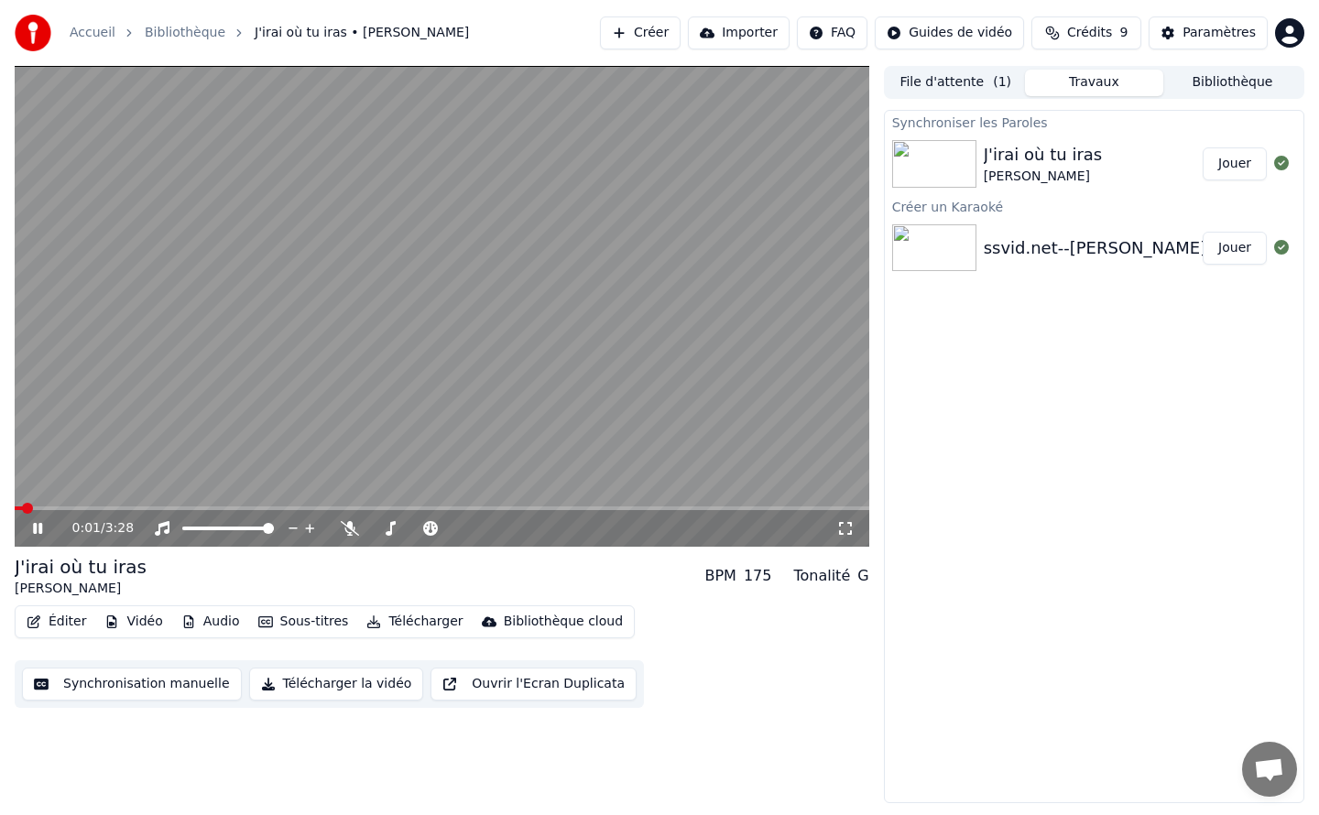
click at [425, 264] on video at bounding box center [442, 306] width 855 height 481
click at [947, 31] on html "Accueil Bibliothèque J'irai où tu iras • Celine Dion Créer Importer FAQ Guides …" at bounding box center [659, 407] width 1319 height 815
click at [944, 99] on div "Guide de synchronisation des paroles" at bounding box center [979, 101] width 256 height 29
click at [58, 622] on button "Éditer" at bounding box center [56, 622] width 74 height 26
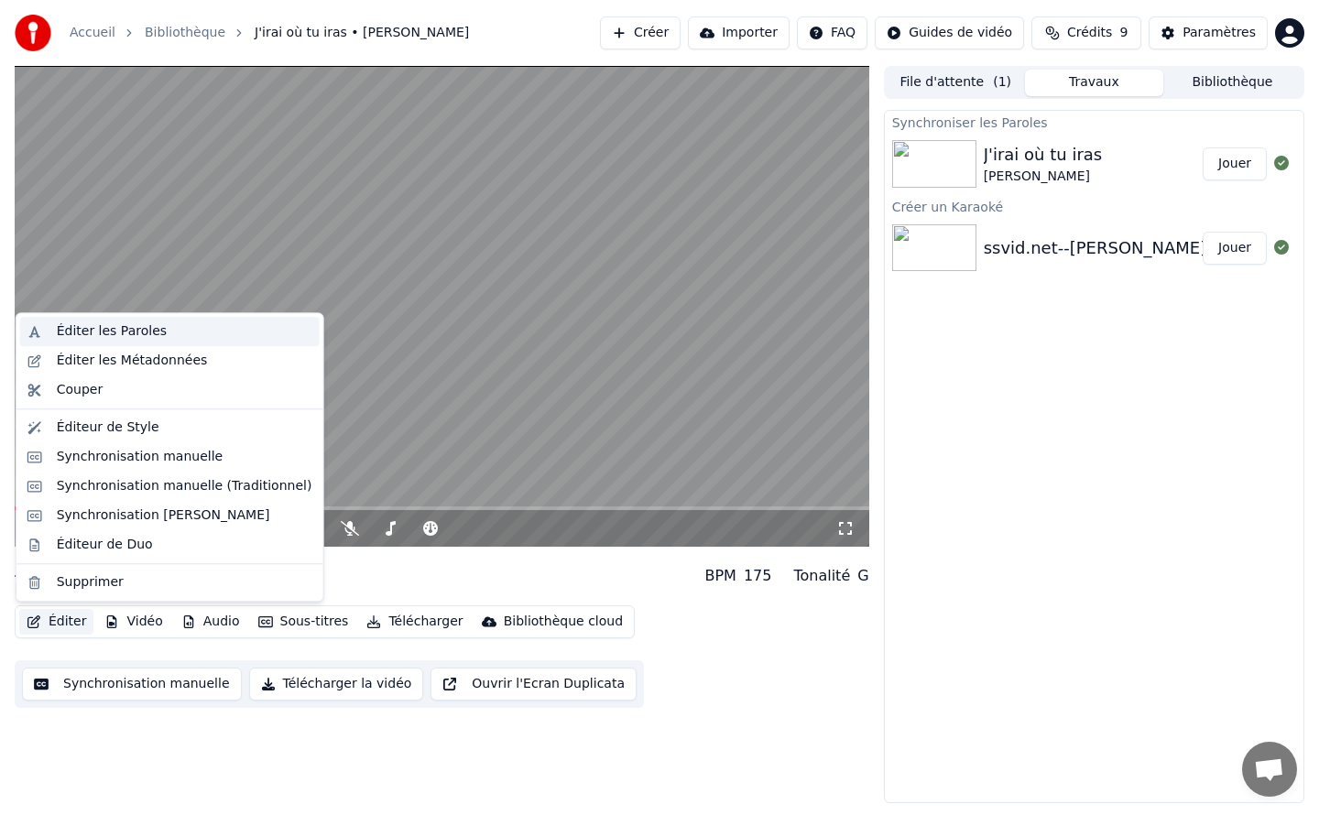
click at [113, 332] on div "Éditer les Paroles" at bounding box center [112, 331] width 110 height 18
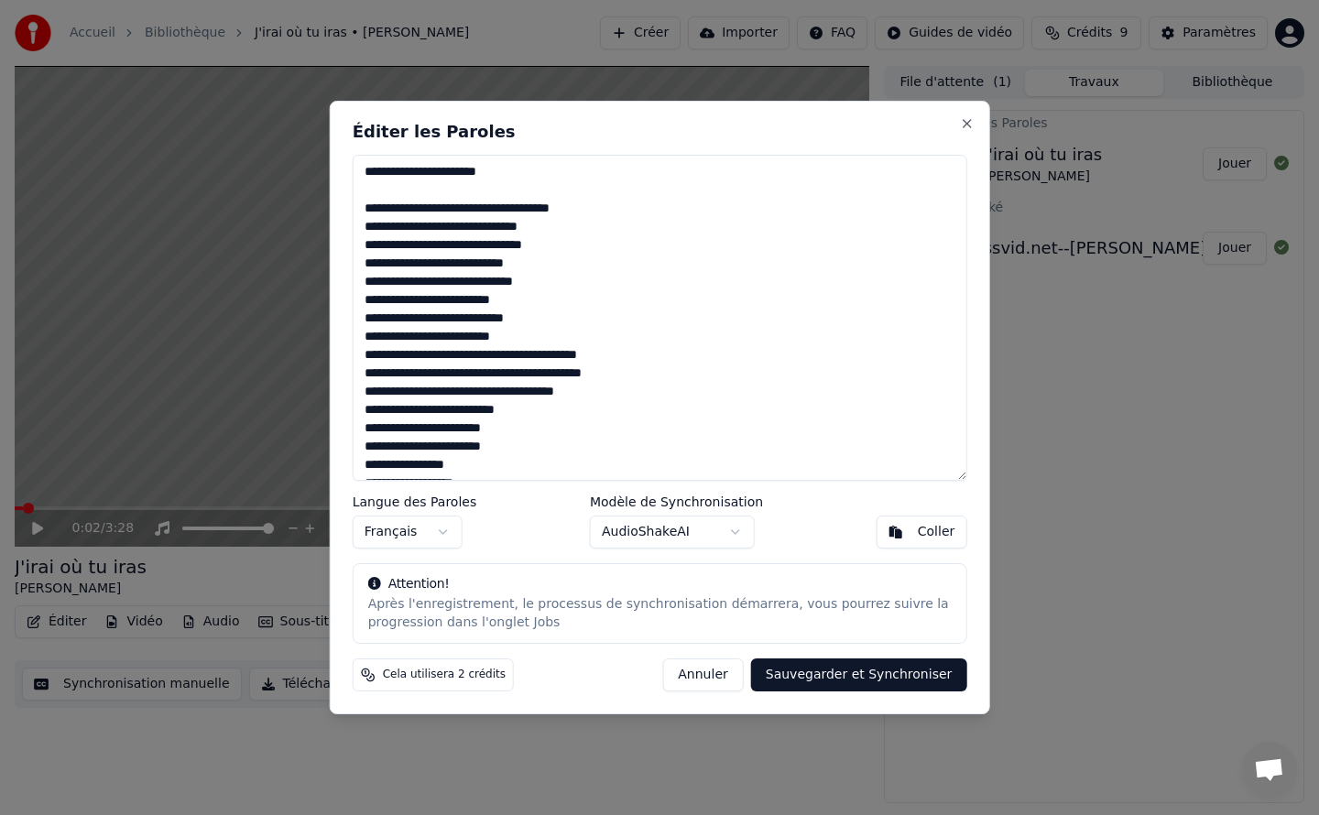
click at [422, 214] on textarea at bounding box center [660, 318] width 615 height 326
click at [383, 193] on textarea at bounding box center [660, 318] width 615 height 326
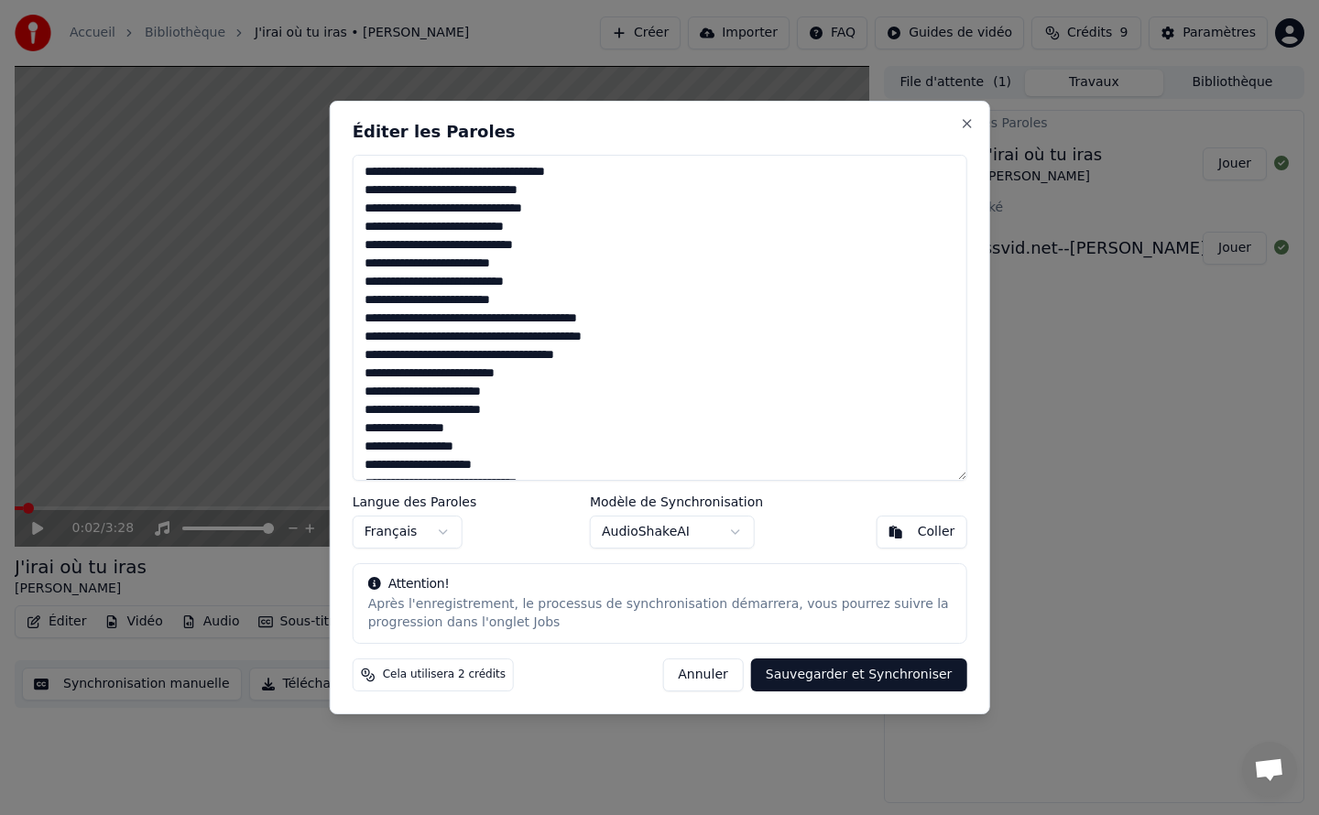
click at [422, 245] on textarea at bounding box center [660, 318] width 615 height 326
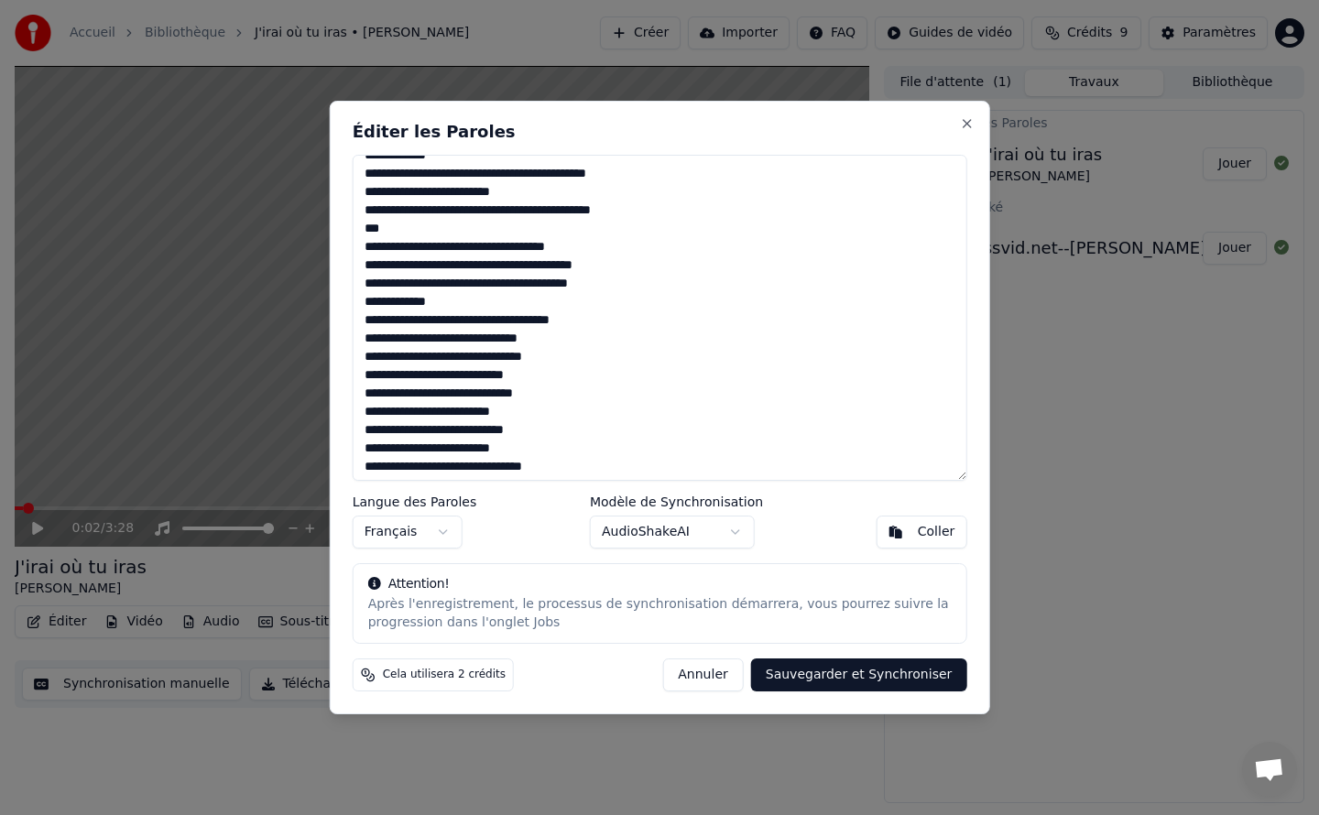
scroll to position [731, 0]
click at [363, 229] on textarea at bounding box center [660, 318] width 615 height 326
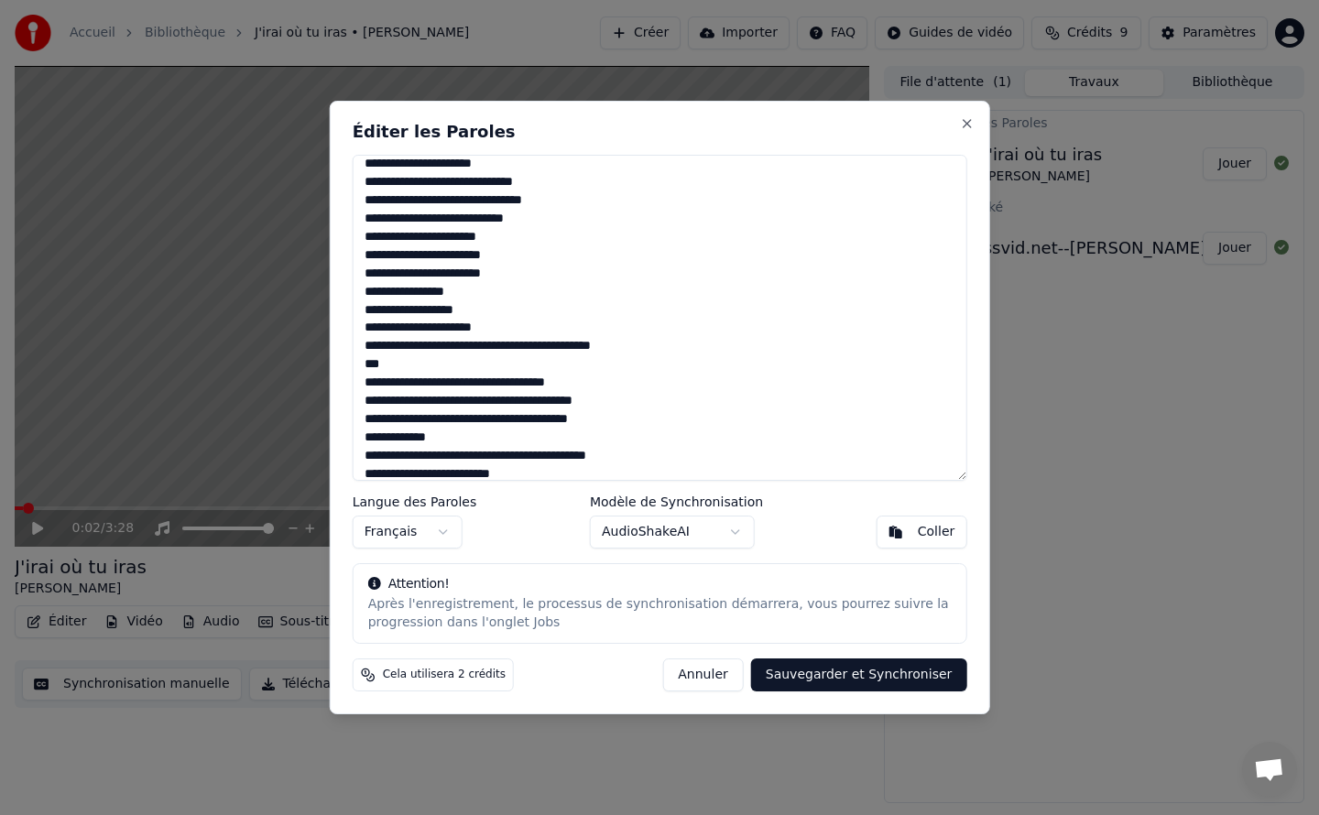
scroll to position [457, 0]
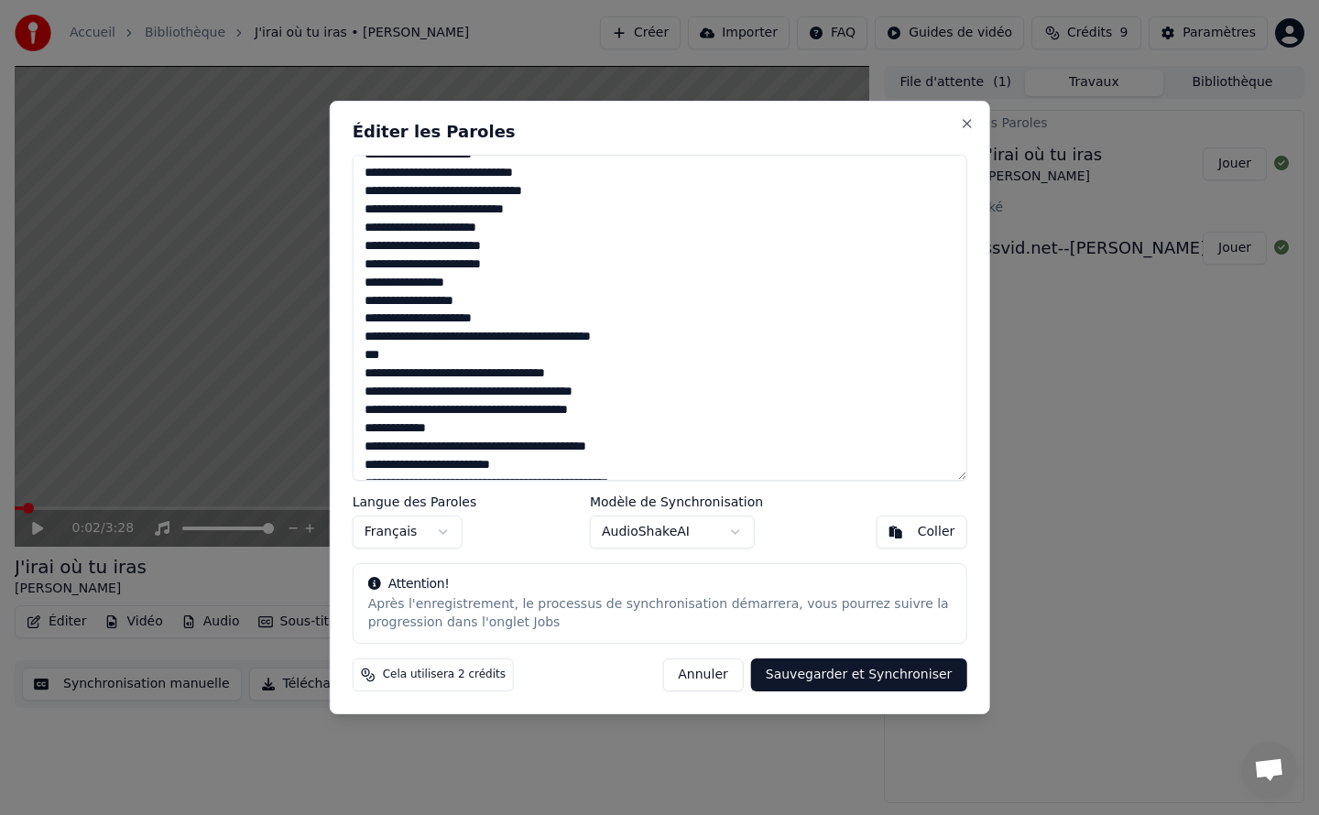
click at [364, 355] on textarea at bounding box center [660, 318] width 615 height 326
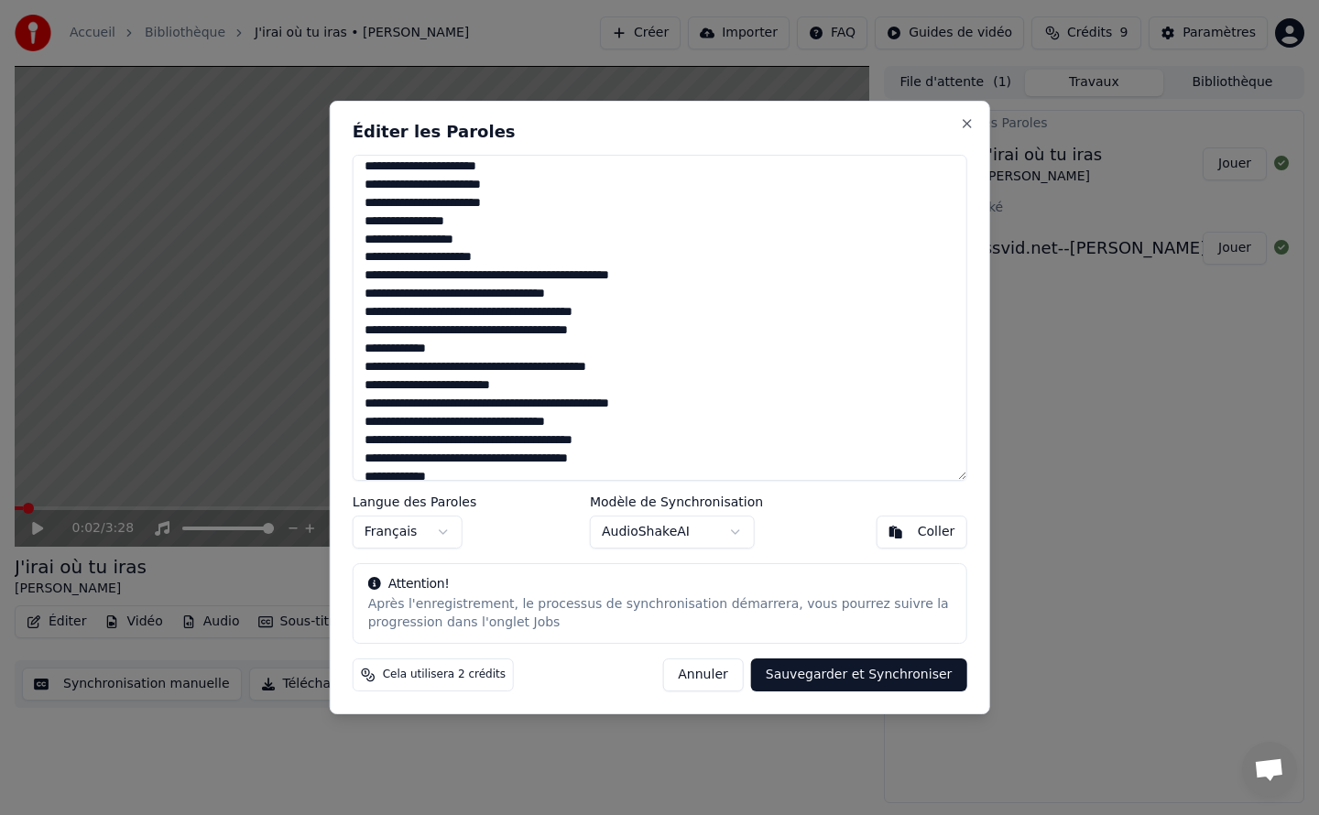
scroll to position [523, 0]
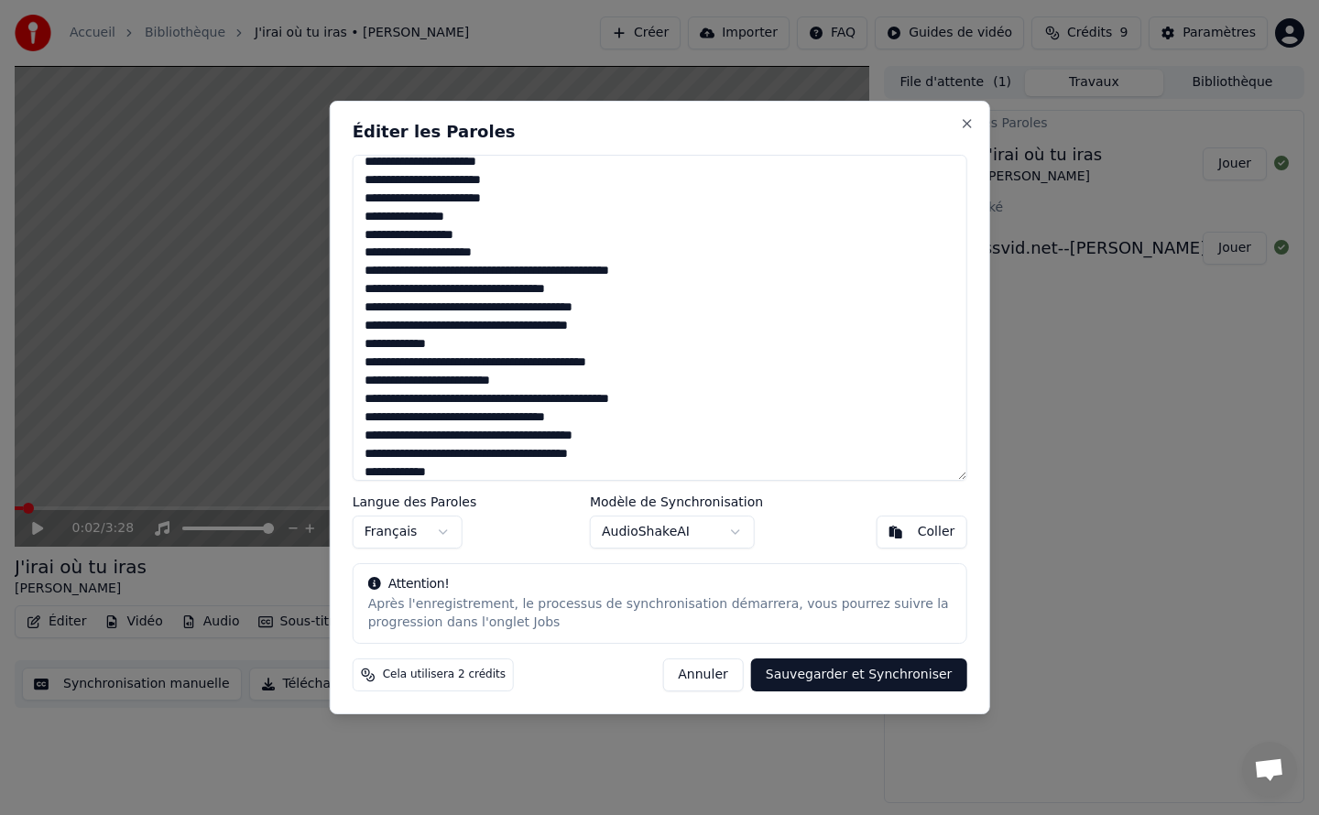
click at [364, 345] on textarea at bounding box center [660, 318] width 615 height 326
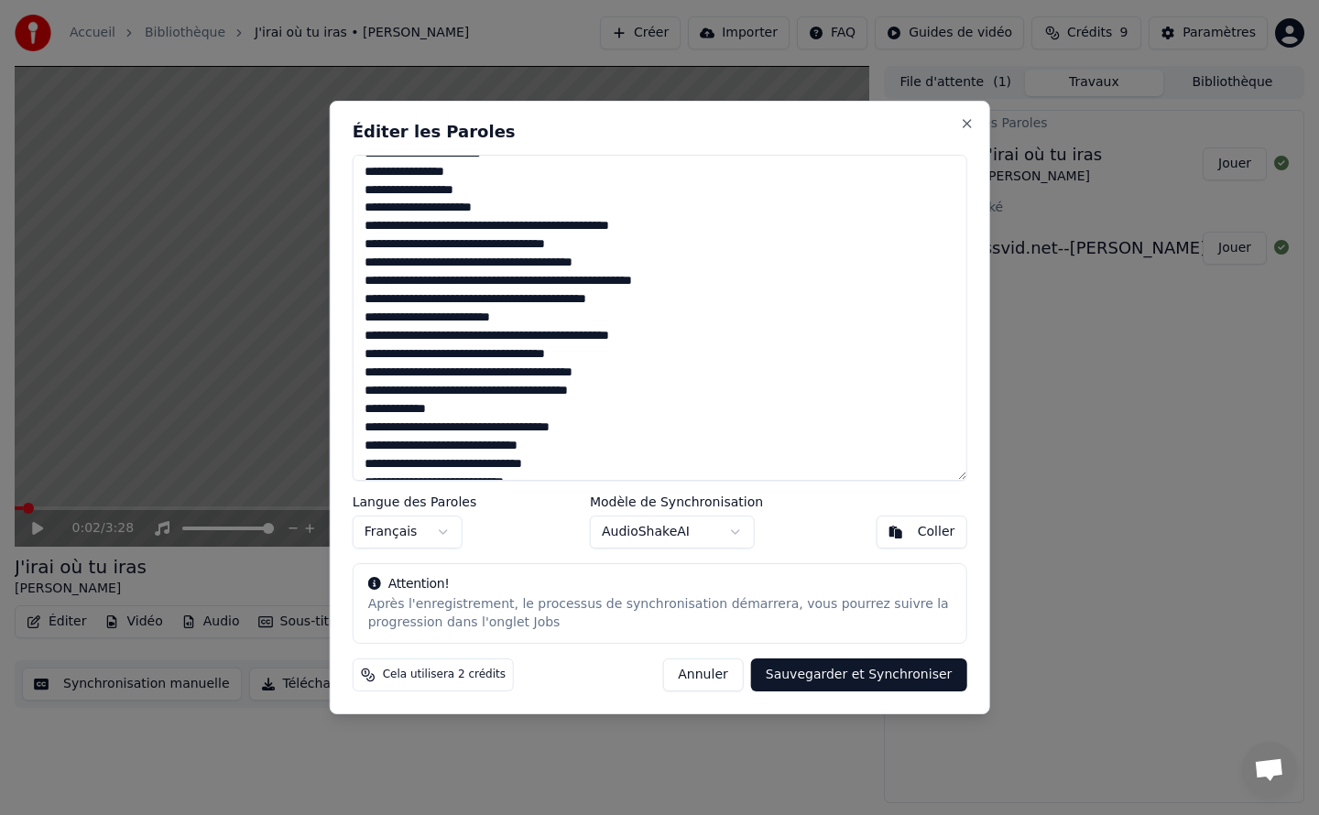
scroll to position [572, 0]
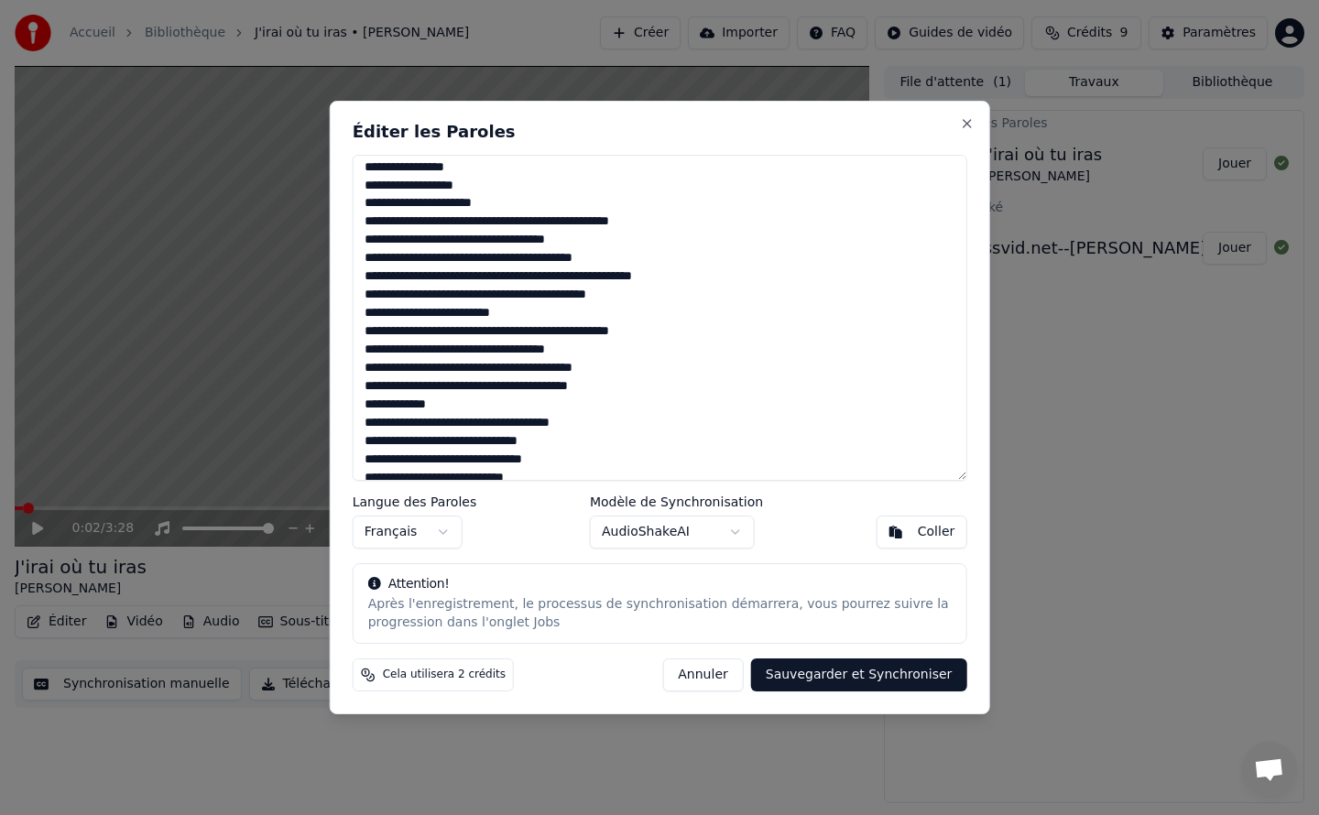
click at [361, 406] on textarea at bounding box center [660, 318] width 615 height 326
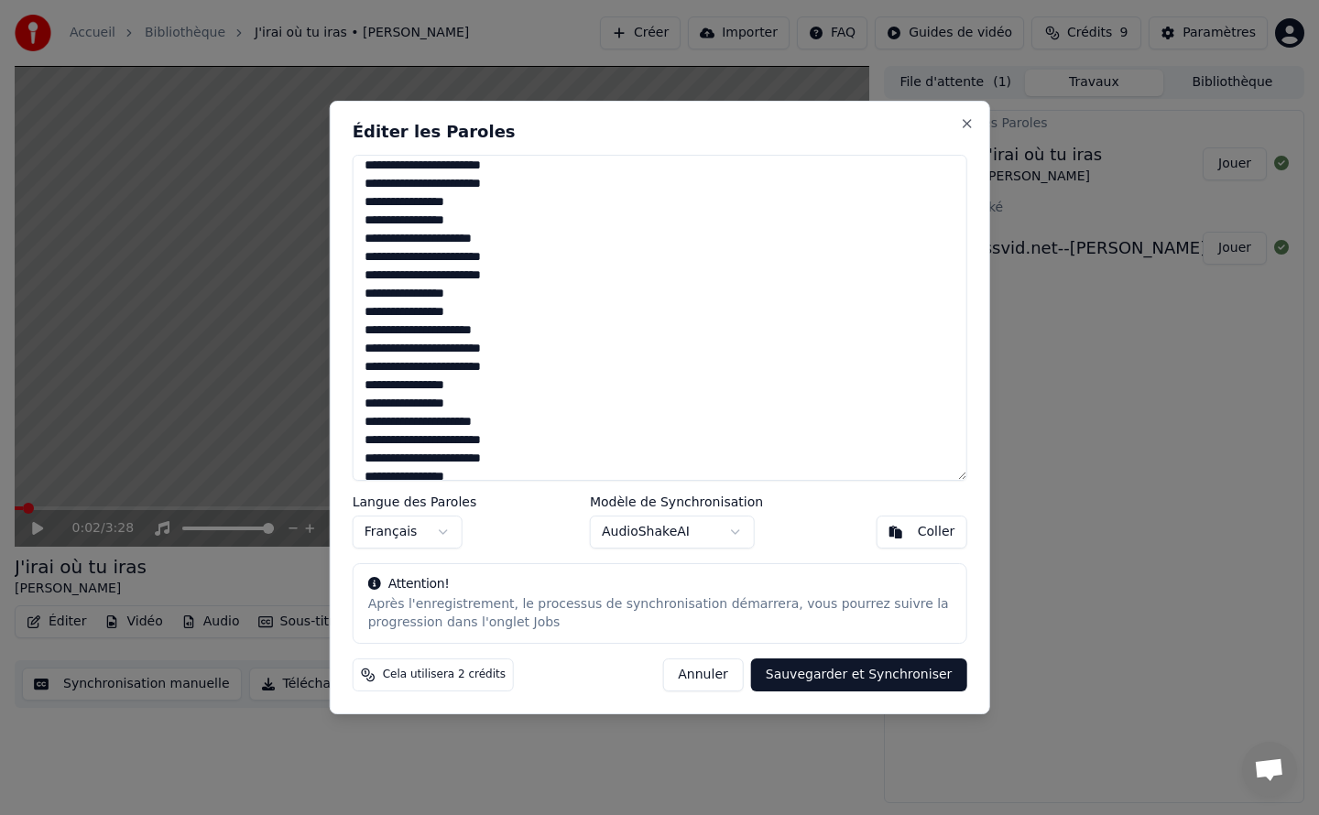
scroll to position [1081, 0]
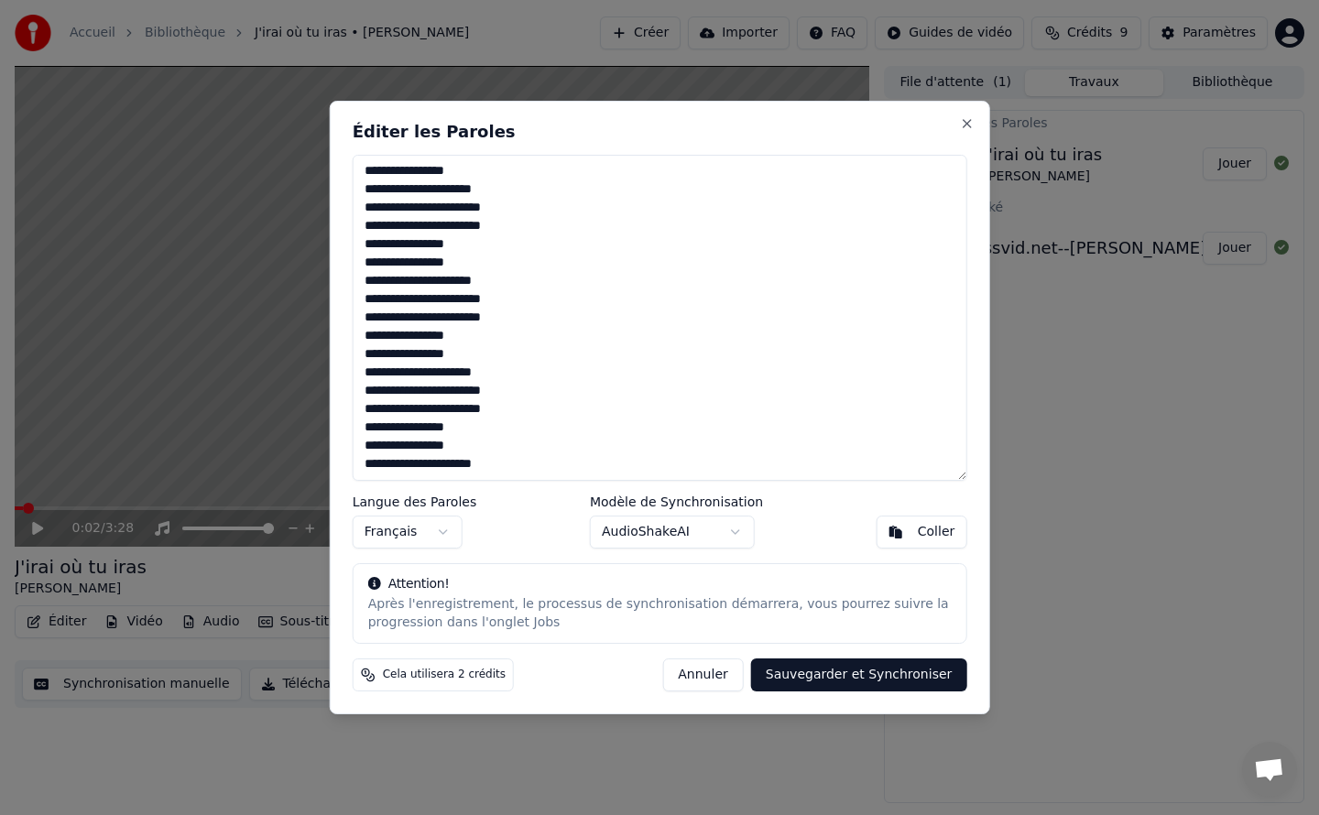
click at [392, 444] on textarea at bounding box center [660, 318] width 615 height 326
click at [396, 347] on textarea at bounding box center [660, 318] width 615 height 326
click at [394, 263] on textarea at bounding box center [660, 318] width 615 height 326
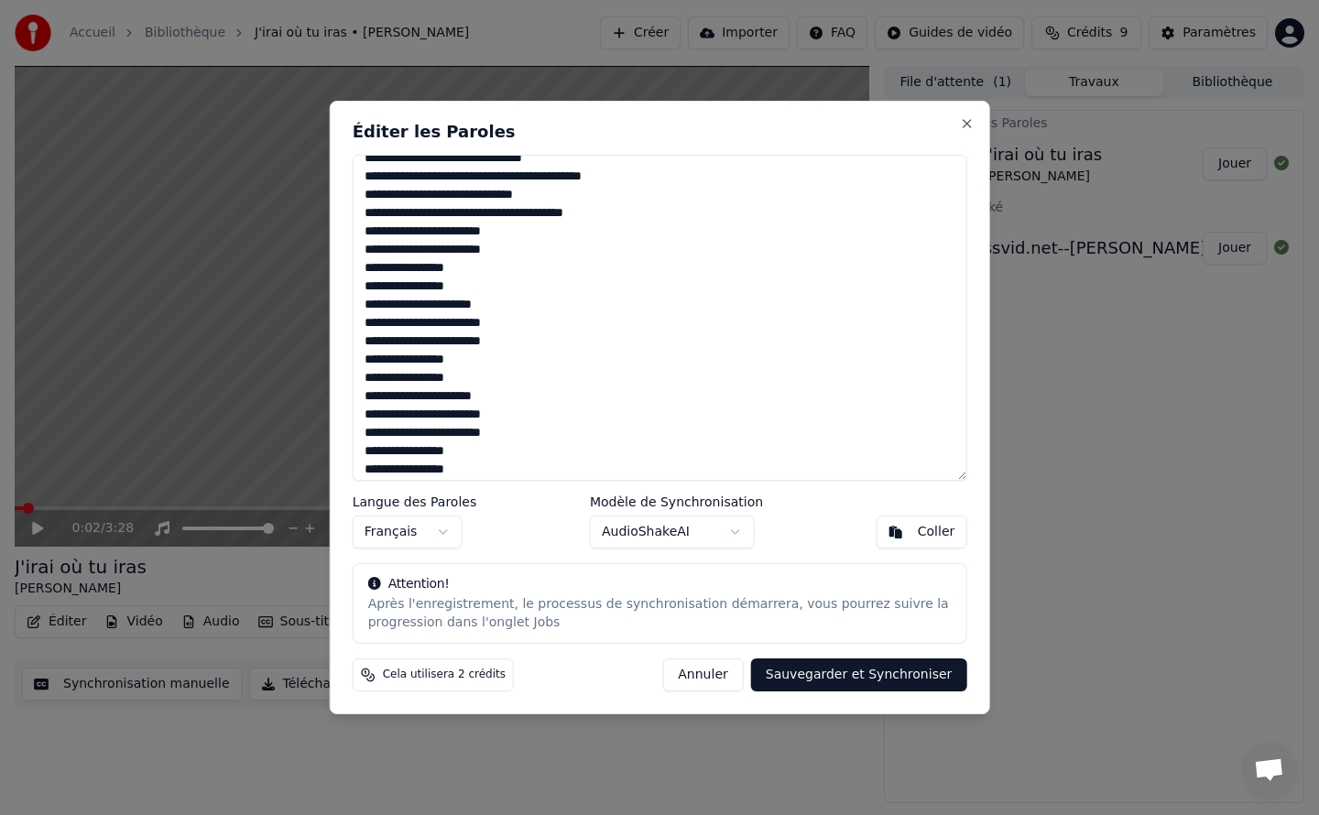
scroll to position [953, 0]
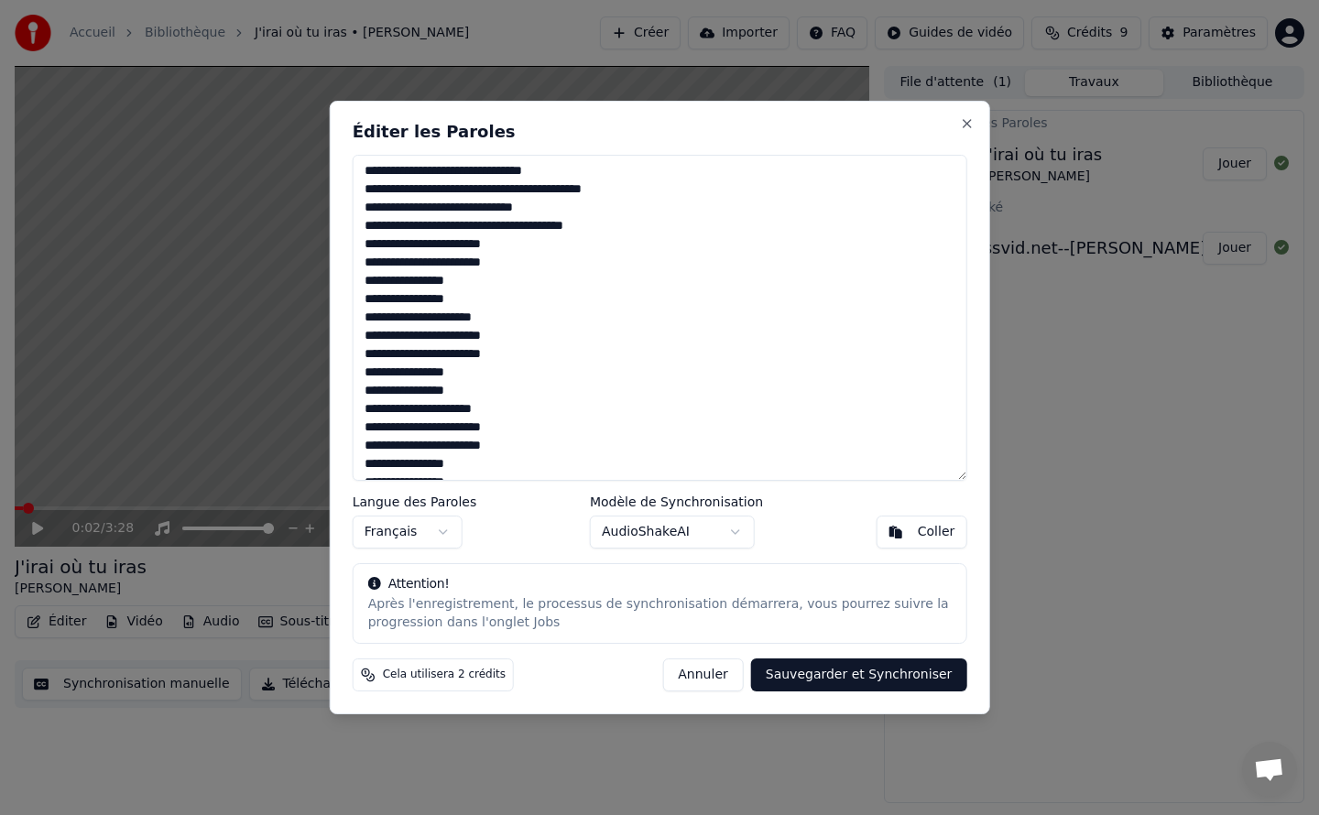
click at [392, 297] on textarea at bounding box center [660, 318] width 615 height 326
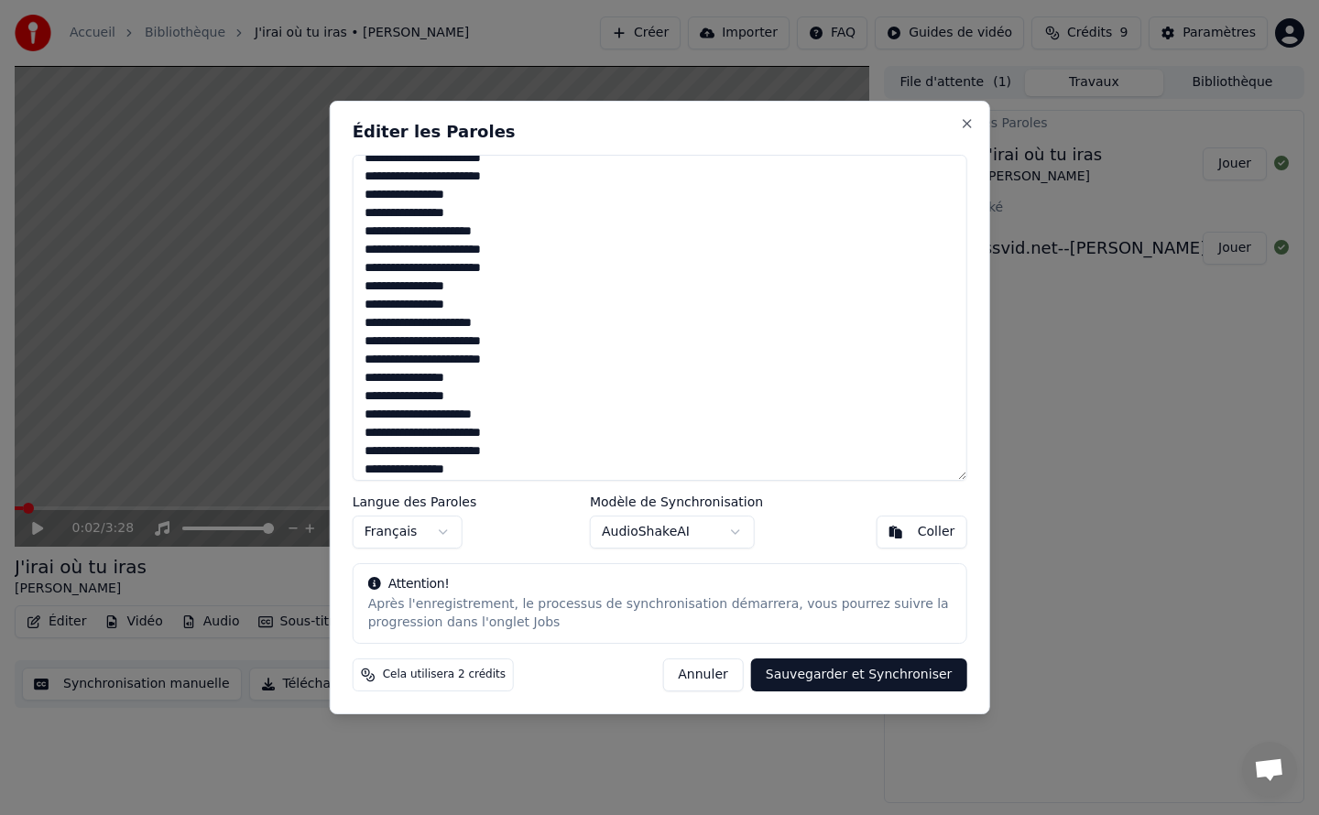
scroll to position [1081, 0]
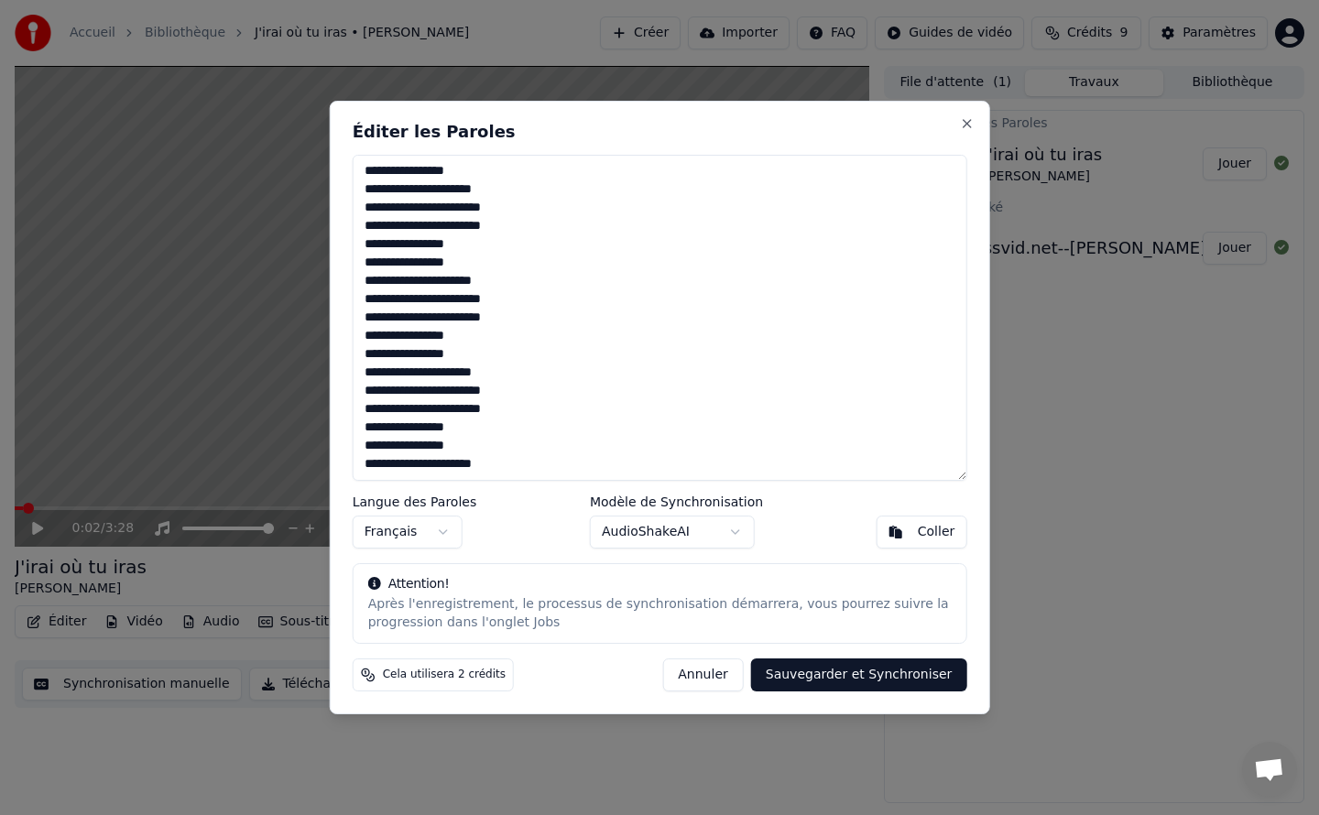
type textarea "**********"
click at [724, 531] on button "AudioShakeAI" at bounding box center [672, 532] width 165 height 33
click at [777, 533] on body "Accueil Bibliothèque J'irai où tu iras • Celine Dion Créer Importer FAQ Guides …" at bounding box center [659, 407] width 1319 height 815
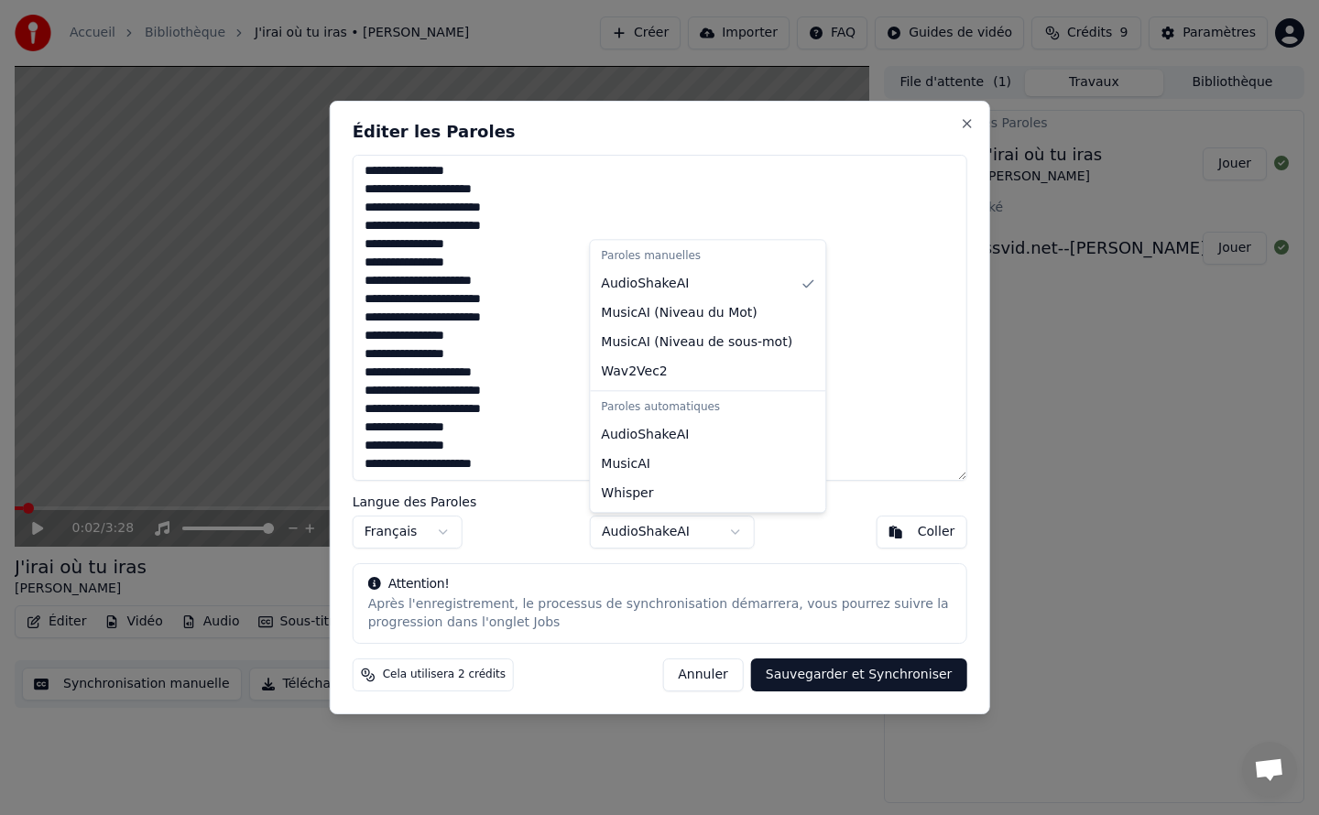
click at [703, 529] on body "Accueil Bibliothèque J'irai où tu iras • Celine Dion Créer Importer FAQ Guides …" at bounding box center [659, 407] width 1319 height 815
click at [668, 533] on body "Accueil Bibliothèque J'irai où tu iras • Celine Dion Créer Importer FAQ Guides …" at bounding box center [659, 407] width 1319 height 815
click at [812, 527] on body "Accueil Bibliothèque J'irai où tu iras • Celine Dion Créer Importer FAQ Guides …" at bounding box center [659, 407] width 1319 height 815
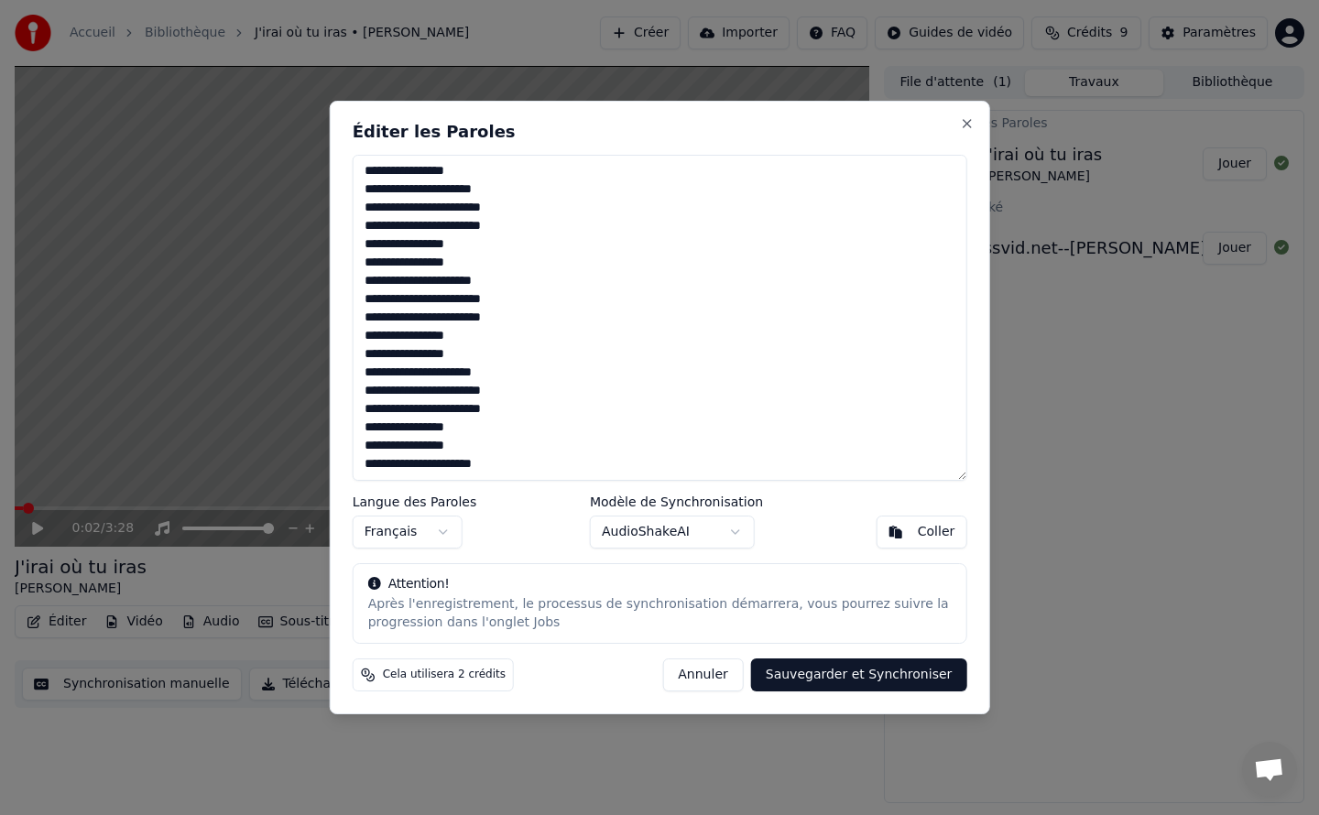
click at [856, 674] on button "Sauvegarder et Synchroniser" at bounding box center [859, 675] width 216 height 33
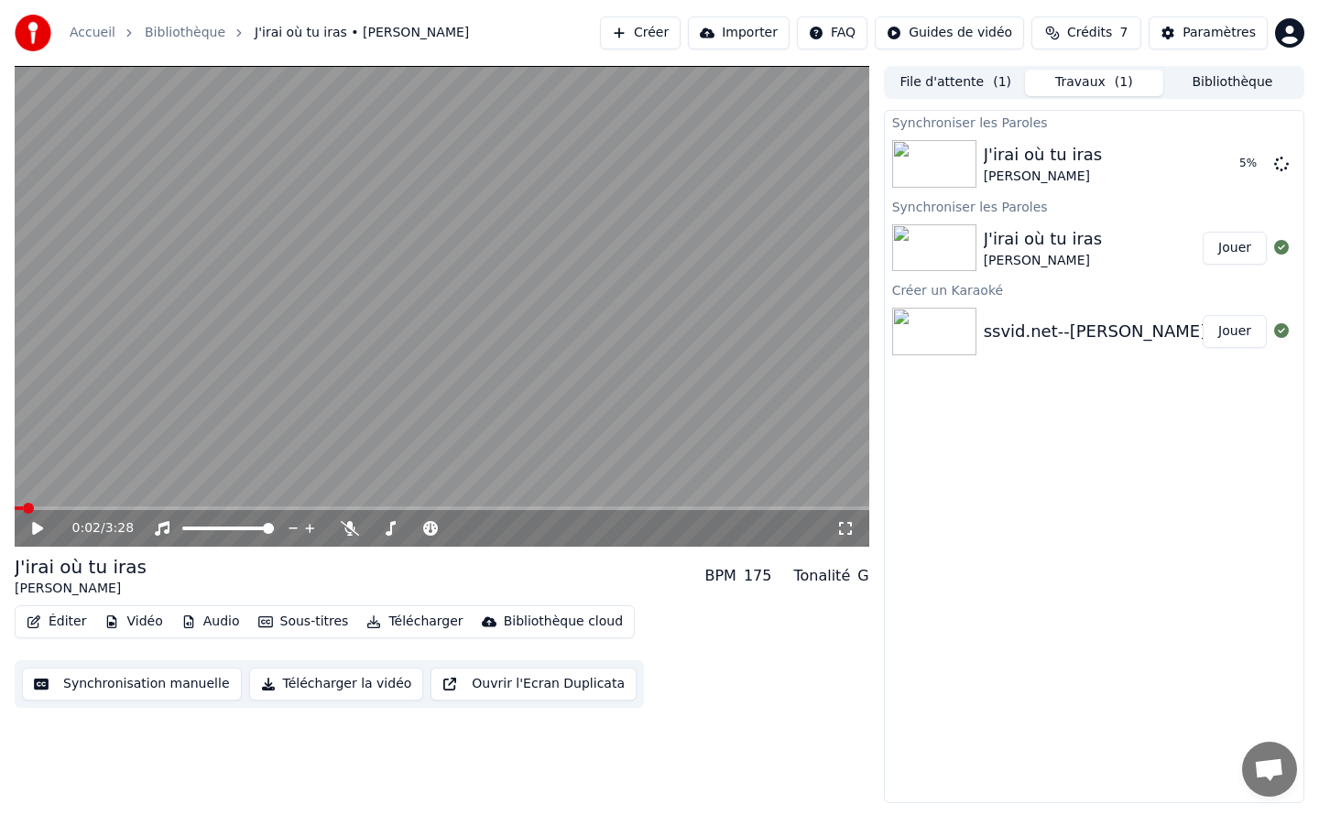
click at [126, 562] on div "J'irai où tu iras" at bounding box center [81, 567] width 132 height 26
click at [62, 624] on button "Éditer" at bounding box center [56, 622] width 74 height 26
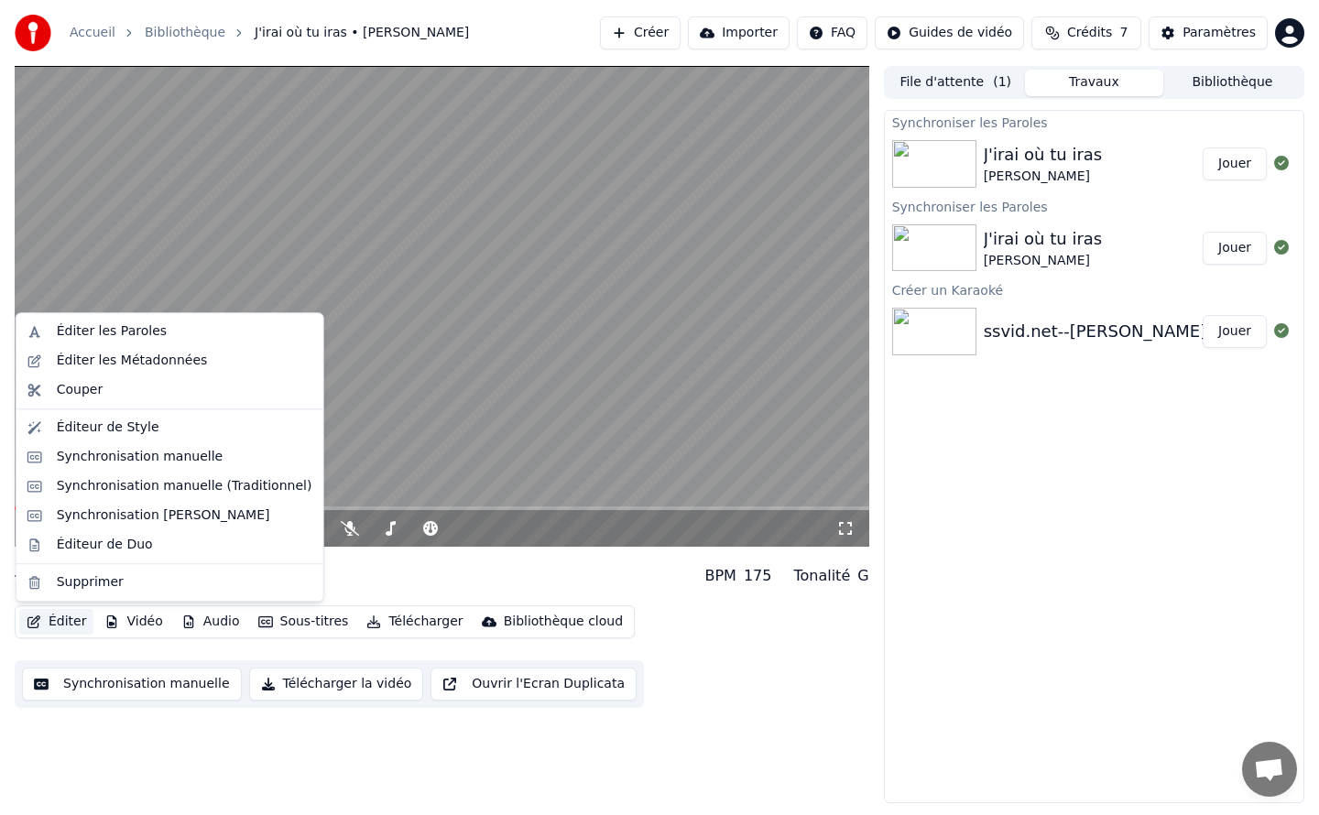
click at [973, 581] on div "Synchroniser les Paroles J'irai où tu iras Celine Dion Jouer Synchroniser les P…" at bounding box center [1094, 456] width 420 height 693
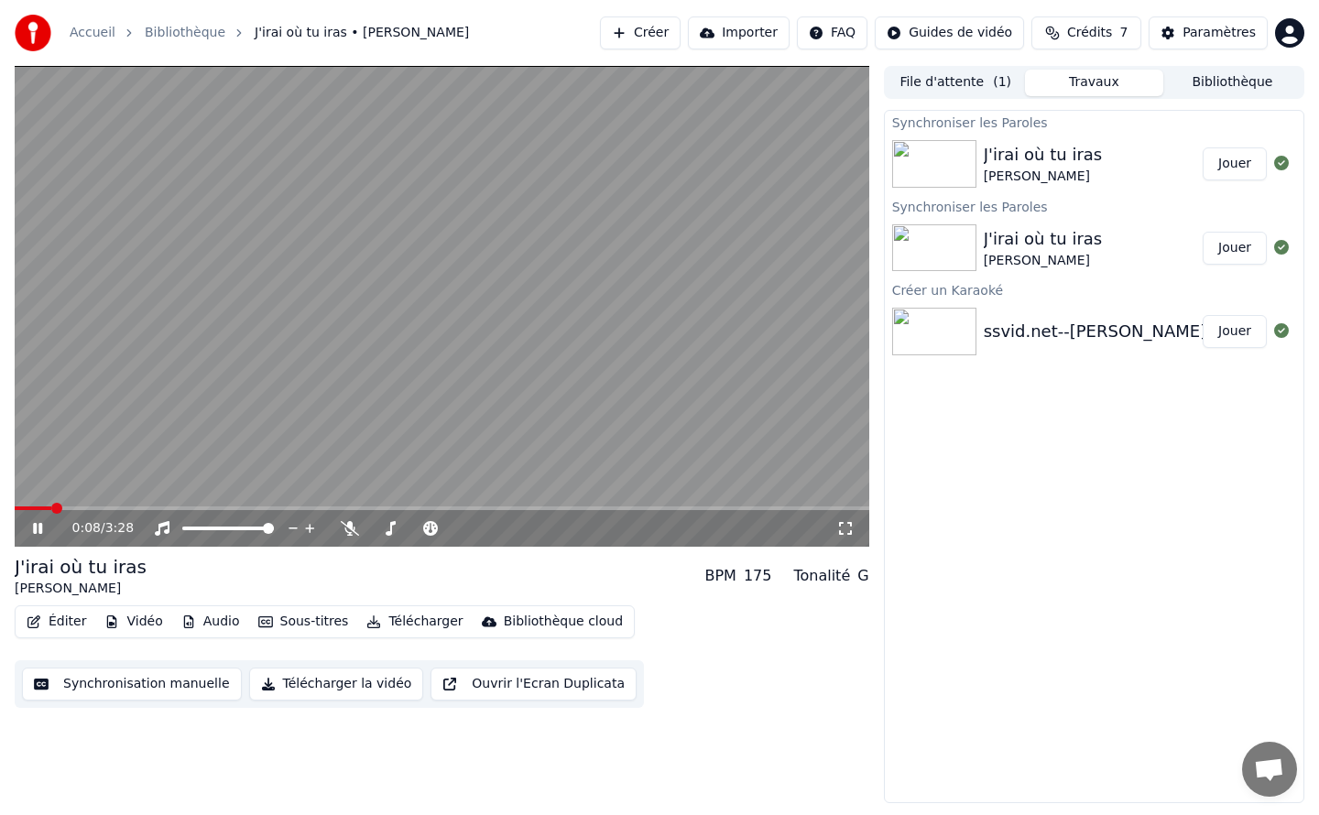
click at [415, 278] on video at bounding box center [442, 306] width 855 height 481
click at [459, 526] on span at bounding box center [454, 528] width 11 height 11
click at [339, 374] on video at bounding box center [442, 306] width 855 height 481
click at [449, 527] on span at bounding box center [454, 528] width 11 height 11
click at [389, 527] on span at bounding box center [392, 528] width 11 height 11
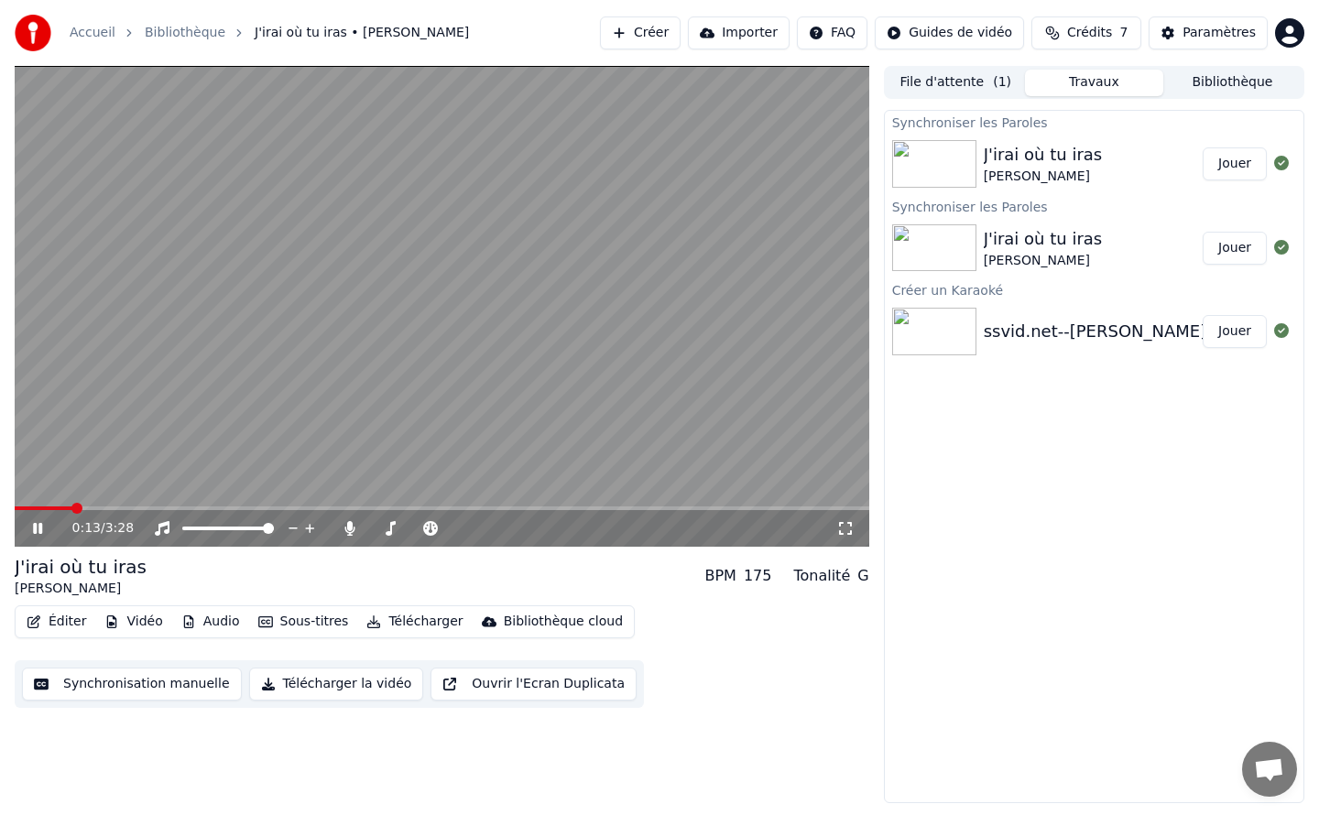
click at [517, 573] on div "J'irai où tu iras Celine Dion BPM 175 Tonalité G" at bounding box center [442, 576] width 855 height 44
click at [133, 689] on button "Synchronisation manuelle" at bounding box center [132, 684] width 220 height 33
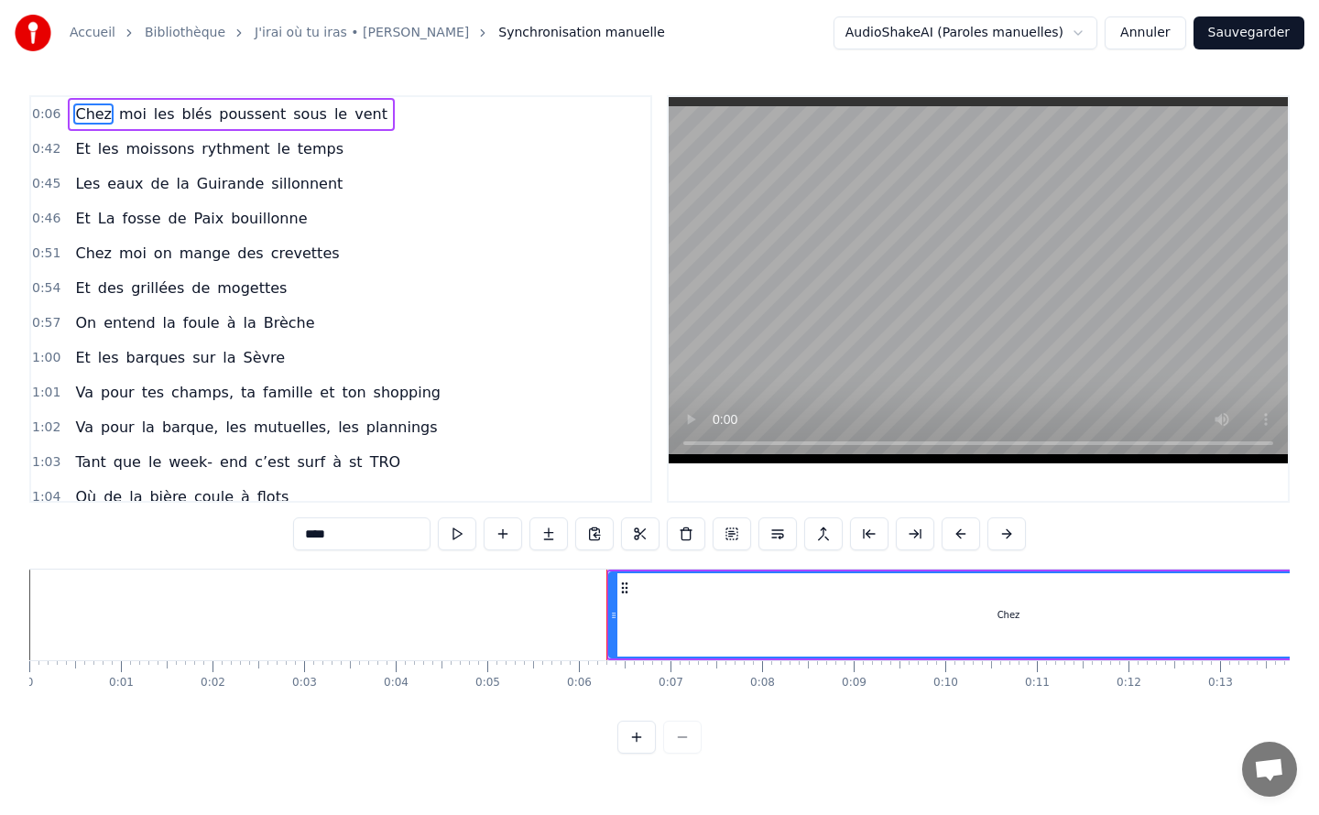
click at [46, 147] on span "0:42" at bounding box center [46, 149] width 28 height 18
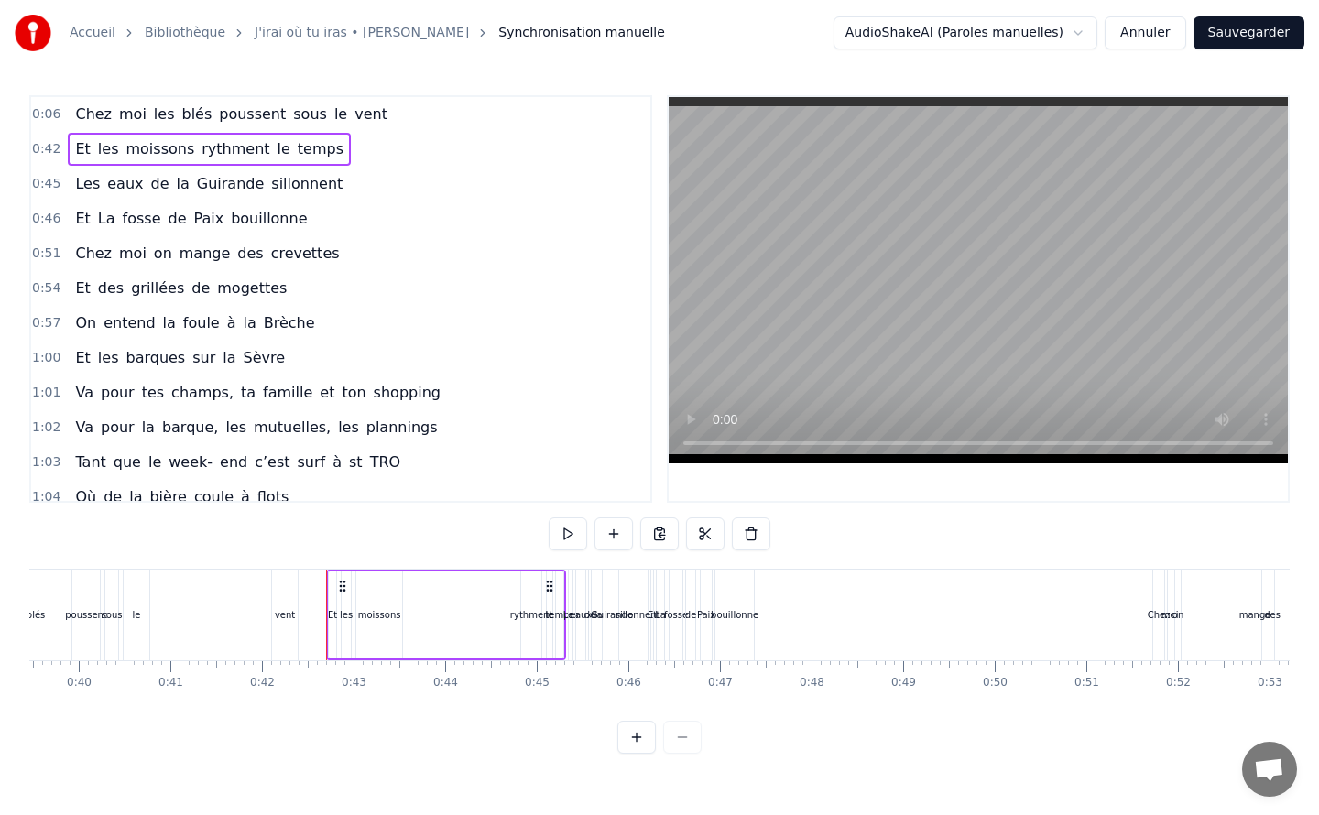
scroll to position [0, 3820]
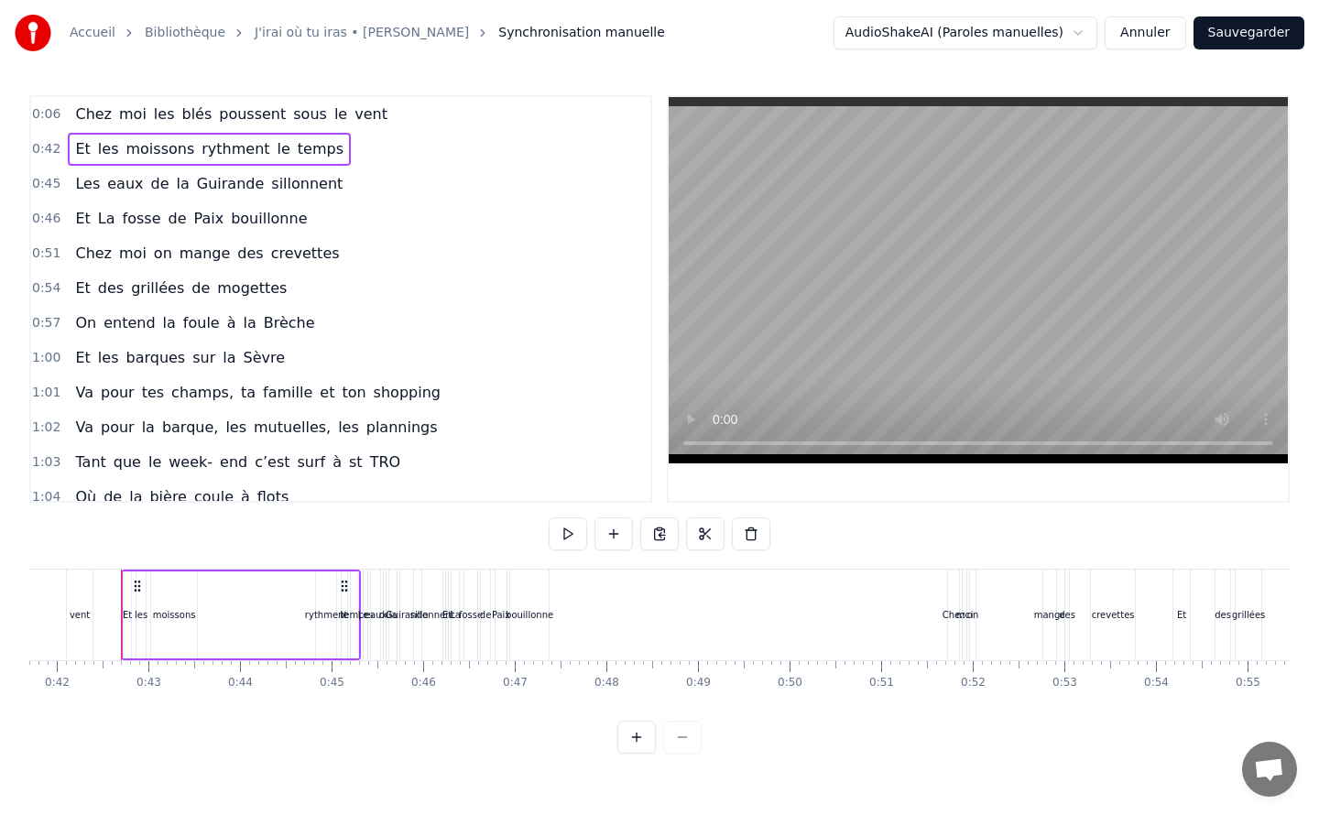
drag, startPoint x: 82, startPoint y: 595, endPoint x: 18, endPoint y: 598, distance: 64.2
click at [18, 598] on div "Accueil Bibliothèque J'irai où tu iras • Celine Dion Synchronisation manuelle A…" at bounding box center [659, 377] width 1319 height 754
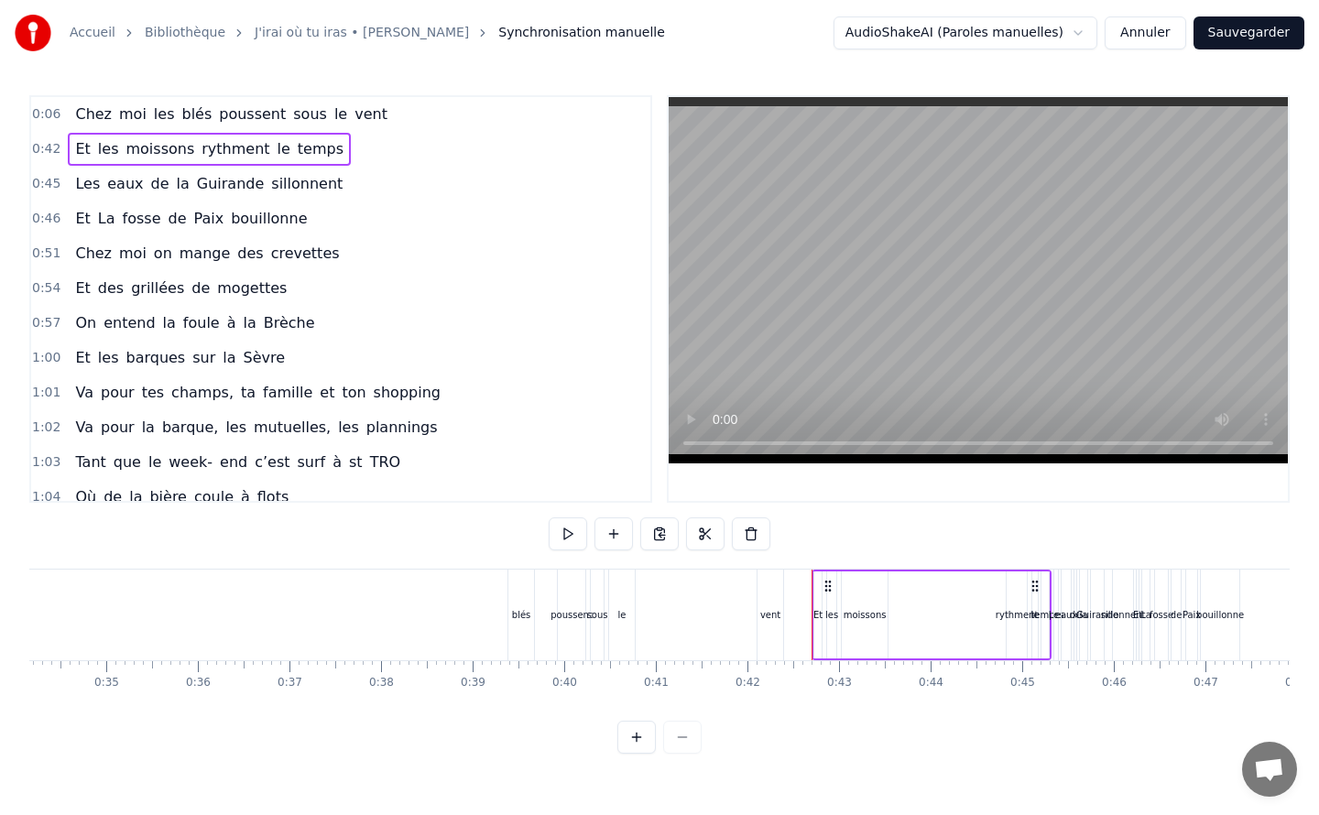
scroll to position [0, 3384]
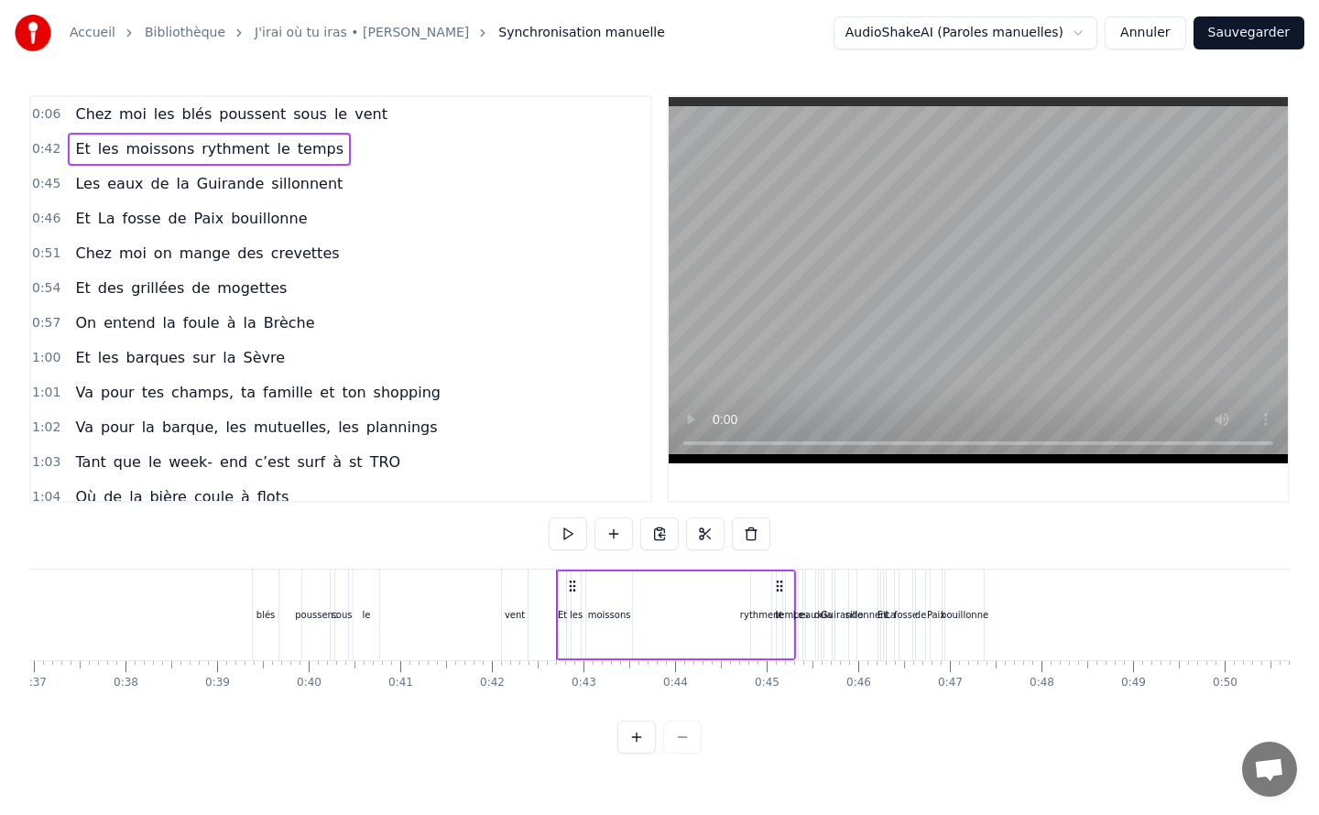
click at [260, 634] on div "blés" at bounding box center [266, 615] width 26 height 91
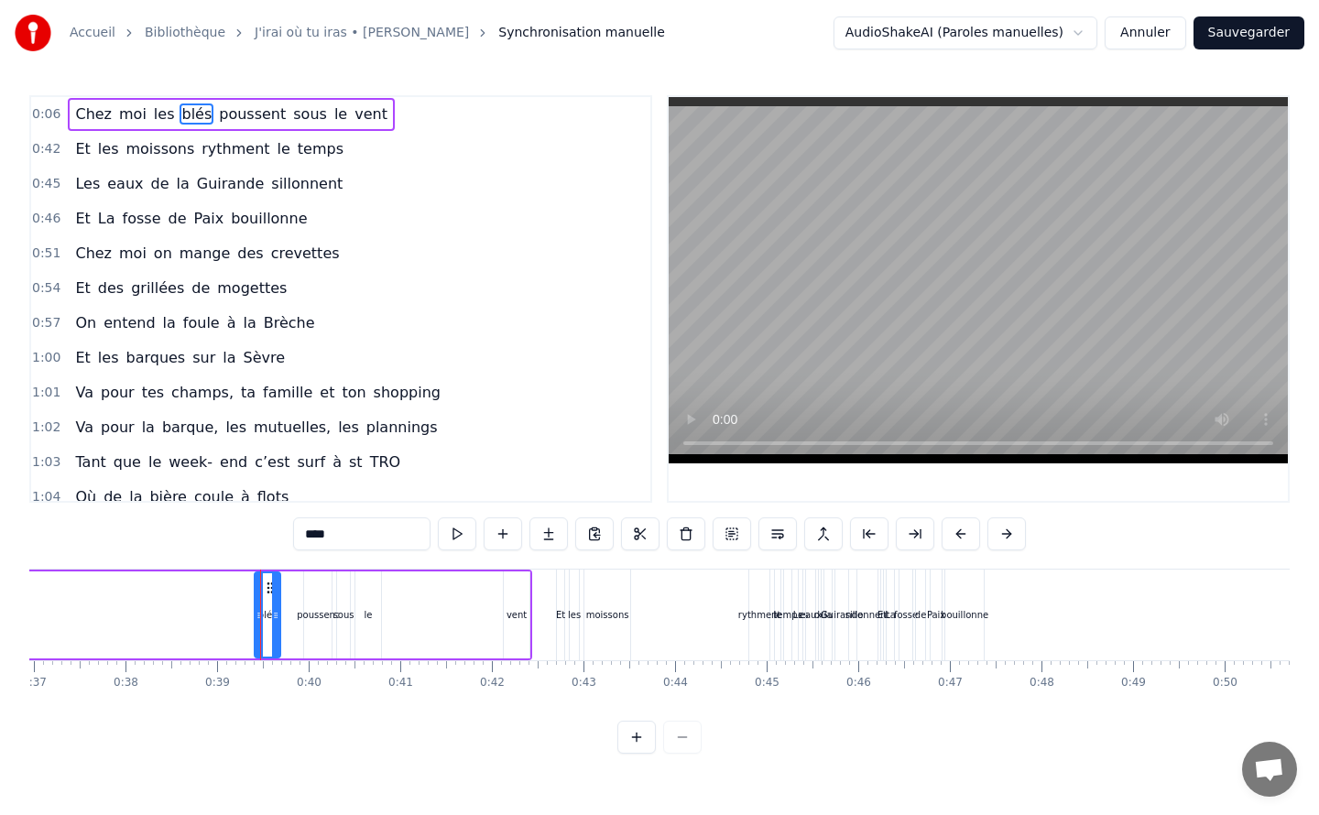
drag, startPoint x: 266, startPoint y: 616, endPoint x: 223, endPoint y: 616, distance: 42.1
click at [270, 612] on div "blés" at bounding box center [267, 615] width 19 height 14
drag, startPoint x: 258, startPoint y: 605, endPoint x: 251, endPoint y: 616, distance: 13.2
click at [251, 616] on div at bounding box center [251, 614] width 7 height 83
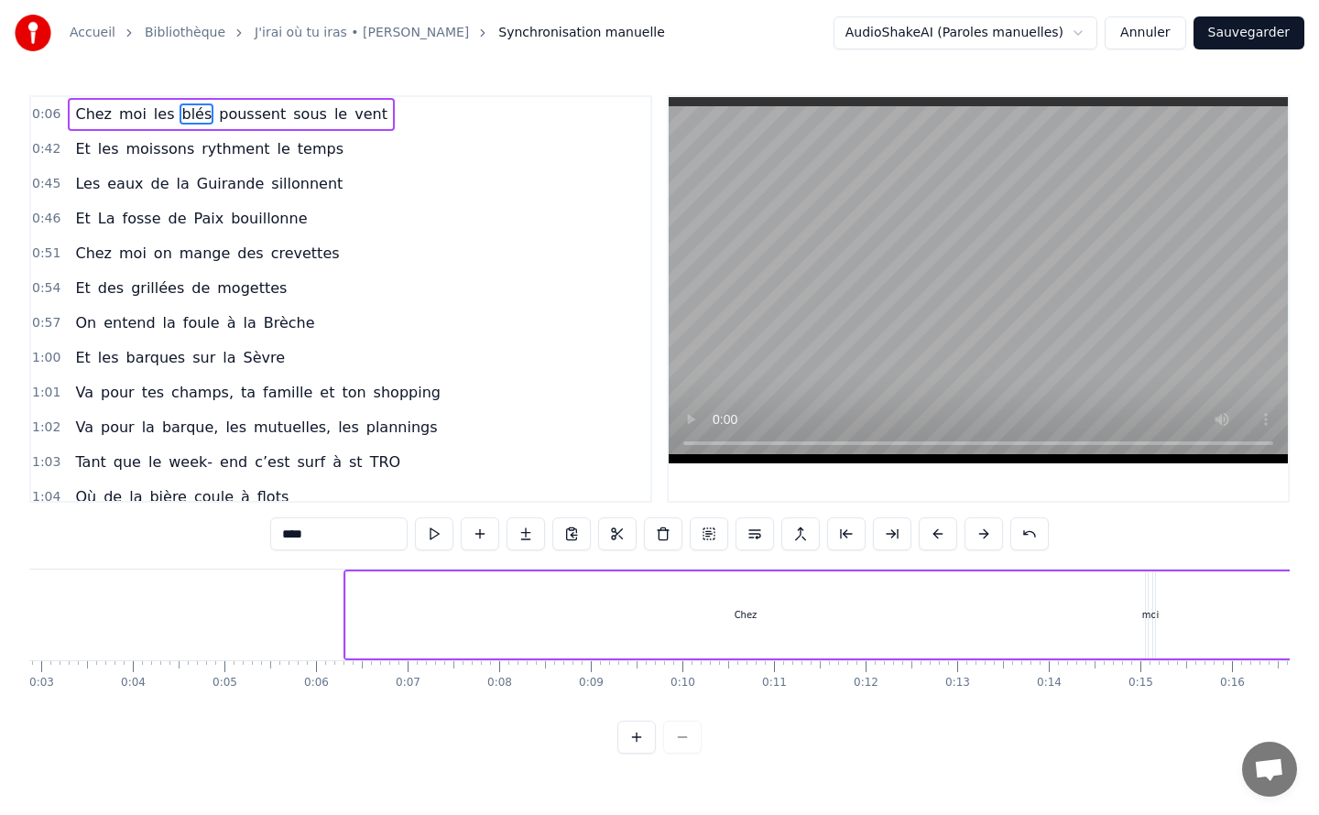
scroll to position [0, 300]
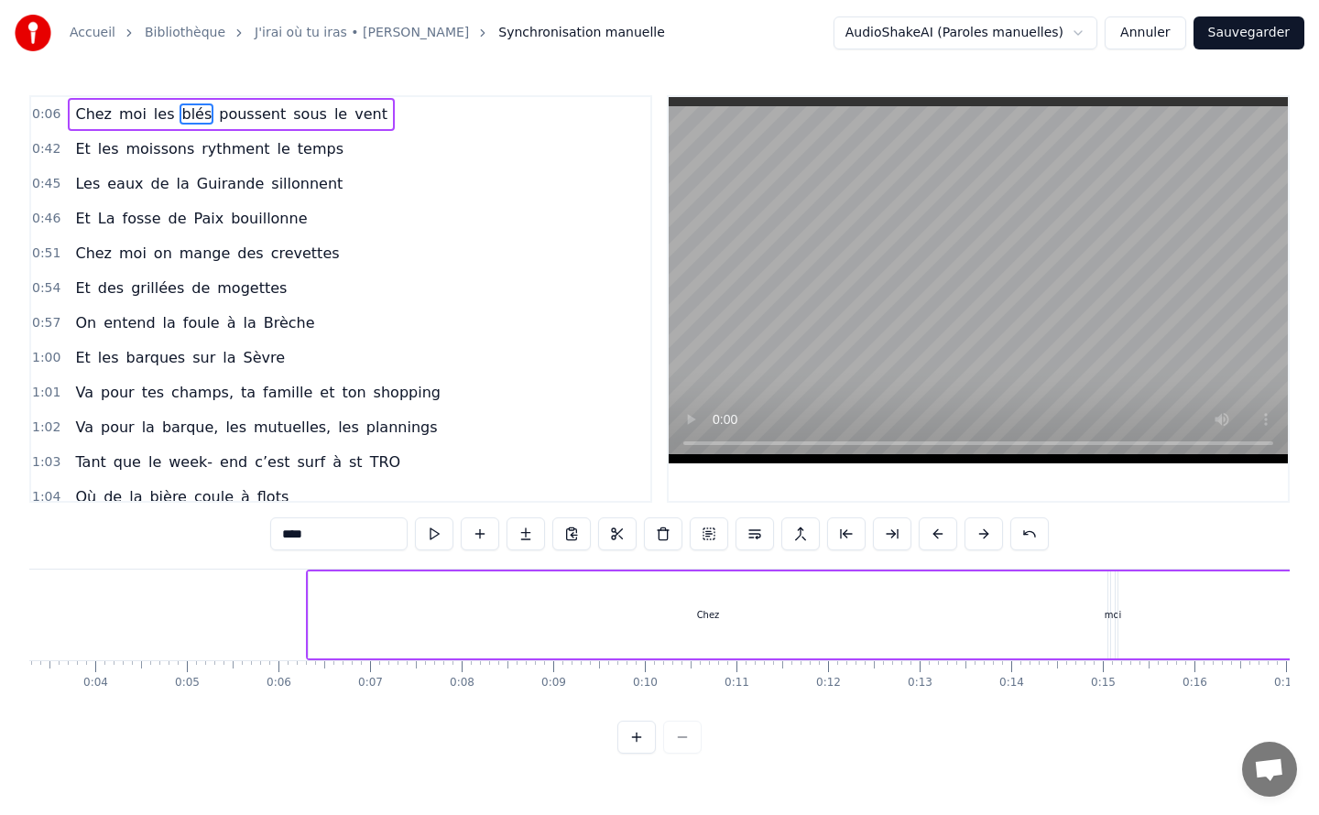
drag, startPoint x: 703, startPoint y: 617, endPoint x: 656, endPoint y: 617, distance: 47.6
click at [656, 617] on div "Chez" at bounding box center [708, 615] width 799 height 87
type input "****"
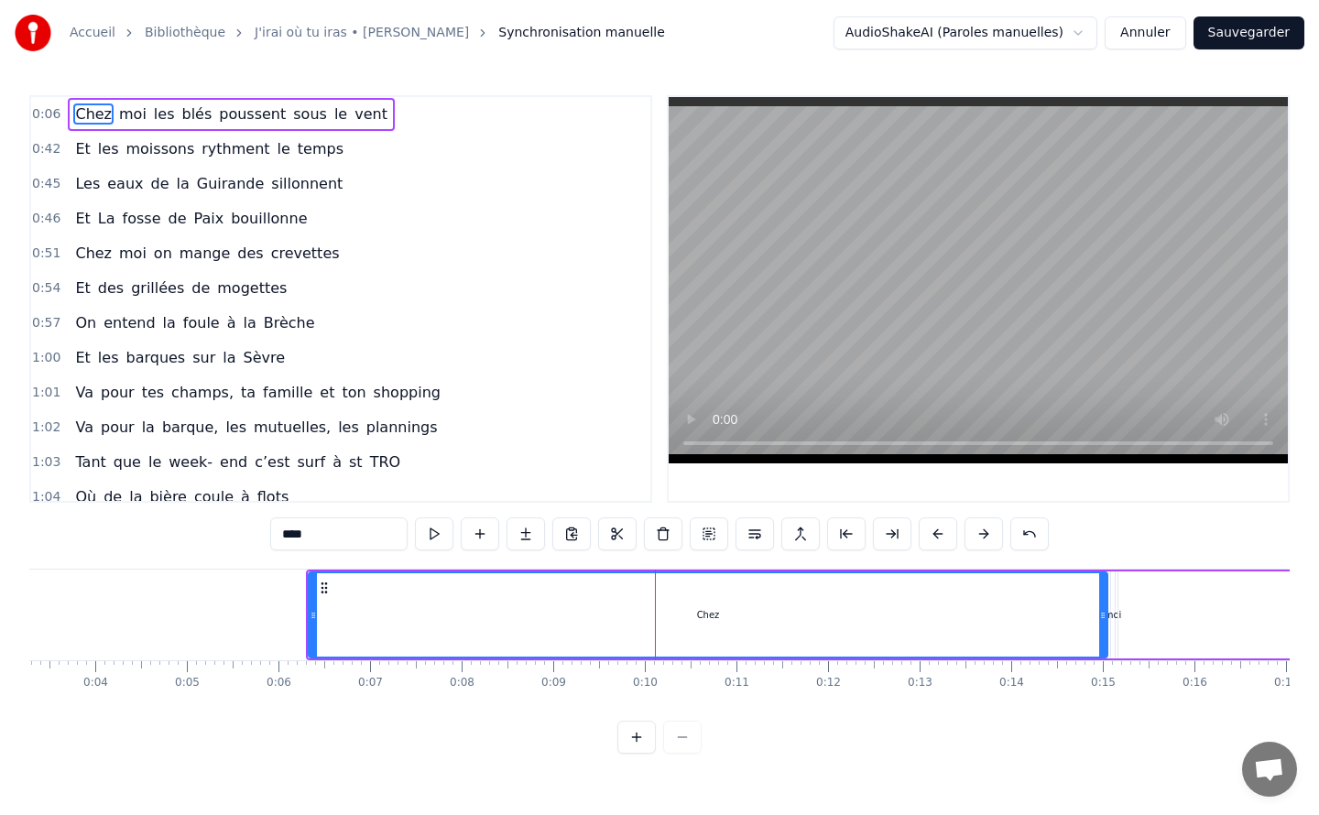
click at [1005, 33] on html "Accueil Bibliothèque J'irai où tu iras • Celine Dion Synchronisation manuelle A…" at bounding box center [659, 391] width 1319 height 783
click at [984, 36] on html "Accueil Bibliothèque J'irai où tu iras • Celine Dion Synchronisation manuelle A…" at bounding box center [659, 391] width 1319 height 783
click at [1143, 33] on button "Annuler" at bounding box center [1145, 32] width 81 height 33
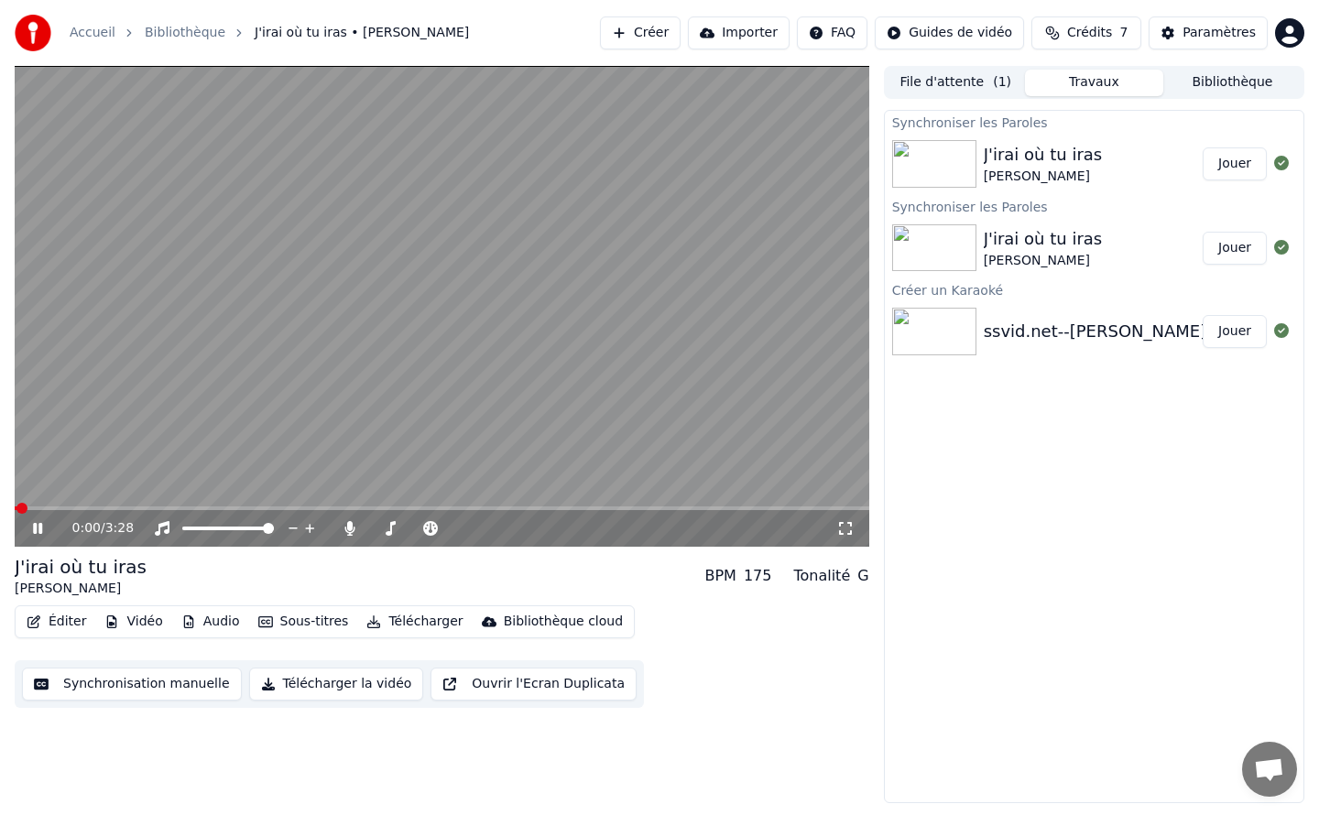
click at [67, 620] on button "Éditer" at bounding box center [56, 622] width 74 height 26
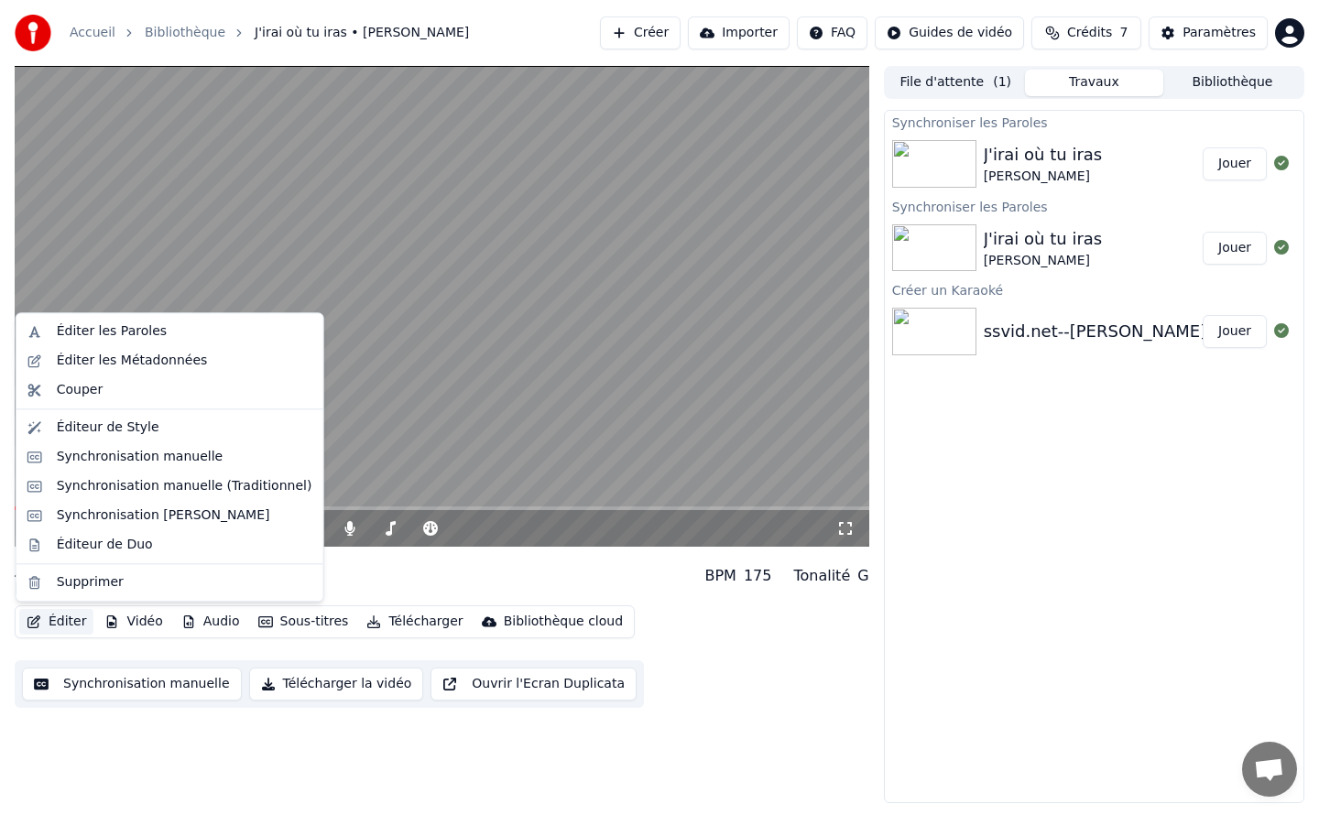
click at [491, 269] on video at bounding box center [442, 306] width 855 height 481
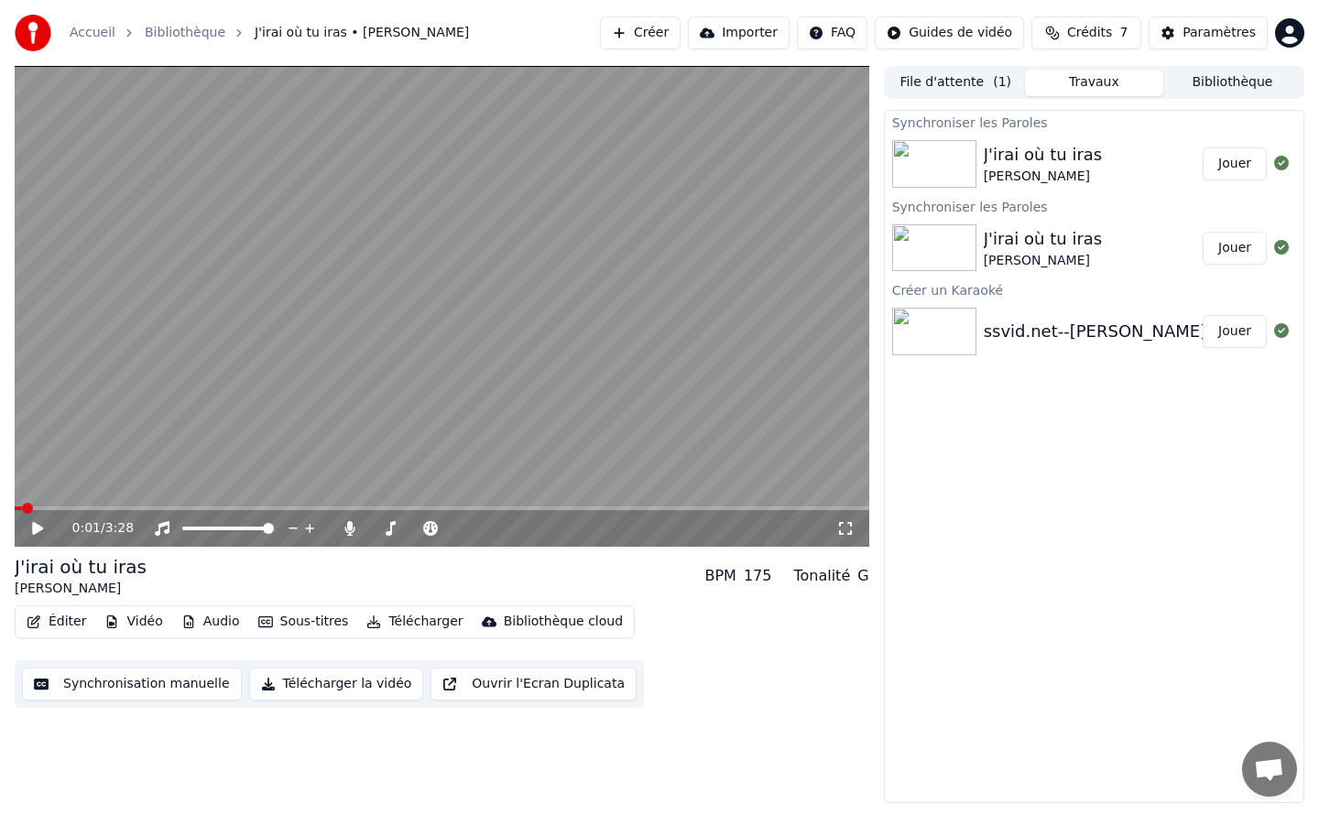
click at [64, 619] on button "Éditer" at bounding box center [56, 622] width 74 height 26
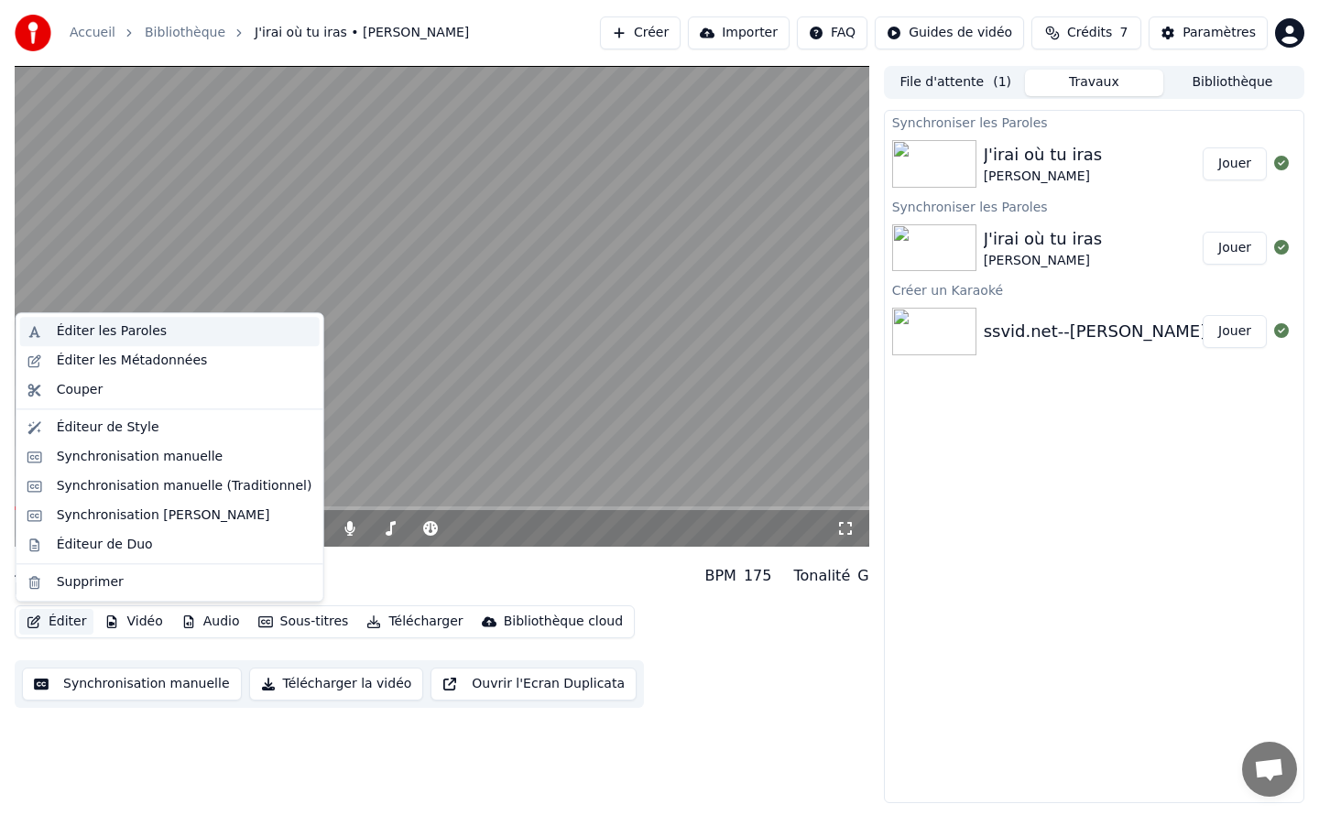
click at [152, 339] on div "Éditer les Paroles" at bounding box center [185, 331] width 256 height 18
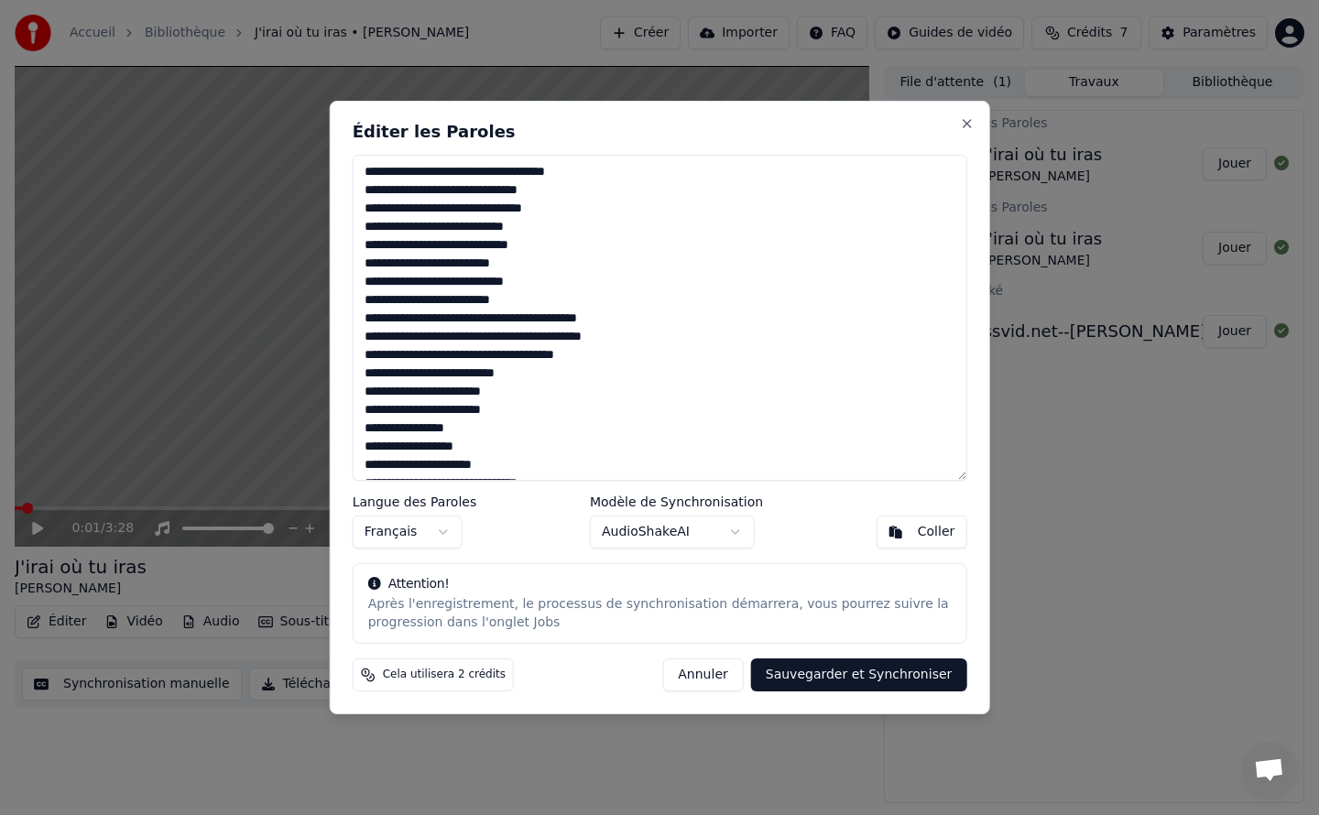
click at [700, 532] on body "Accueil Bibliothèque J'irai où tu iras • Celine Dion Créer Importer FAQ Guides …" at bounding box center [659, 407] width 1319 height 815
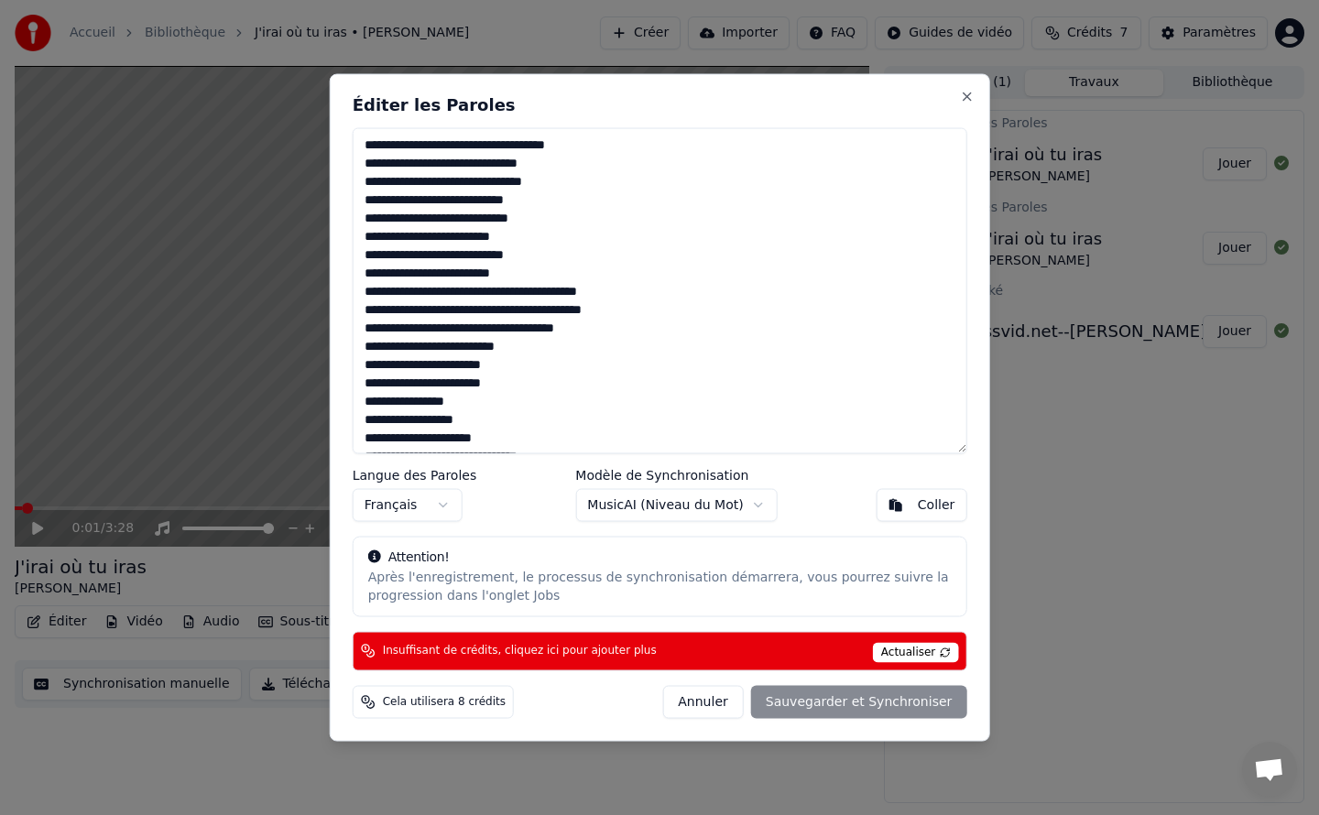
click at [612, 502] on body "Accueil Bibliothèque J'irai où tu iras • Celine Dion Créer Importer FAQ Guides …" at bounding box center [659, 407] width 1319 height 815
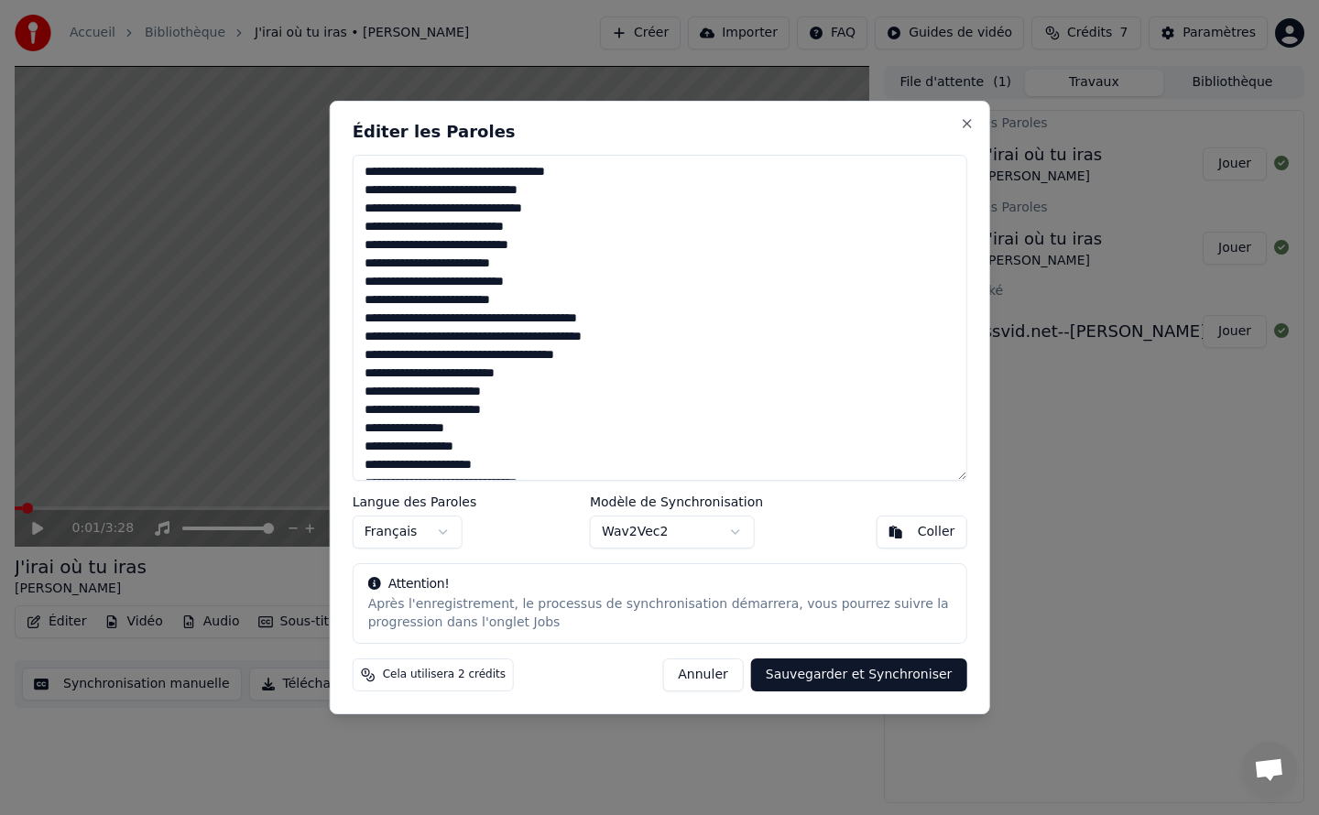
click at [699, 533] on button "Wav2Vec2" at bounding box center [672, 532] width 165 height 33
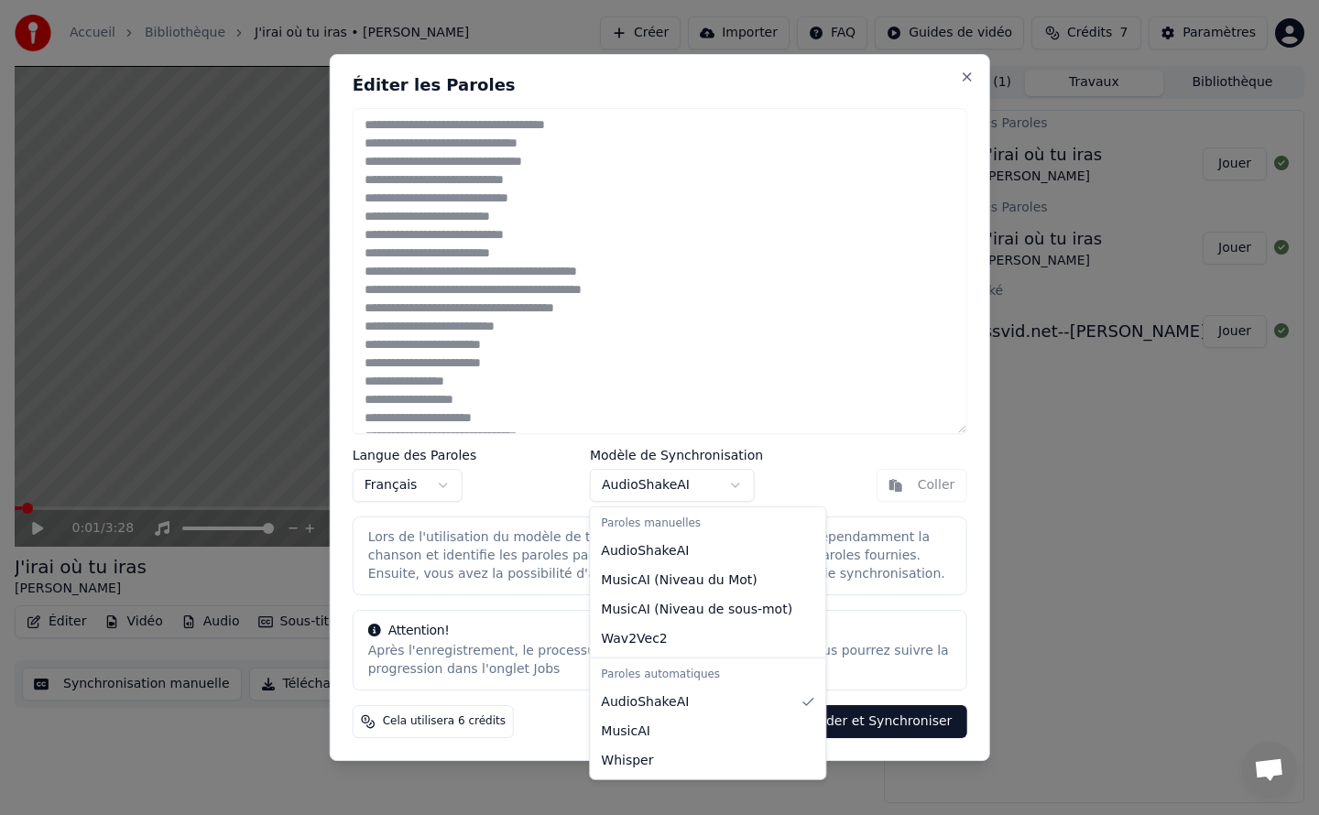
click at [692, 489] on body "Accueil Bibliothèque J'irai où tu iras • Celine Dion Créer Importer FAQ Guides …" at bounding box center [659, 407] width 1319 height 815
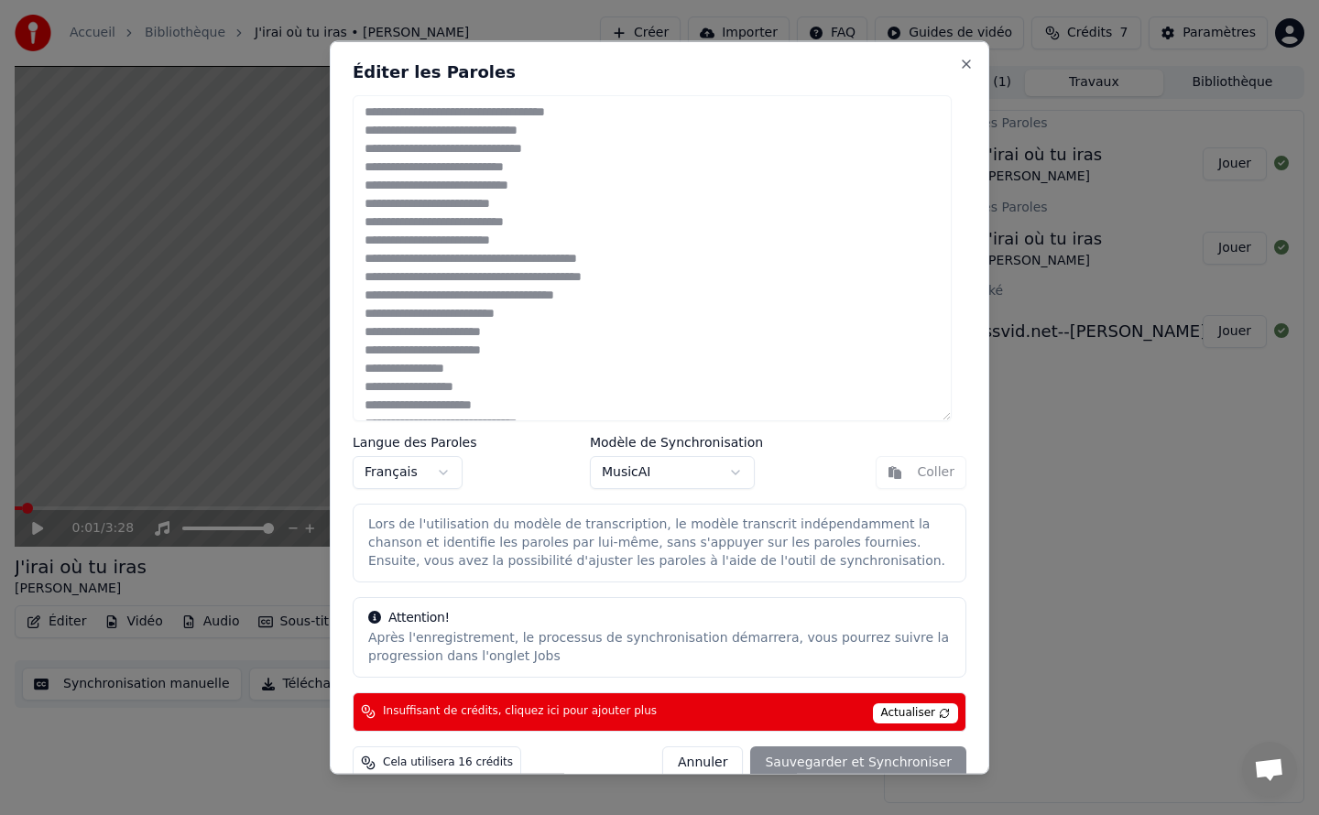
click at [685, 465] on button "MusicAI" at bounding box center [672, 472] width 165 height 33
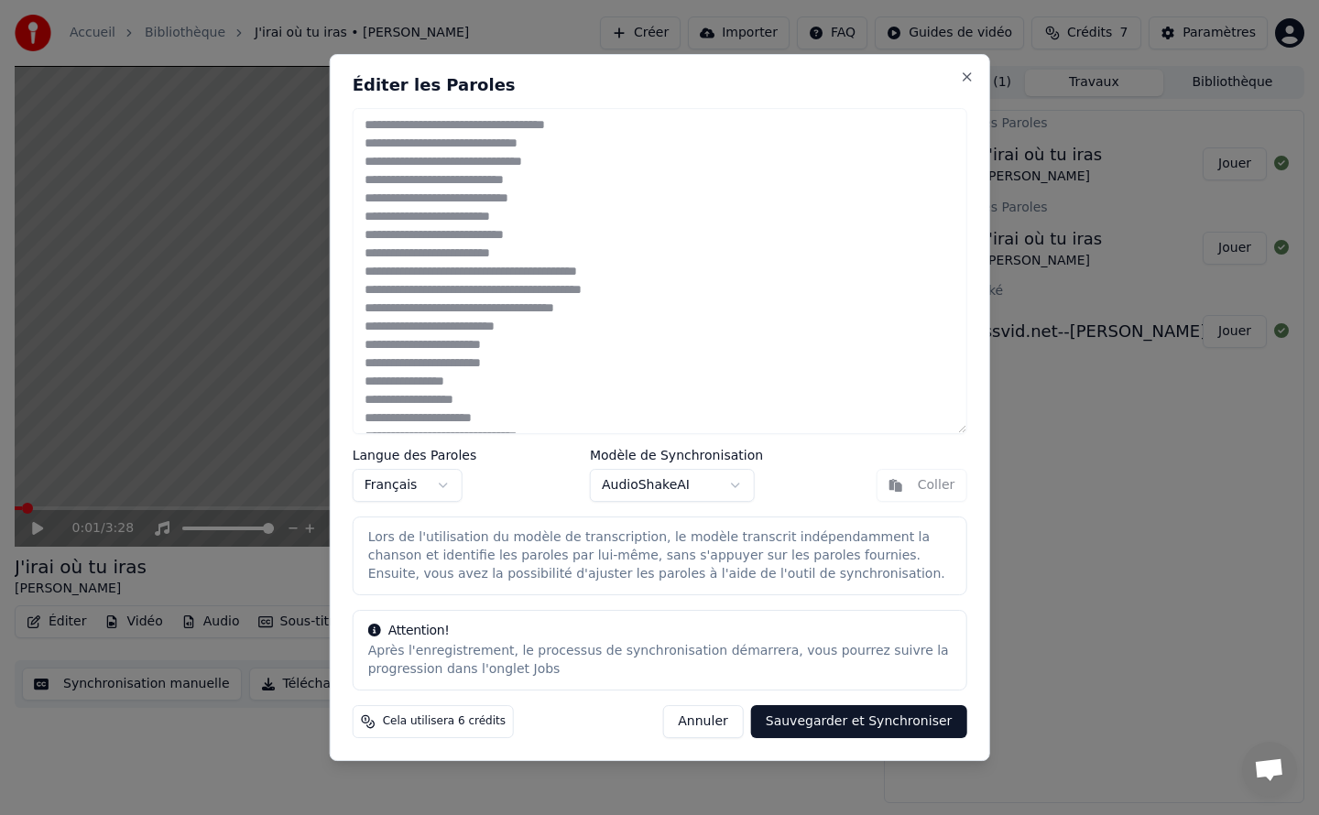
click at [809, 721] on button "Sauvegarder et Synchroniser" at bounding box center [859, 721] width 216 height 33
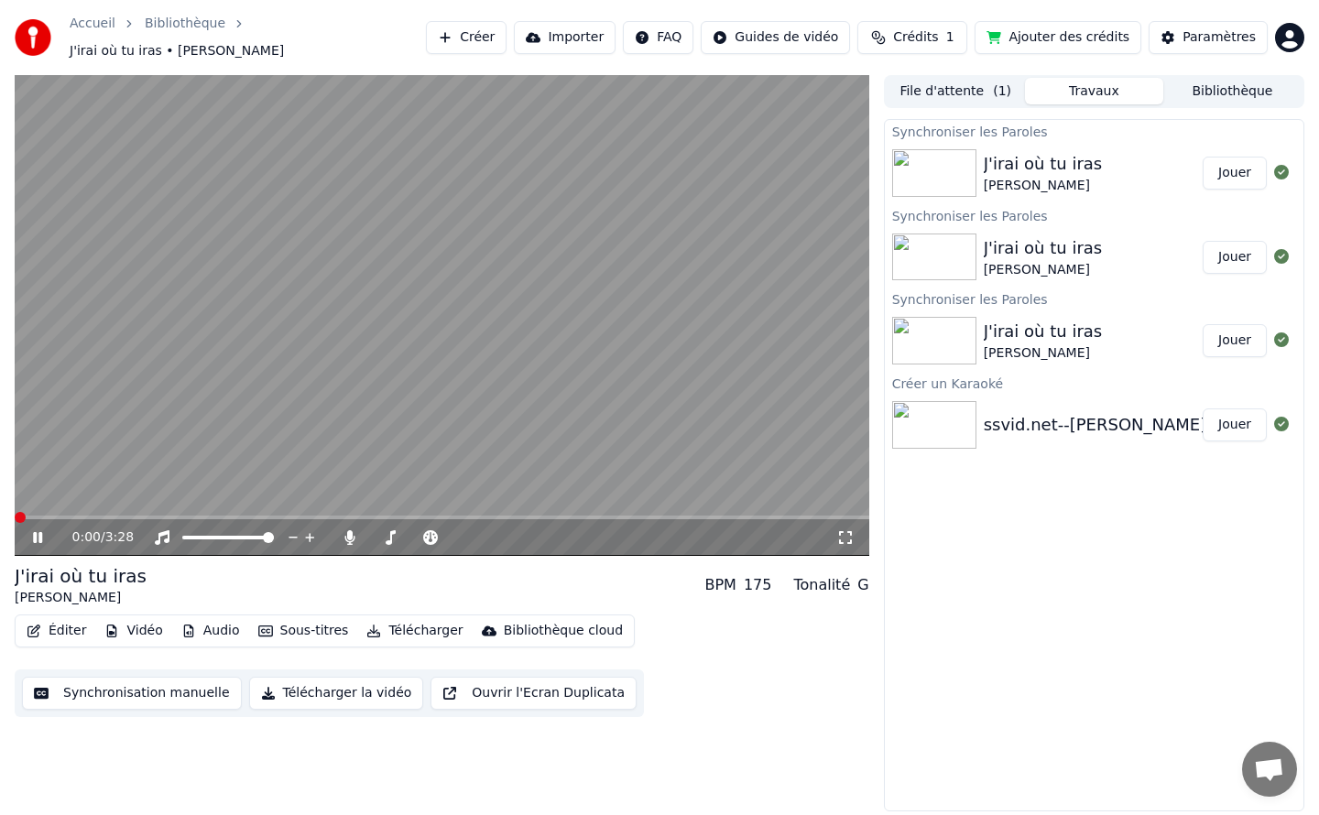
click at [15, 513] on span at bounding box center [20, 517] width 11 height 11
click at [71, 516] on span at bounding box center [442, 518] width 855 height 4
click at [109, 516] on span at bounding box center [442, 518] width 855 height 4
click at [136, 516] on span at bounding box center [442, 518] width 855 height 4
click at [163, 516] on span at bounding box center [442, 518] width 855 height 4
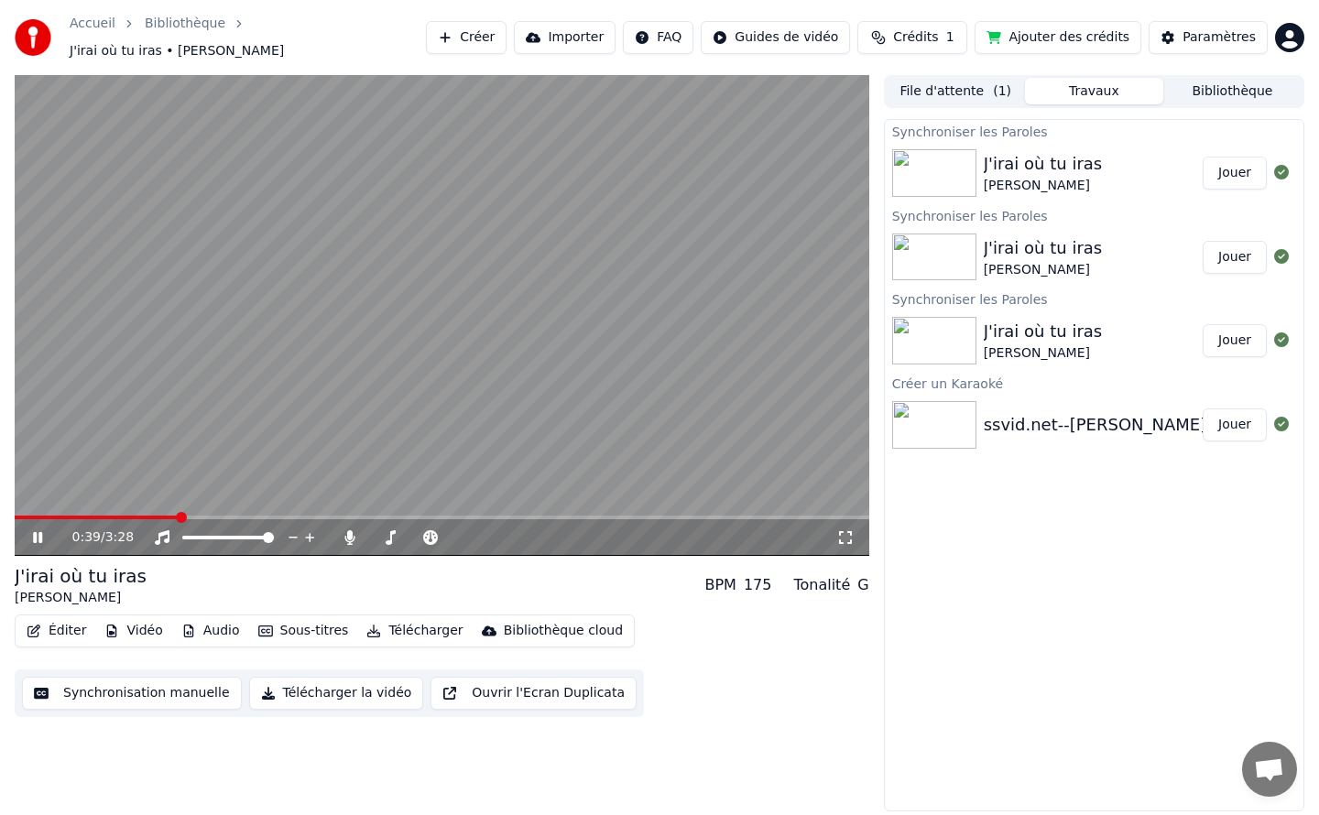
click at [205, 516] on span at bounding box center [442, 518] width 855 height 4
click at [1095, 158] on div "J'irai où tu iras Celine Dion" at bounding box center [1093, 173] width 219 height 44
click at [420, 306] on video at bounding box center [442, 315] width 855 height 481
click at [1203, 33] on div "Paramètres" at bounding box center [1219, 37] width 73 height 18
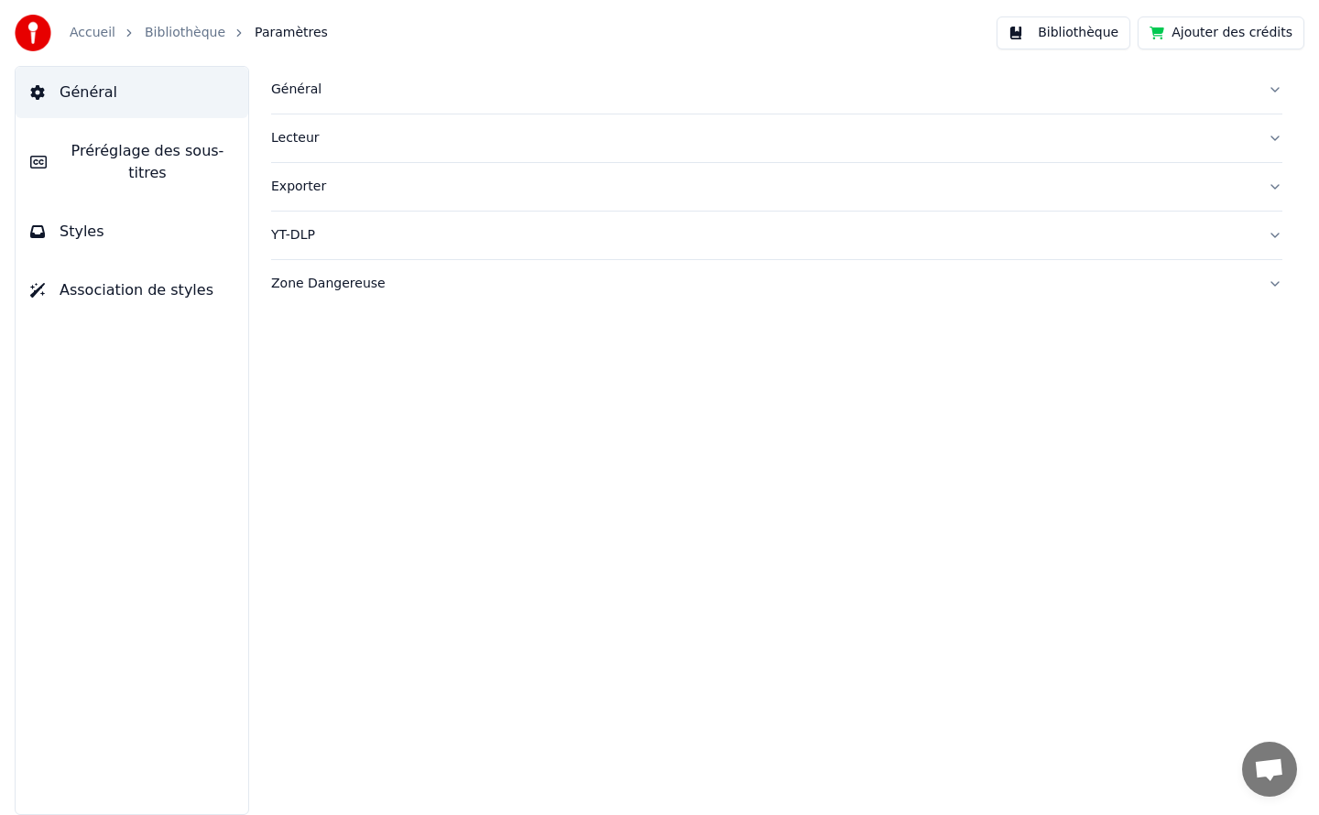
click at [181, 38] on link "Bibliothèque" at bounding box center [185, 33] width 81 height 18
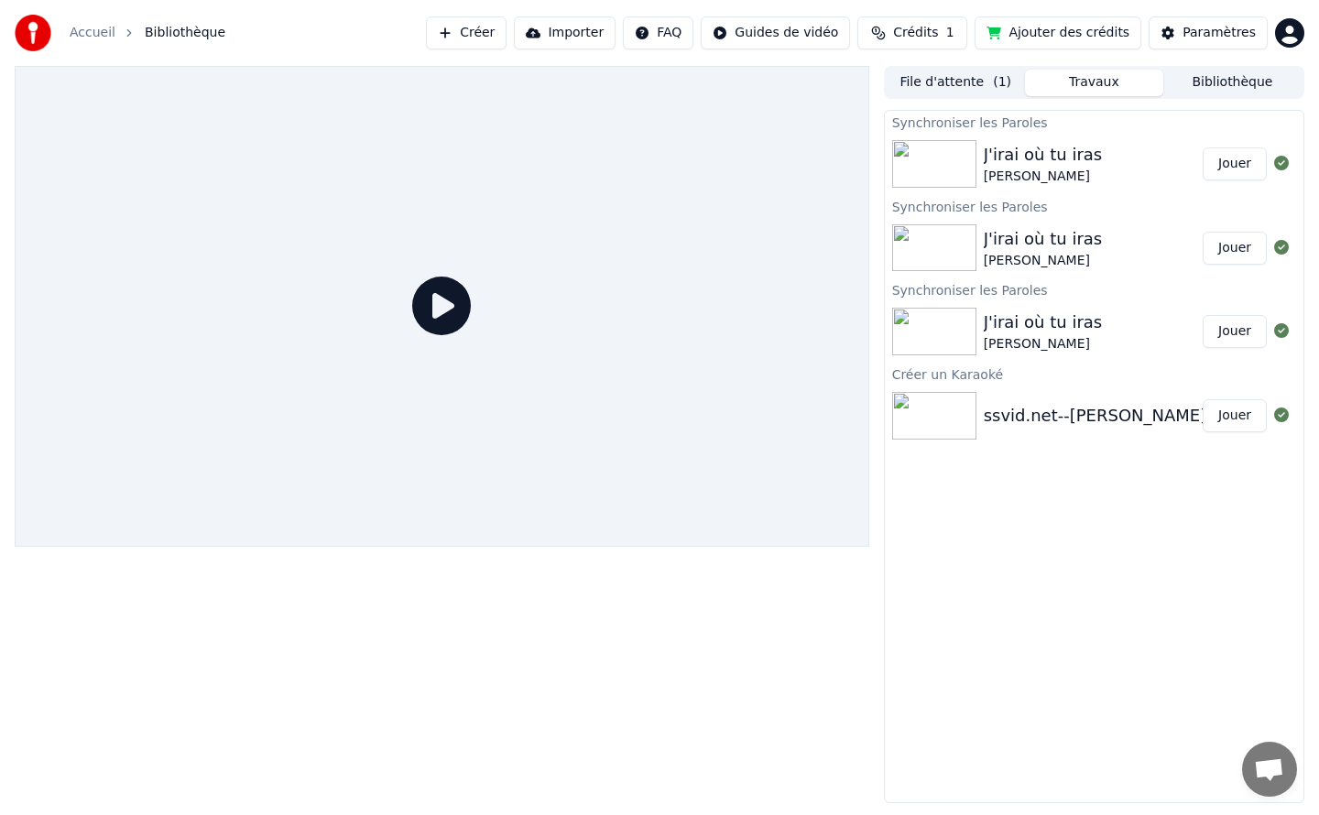
click at [1050, 236] on div "J'irai où tu iras" at bounding box center [1043, 239] width 119 height 26
click at [1236, 172] on button "Jouer" at bounding box center [1235, 163] width 64 height 33
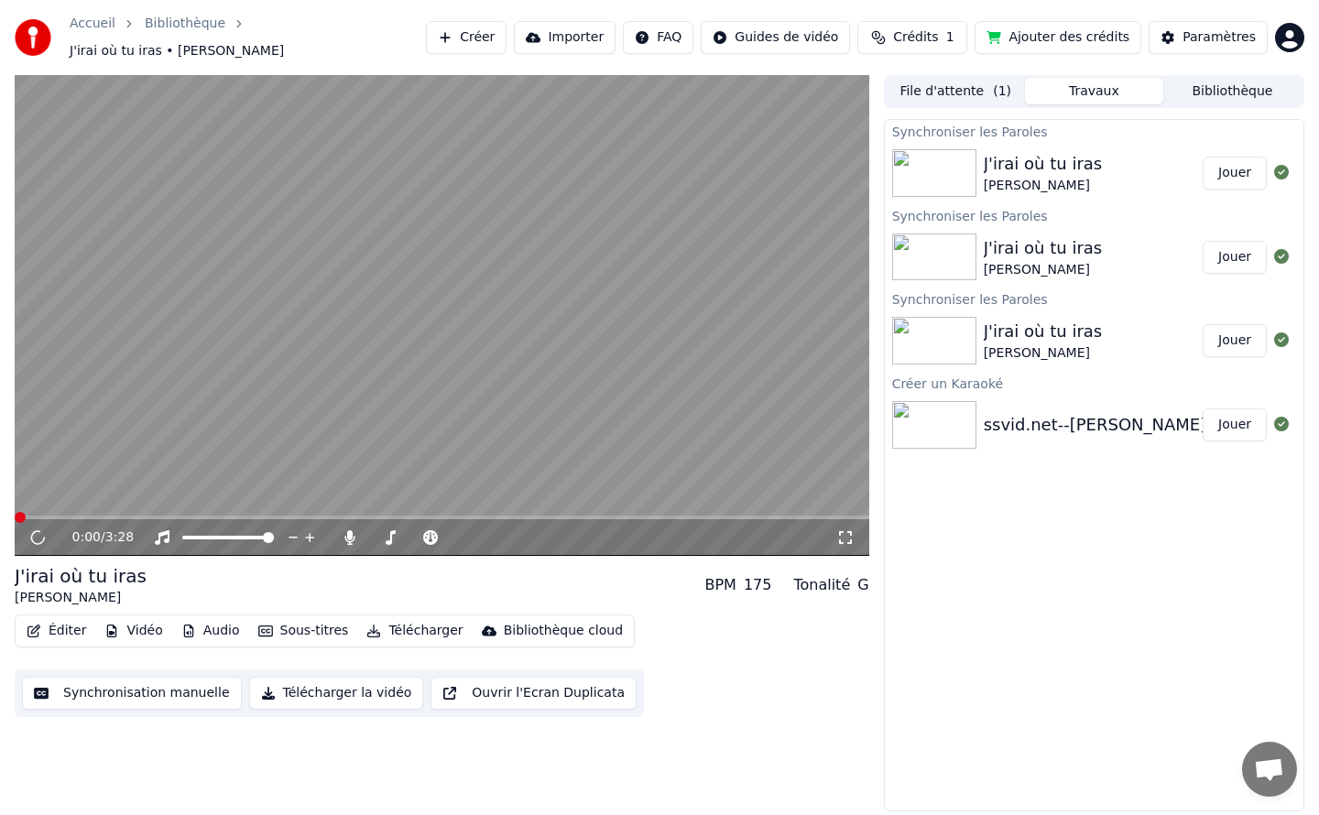
click at [1240, 243] on button "Jouer" at bounding box center [1235, 257] width 64 height 33
click at [35, 531] on icon at bounding box center [37, 537] width 11 height 13
click at [45, 504] on video at bounding box center [442, 315] width 855 height 481
click at [33, 532] on icon at bounding box center [37, 537] width 11 height 13
click at [78, 505] on video at bounding box center [442, 315] width 855 height 481
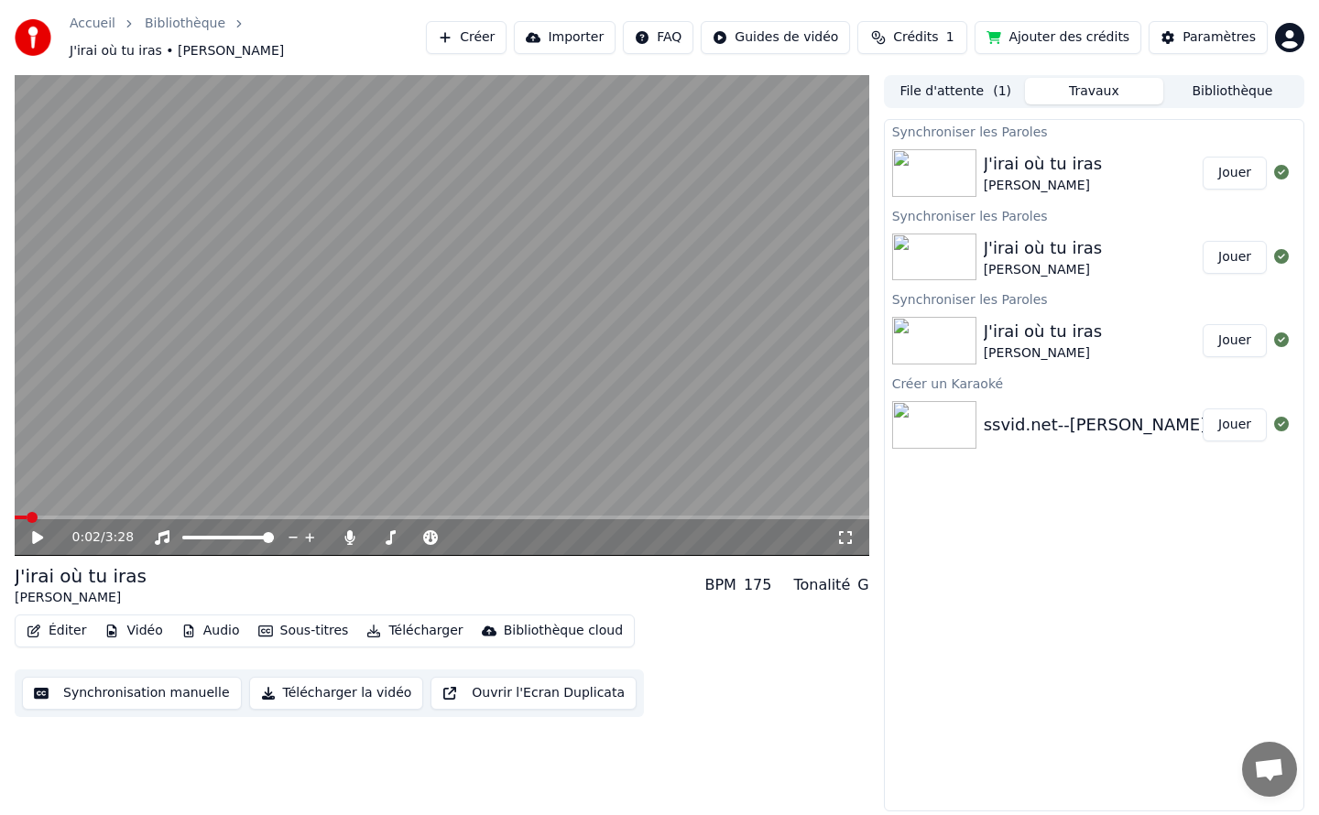
click at [81, 516] on span at bounding box center [442, 518] width 855 height 4
click at [1239, 414] on button "Jouer" at bounding box center [1235, 425] width 64 height 33
click at [505, 221] on video at bounding box center [442, 315] width 855 height 481
click at [1284, 31] on html "Accueil Bibliothèque J'irai où tu iras • Celine Dion Créer Importer FAQ Guides …" at bounding box center [659, 407] width 1319 height 815
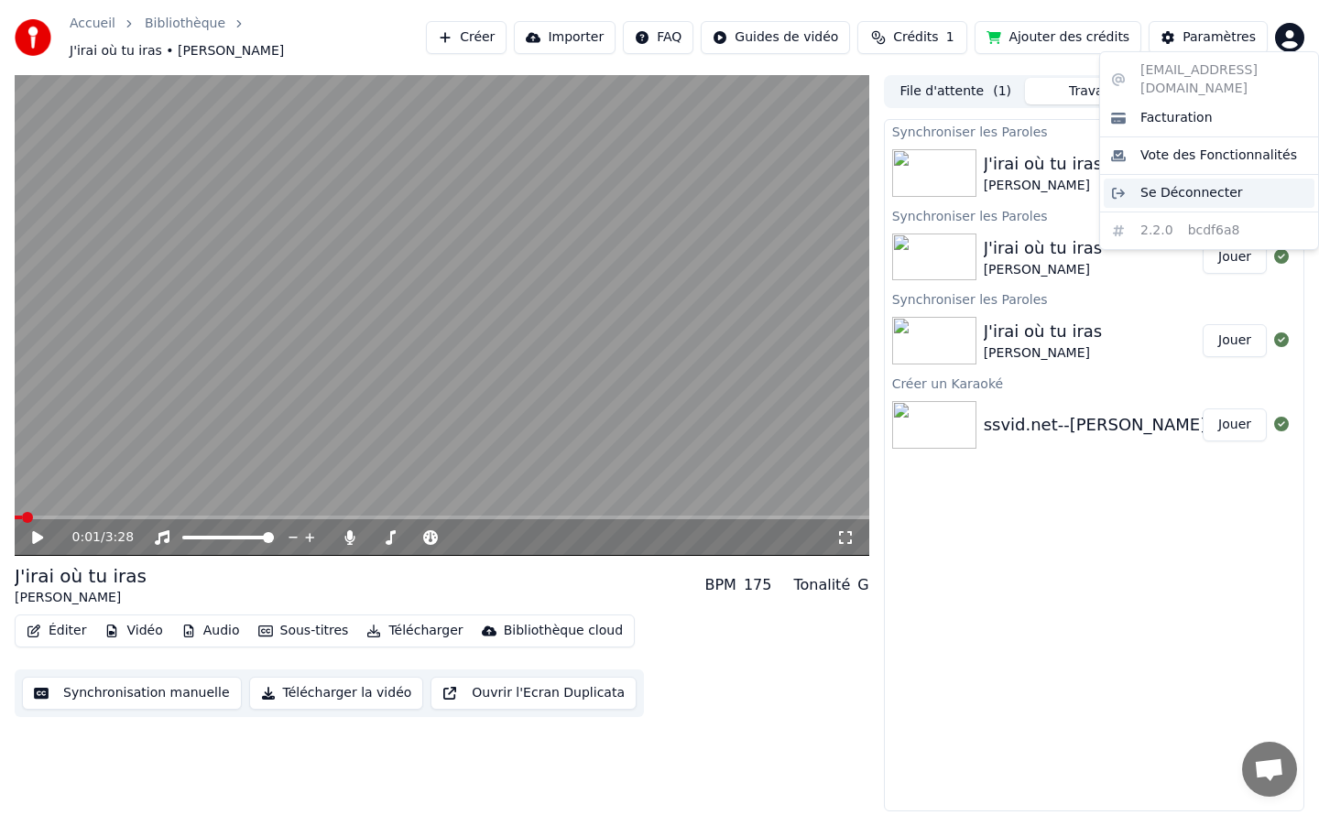
click at [1165, 184] on span "Se Déconnecter" at bounding box center [1191, 193] width 103 height 18
